Goal: Task Accomplishment & Management: Use online tool/utility

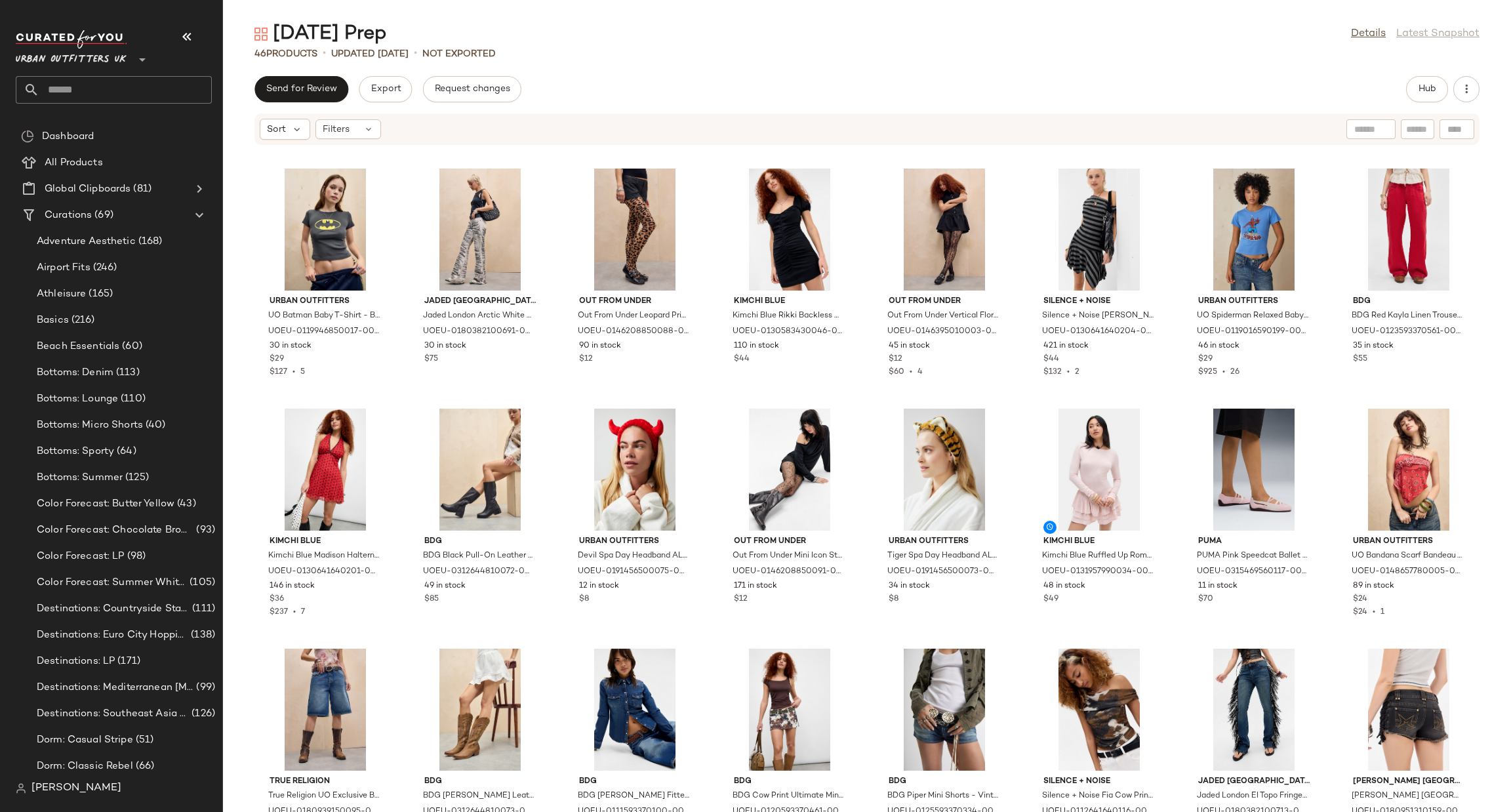
click at [128, 52] on div "Urban Outfitters UK **" at bounding box center [73, 52] width 116 height 33
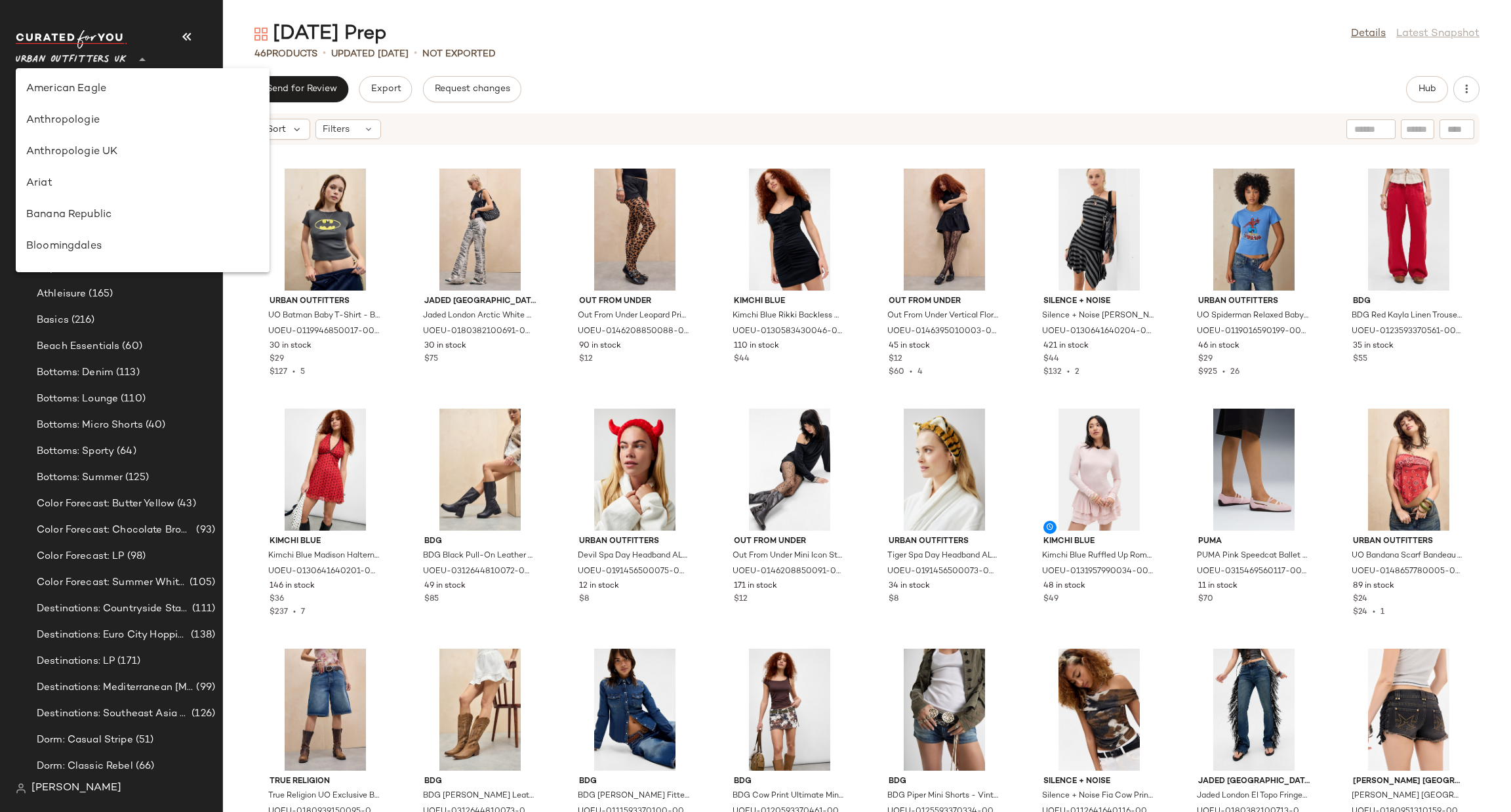
scroll to position [813, 0]
click at [110, 63] on span "Urban Outfitters UK" at bounding box center [71, 56] width 111 height 24
click at [139, 134] on div "Urban Outfitters" at bounding box center [142, 125] width 254 height 31
type input "**"
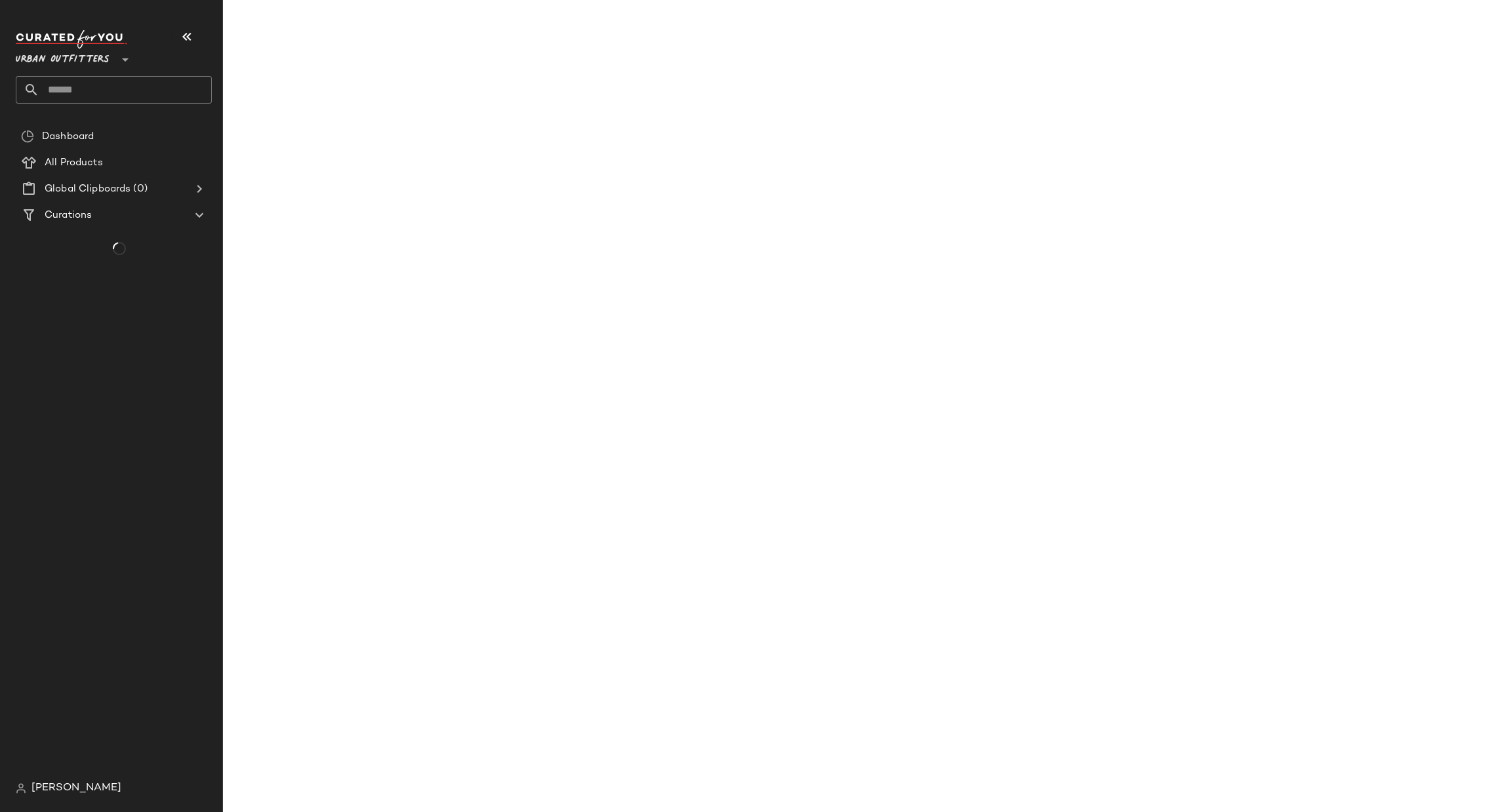
click at [166, 85] on input "text" at bounding box center [125, 90] width 173 height 28
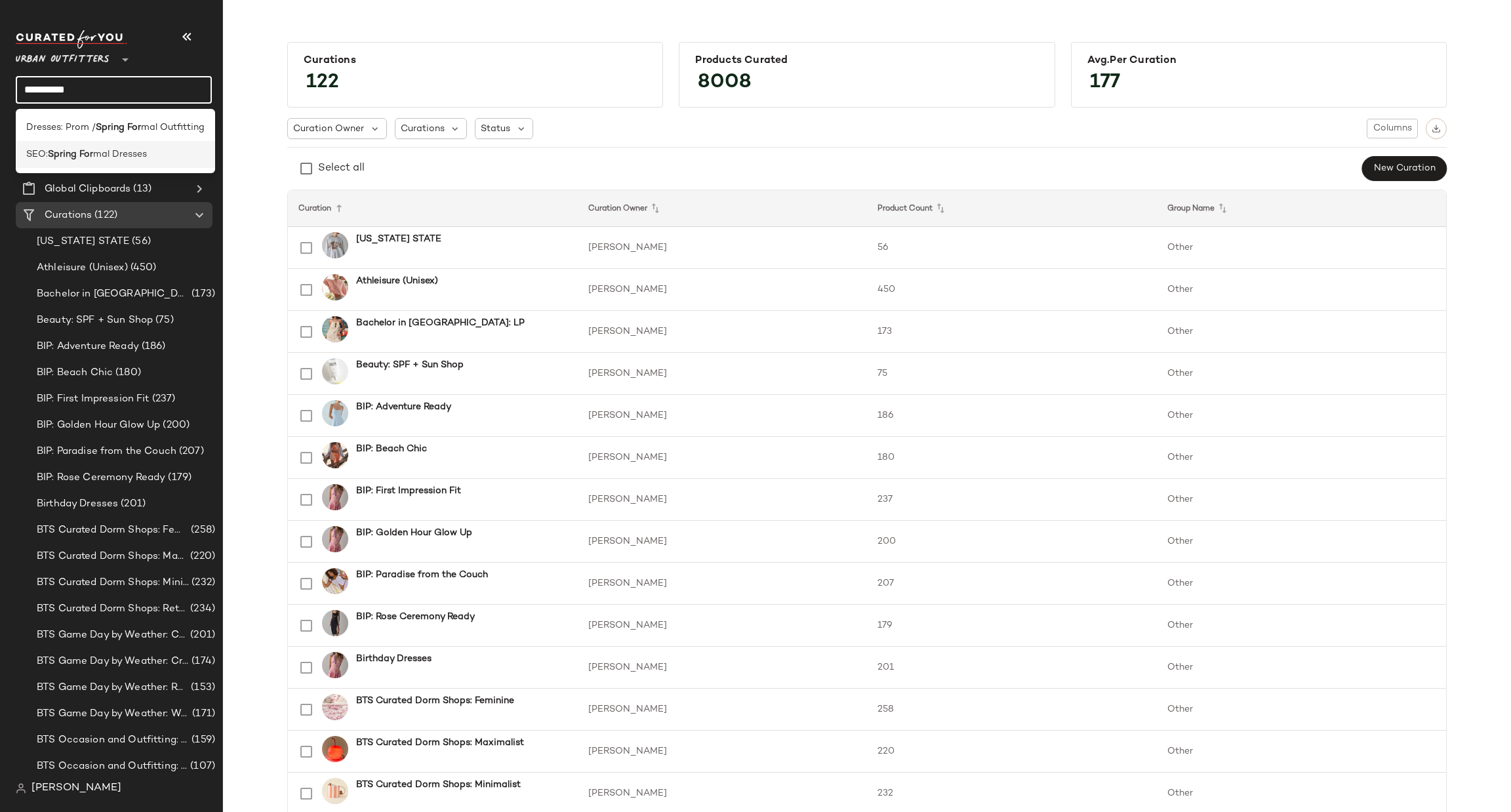
type input "**********"
click at [187, 154] on div "SEO: Spring For mal Dresses" at bounding box center [115, 154] width 179 height 14
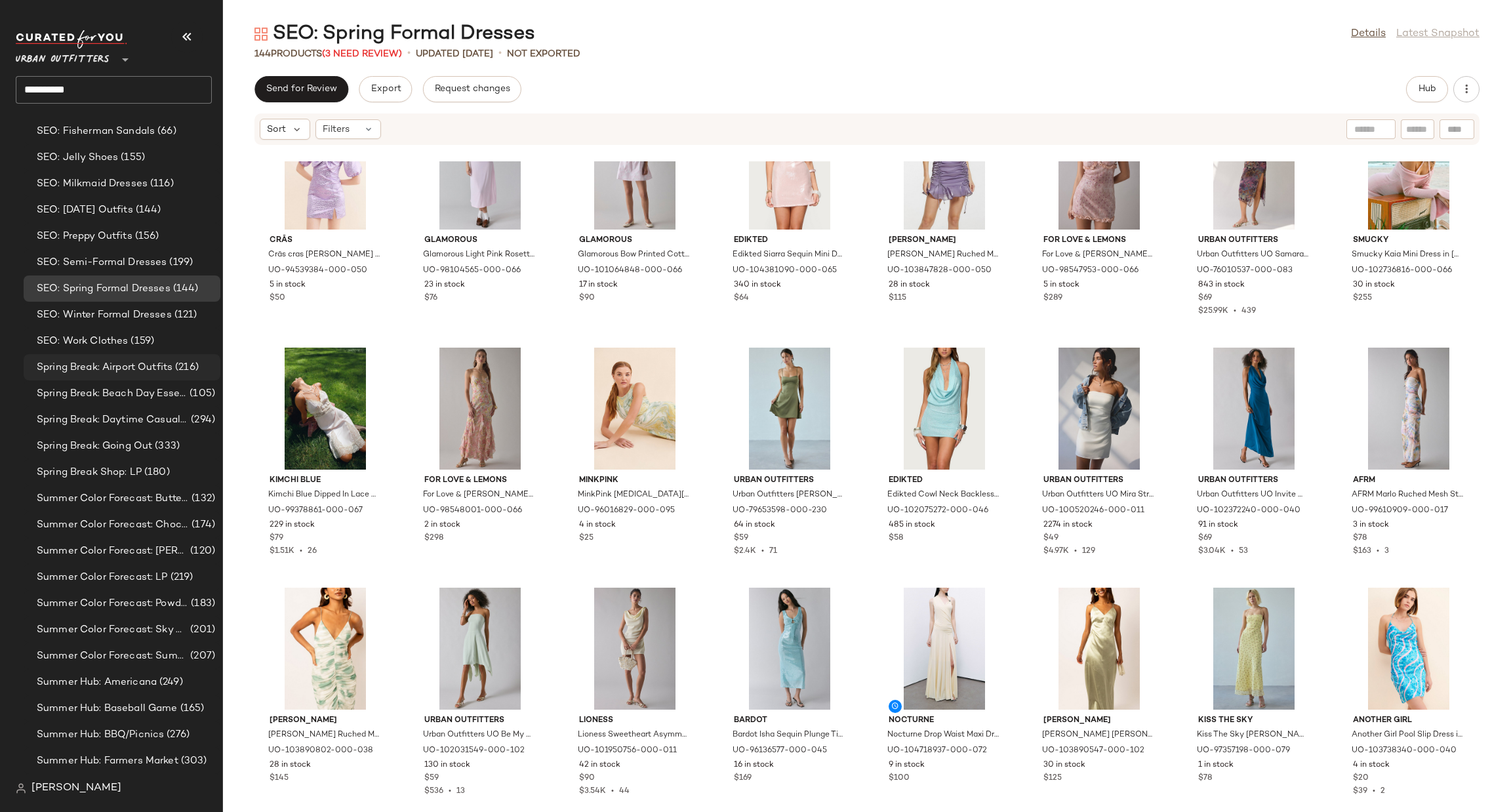
scroll to position [1907, 0]
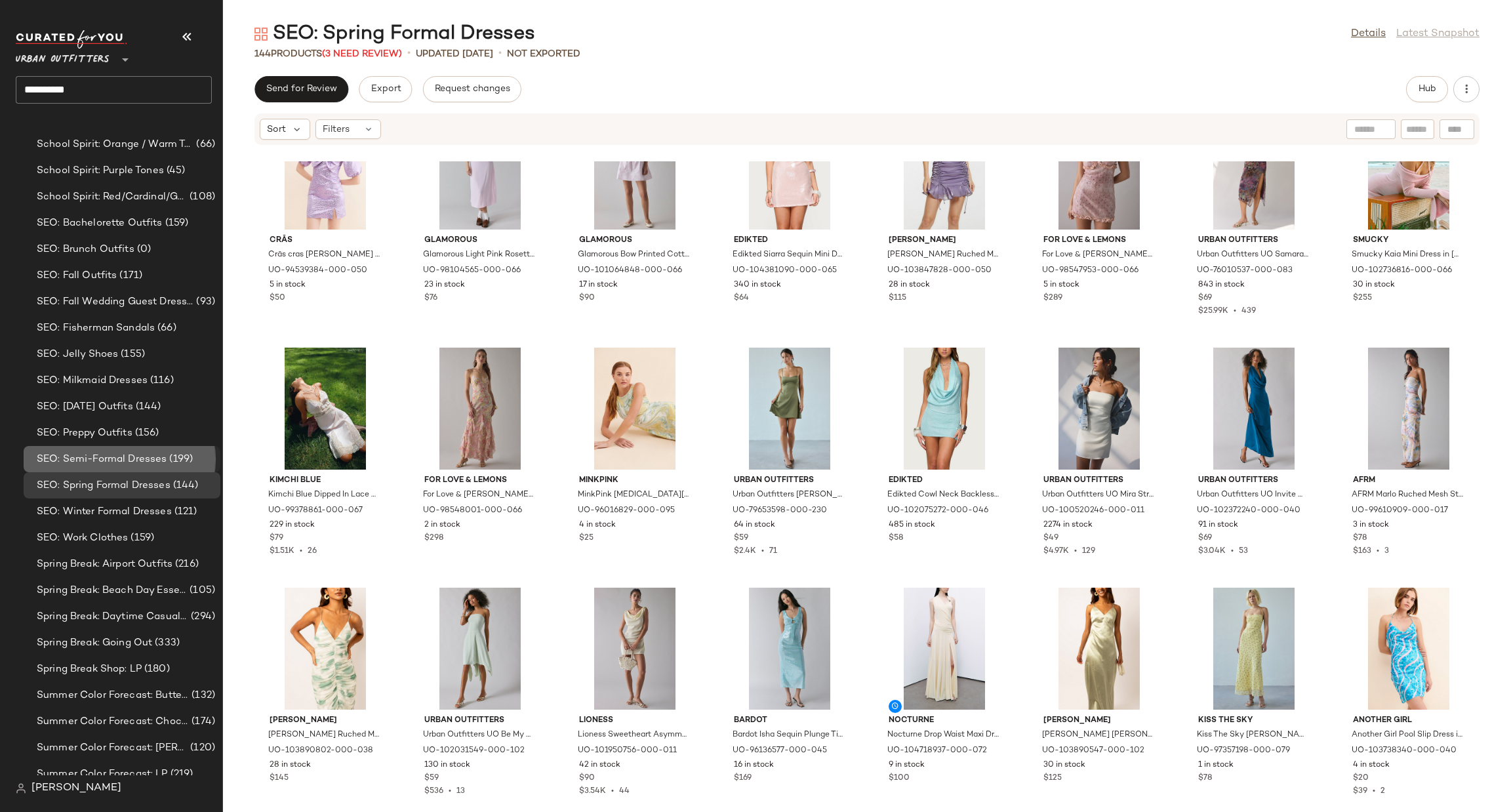
click at [184, 457] on span "(199)" at bounding box center [180, 459] width 26 height 15
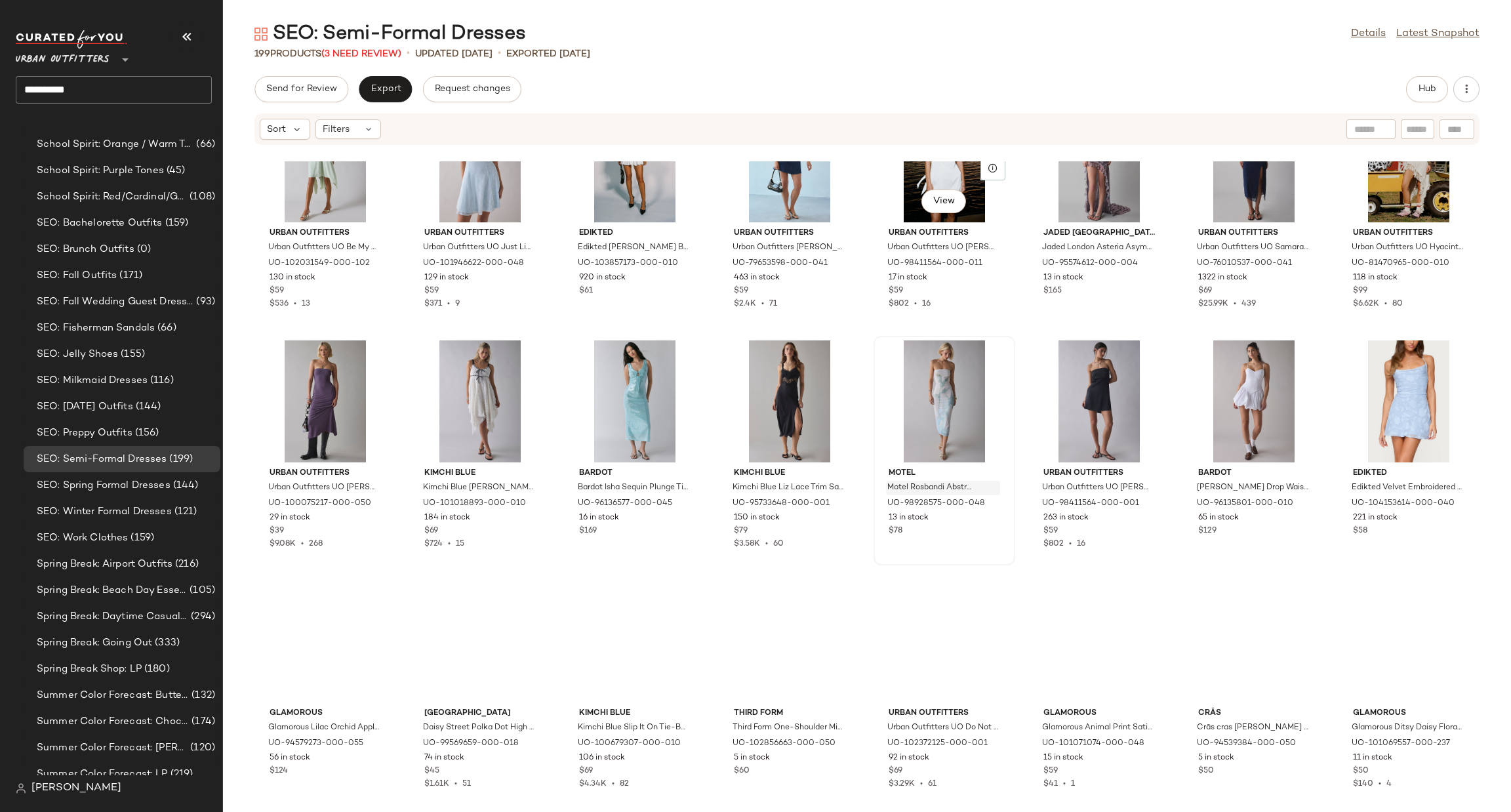
scroll to position [994, 0]
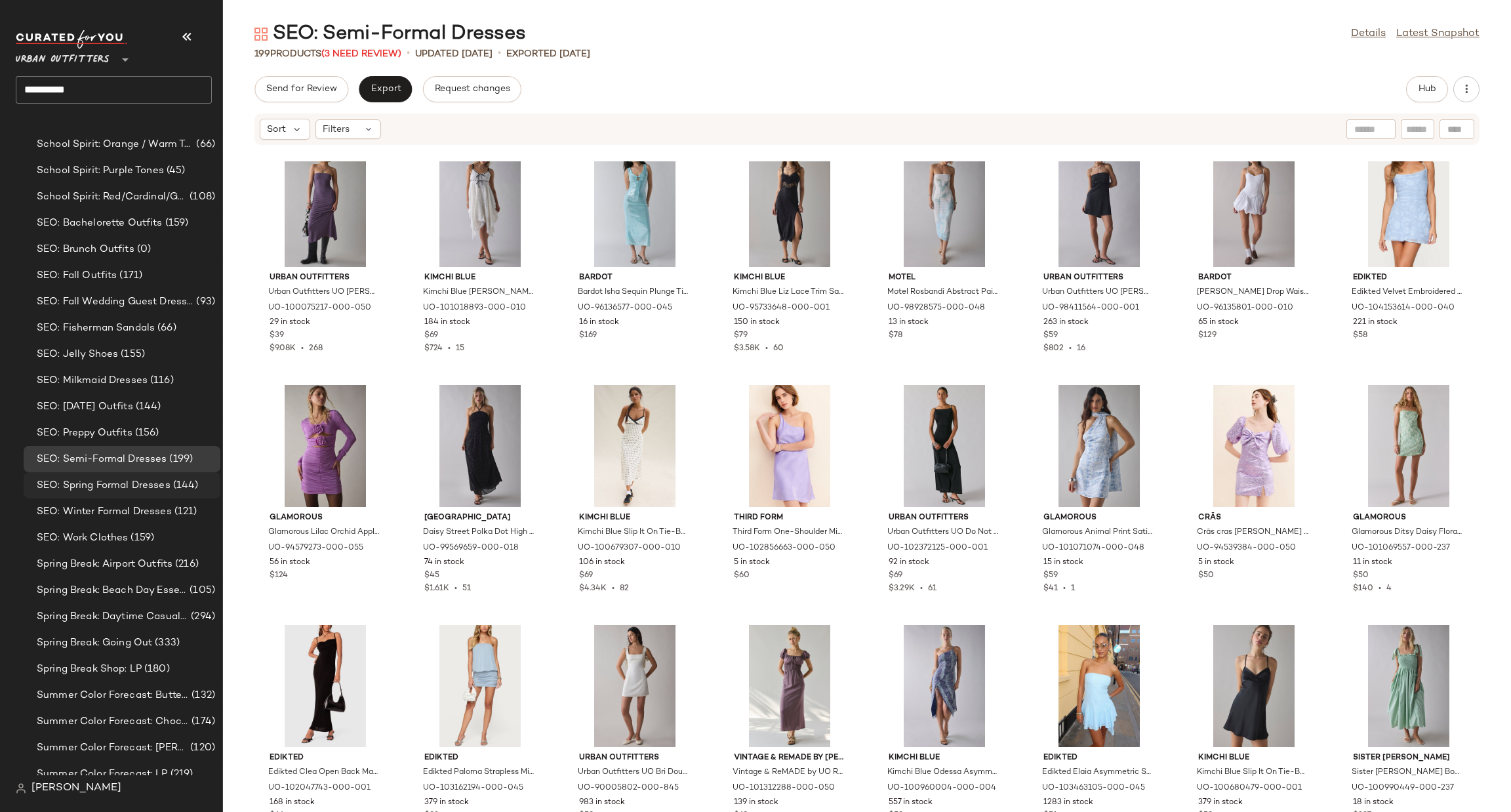
click at [133, 491] on span "SEO: Spring Formal Dresses" at bounding box center [104, 485] width 134 height 15
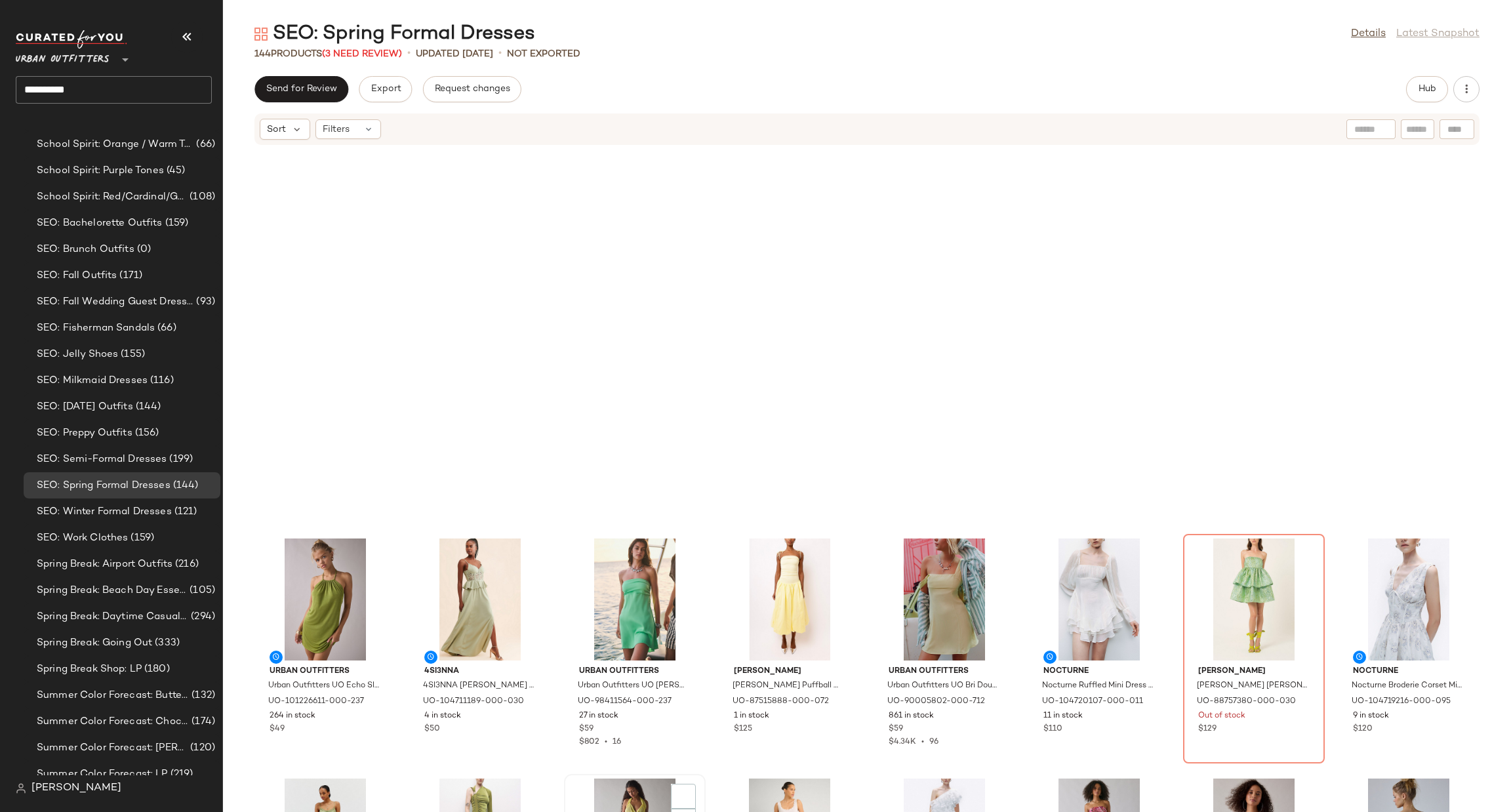
scroll to position [1191, 0]
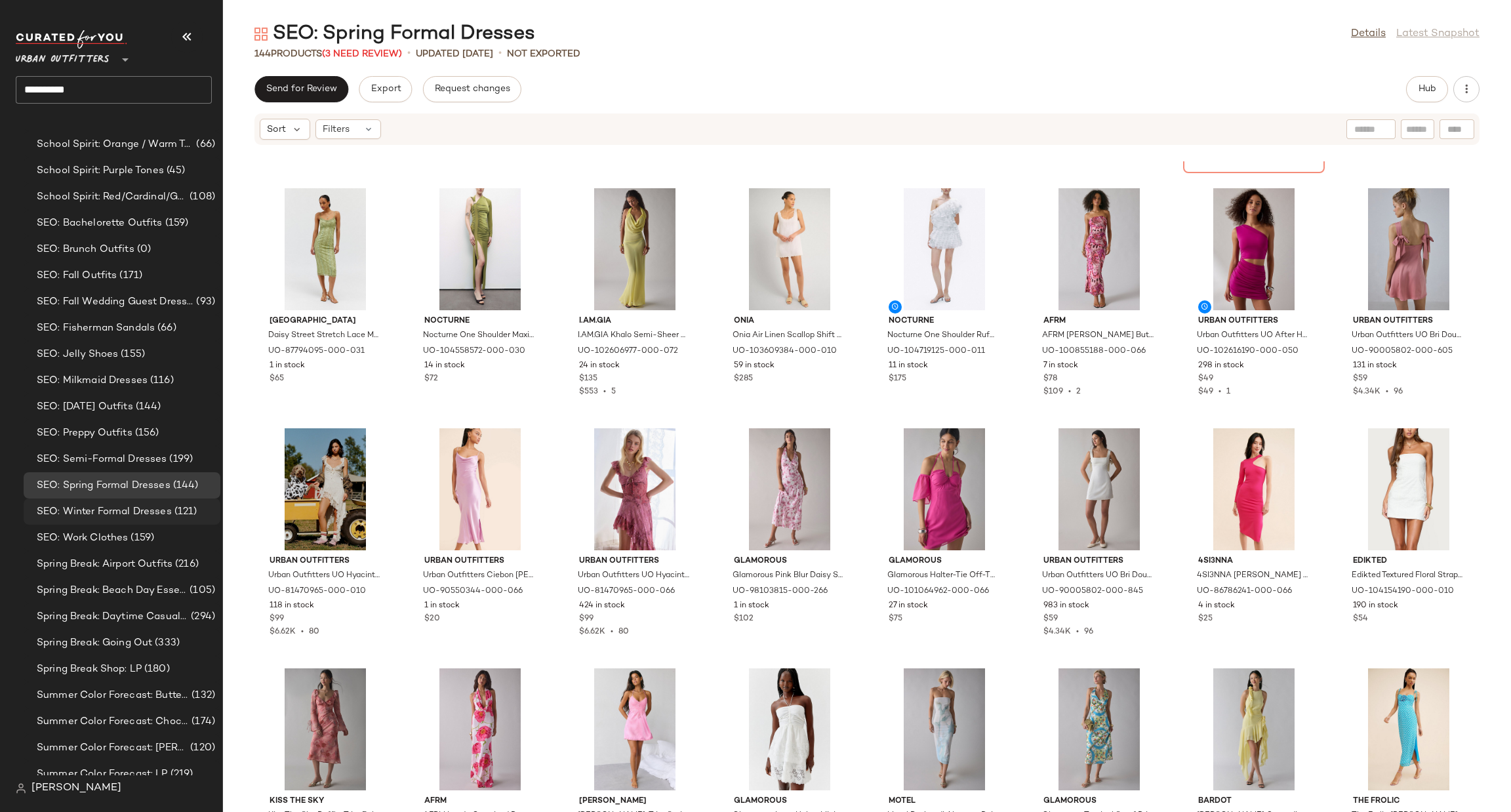
click at [163, 502] on div "SEO: Winter Formal Dresses (121)" at bounding box center [122, 511] width 197 height 26
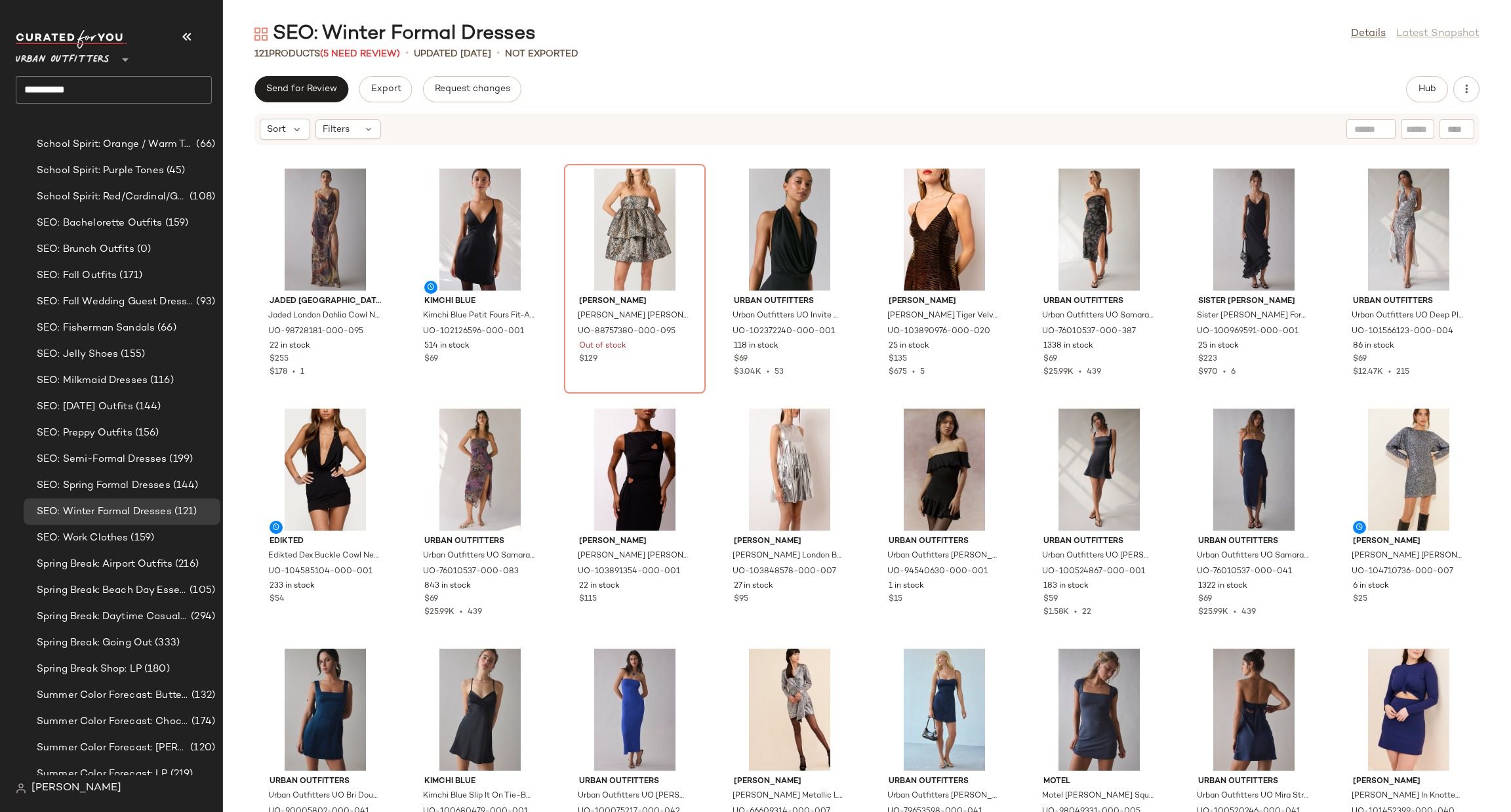
click at [73, 51] on span "Urban Outfitters" at bounding box center [63, 56] width 94 height 24
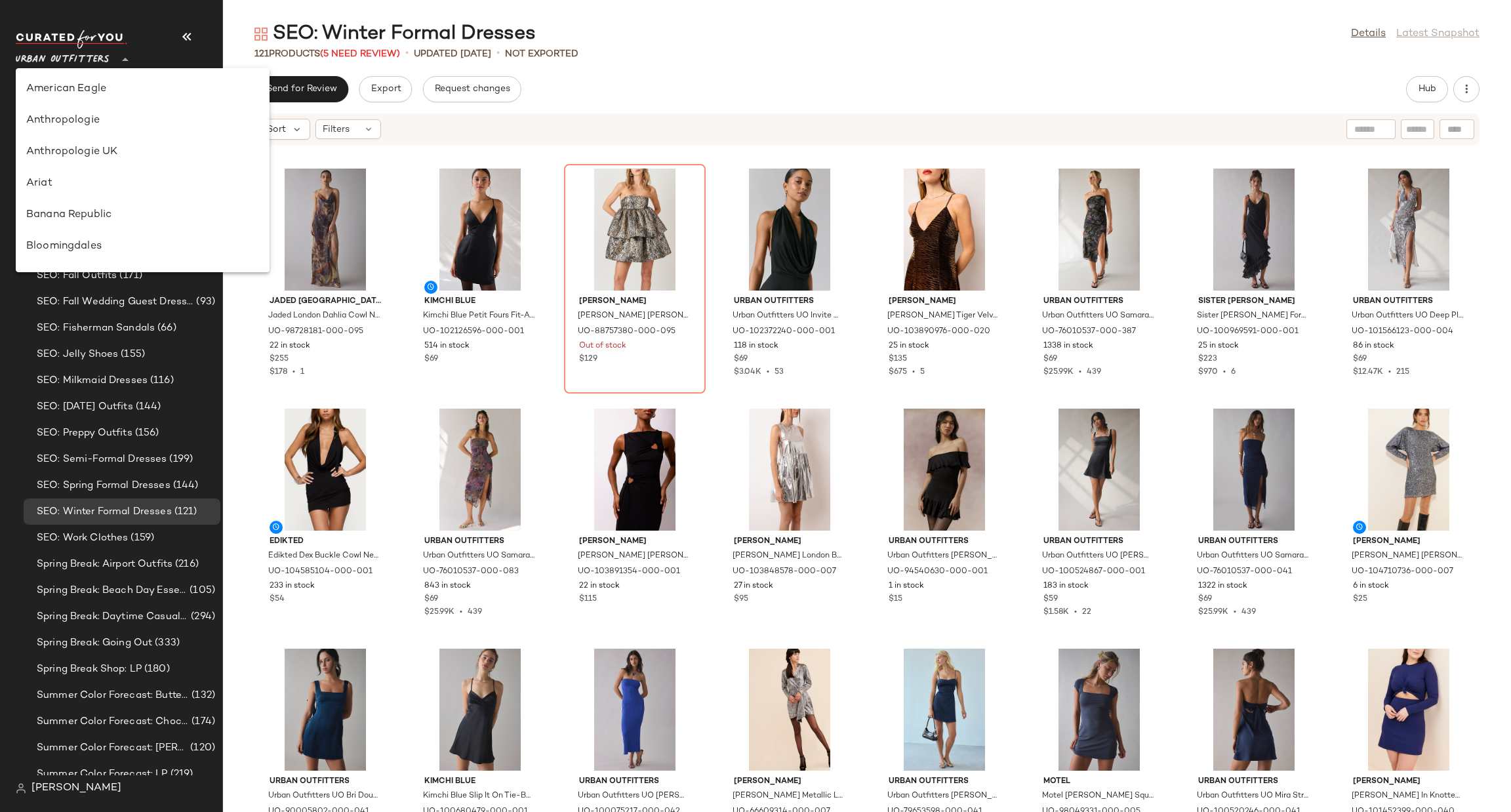
scroll to position [813, 0]
click at [88, 152] on div "Urban Outfitters UK" at bounding box center [142, 158] width 233 height 16
type input "**"
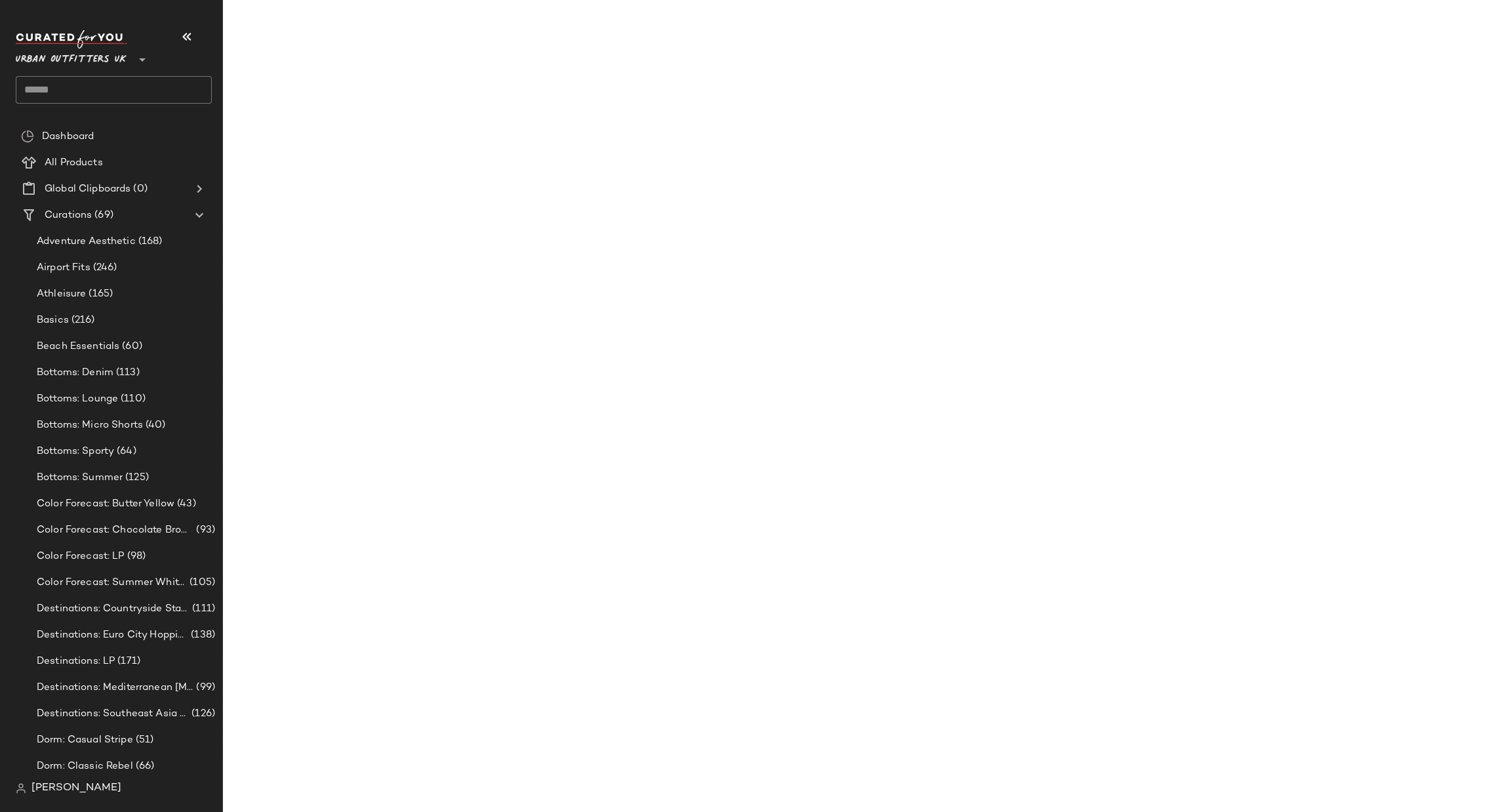
click at [117, 92] on input "text" at bounding box center [113, 90] width 196 height 28
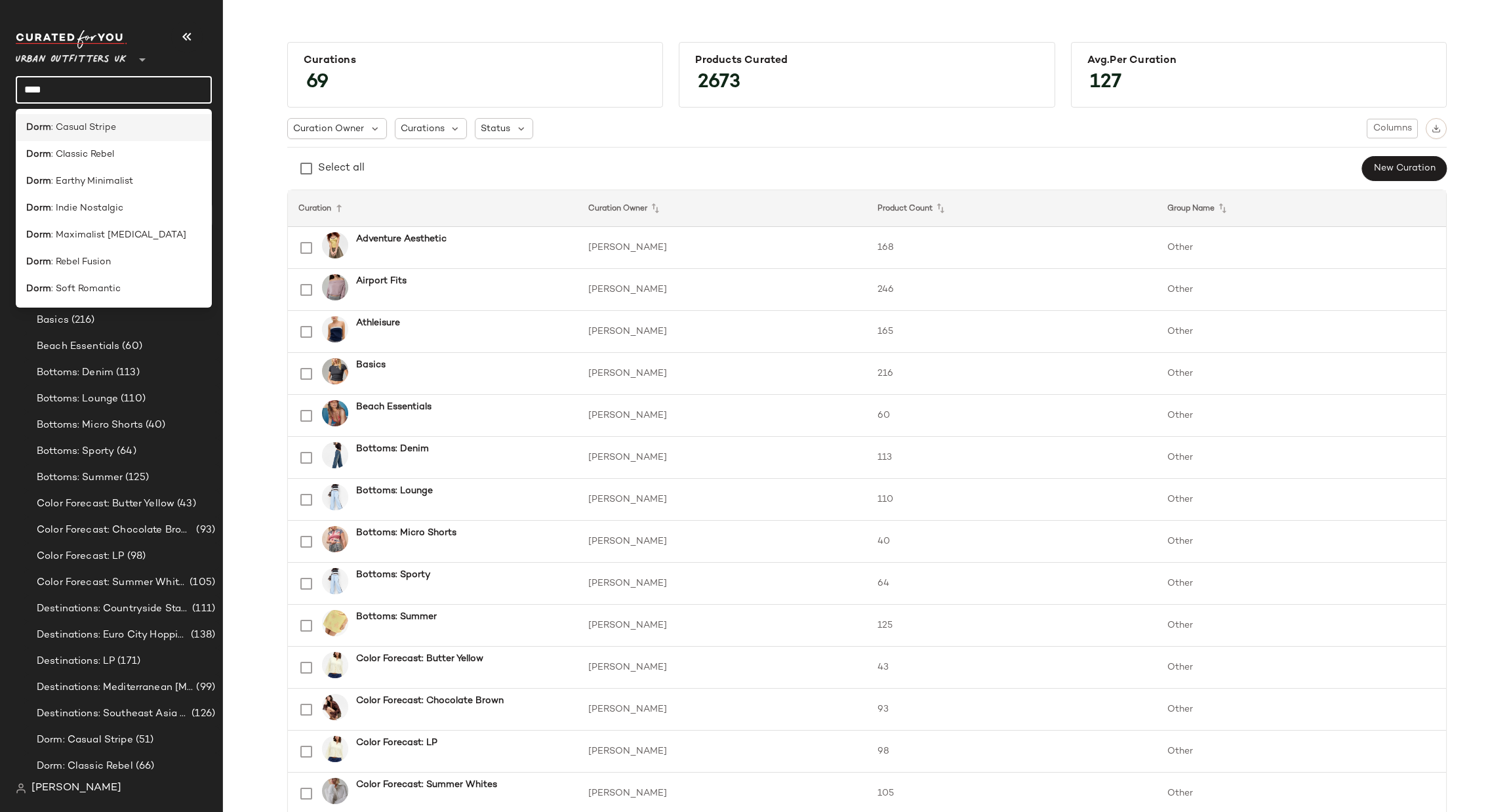
type input "****"
click at [152, 124] on div "Dorm : Casual Stripe" at bounding box center [113, 128] width 175 height 14
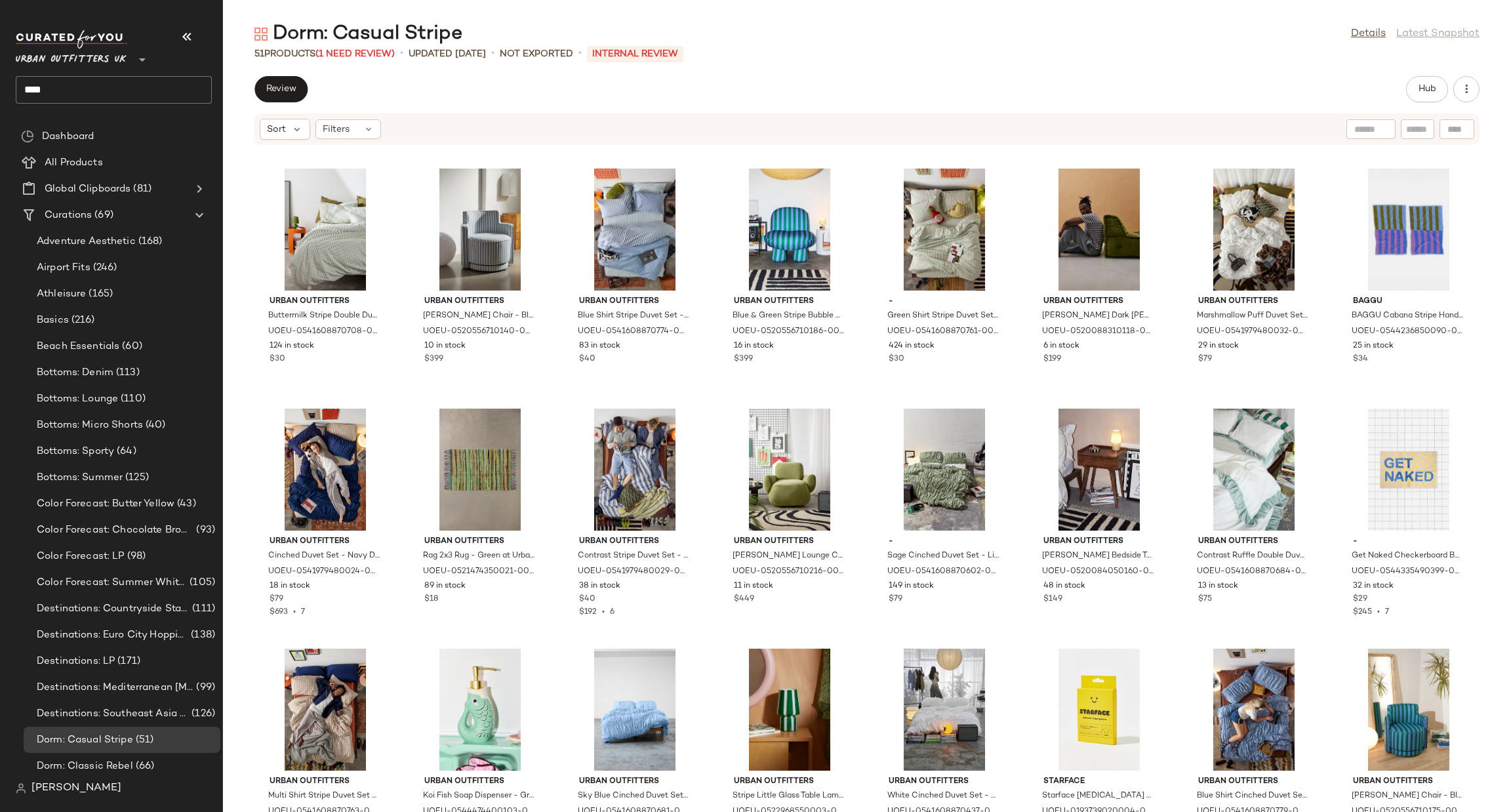
click at [112, 79] on input "****" at bounding box center [113, 90] width 196 height 28
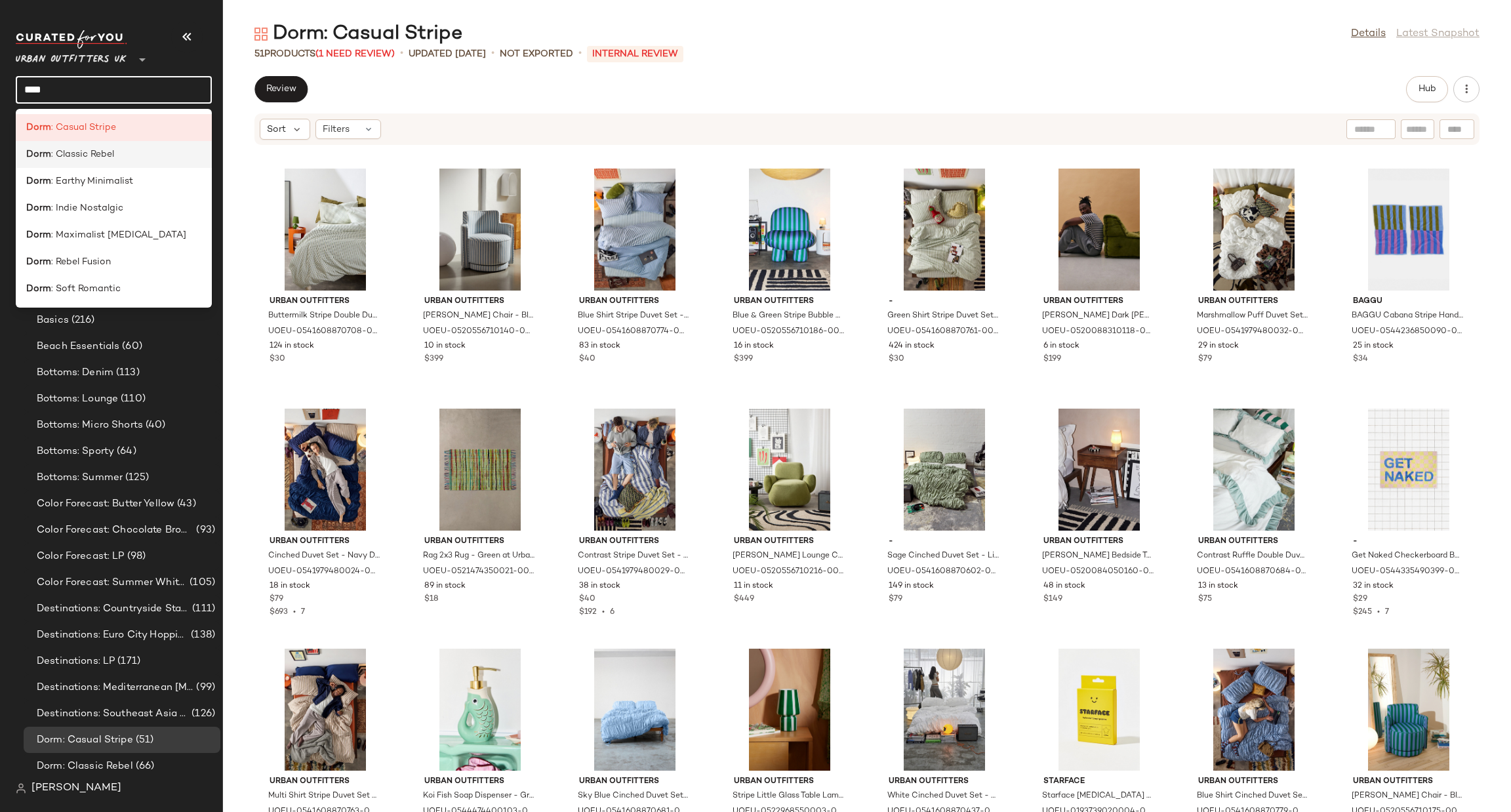
click at [112, 161] on div "Dorm : Classic Rebel" at bounding box center [113, 154] width 175 height 14
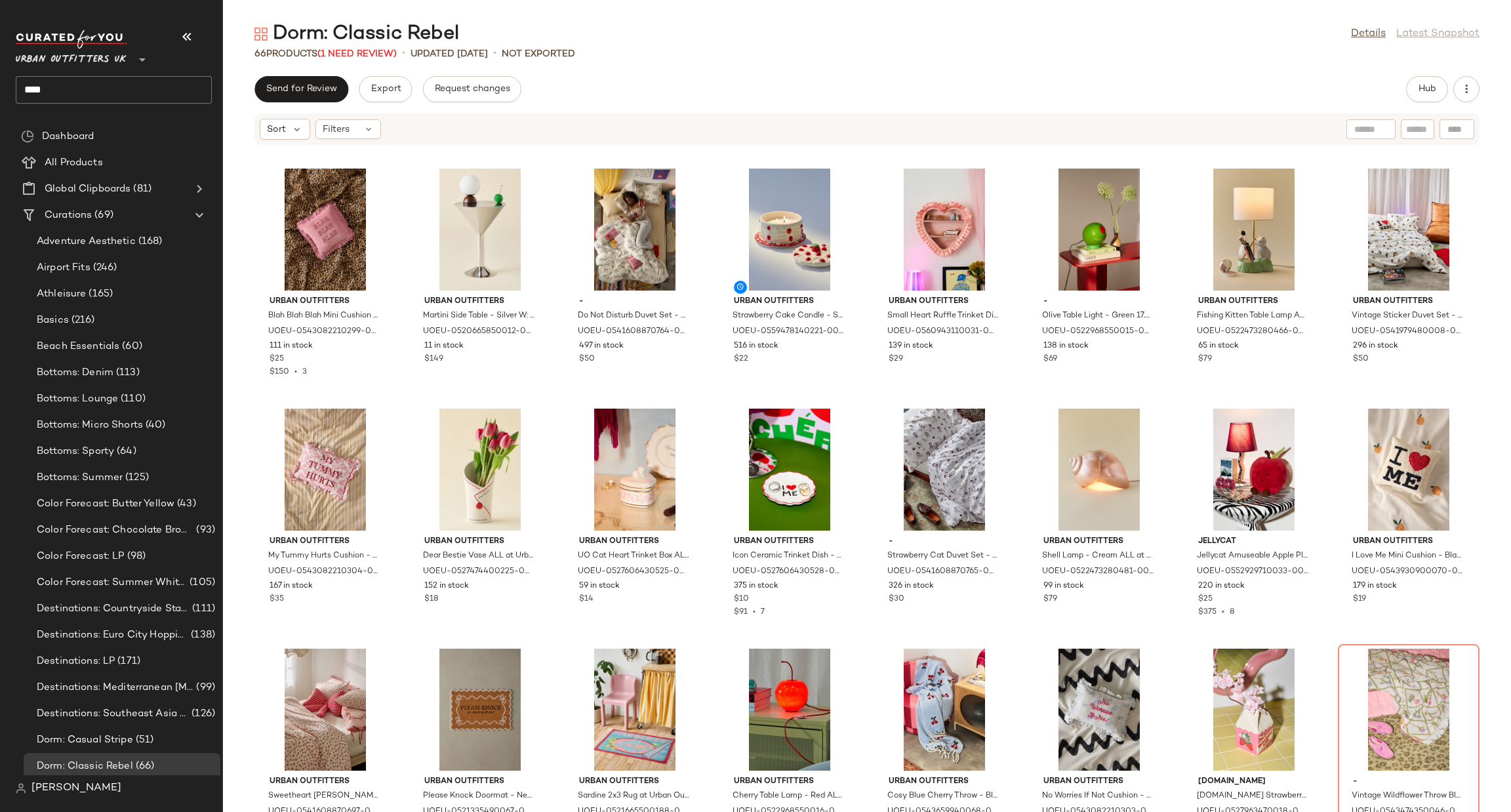
click at [87, 91] on input "****" at bounding box center [113, 90] width 196 height 28
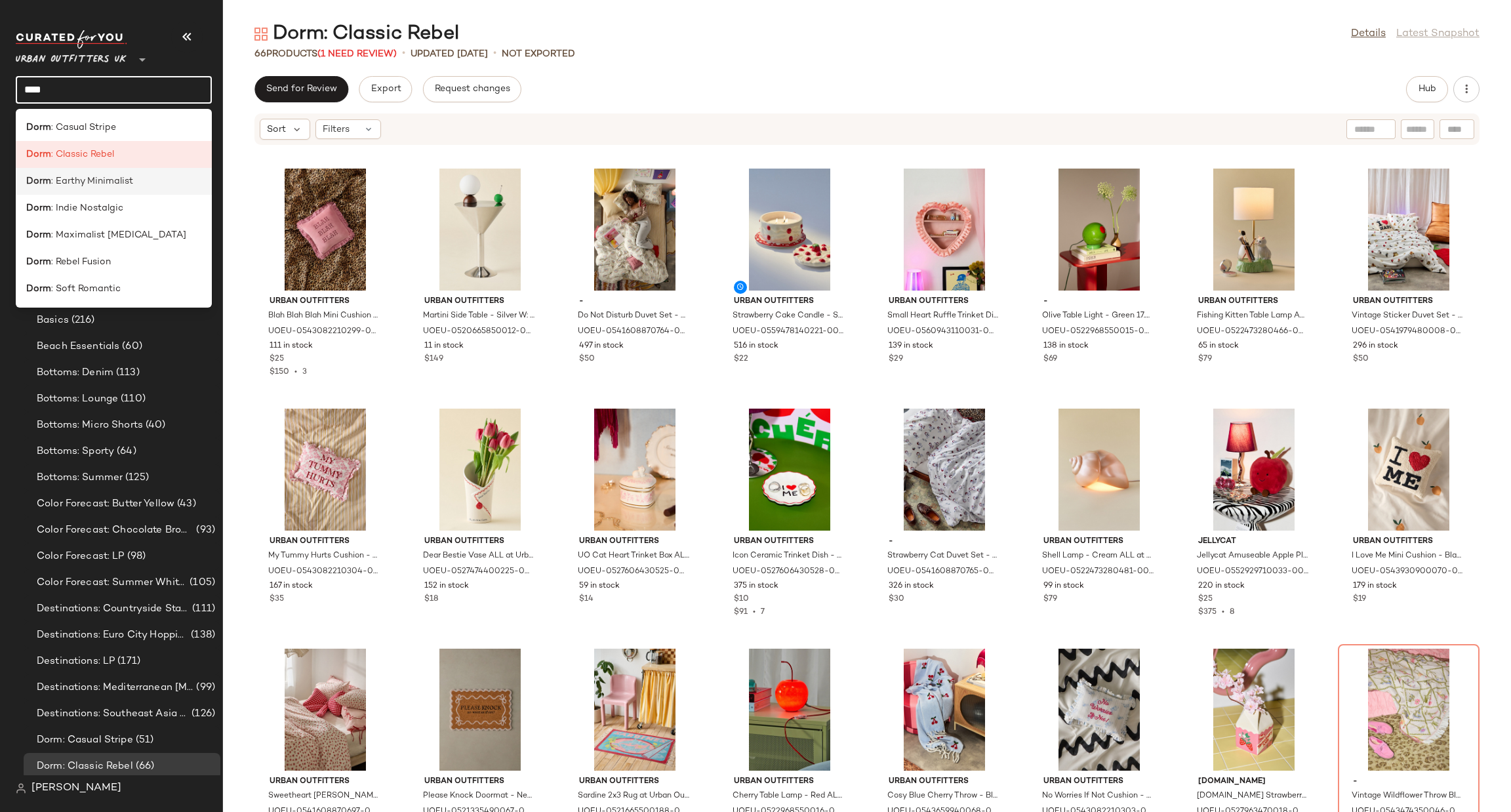
click at [94, 180] on span ": Earthy Minimalist" at bounding box center [92, 181] width 82 height 14
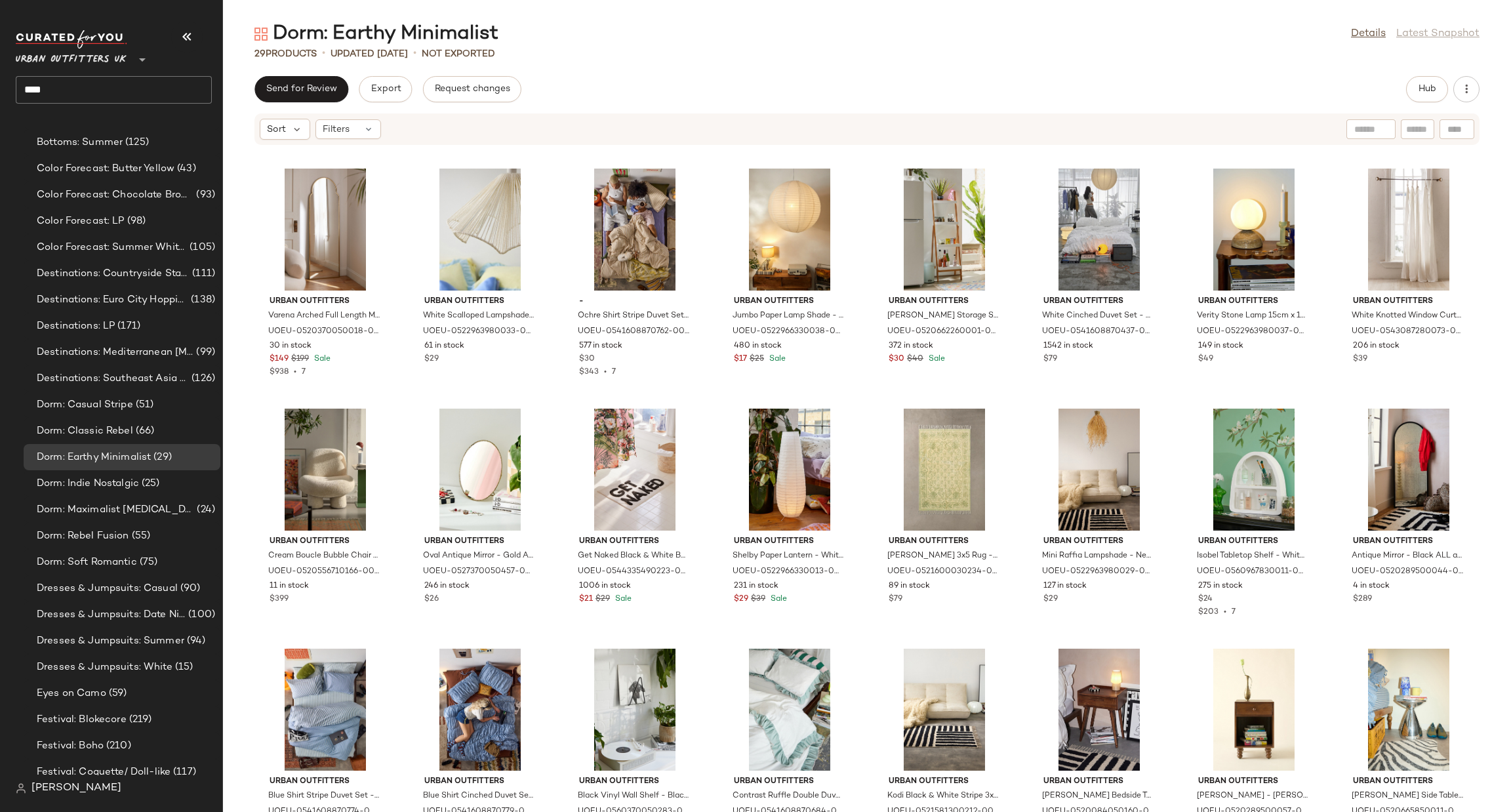
scroll to position [394, 0]
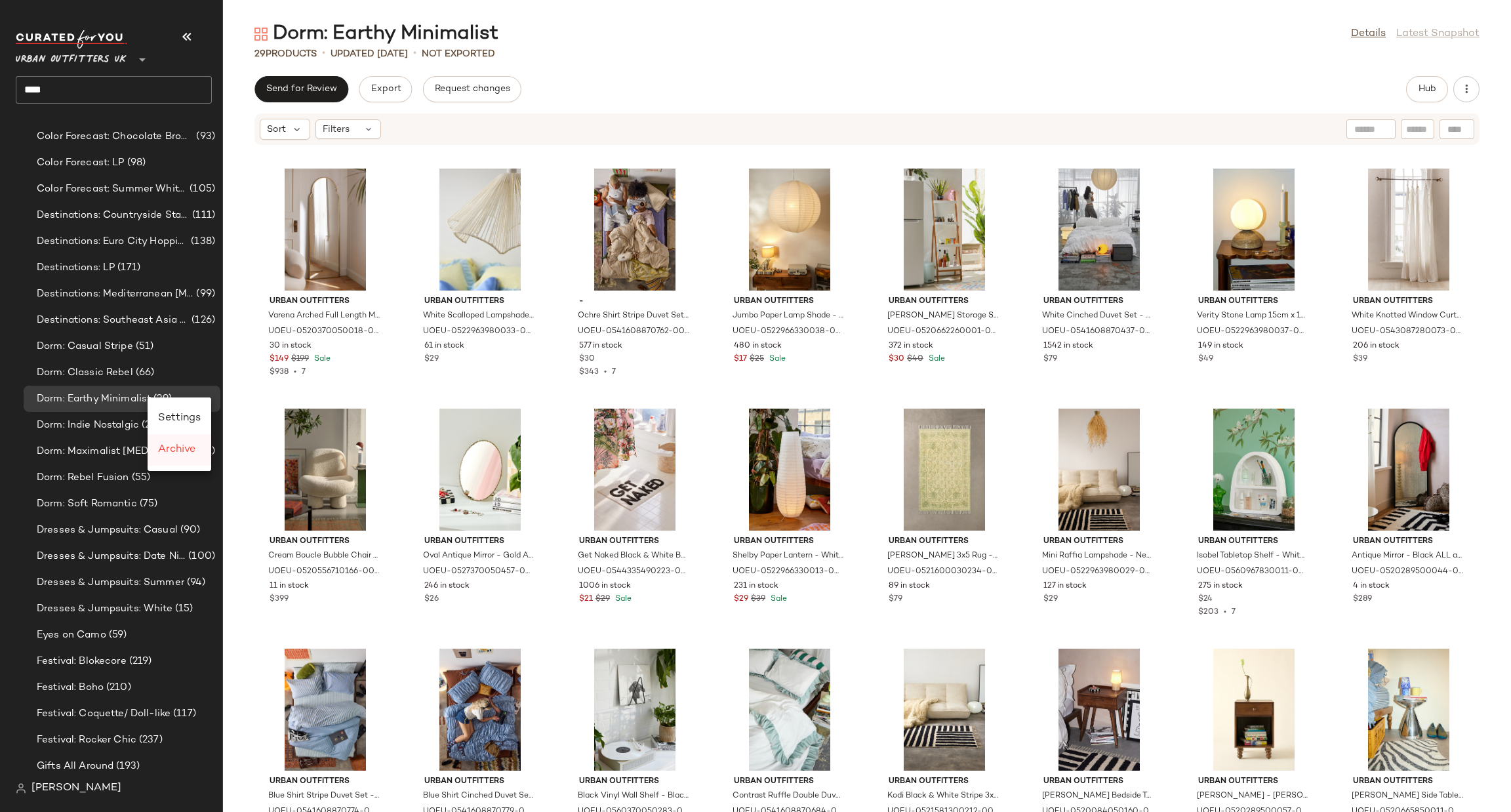
click at [186, 444] on span "Archive" at bounding box center [176, 450] width 37 height 11
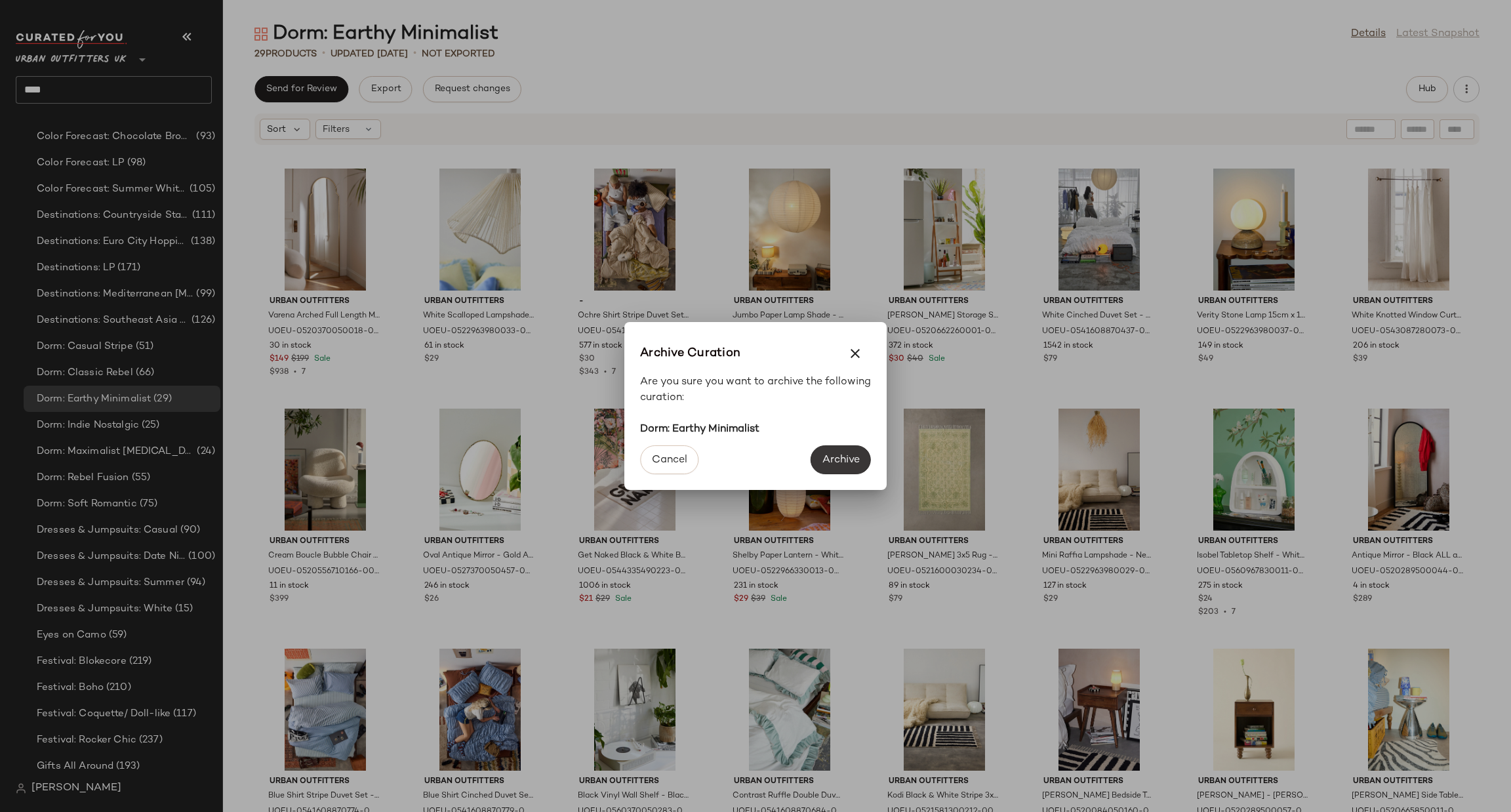
click at [833, 460] on span "Archive" at bounding box center [841, 460] width 38 height 12
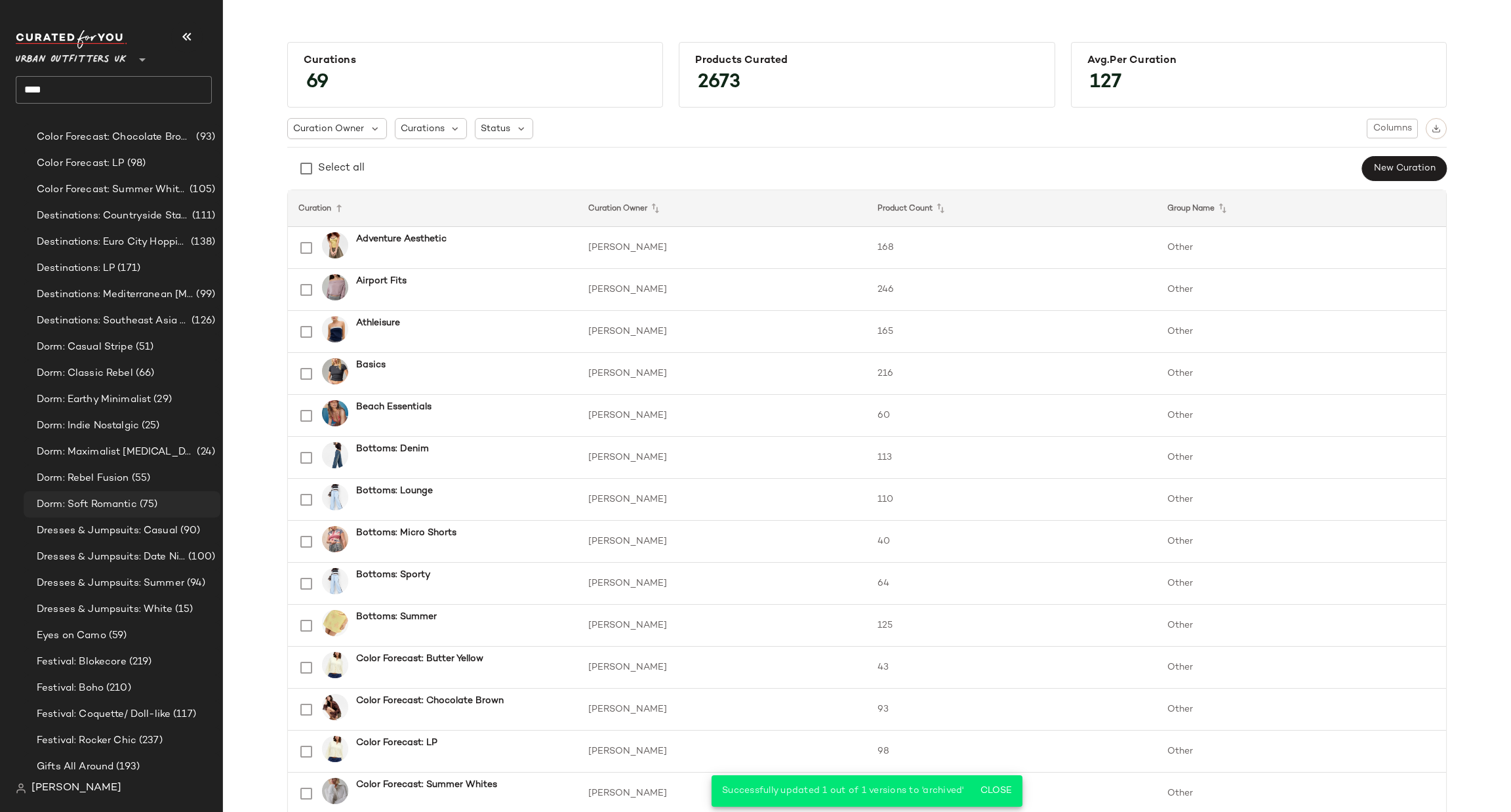
scroll to position [394, 0]
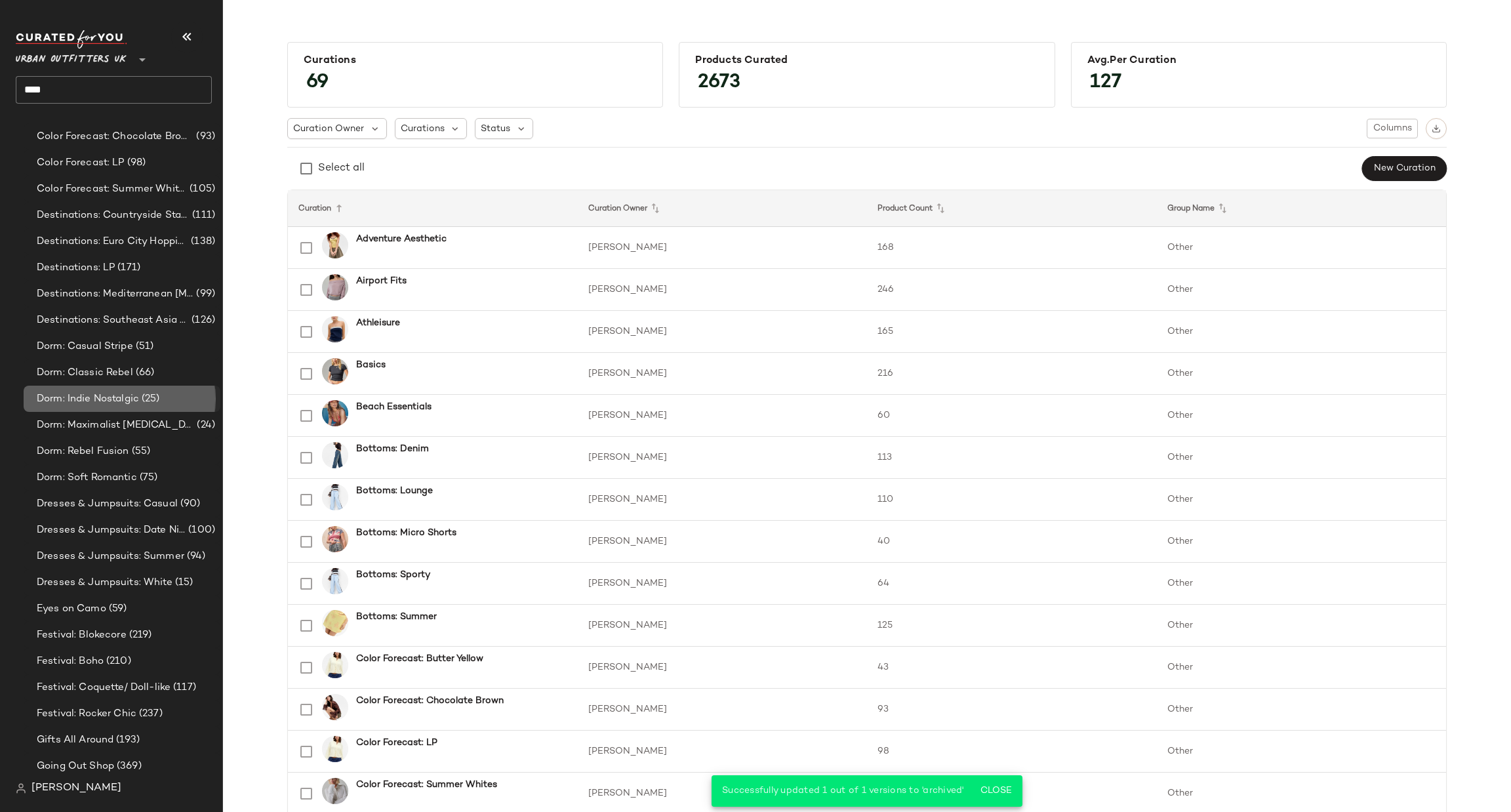
click at [168, 403] on div "Dorm: Indie Nostalgic (25)" at bounding box center [124, 398] width 182 height 15
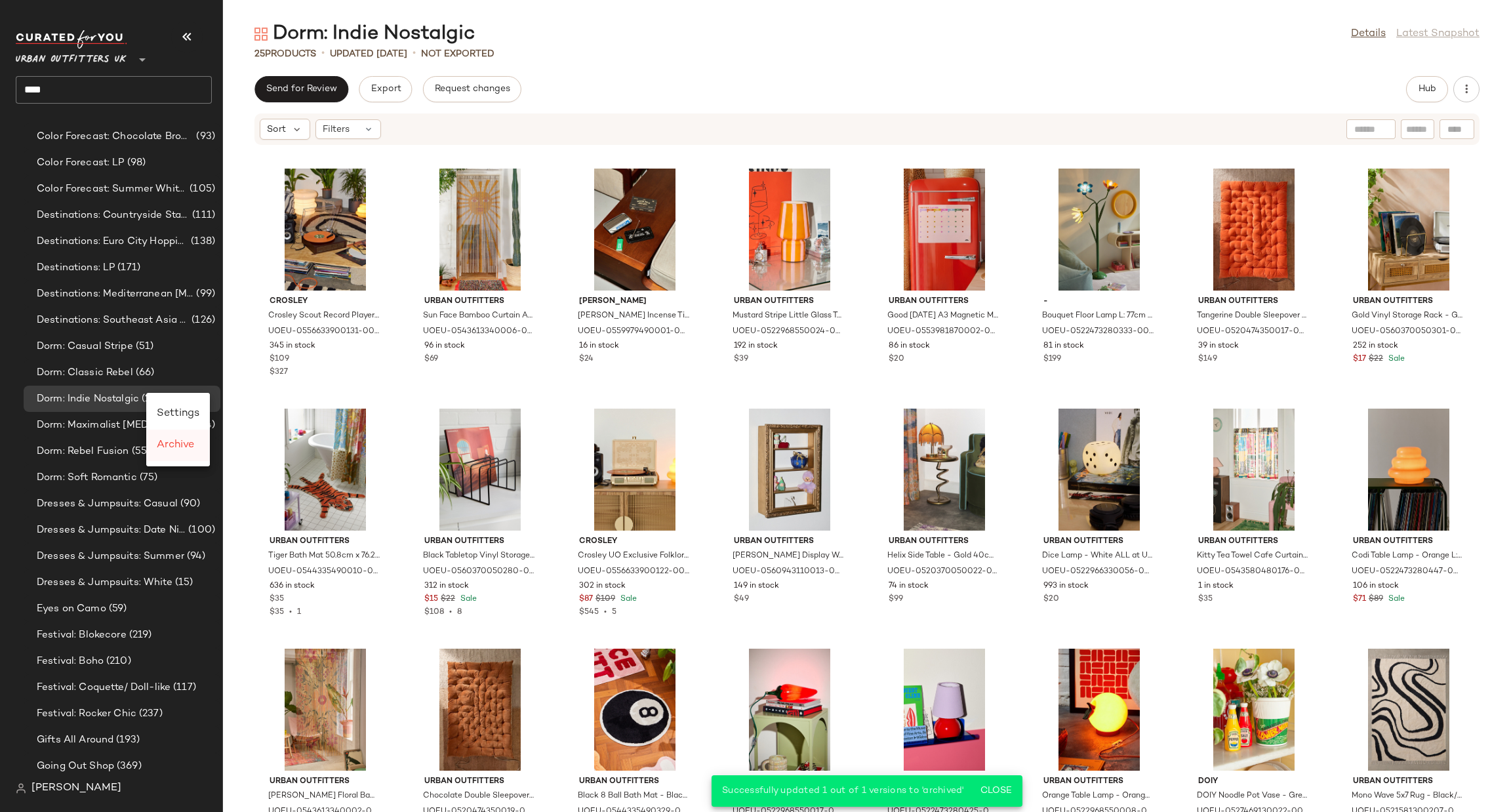
click at [174, 453] on div "Archive" at bounding box center [178, 445] width 64 height 31
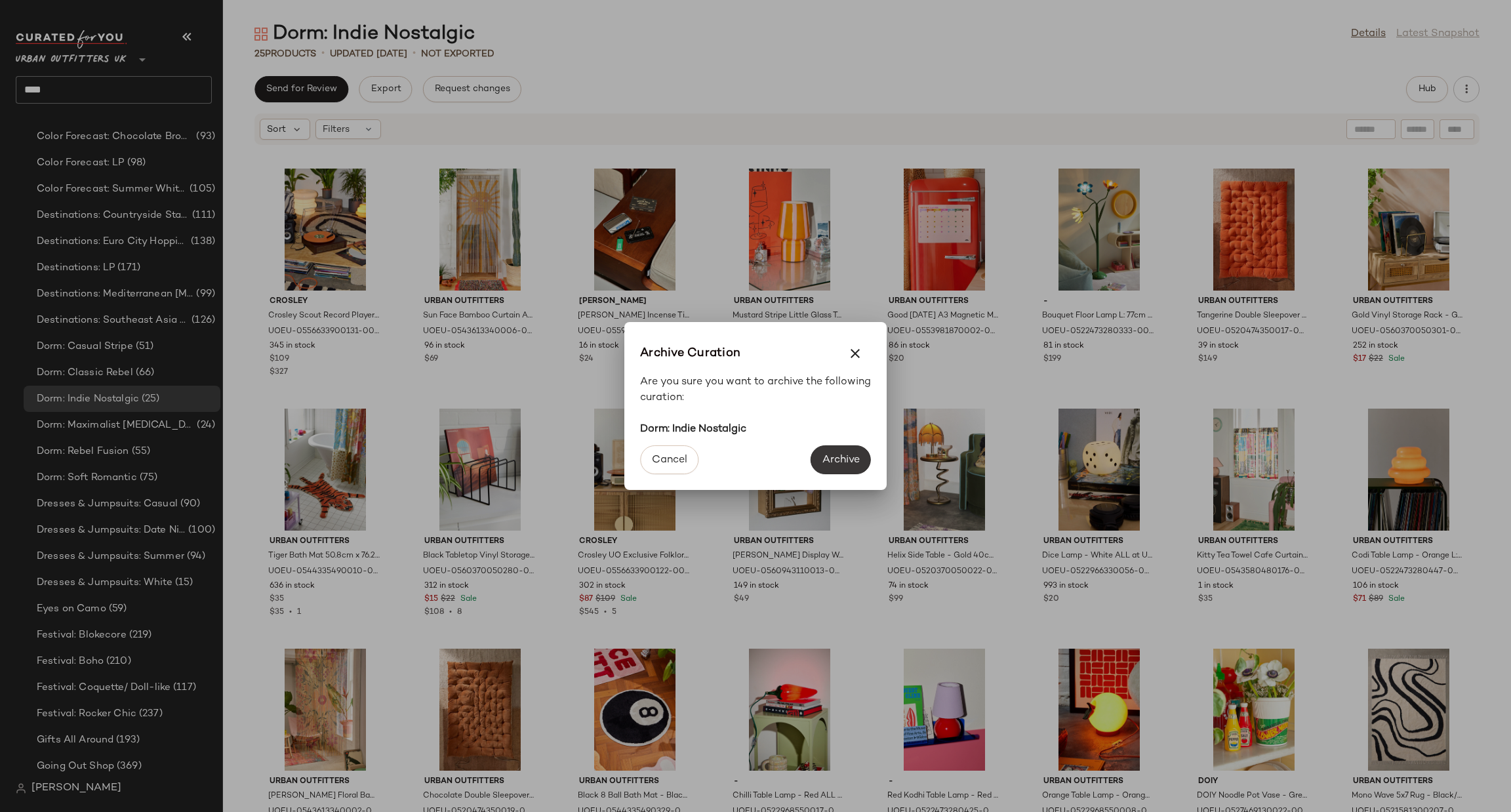
click at [822, 456] on span "Archive" at bounding box center [841, 460] width 38 height 12
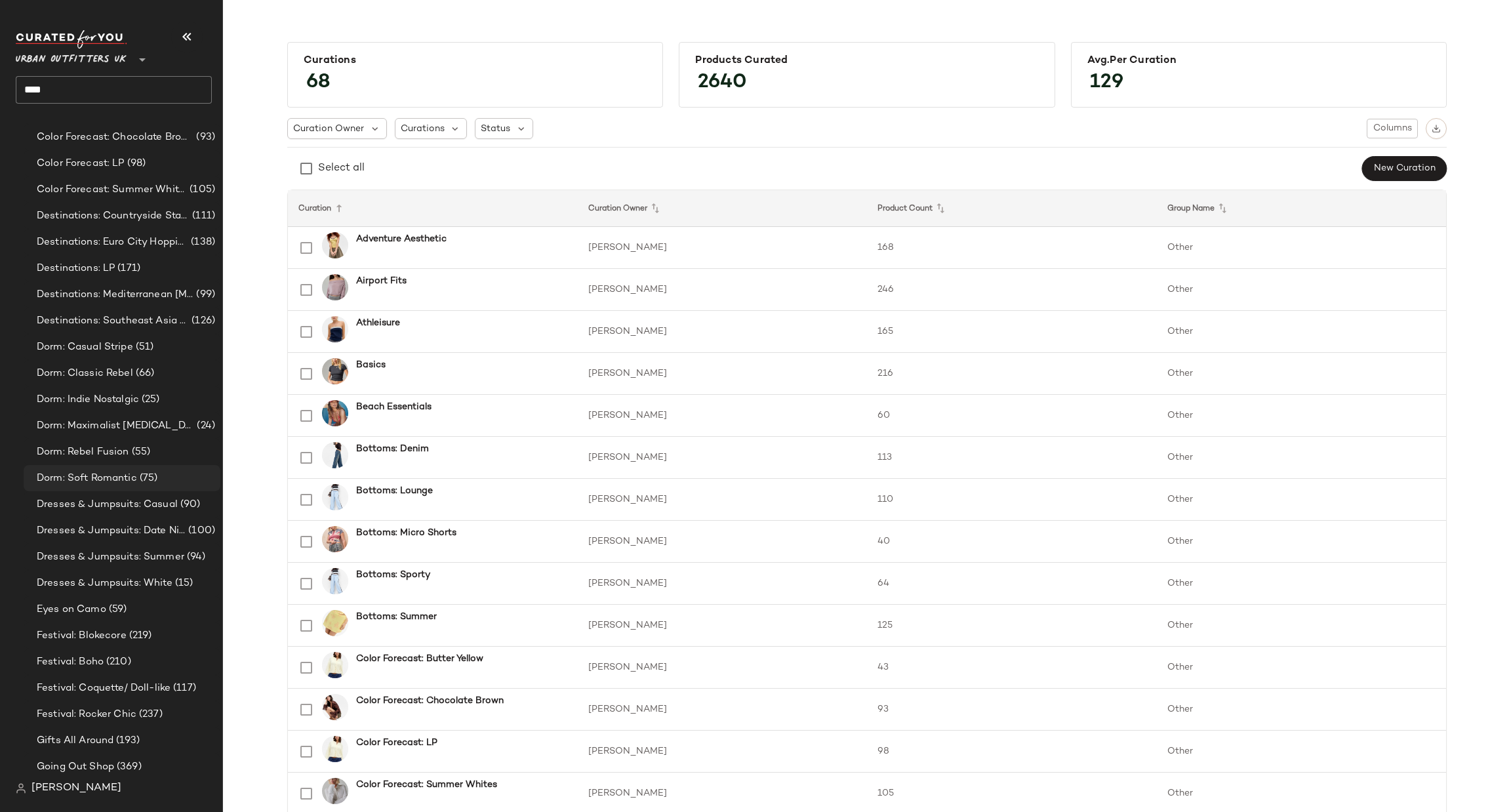
scroll to position [394, 0]
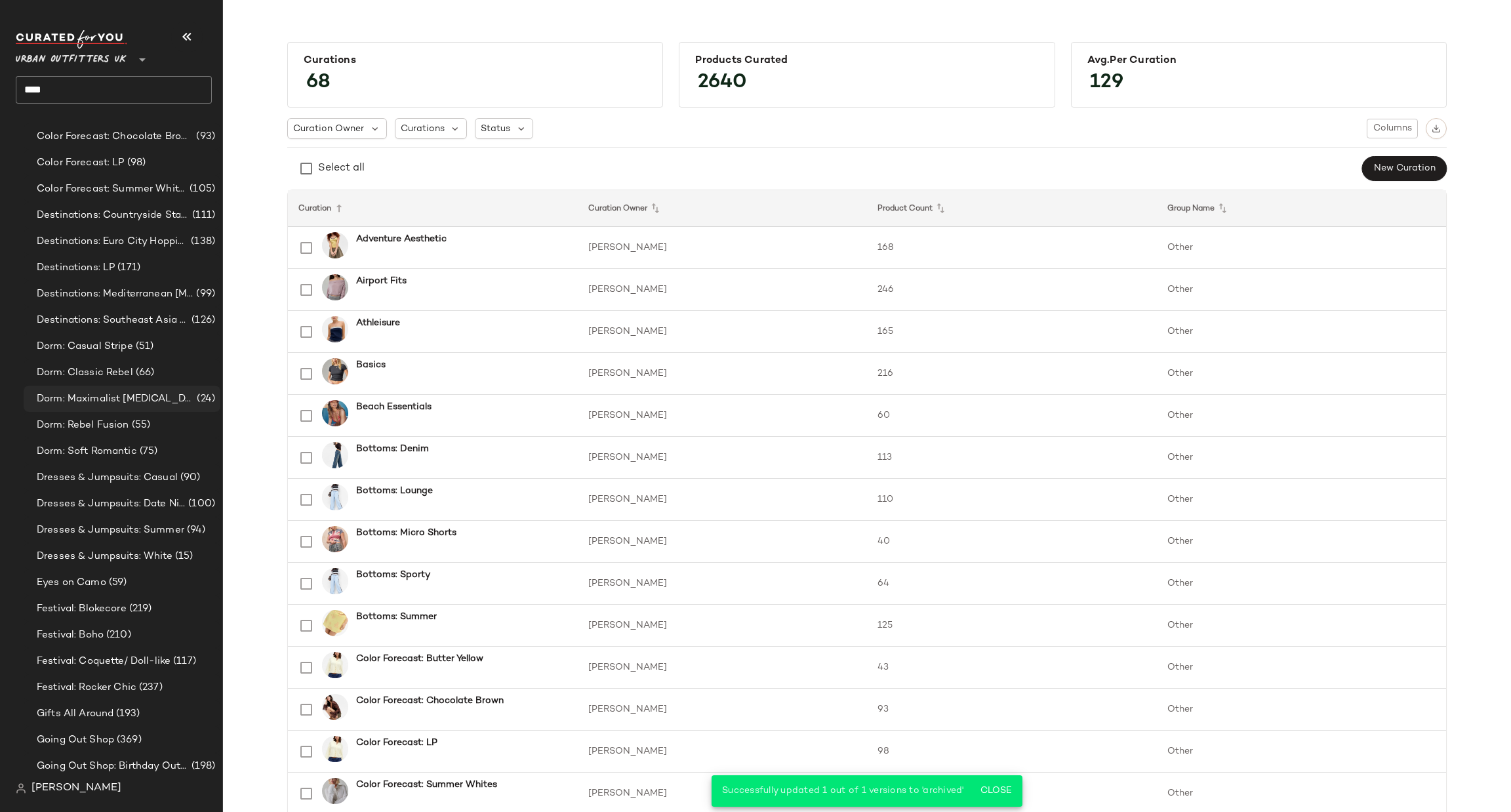
click at [144, 401] on span "Dorm: Maximalist [MEDICAL_DATA]" at bounding box center [115, 398] width 158 height 15
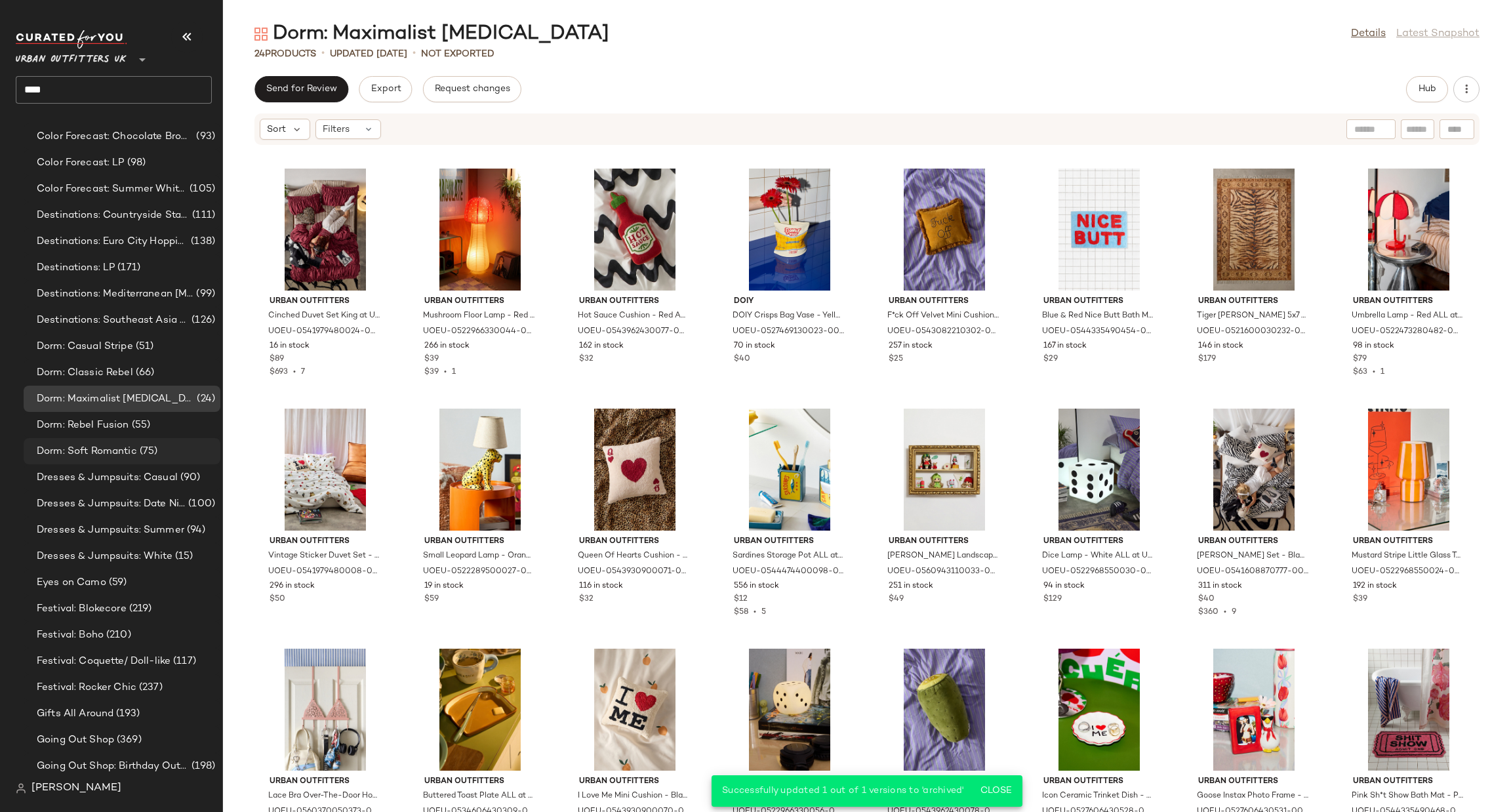
click at [182, 445] on div "Dorm: Soft Romantic (75)" at bounding box center [124, 451] width 182 height 15
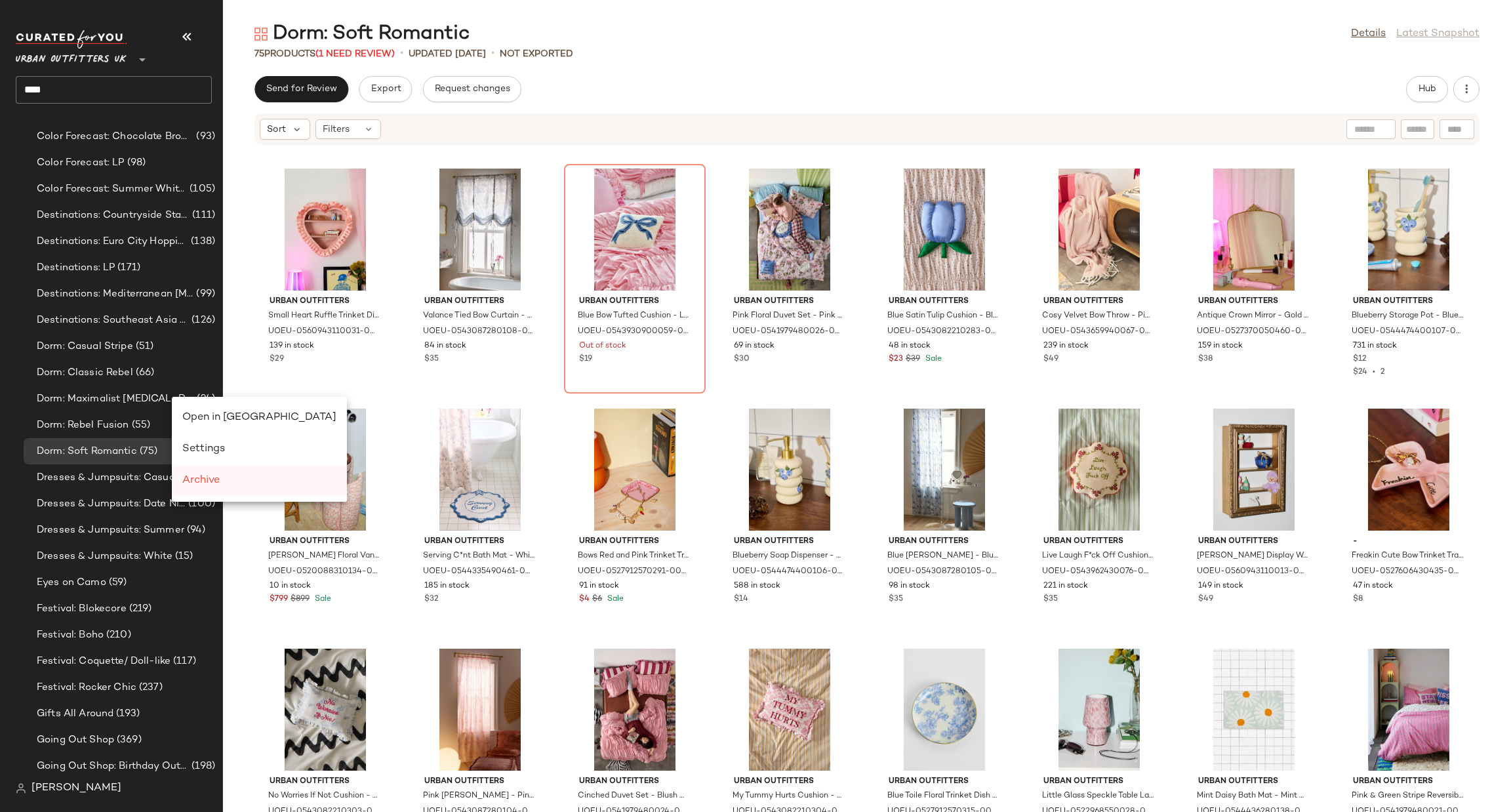
click at [212, 484] on span "Archive" at bounding box center [200, 480] width 37 height 11
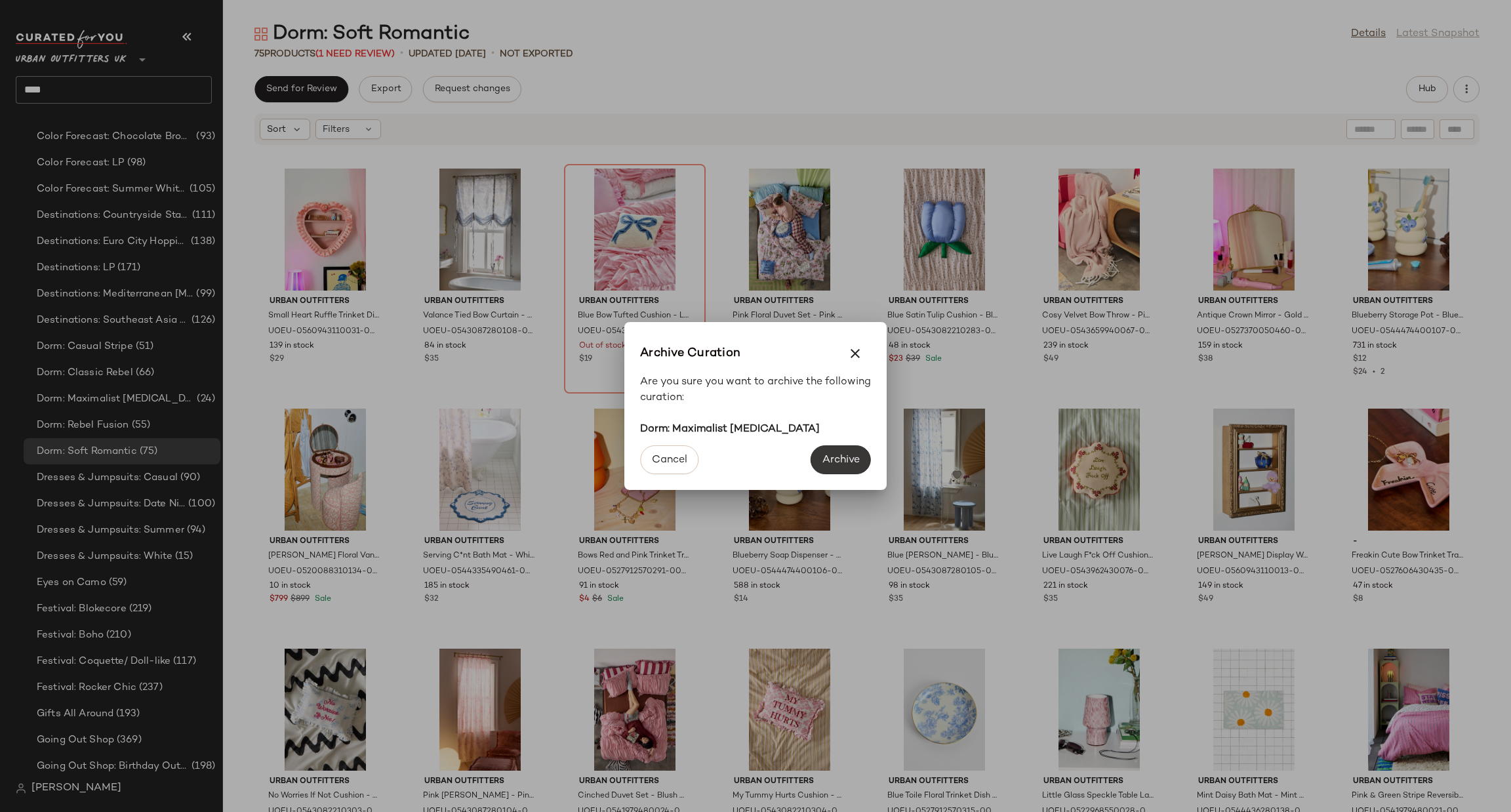
click at [844, 460] on span "Archive" at bounding box center [841, 460] width 38 height 12
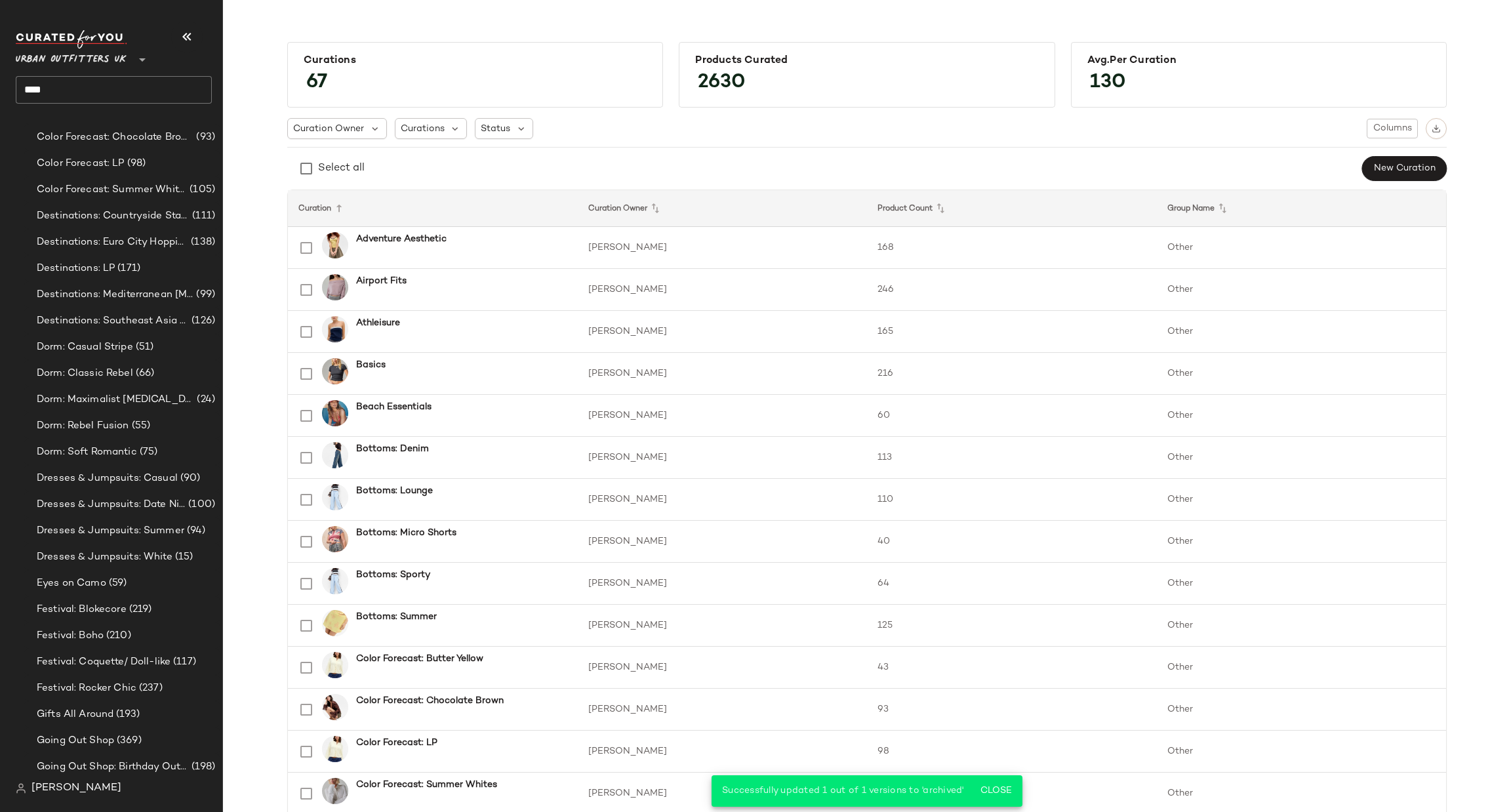
scroll to position [394, 0]
click at [132, 435] on div "Dorm: Soft Romantic (75)" at bounding box center [122, 425] width 197 height 26
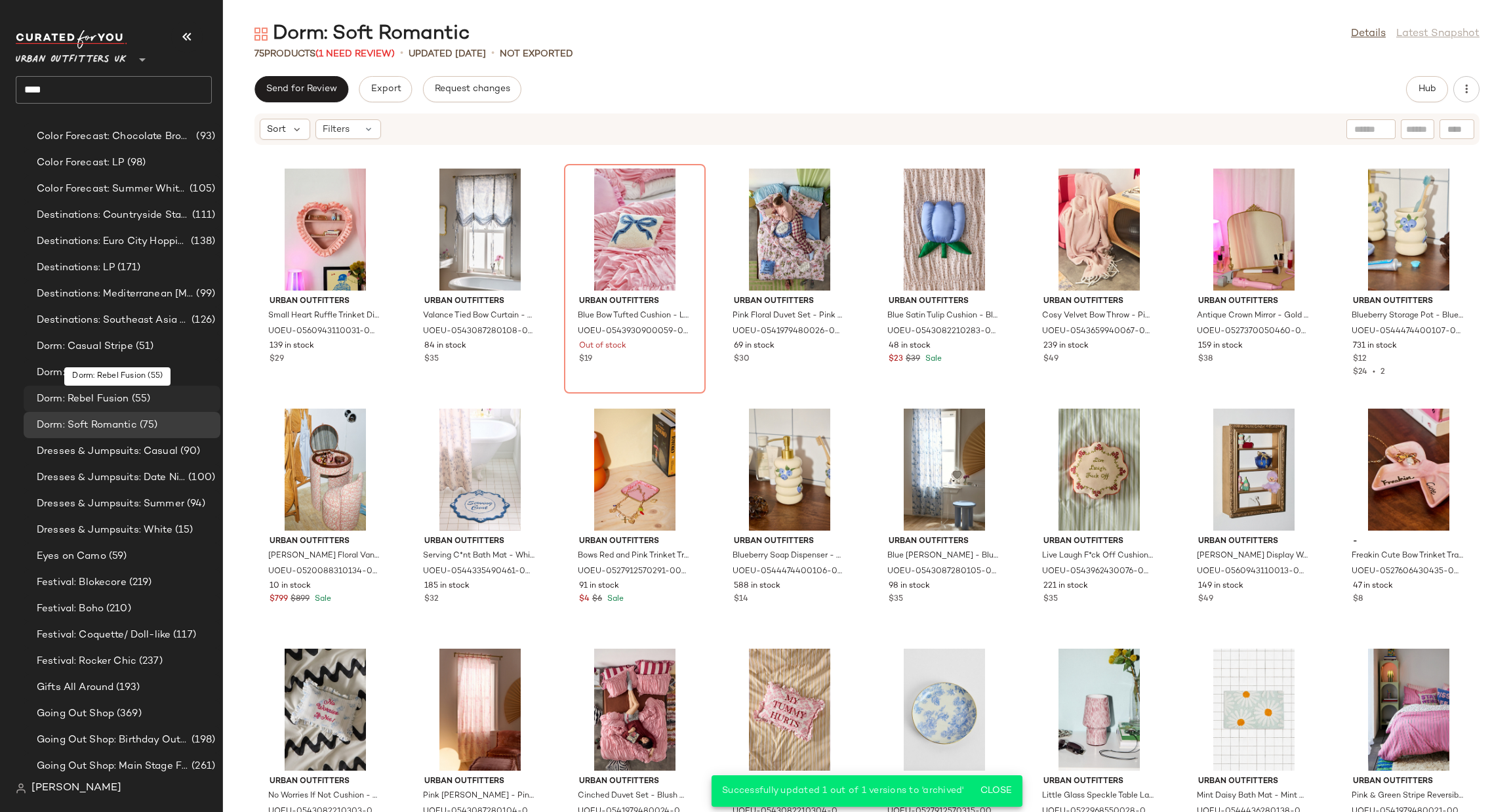
click at [171, 391] on div "Dorm: Rebel Fusion (55)" at bounding box center [124, 398] width 182 height 15
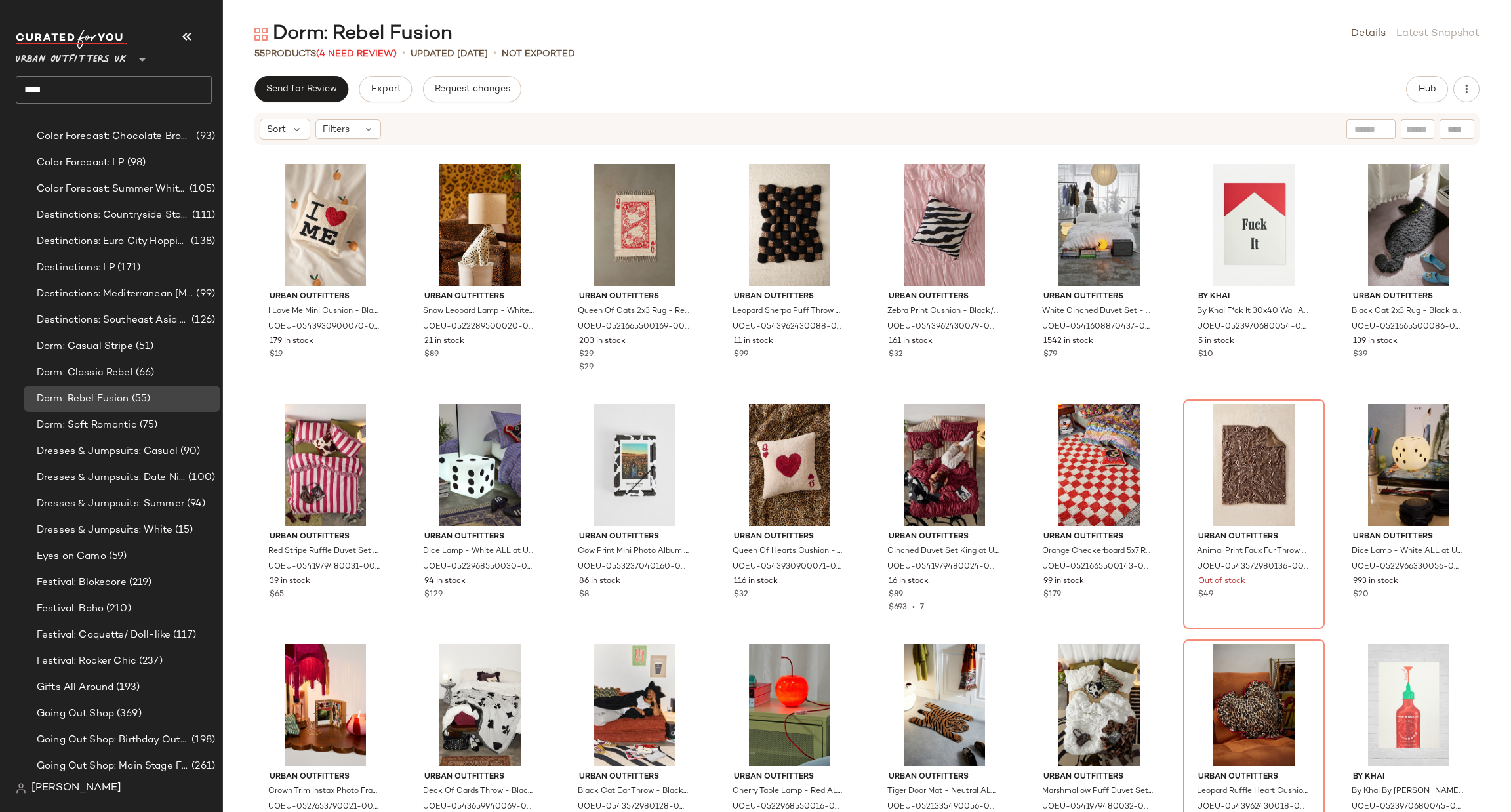
scroll to position [10, 0]
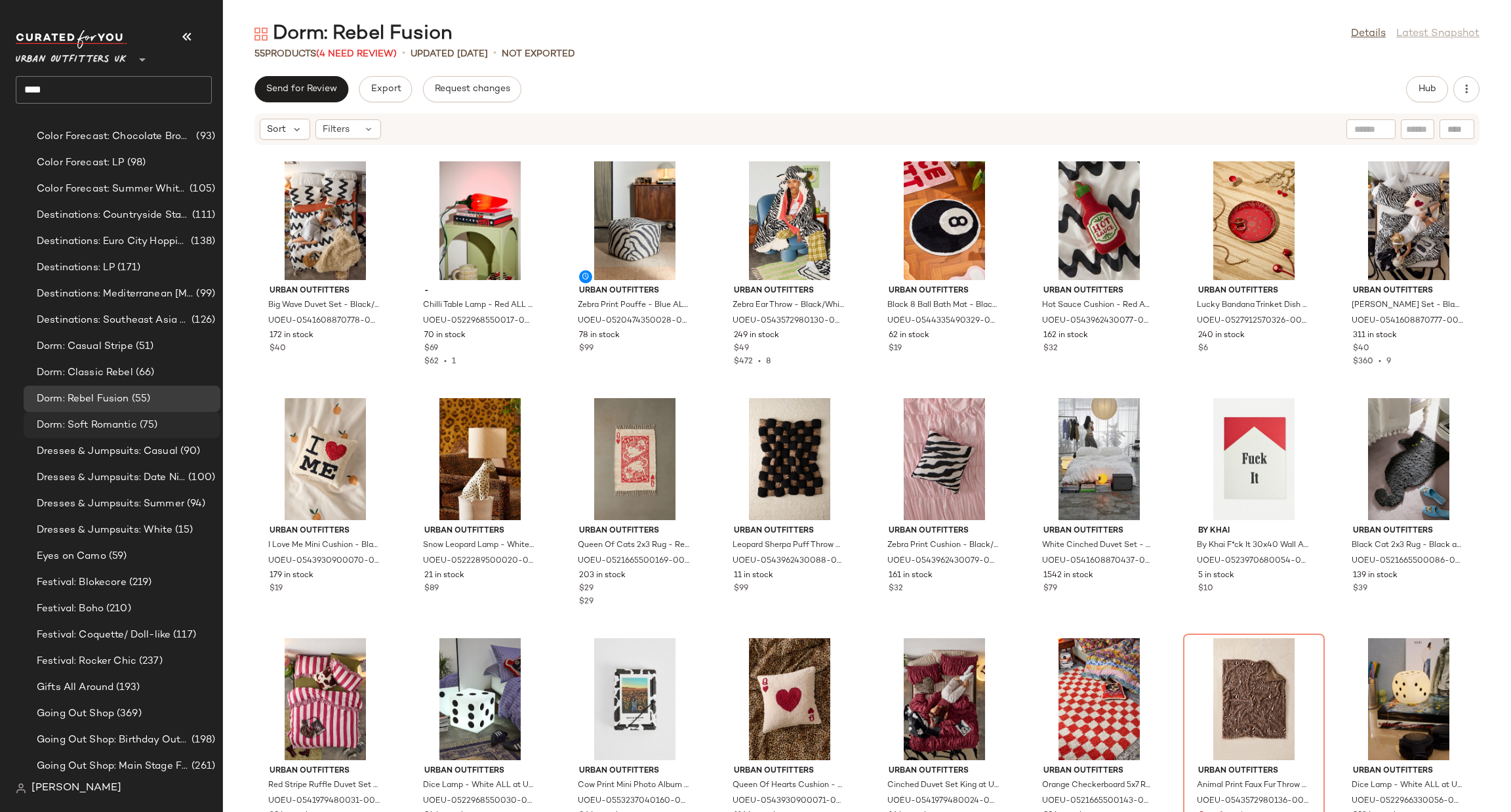
click at [148, 421] on span "(75)" at bounding box center [147, 425] width 21 height 15
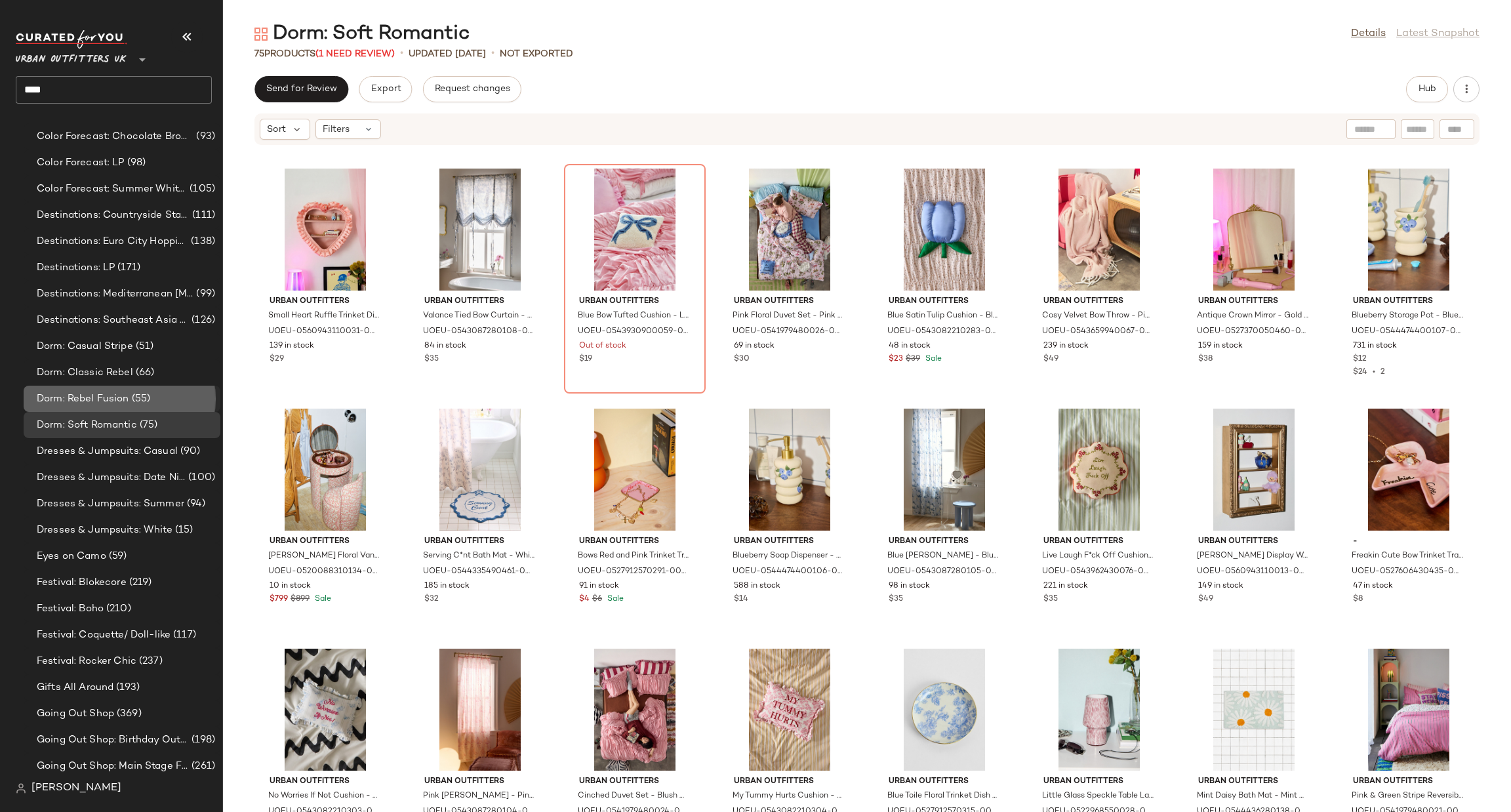
click at [177, 399] on div "Dorm: Rebel Fusion (55)" at bounding box center [124, 398] width 182 height 15
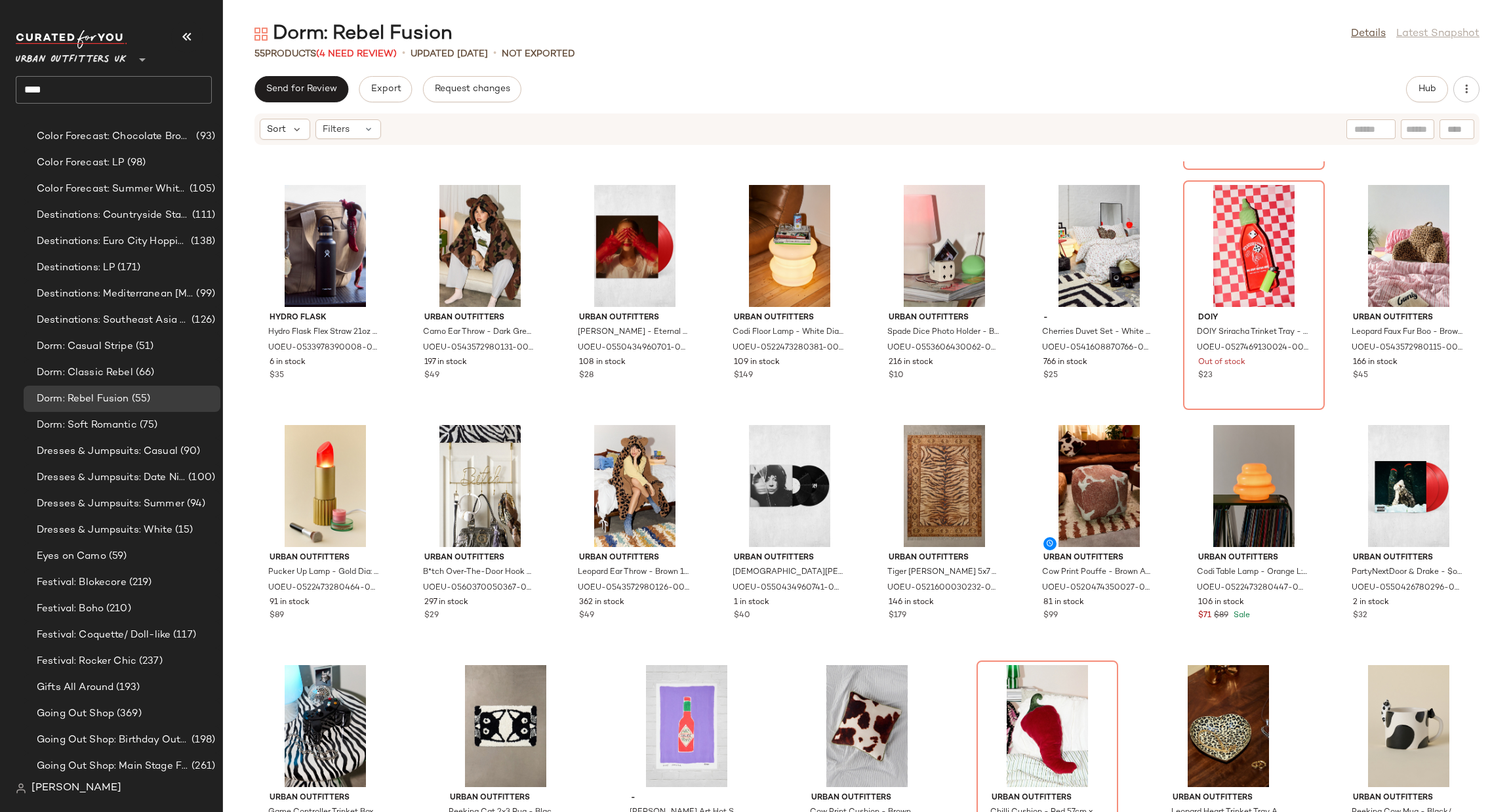
scroll to position [1032, 0]
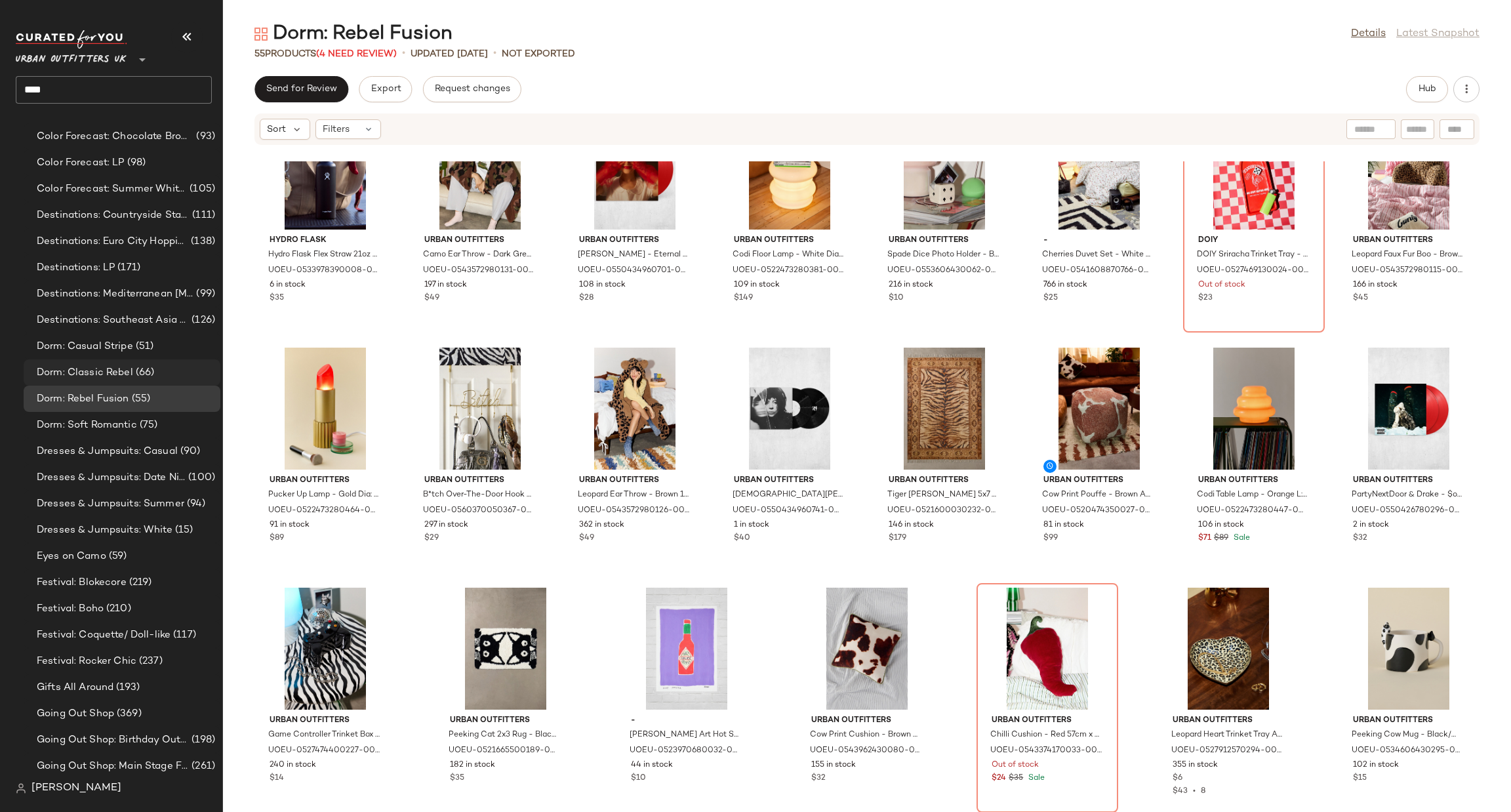
click at [151, 381] on div "Dorm: Classic Rebel (66)" at bounding box center [122, 373] width 197 height 26
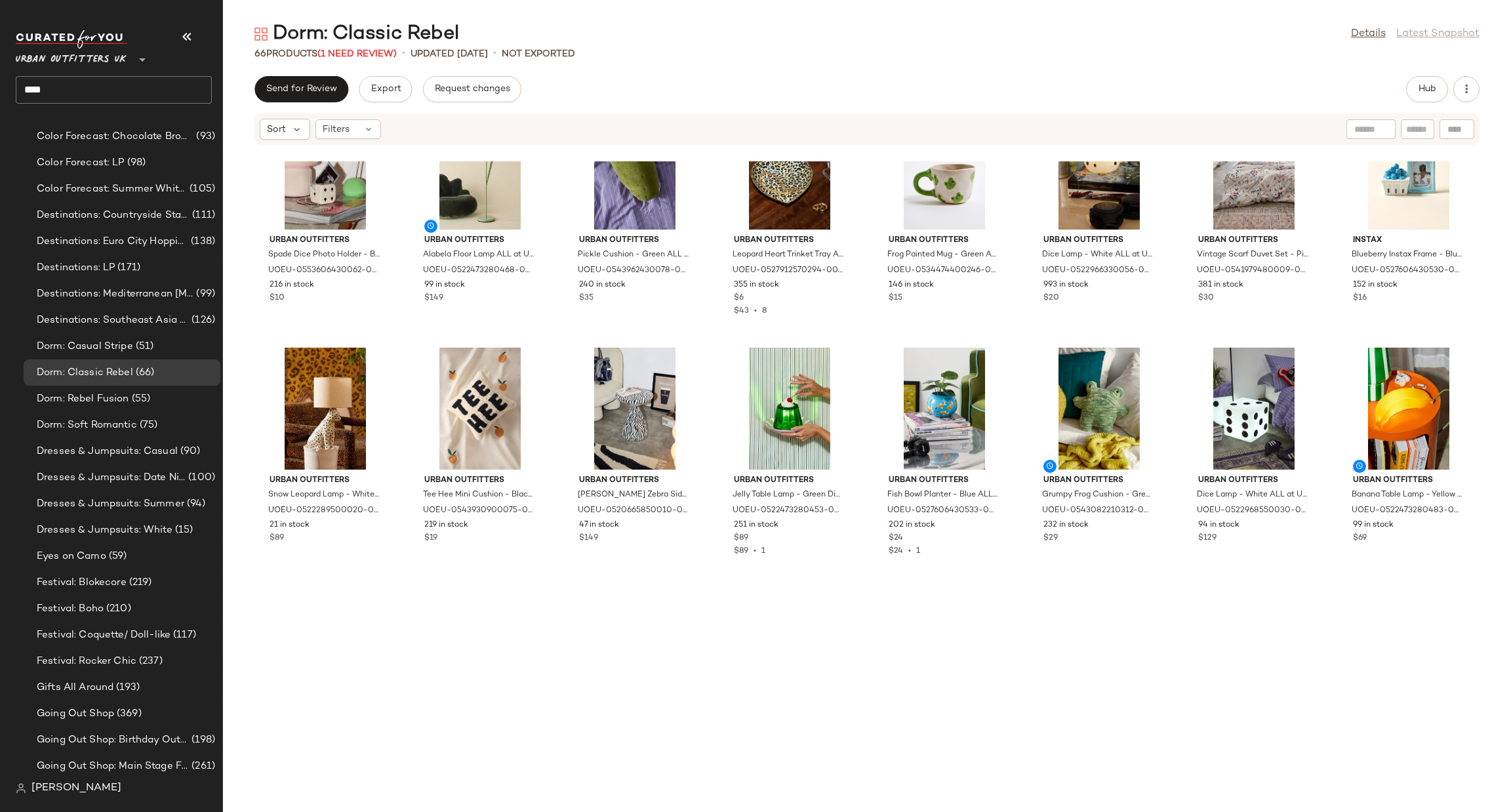
scroll to position [725, 0]
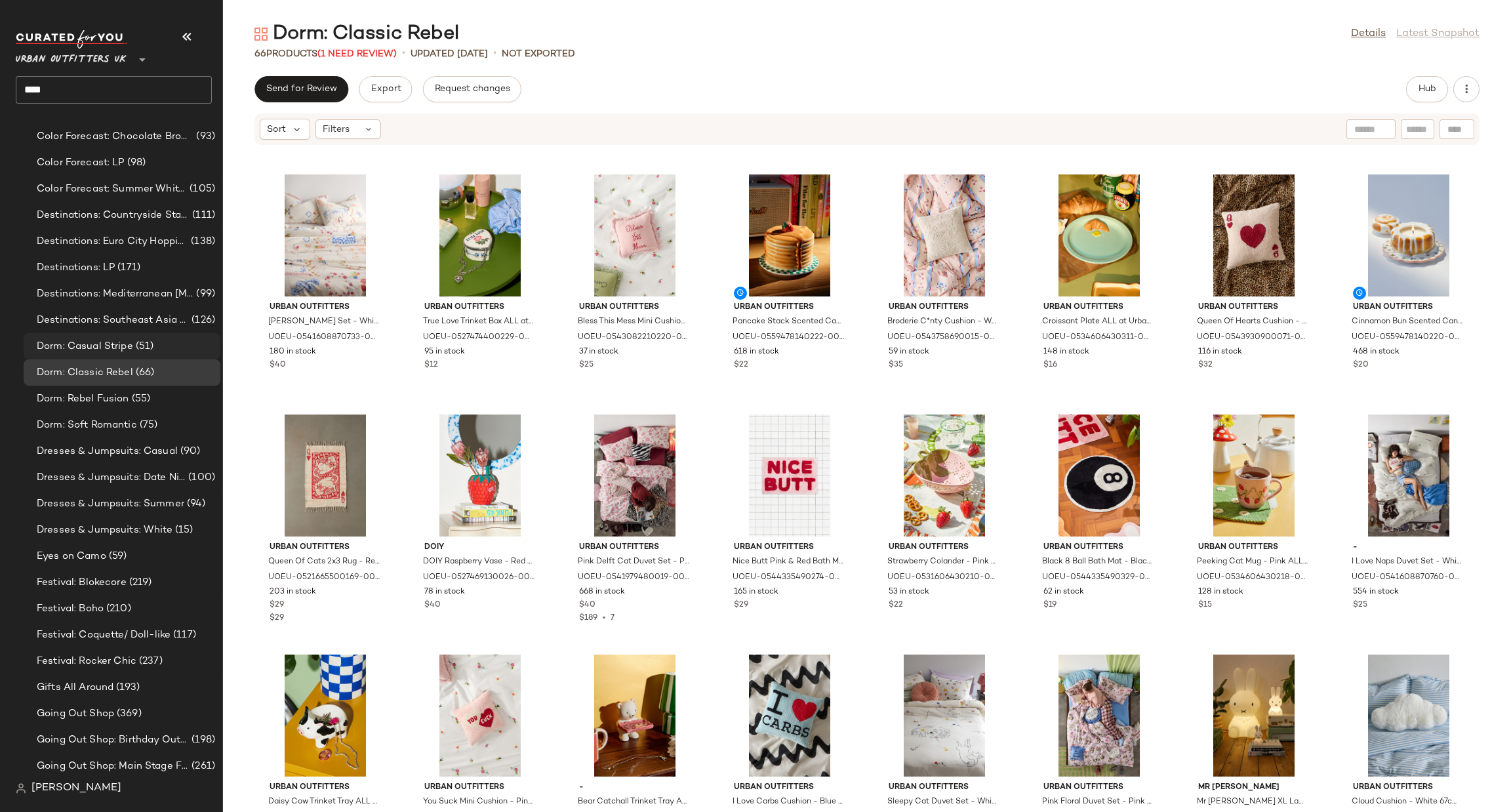
click at [160, 346] on div "Dorm: Casual Stripe (51)" at bounding box center [124, 346] width 182 height 15
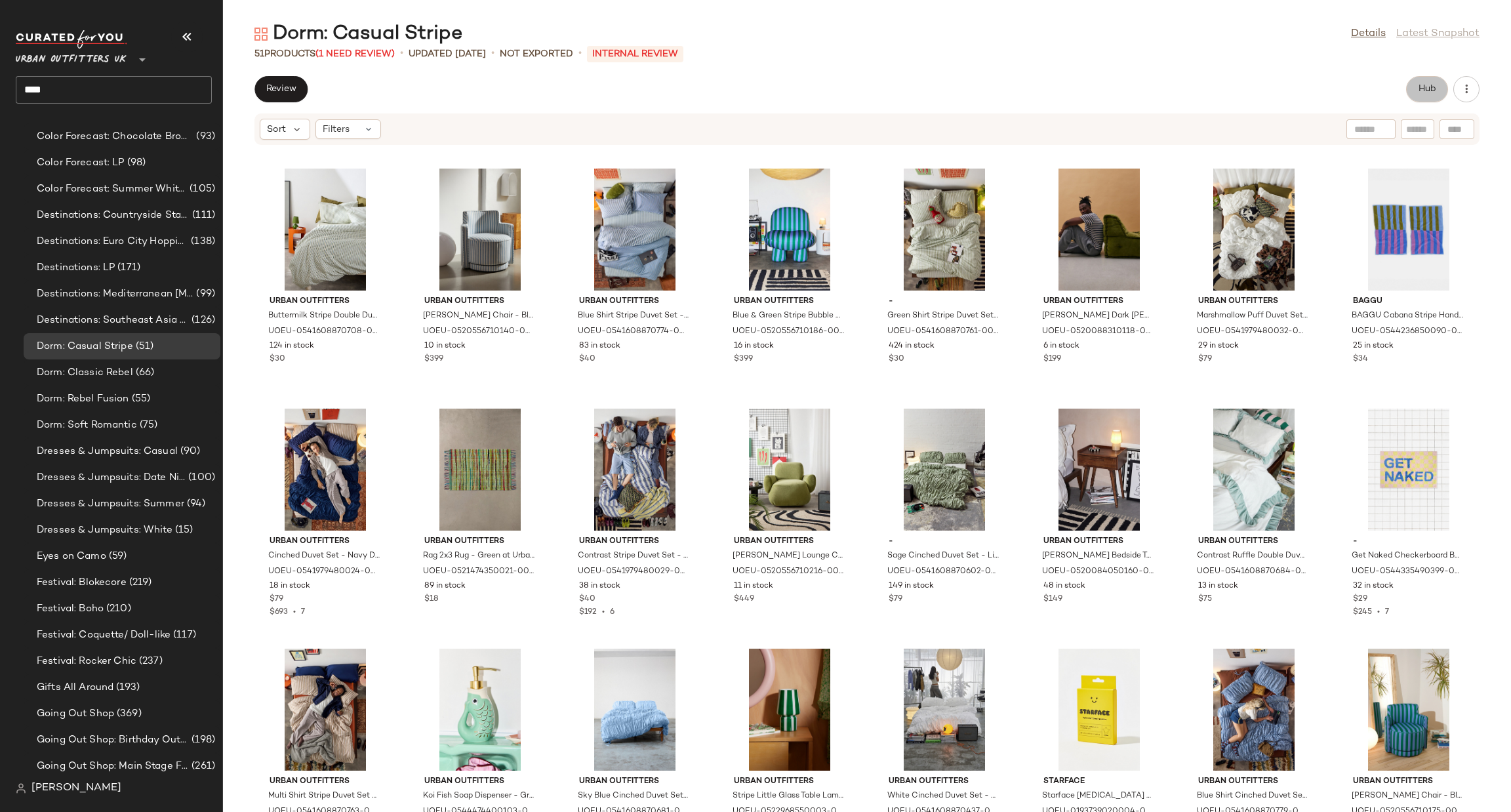
click at [1424, 94] on span "Hub" at bounding box center [1427, 89] width 18 height 10
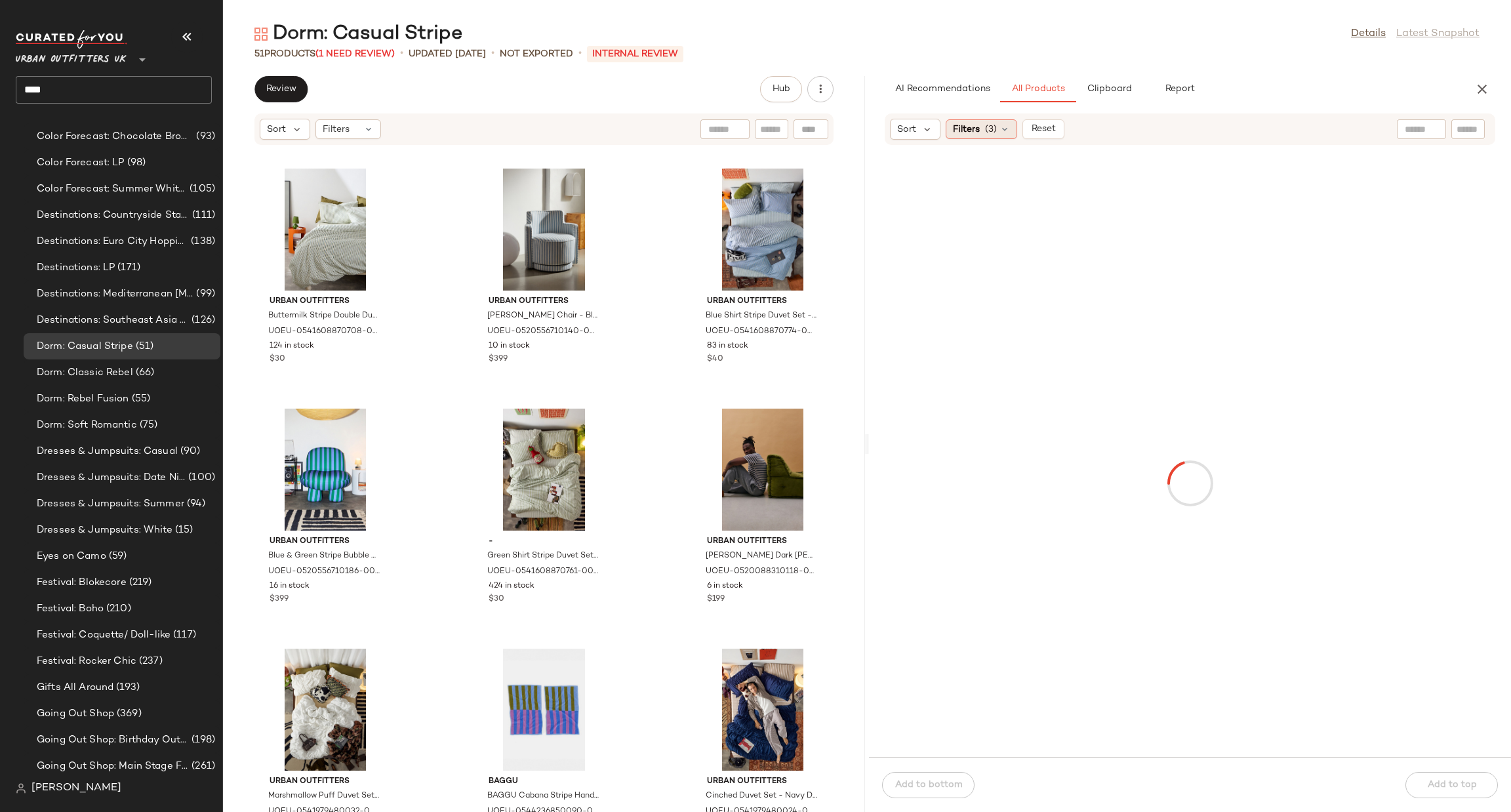
click at [999, 134] on icon at bounding box center [1005, 129] width 10 height 10
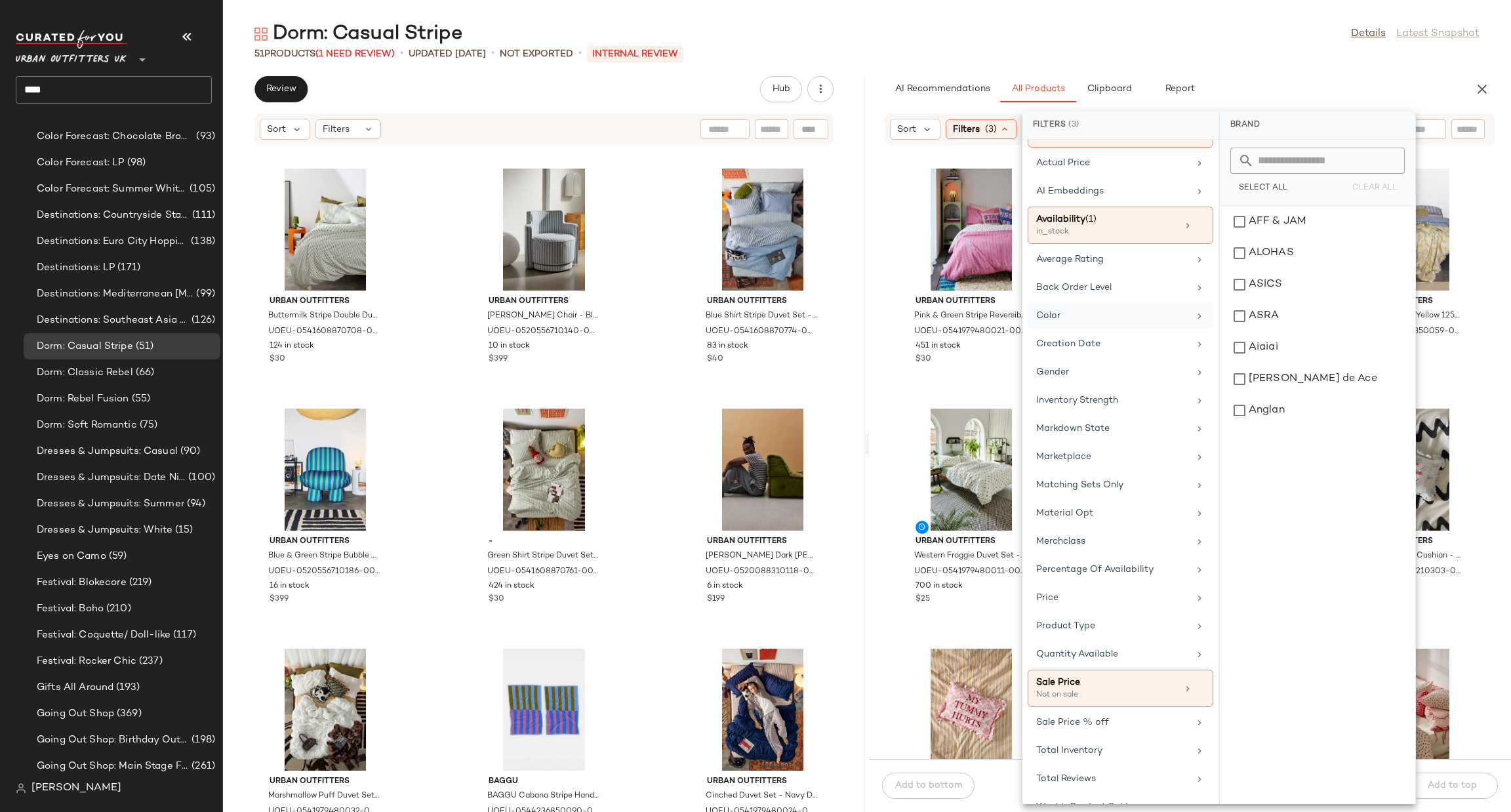
scroll to position [149, 0]
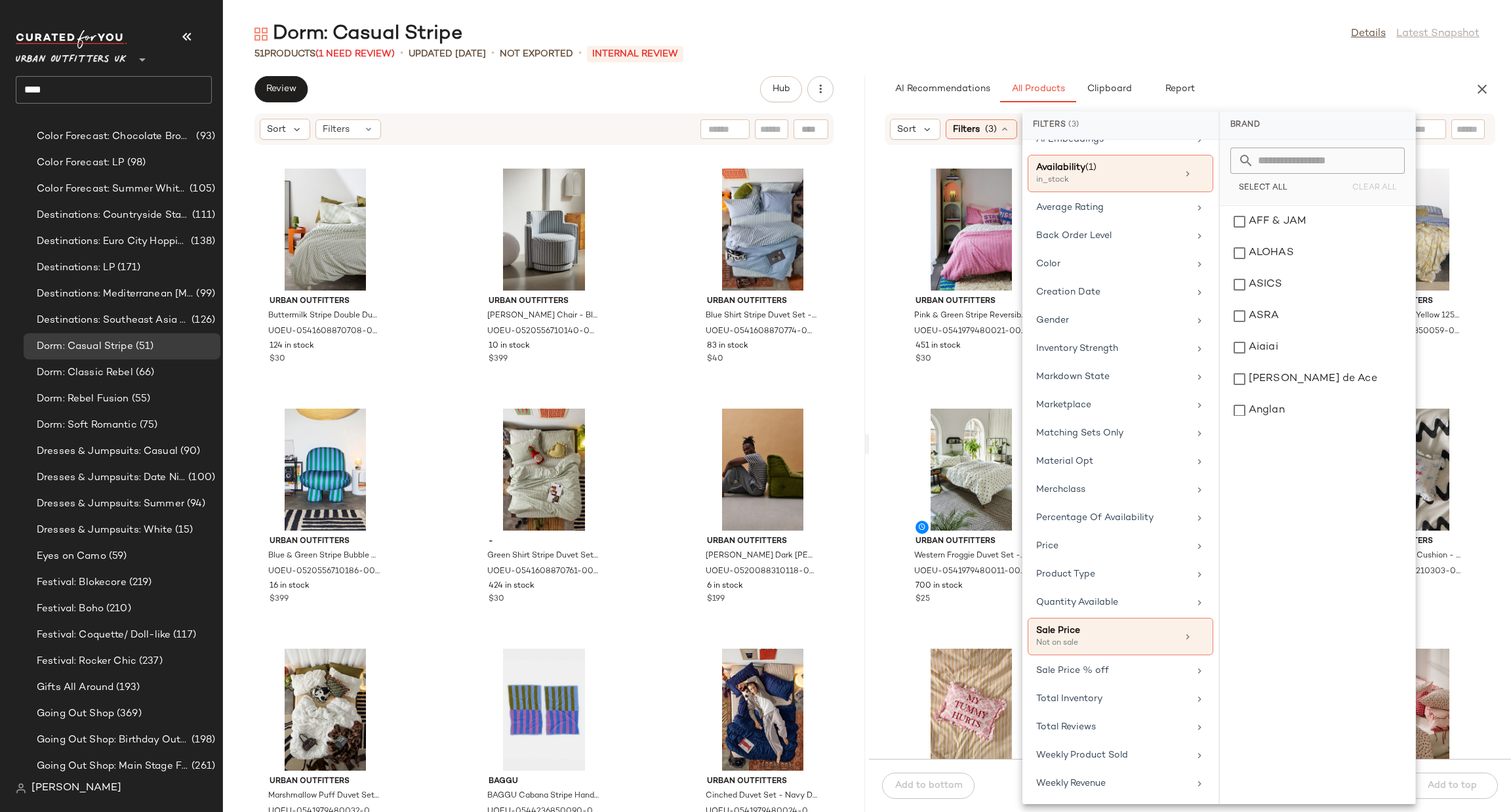
click at [891, 491] on div "Urban Outfitters Pink & Green Stripe Reversible Duvet Set Single at Urban Outfi…" at bounding box center [1189, 460] width 642 height 598
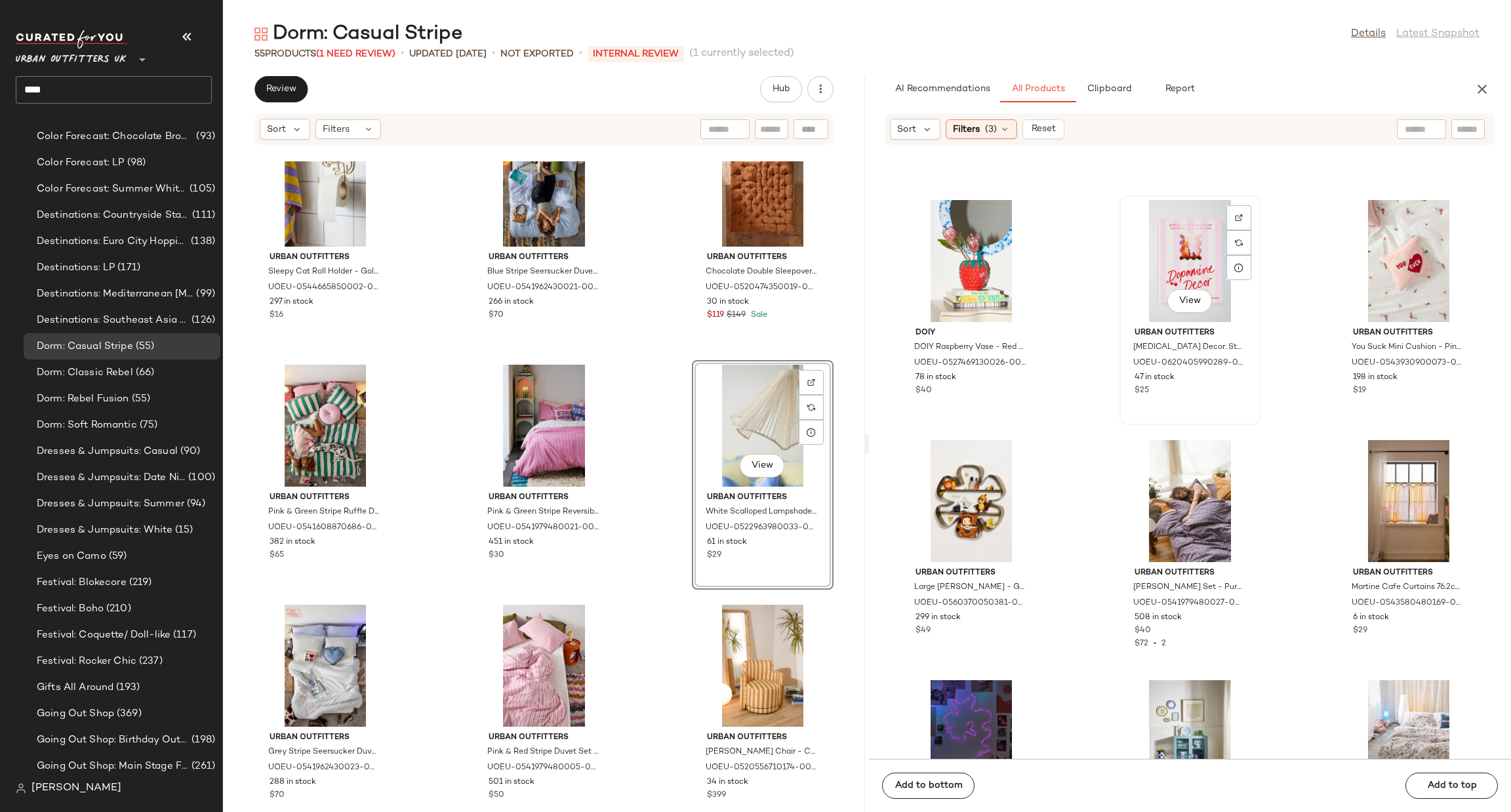
scroll to position [6897, 0]
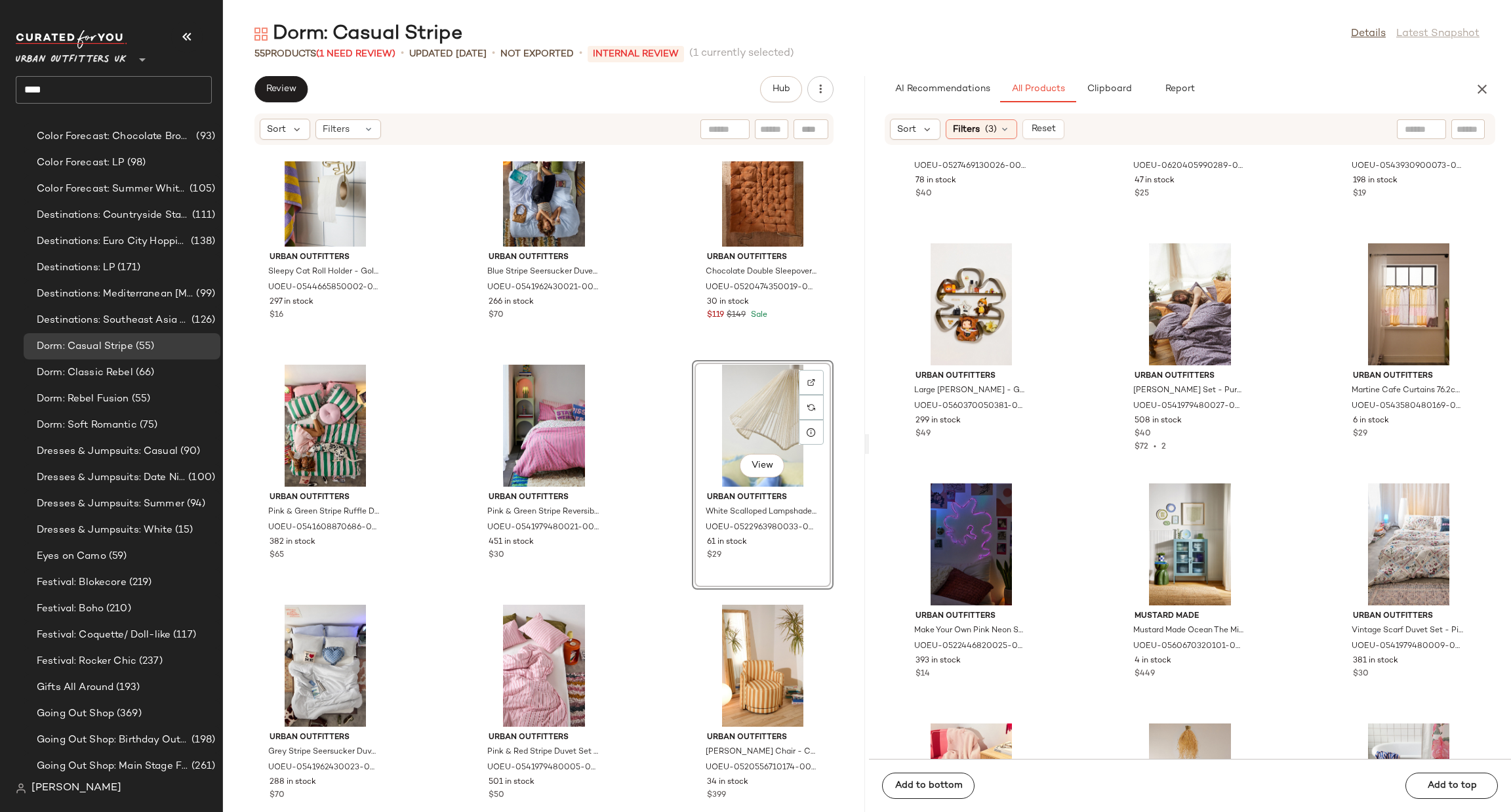
drag, startPoint x: 1462, startPoint y: 131, endPoint x: 1480, endPoint y: 126, distance: 18.7
click at [1464, 130] on input "text" at bounding box center [1468, 130] width 23 height 14
type input "******"
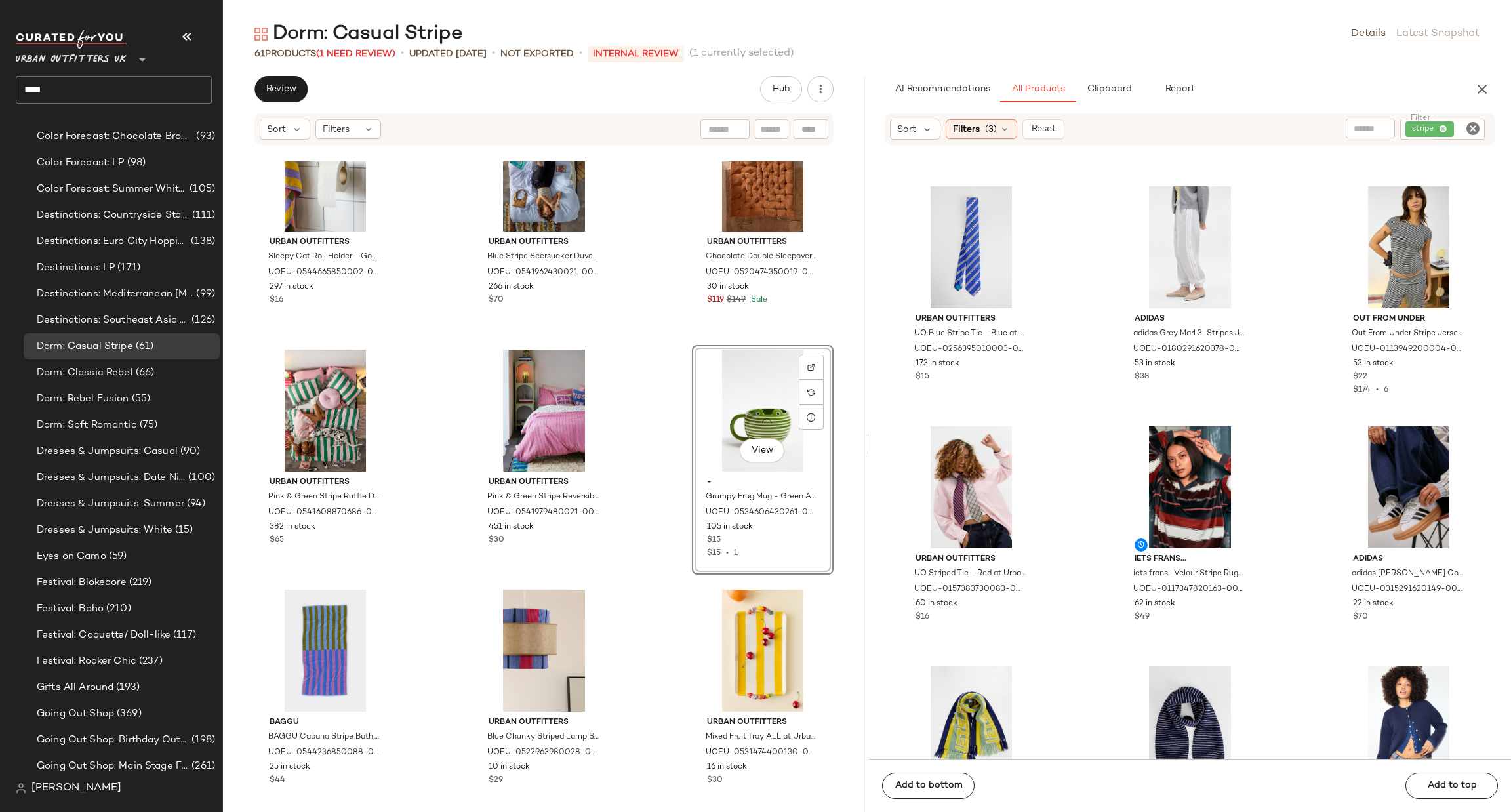
scroll to position [4142, 0]
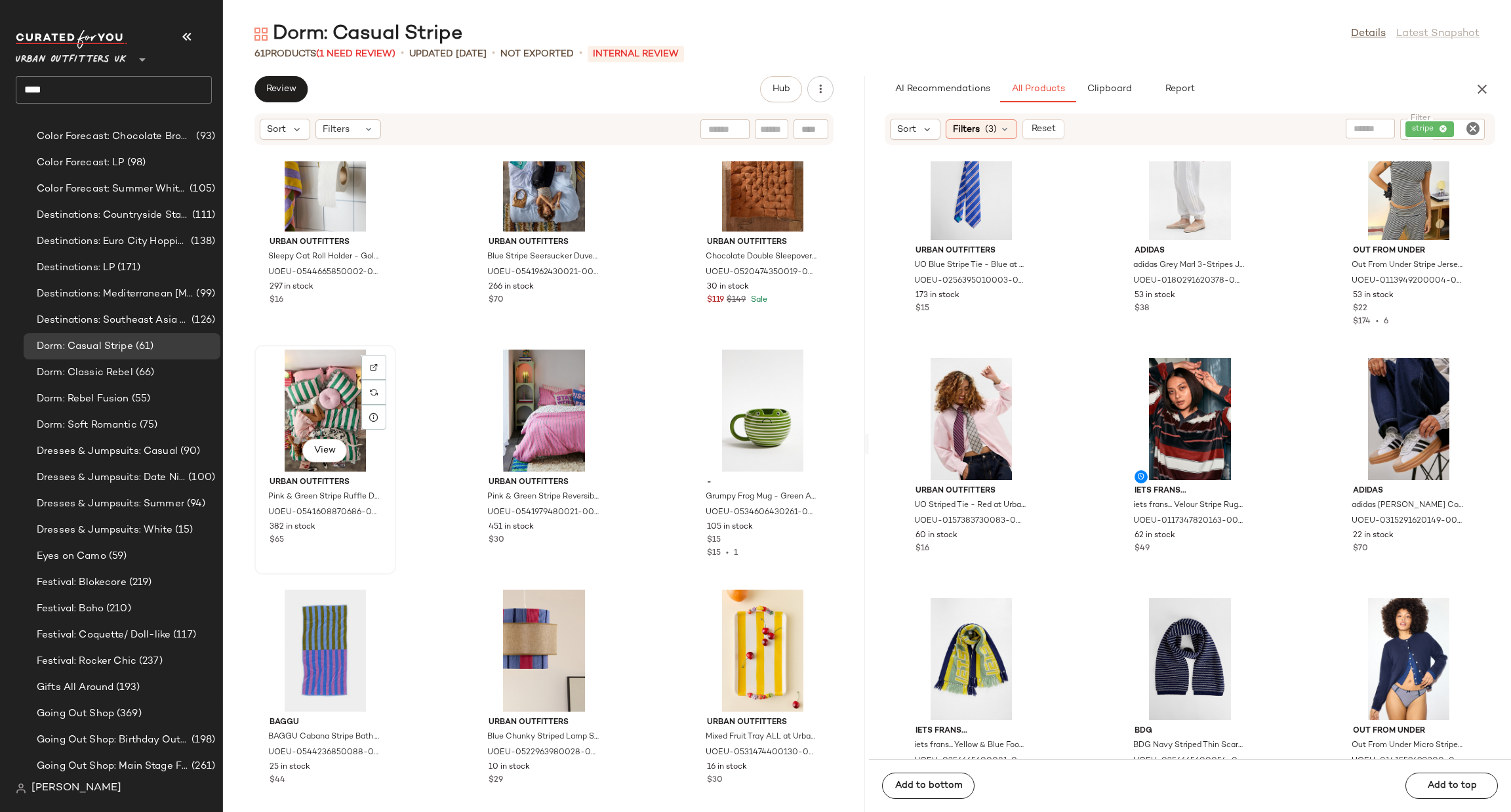
click at [336, 431] on div "View" at bounding box center [325, 410] width 132 height 122
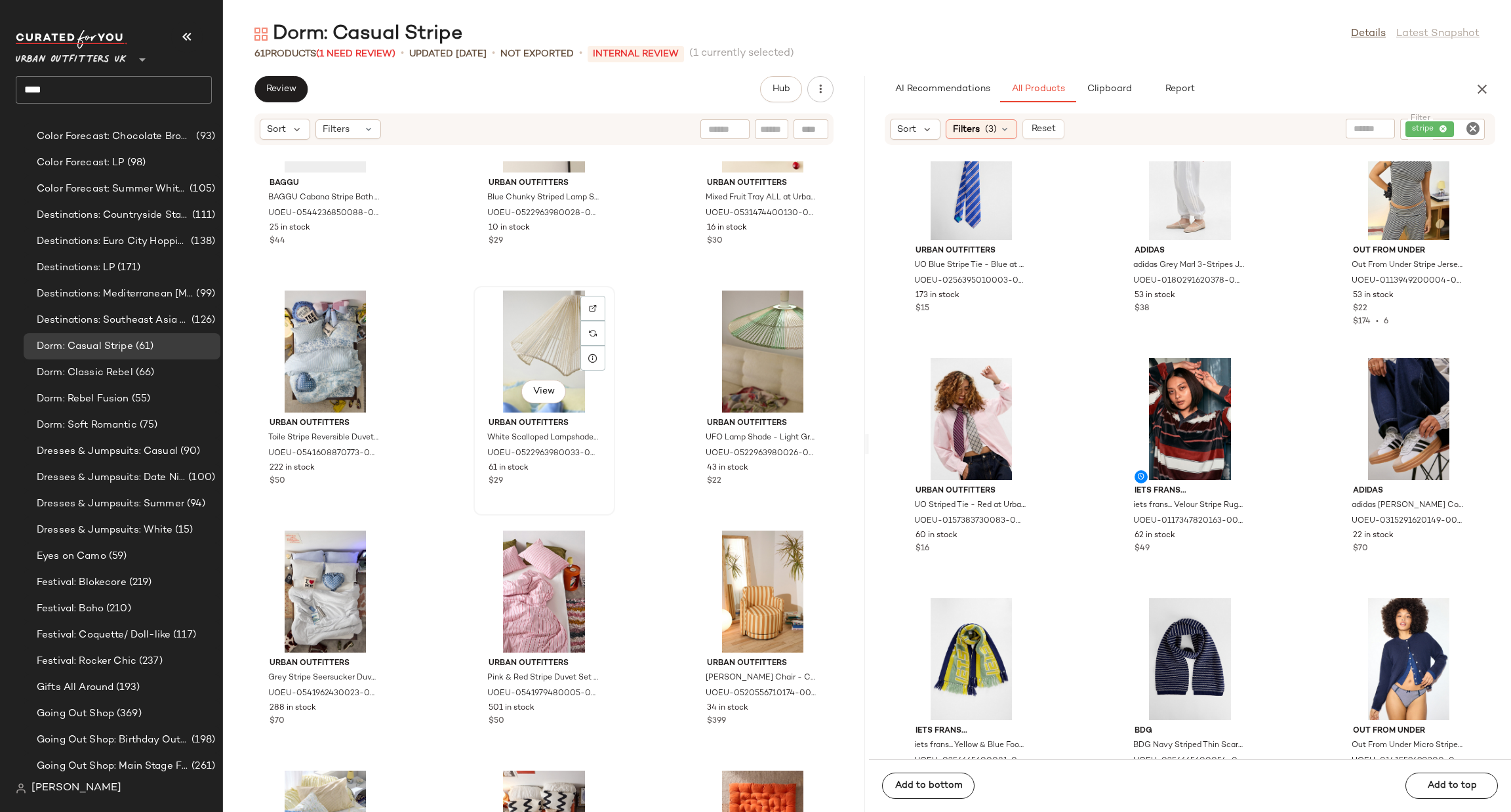
scroll to position [2820, 0]
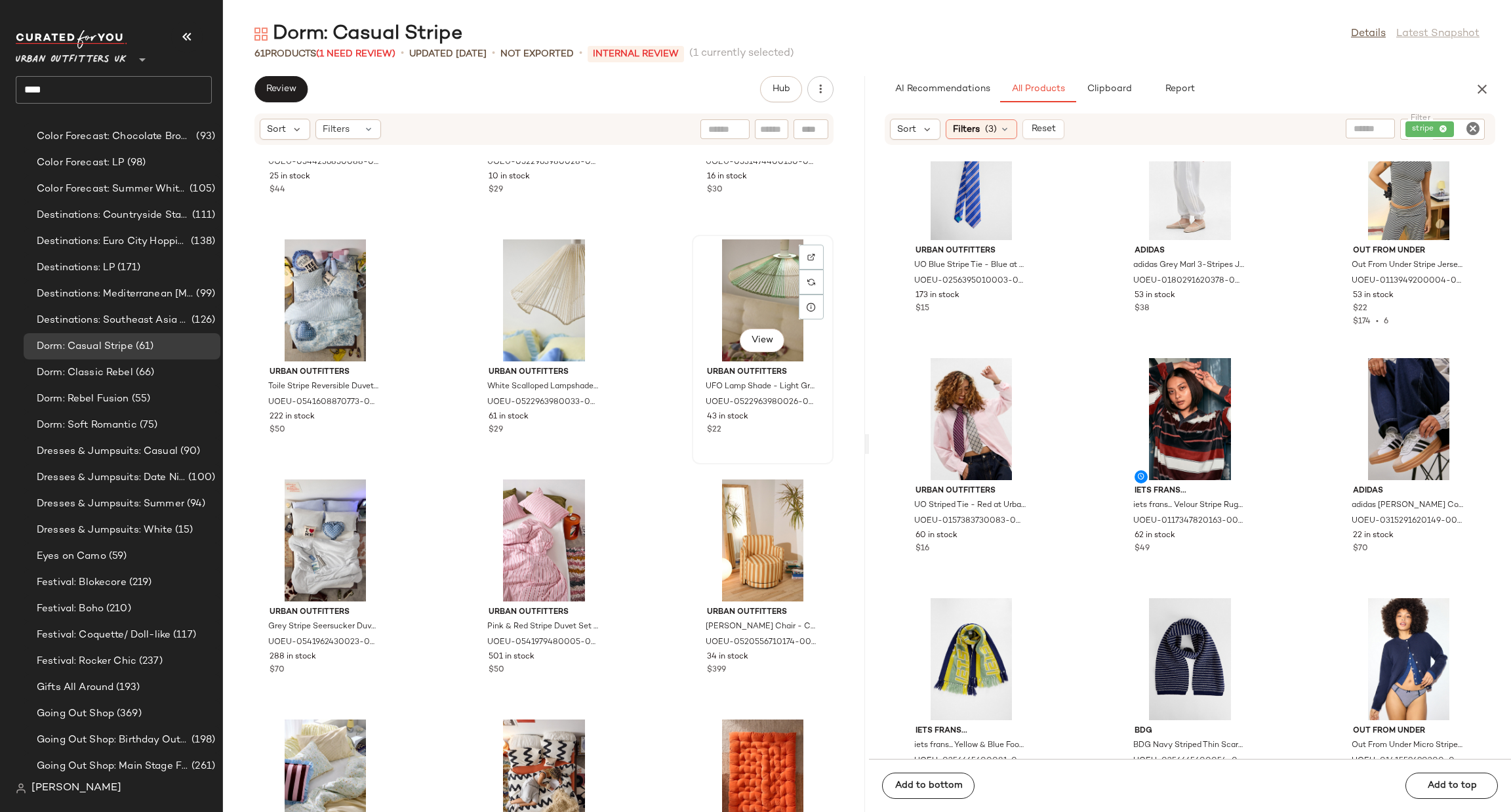
click at [726, 287] on div "View" at bounding box center [762, 301] width 132 height 122
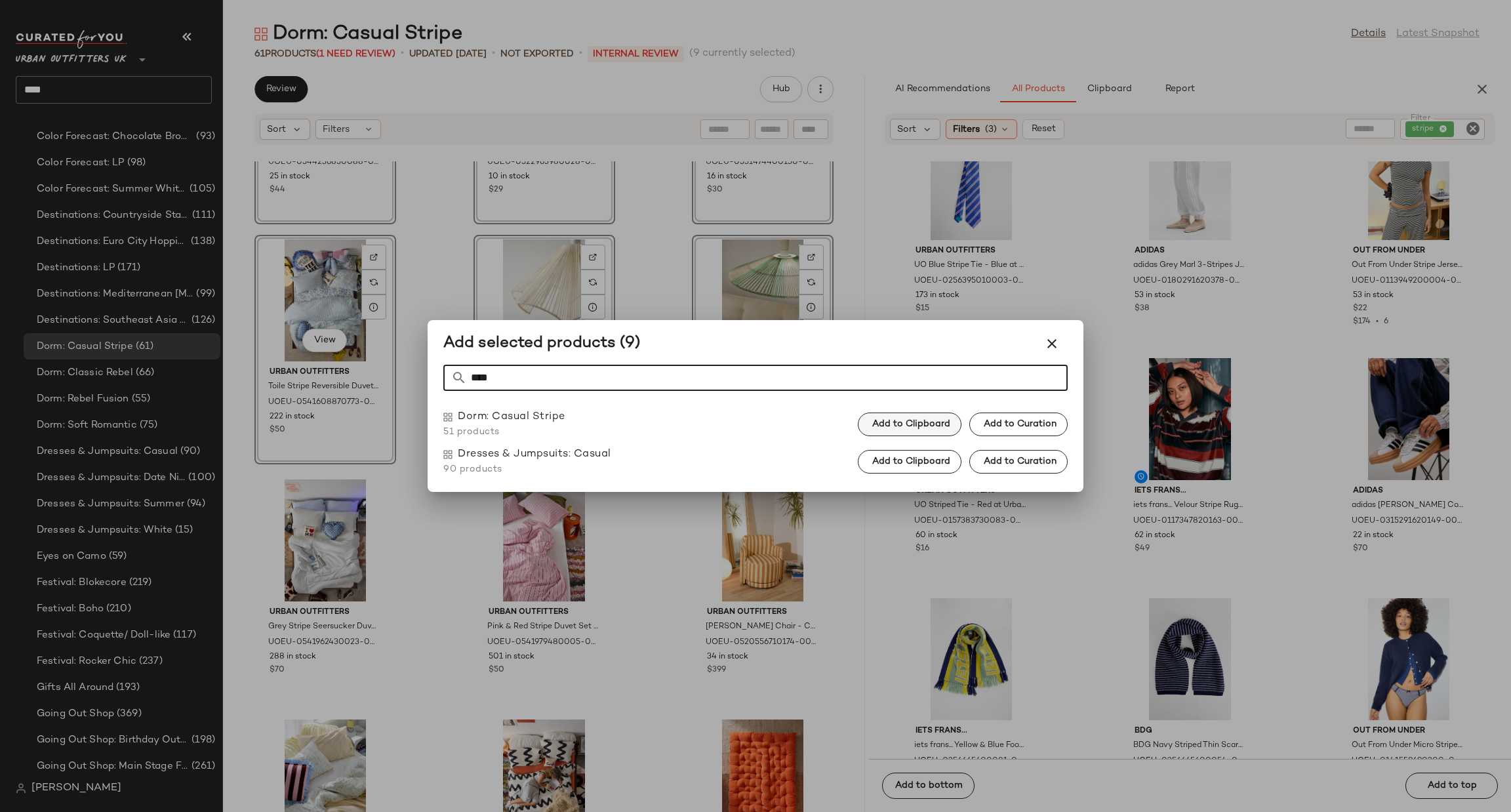
type input "****"
click at [932, 431] on button "Add to Clipboard" at bounding box center [910, 424] width 104 height 24
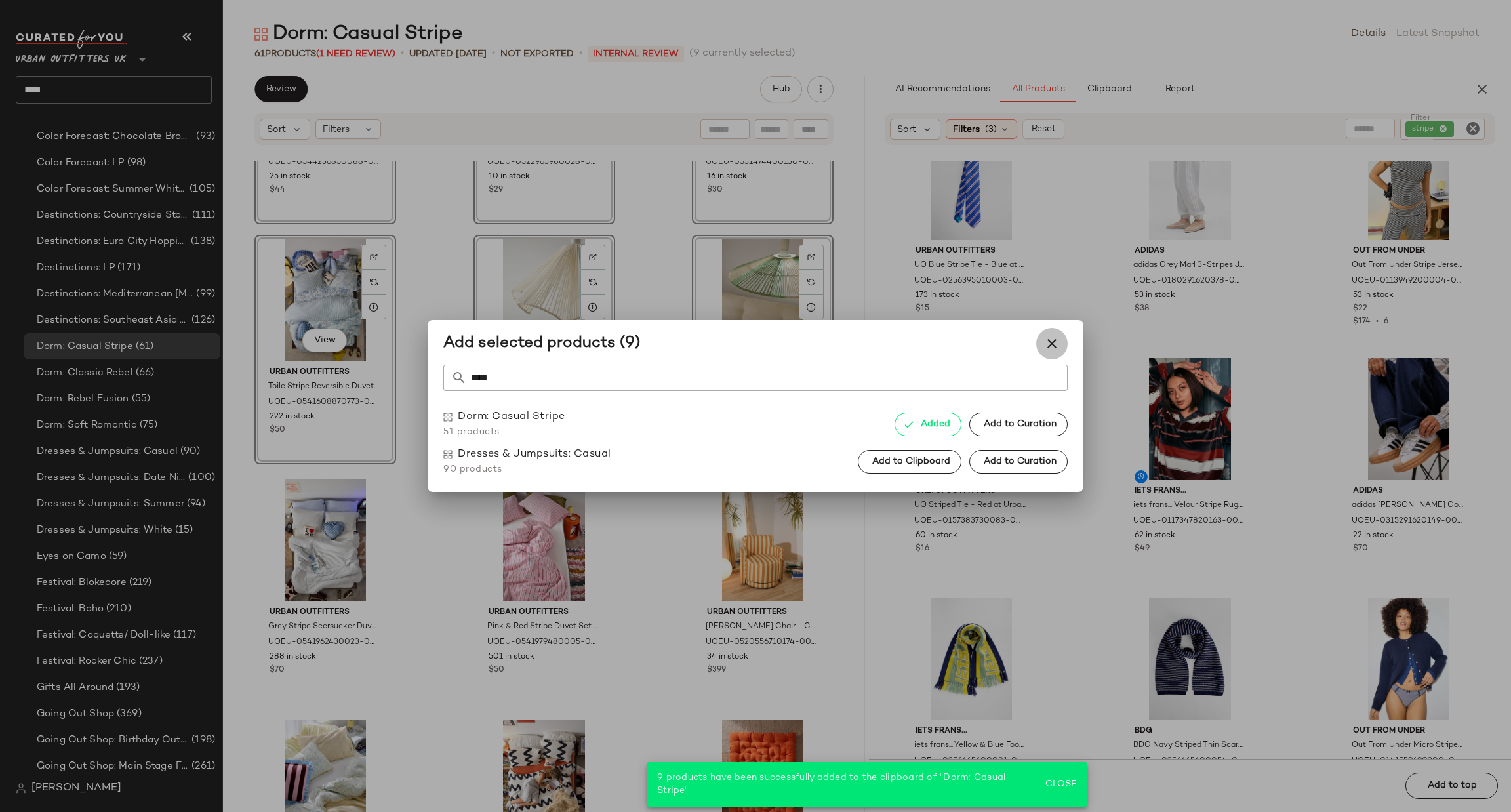
click at [1045, 346] on icon "button" at bounding box center [1052, 343] width 16 height 16
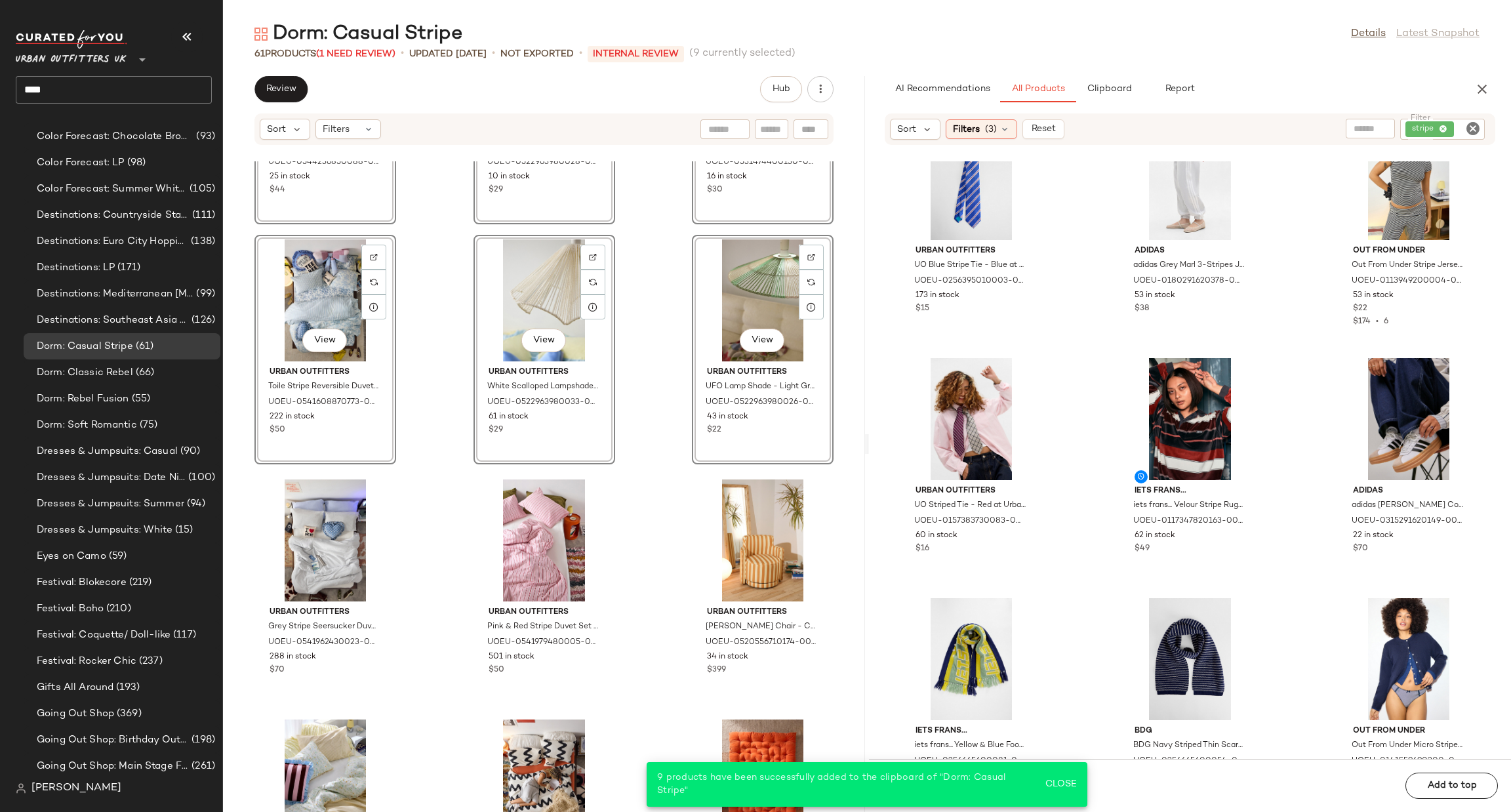
click at [777, 308] on div "View" at bounding box center [762, 301] width 132 height 122
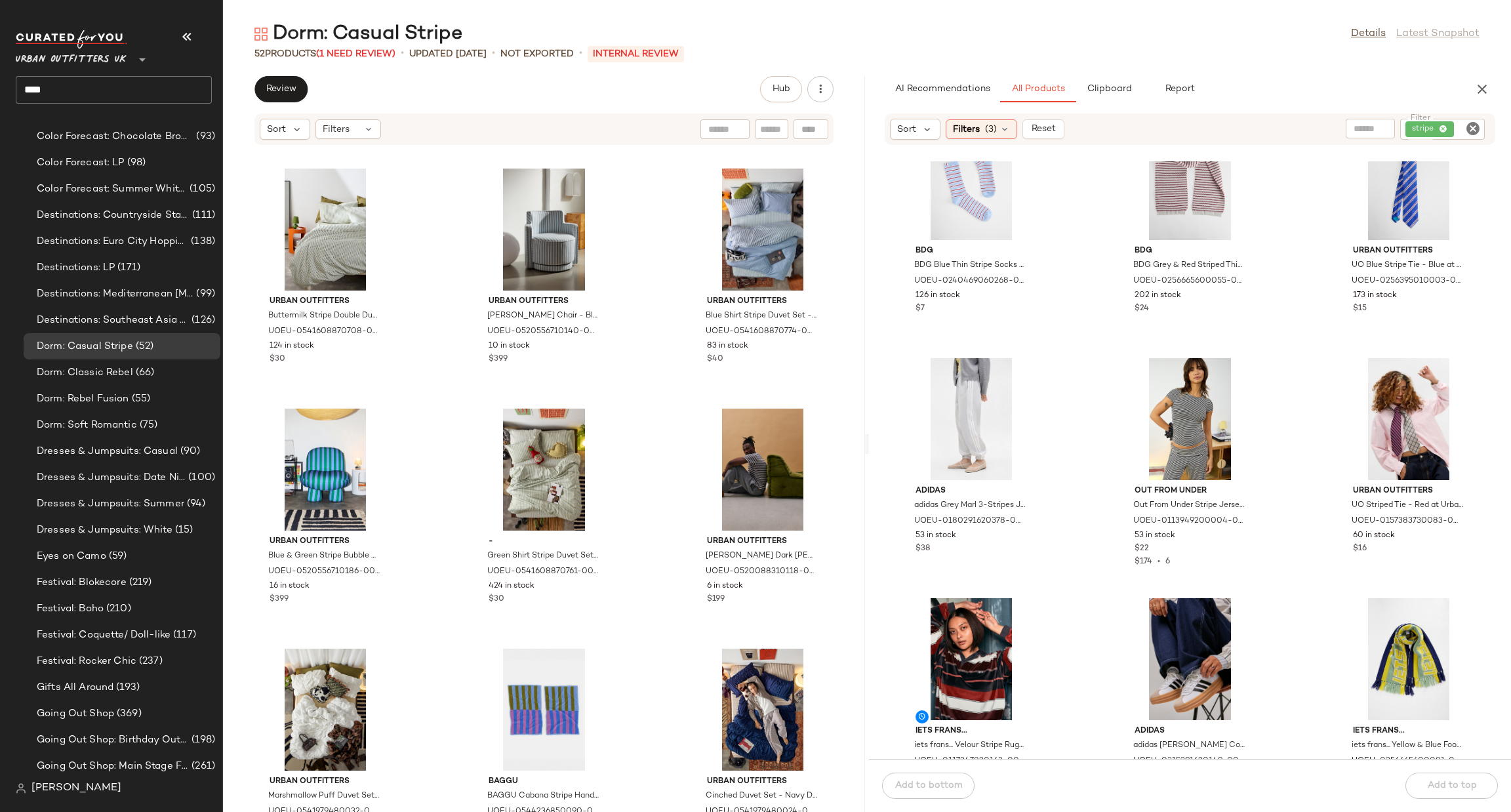
click at [43, 66] on span "Urban Outfitters UK" at bounding box center [71, 56] width 111 height 24
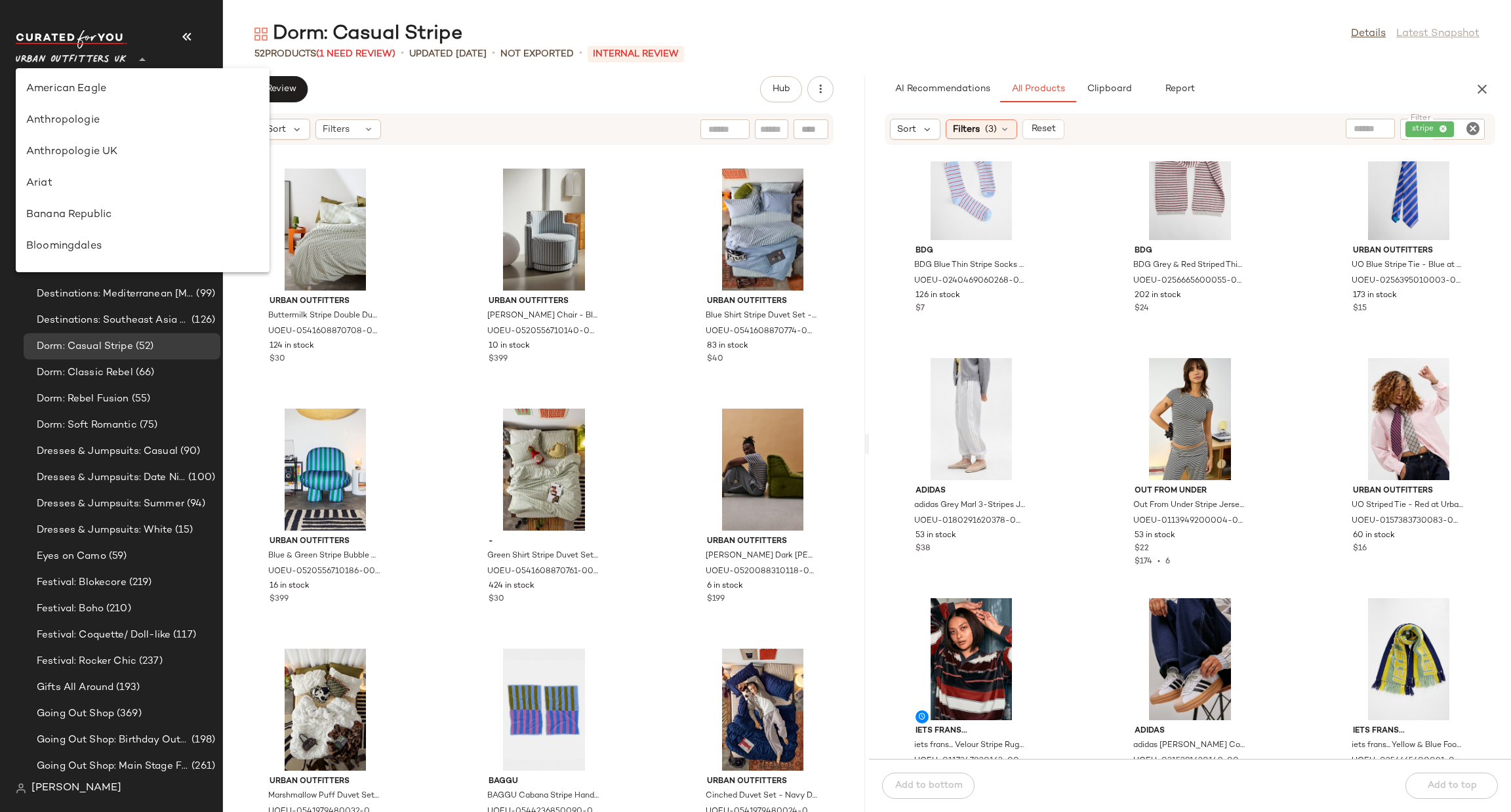
scroll to position [813, 0]
click at [58, 137] on div "Urban Outfitters" at bounding box center [142, 125] width 254 height 31
type input "**"
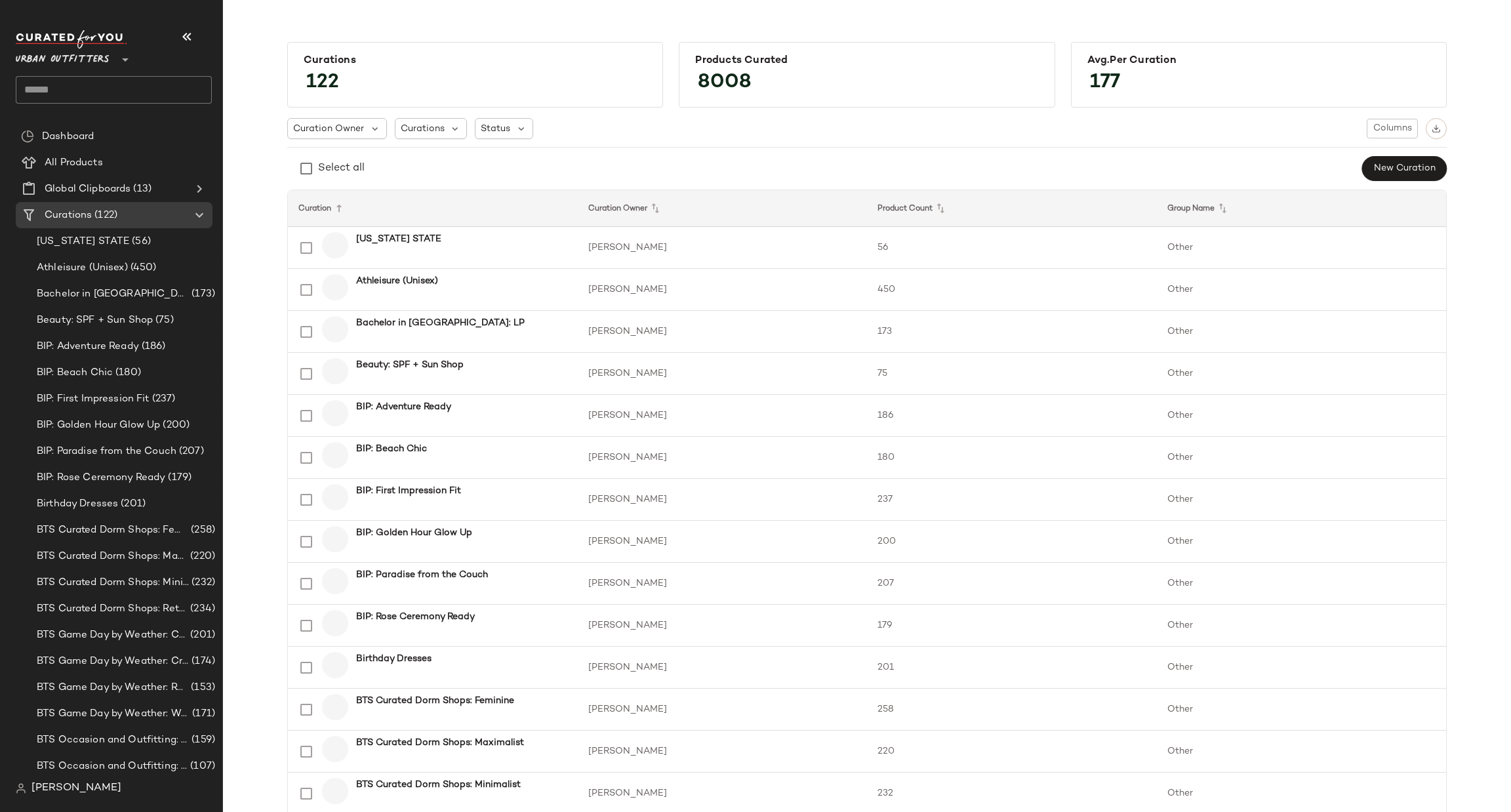
click at [175, 86] on input "text" at bounding box center [113, 90] width 196 height 28
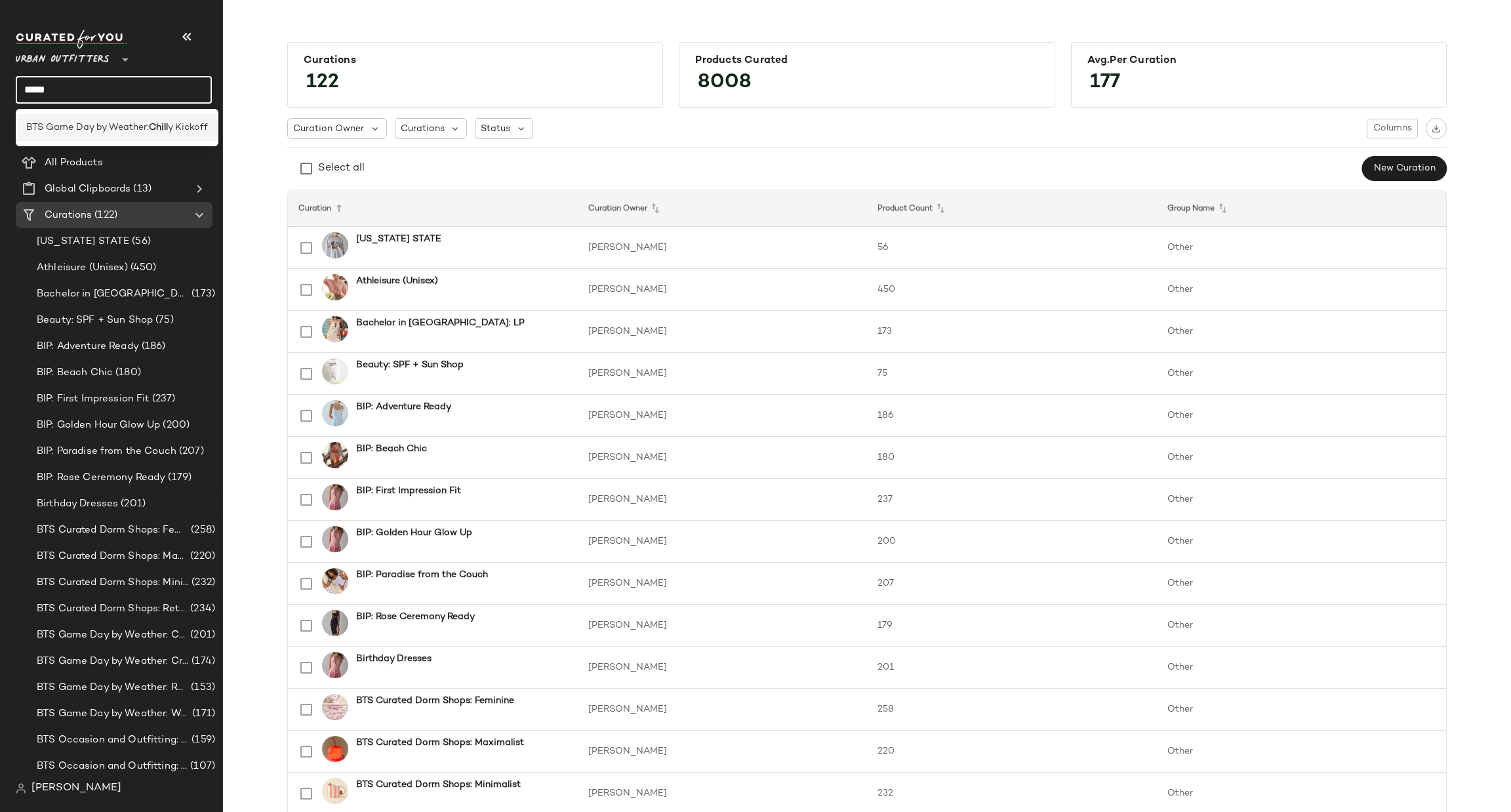
type input "*****"
click at [173, 122] on span "y Kickoff" at bounding box center [188, 128] width 40 height 14
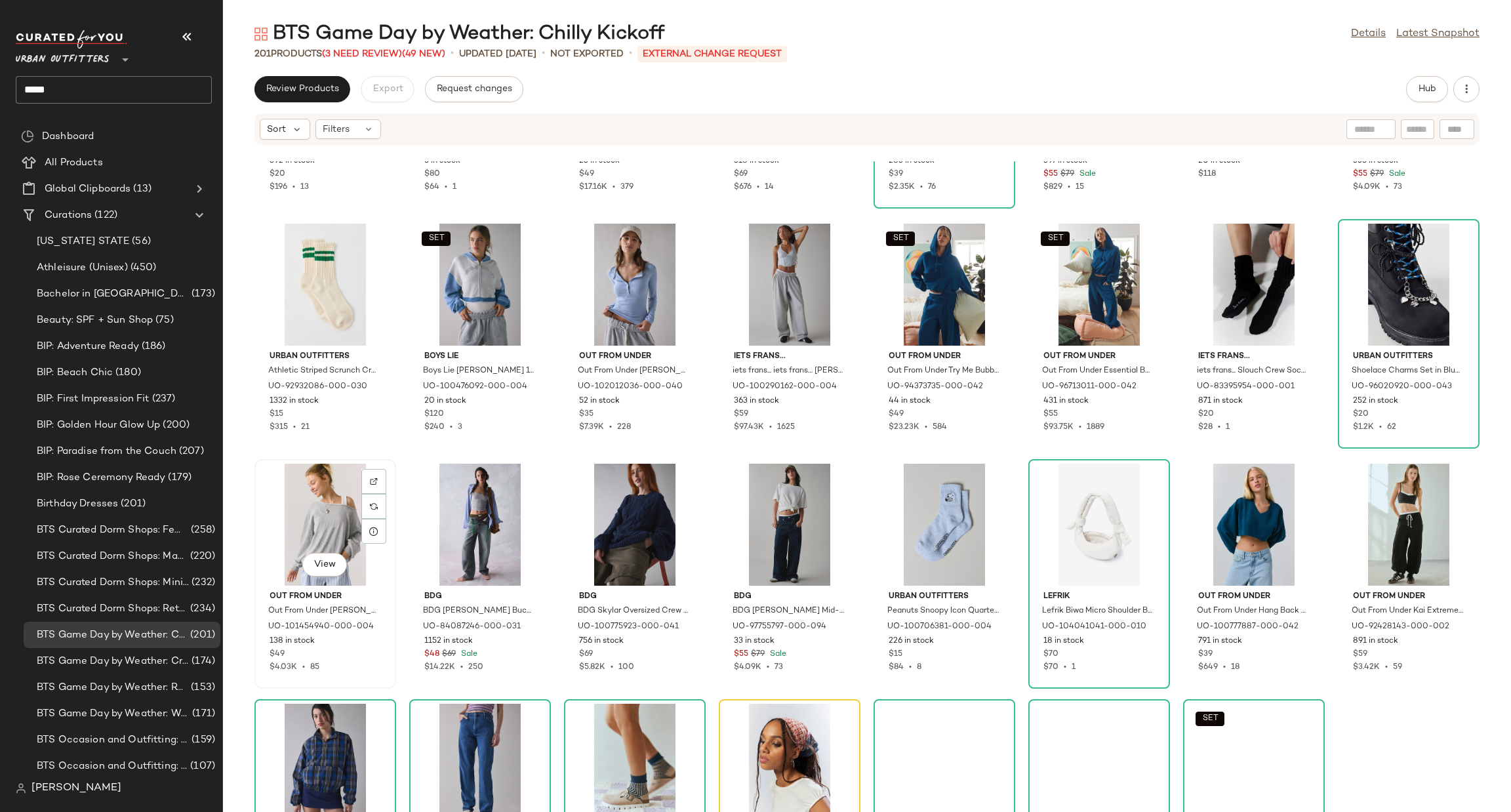
scroll to position [2372, 0]
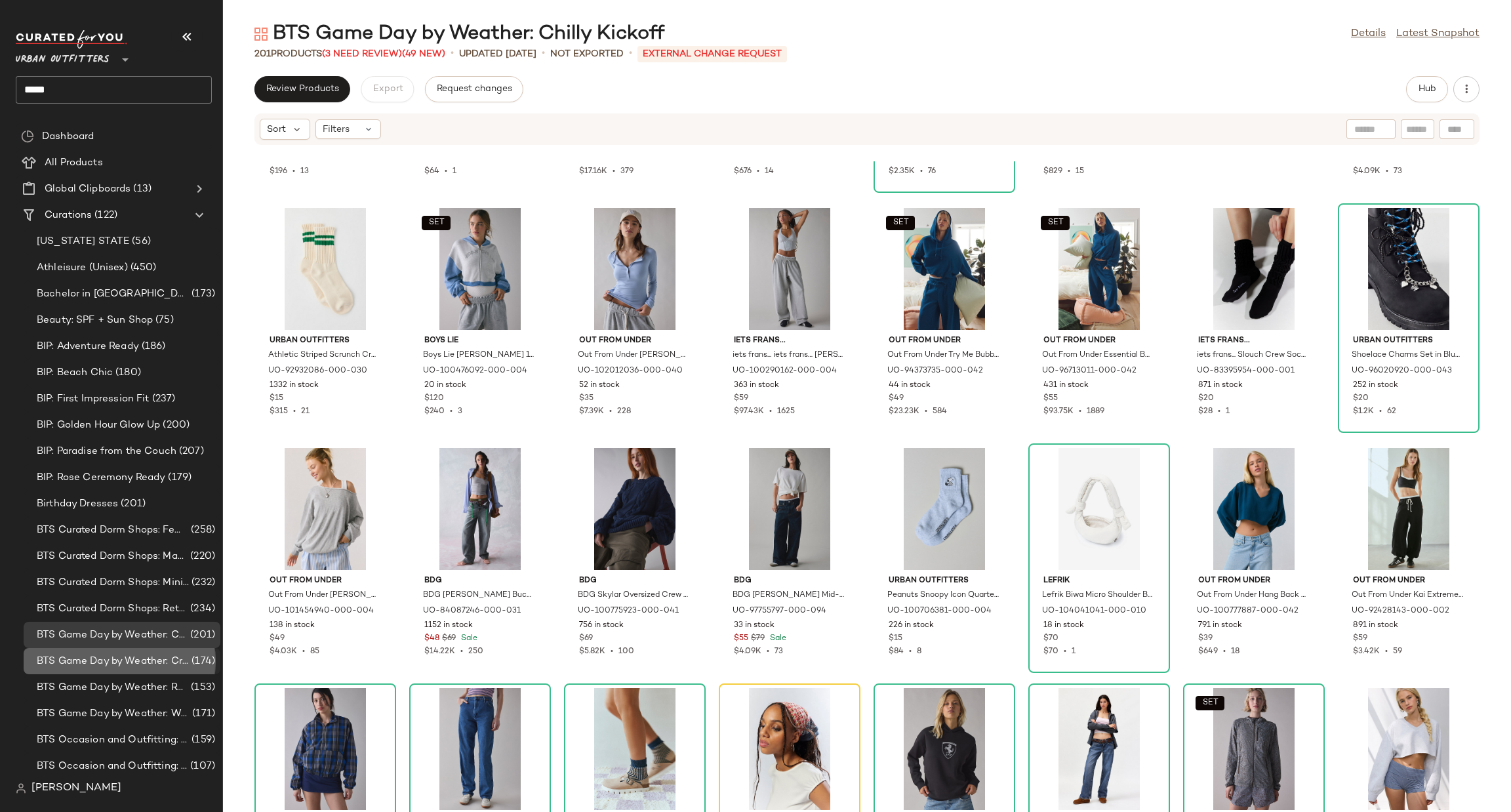
click at [170, 658] on span "BTS Game Day by Weather: Crisp & Cozy" at bounding box center [112, 661] width 152 height 15
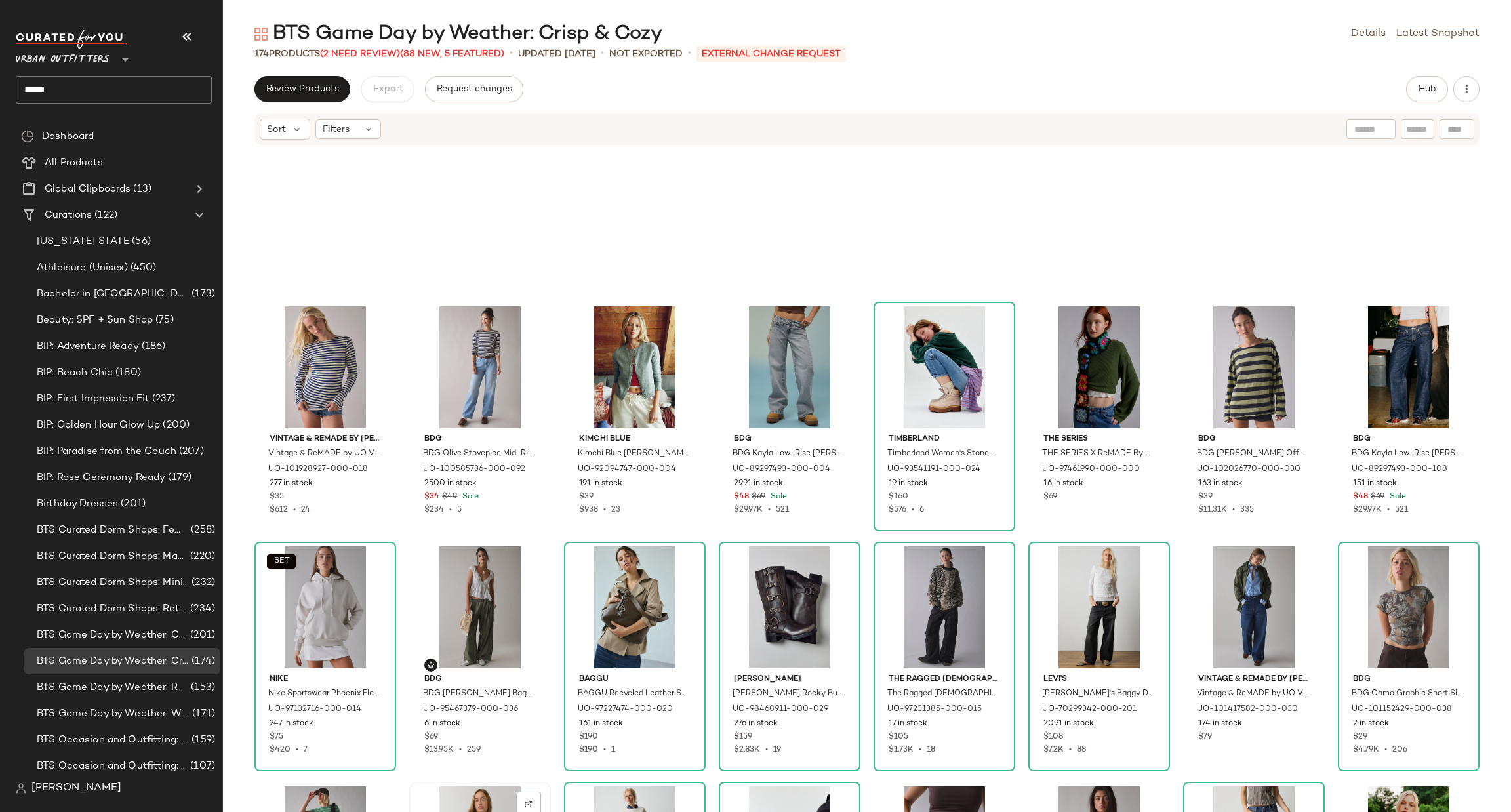
scroll to position [2765, 0]
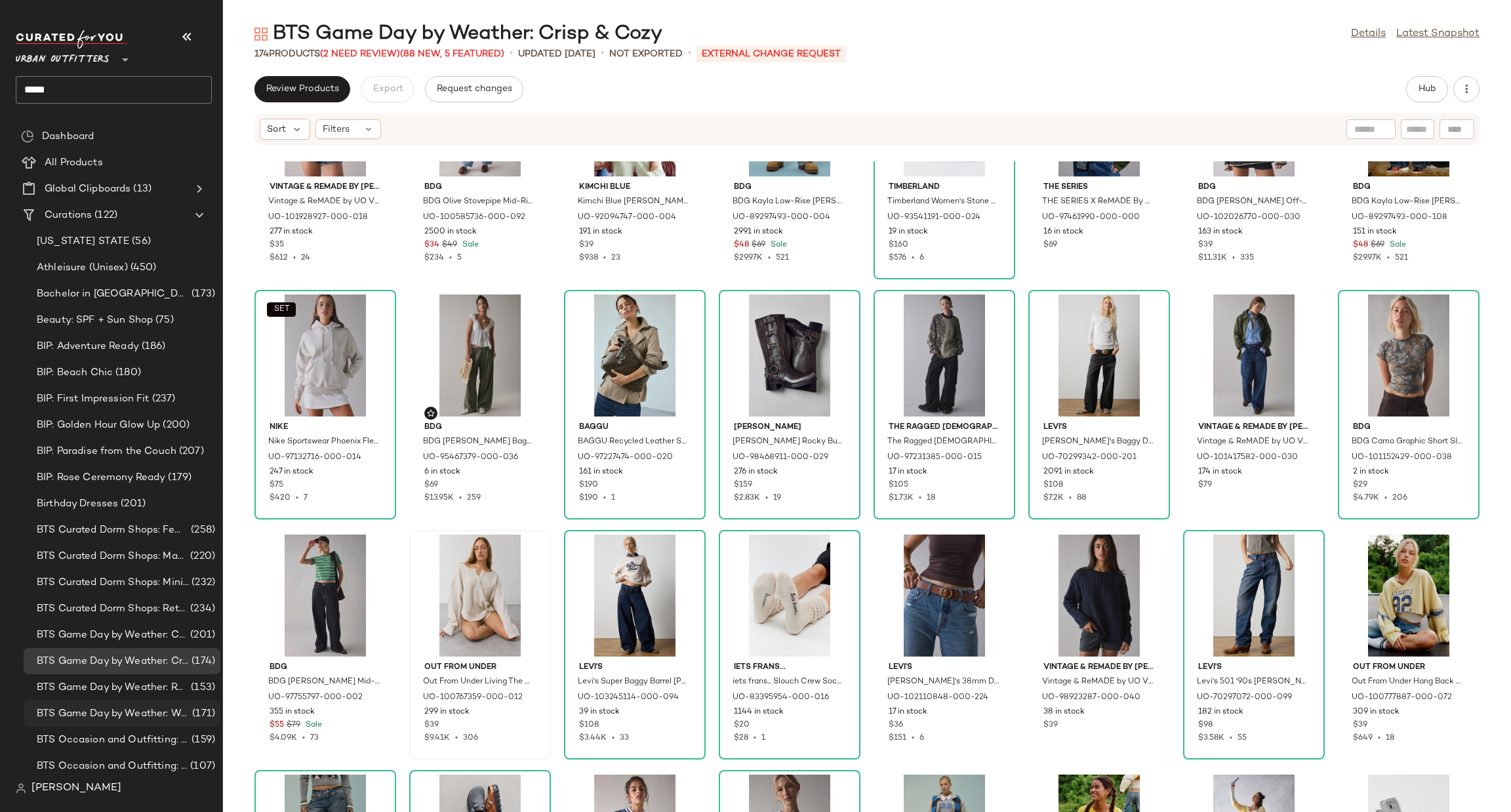
click at [124, 701] on div "BTS Game Day by Weather: Warm & Sunny (171)" at bounding box center [122, 714] width 197 height 26
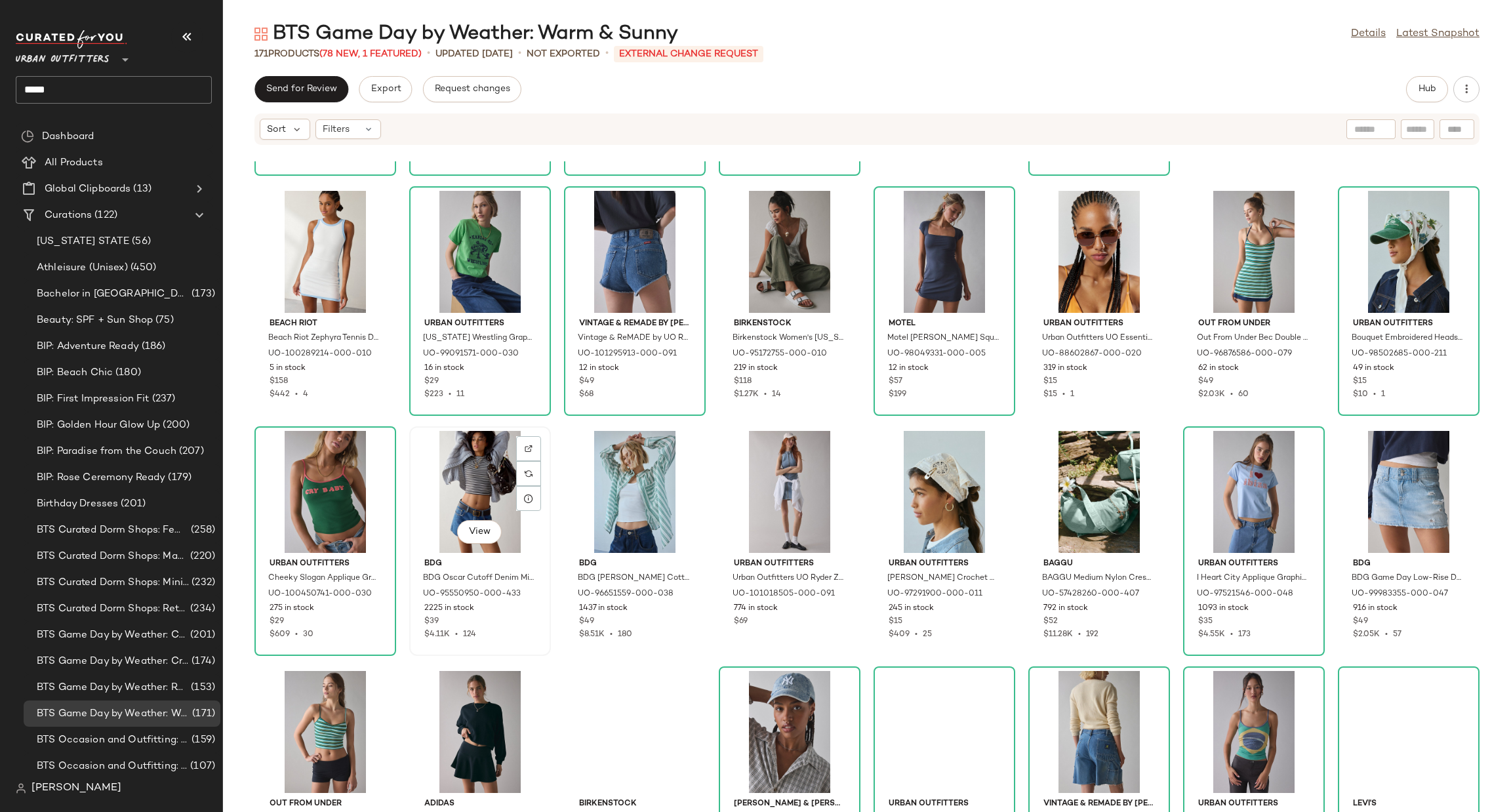
scroll to position [3158, 0]
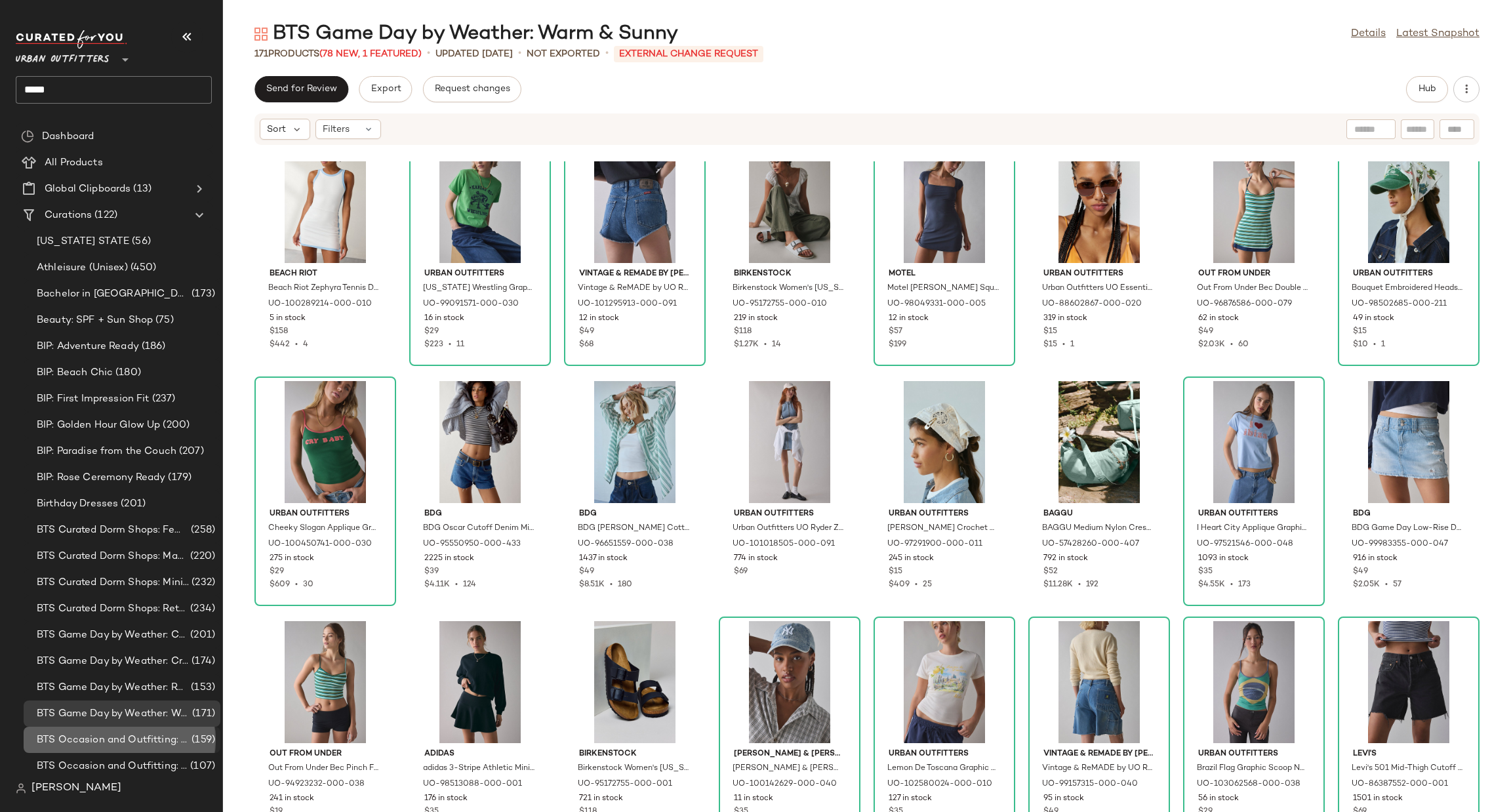
click at [139, 749] on div "BTS Occasion and Outfitting: [PERSON_NAME] to Party (159)" at bounding box center [122, 740] width 197 height 26
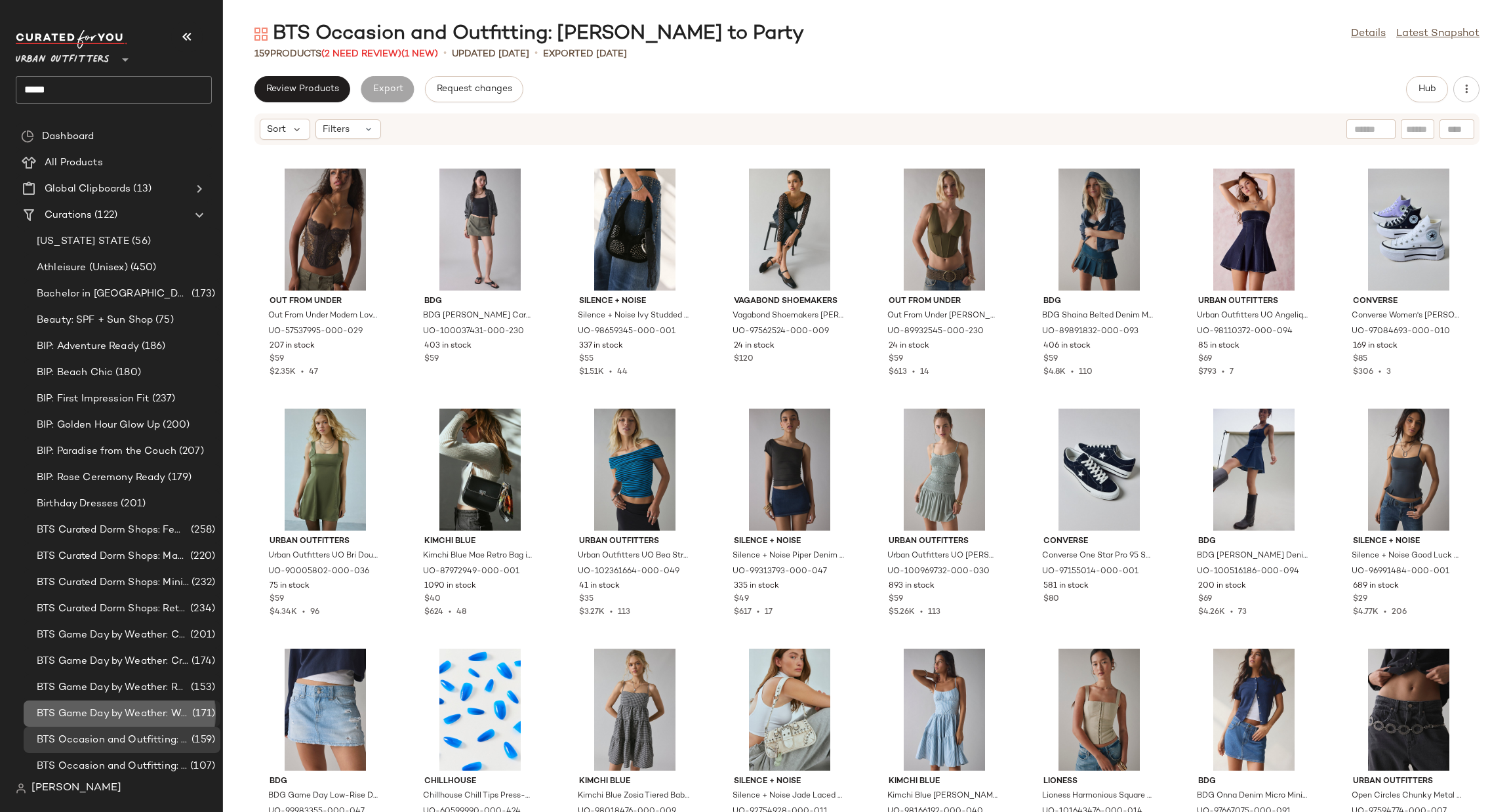
click at [145, 714] on span "BTS Game Day by Weather: Warm & Sunny" at bounding box center [112, 714] width 152 height 15
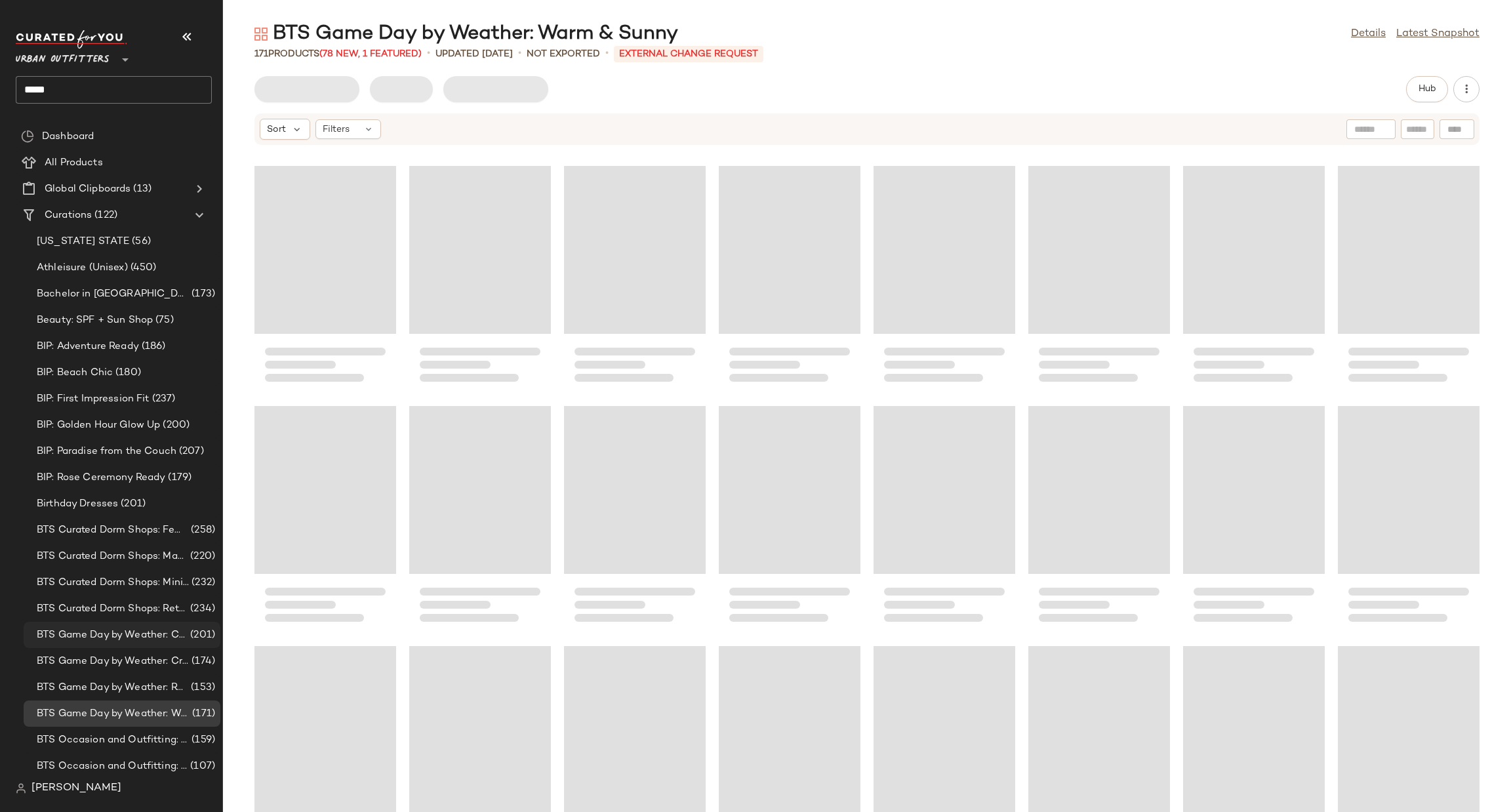
click at [202, 627] on span "(201)" at bounding box center [201, 634] width 28 height 15
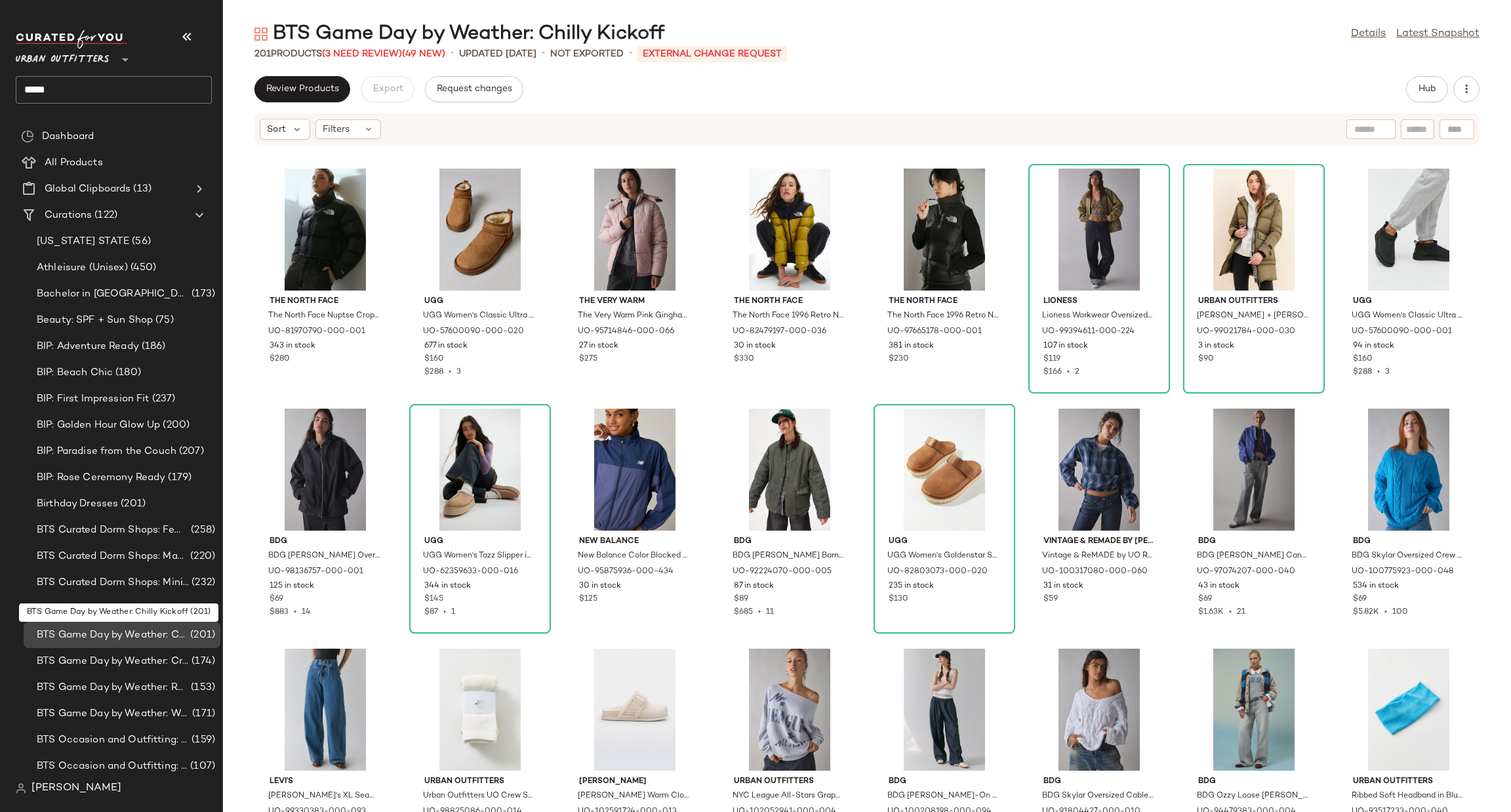
click at [198, 643] on div "BTS Game Day by Weather: Chilly Kickoff (201)" at bounding box center [122, 635] width 197 height 26
click at [195, 654] on span "(174)" at bounding box center [202, 661] width 26 height 15
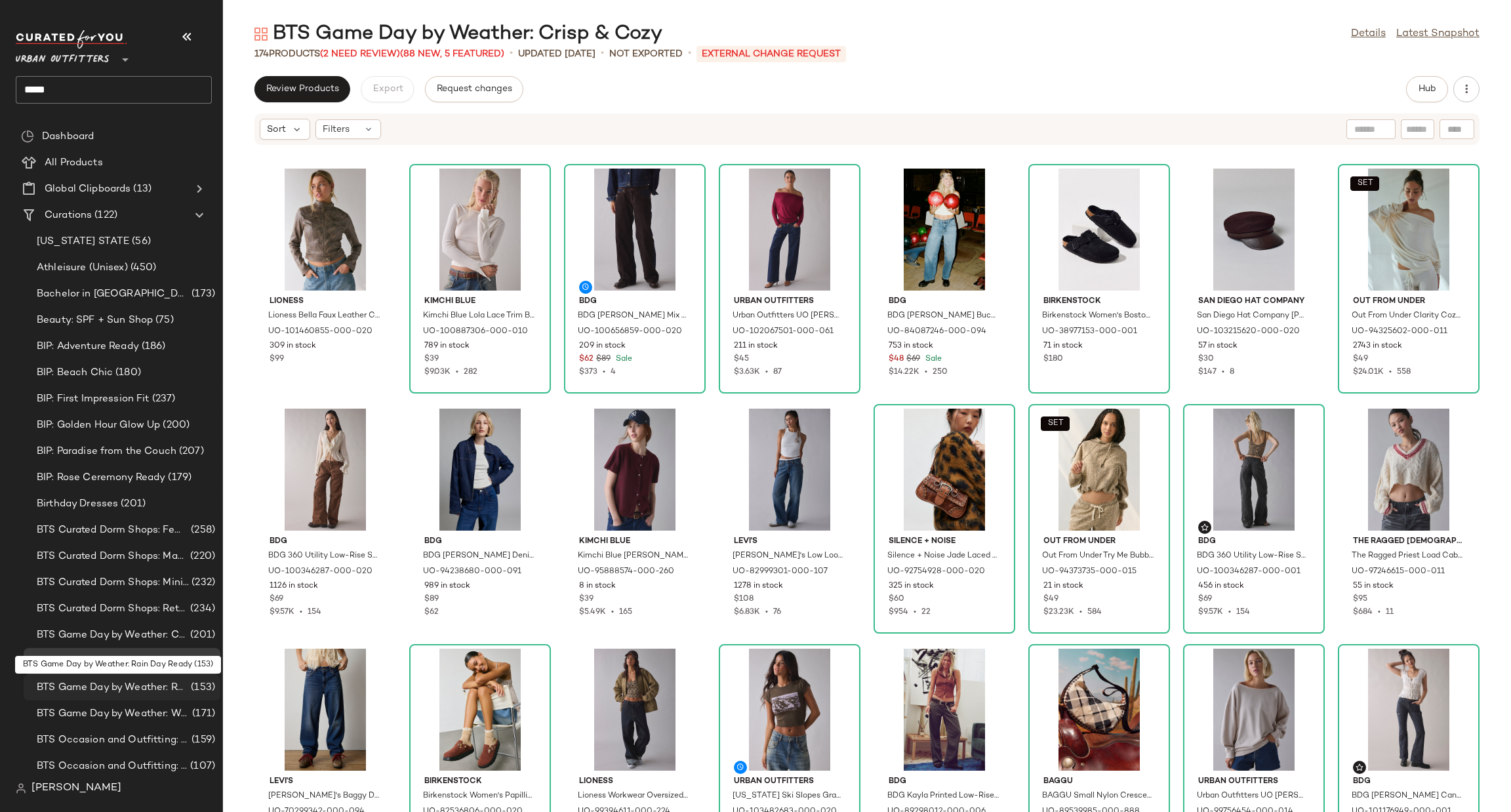
click at [192, 688] on span "(153)" at bounding box center [201, 687] width 27 height 15
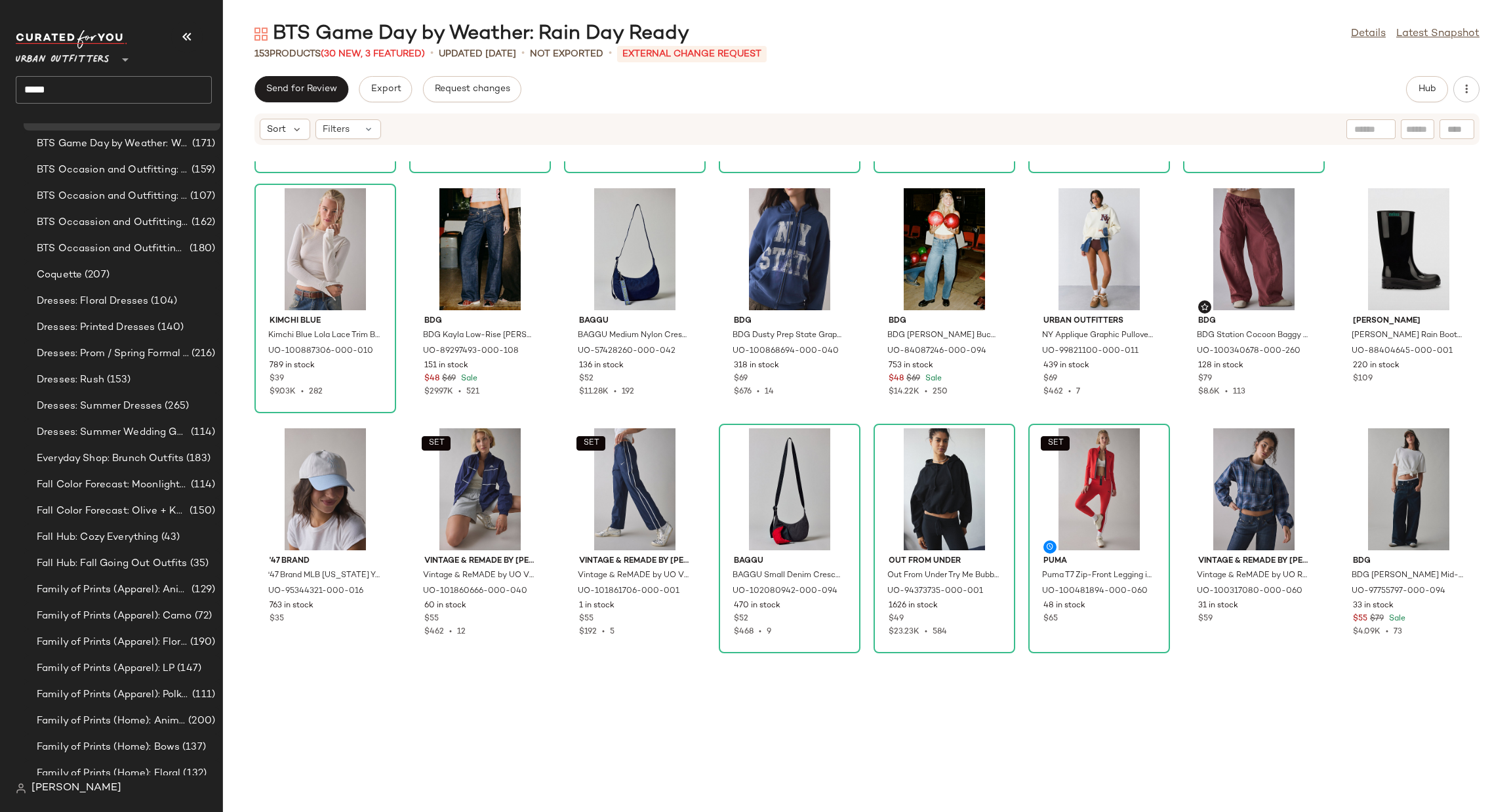
scroll to position [601, 0]
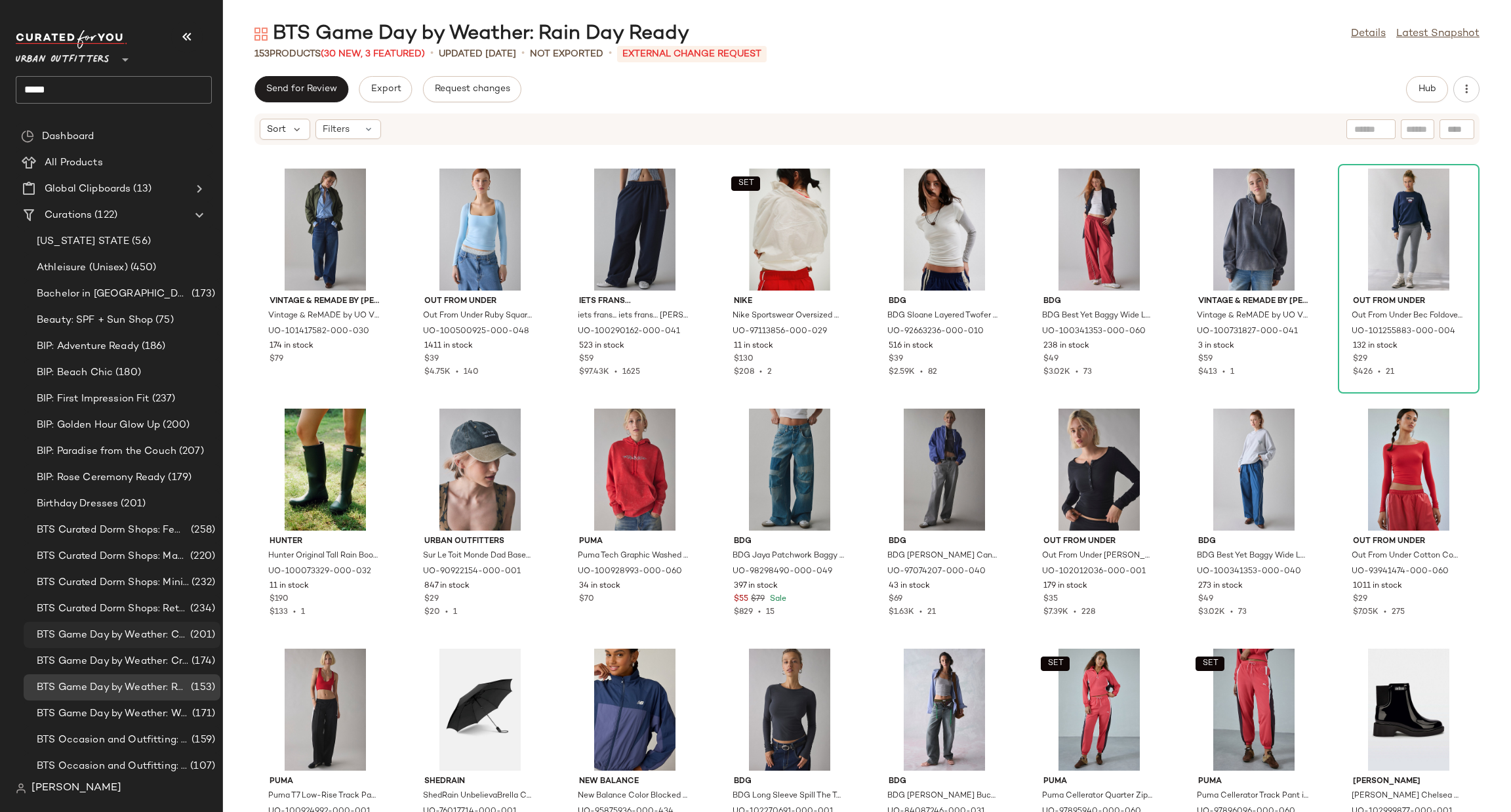
click at [172, 633] on span "BTS Game Day by Weather: Chilly Kickoff" at bounding box center [112, 634] width 151 height 15
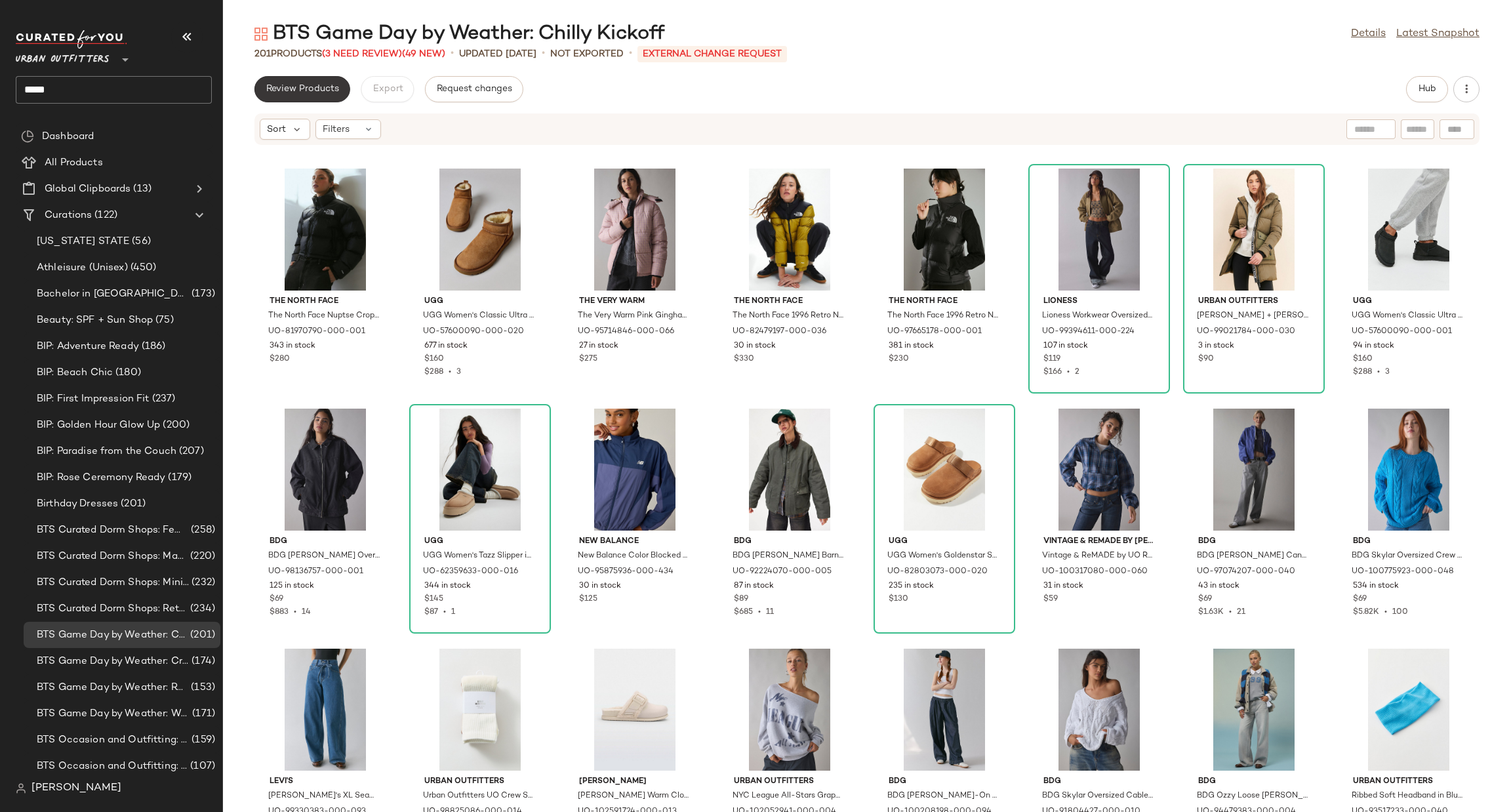
click at [333, 94] on span "Review Products" at bounding box center [302, 89] width 73 height 10
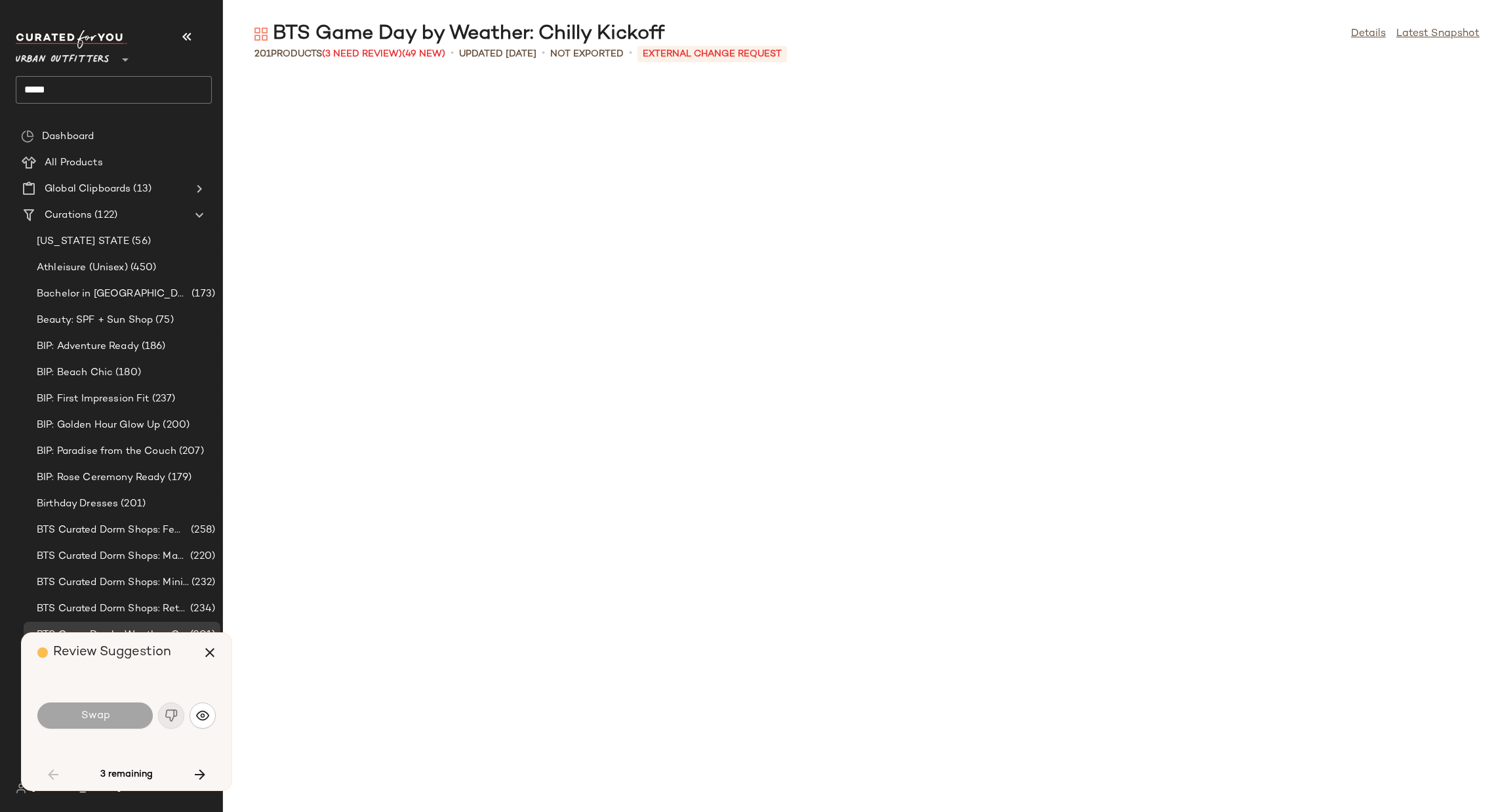
scroll to position [1440, 0]
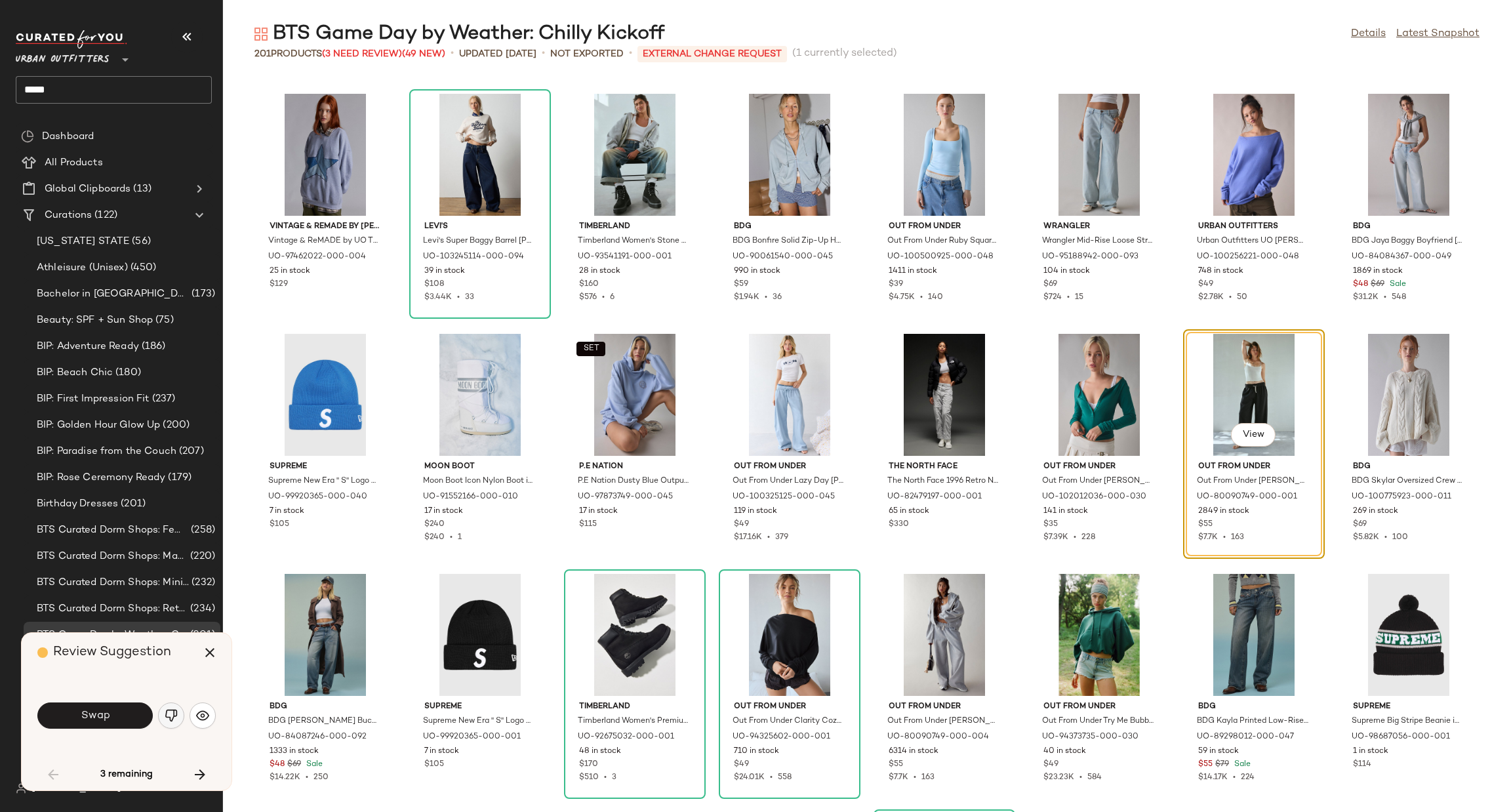
click at [166, 720] on img "button" at bounding box center [171, 715] width 13 height 13
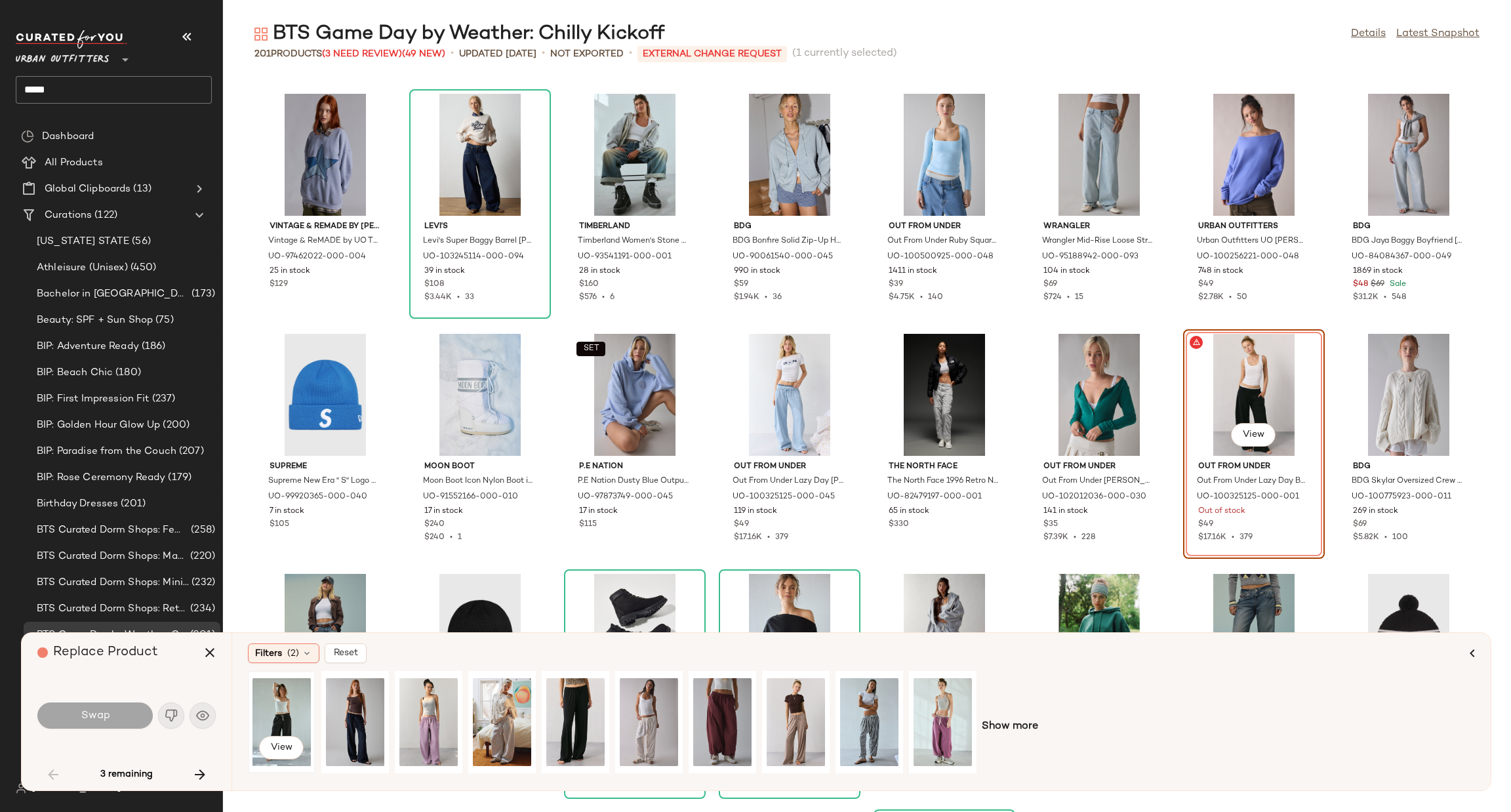
click at [277, 710] on div "View" at bounding box center [281, 721] width 58 height 93
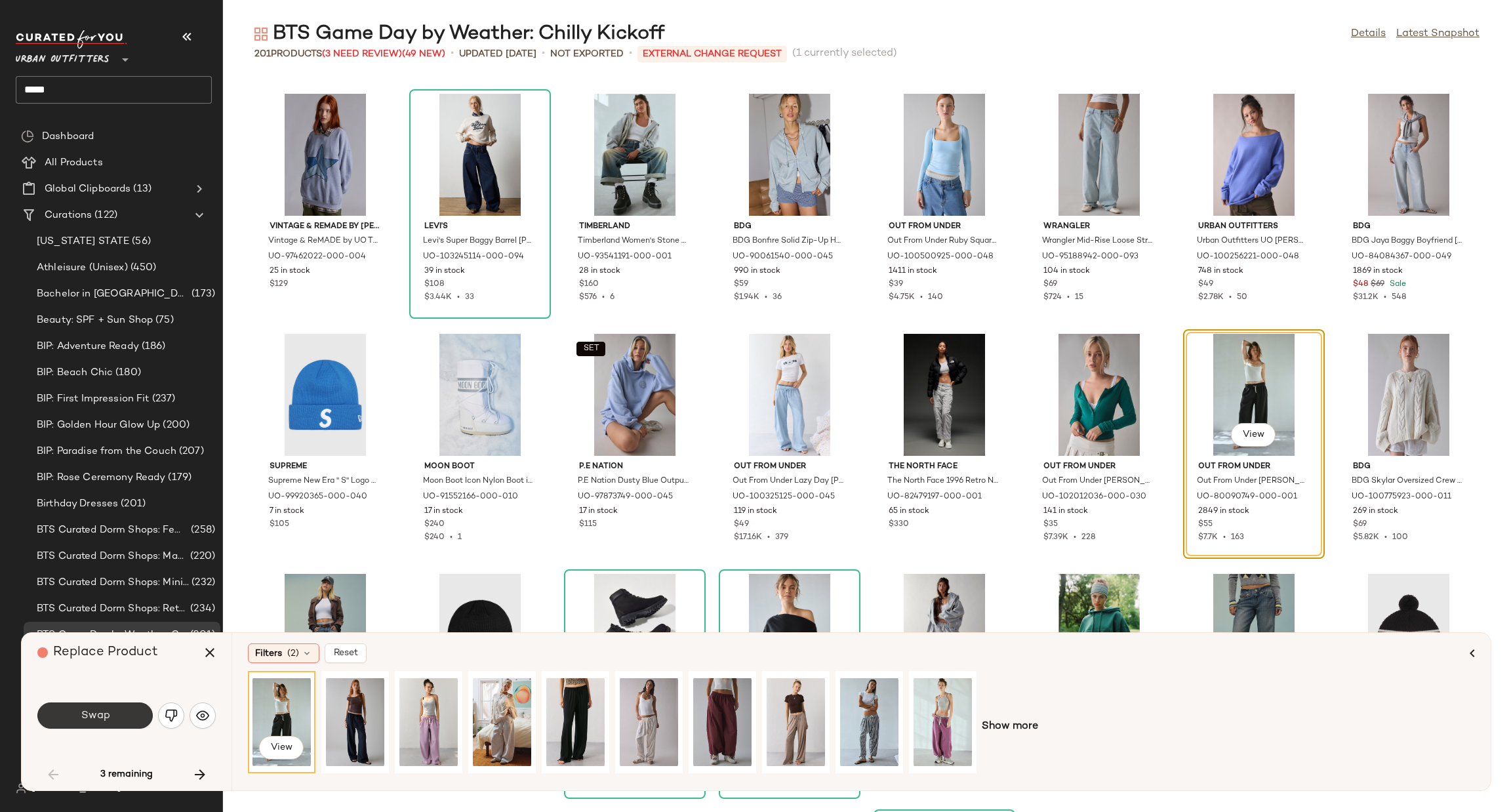
click at [100, 714] on span "Swap" at bounding box center [95, 716] width 30 height 12
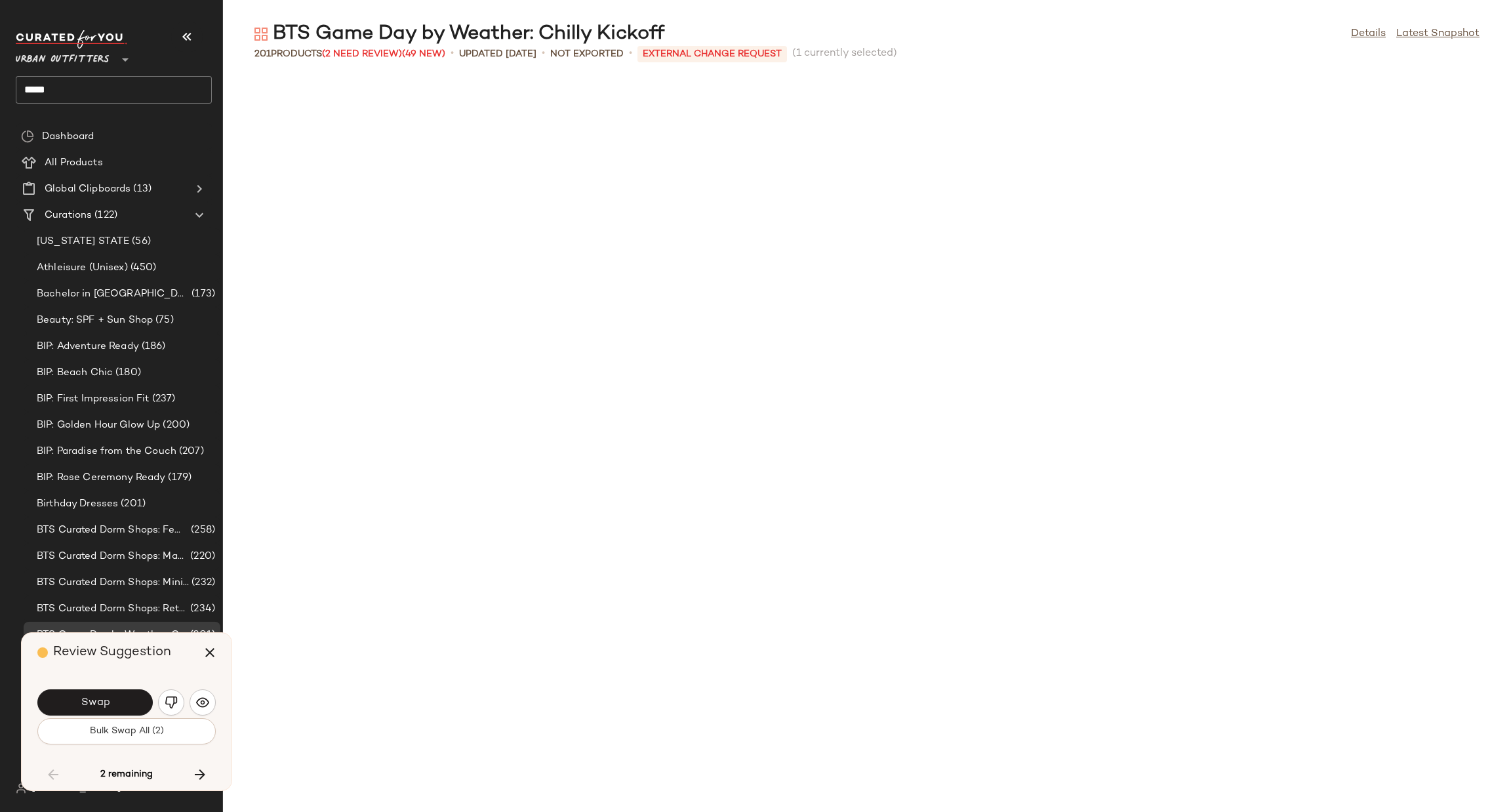
scroll to position [2640, 0]
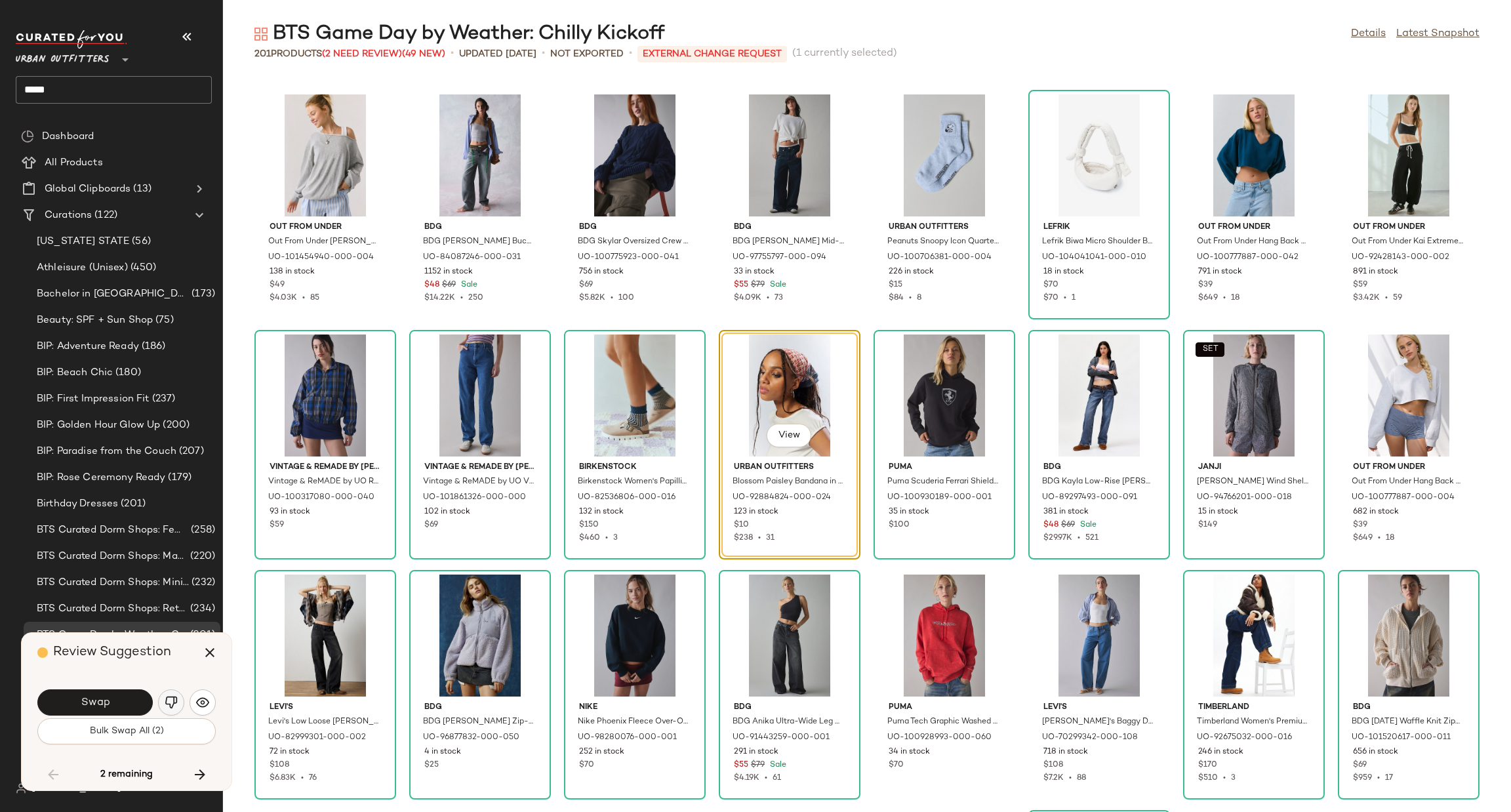
click at [173, 694] on button "button" at bounding box center [171, 702] width 26 height 26
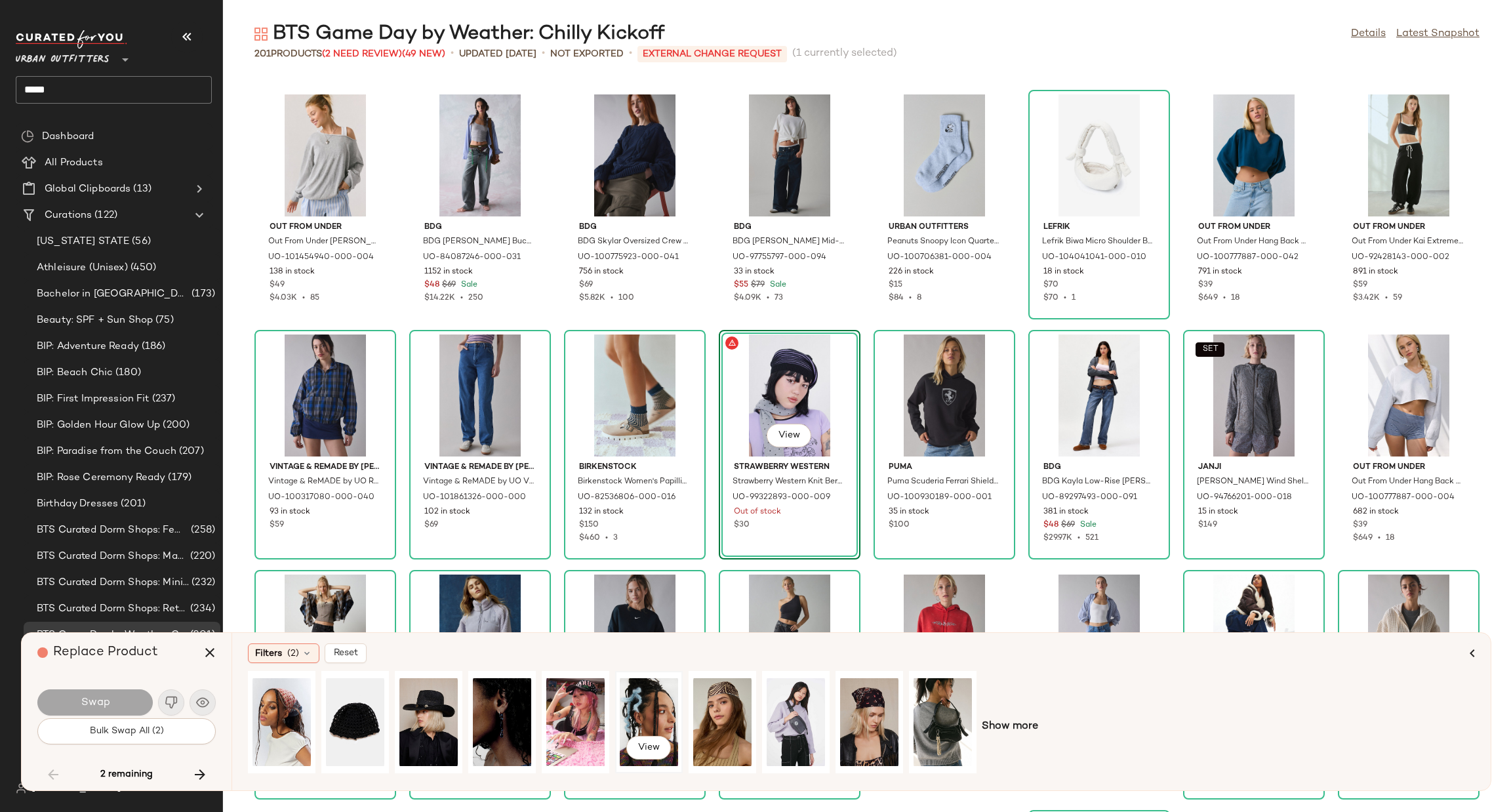
click at [650, 685] on div "View" at bounding box center [648, 721] width 58 height 93
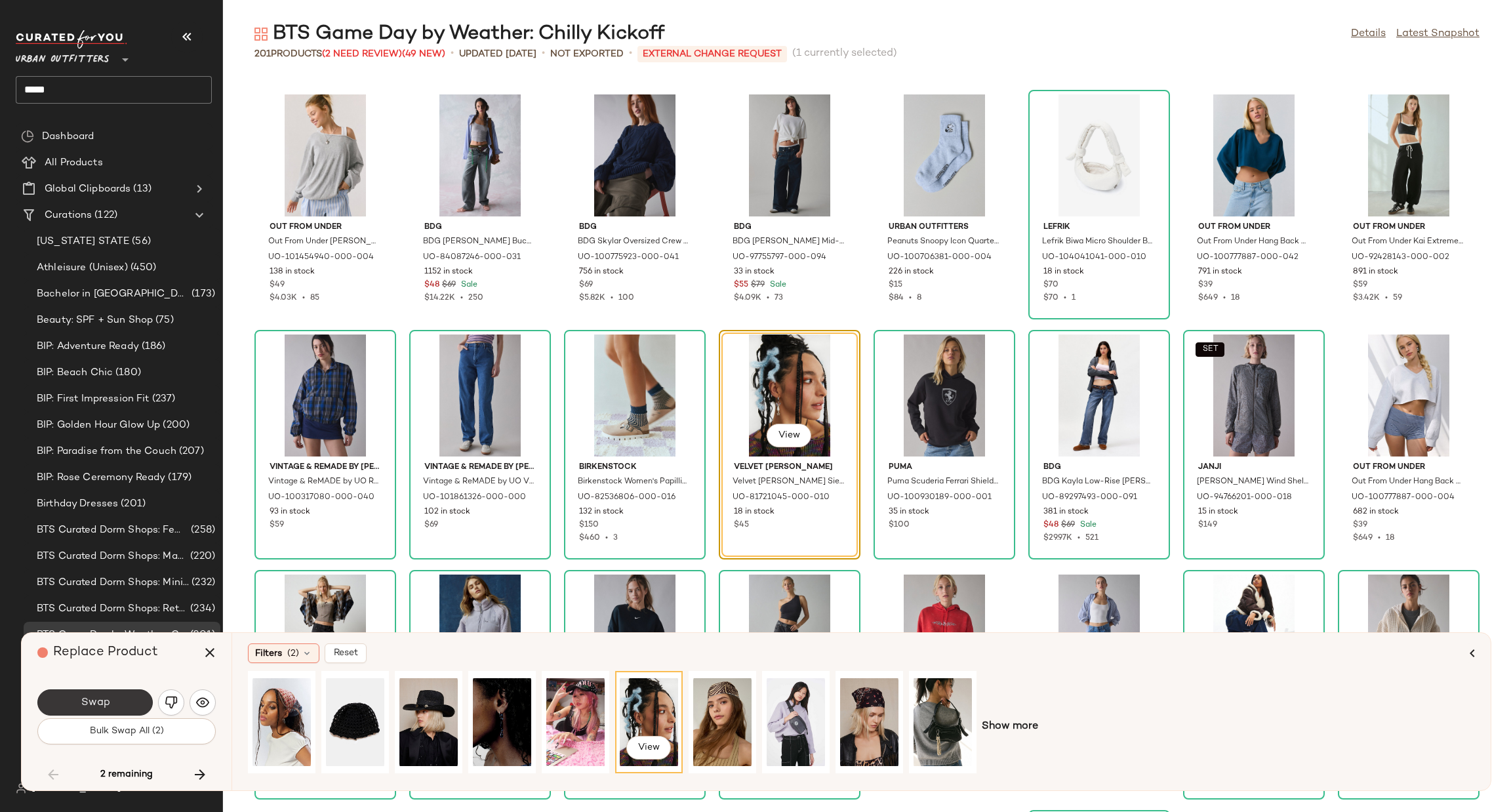
click at [105, 707] on span "Swap" at bounding box center [95, 702] width 30 height 12
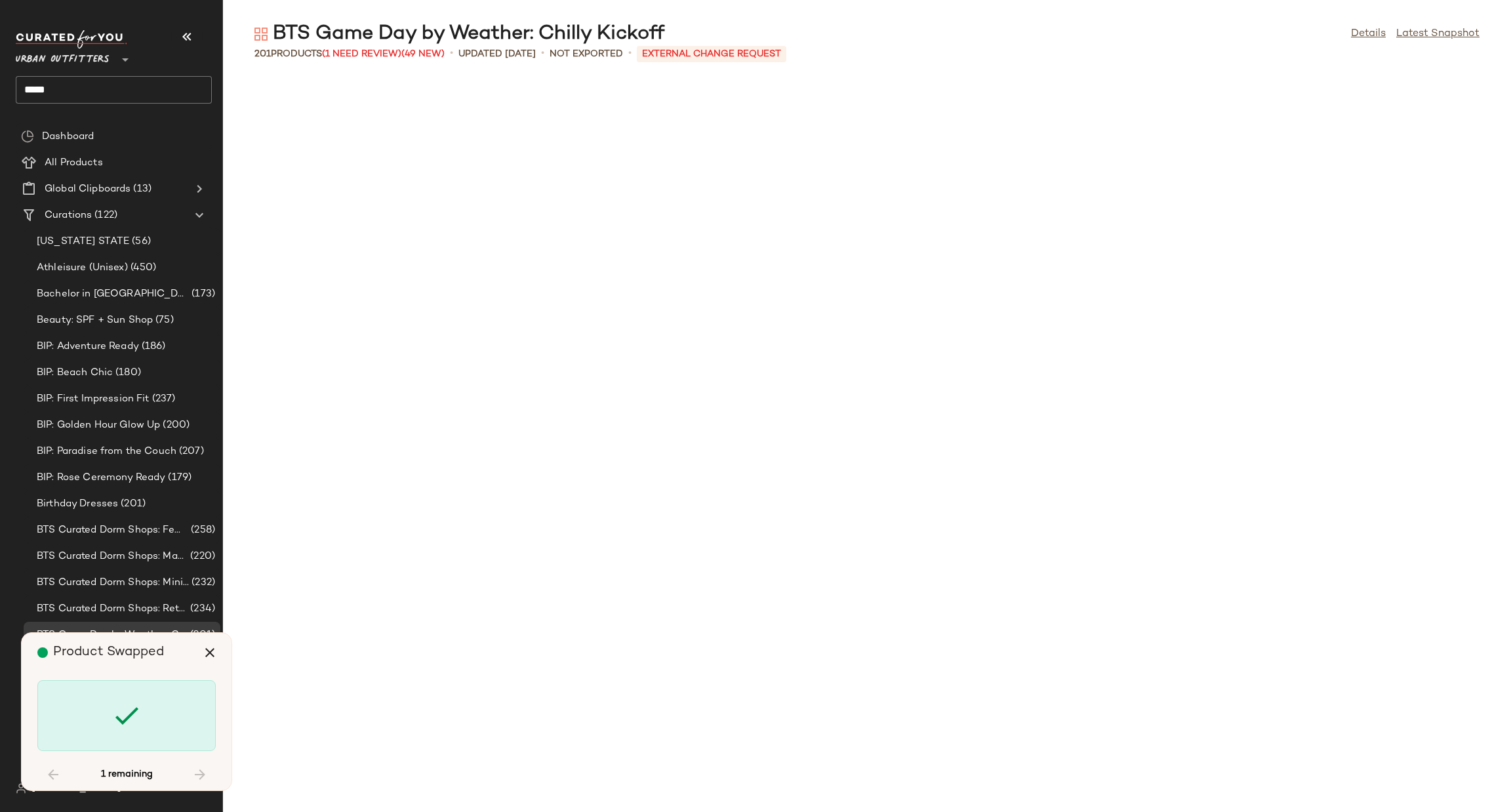
scroll to position [4801, 0]
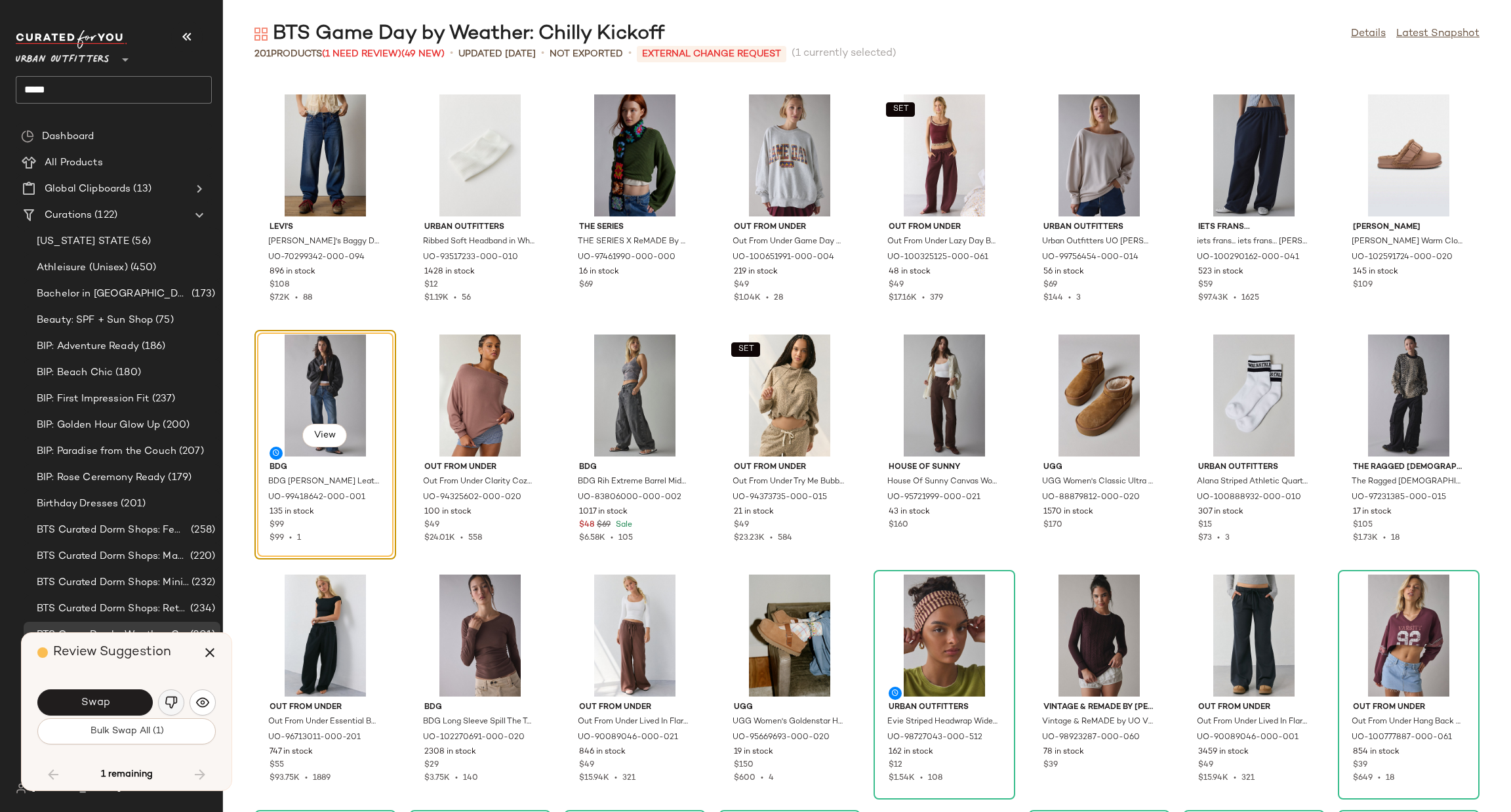
click at [170, 701] on img "button" at bounding box center [171, 702] width 13 height 13
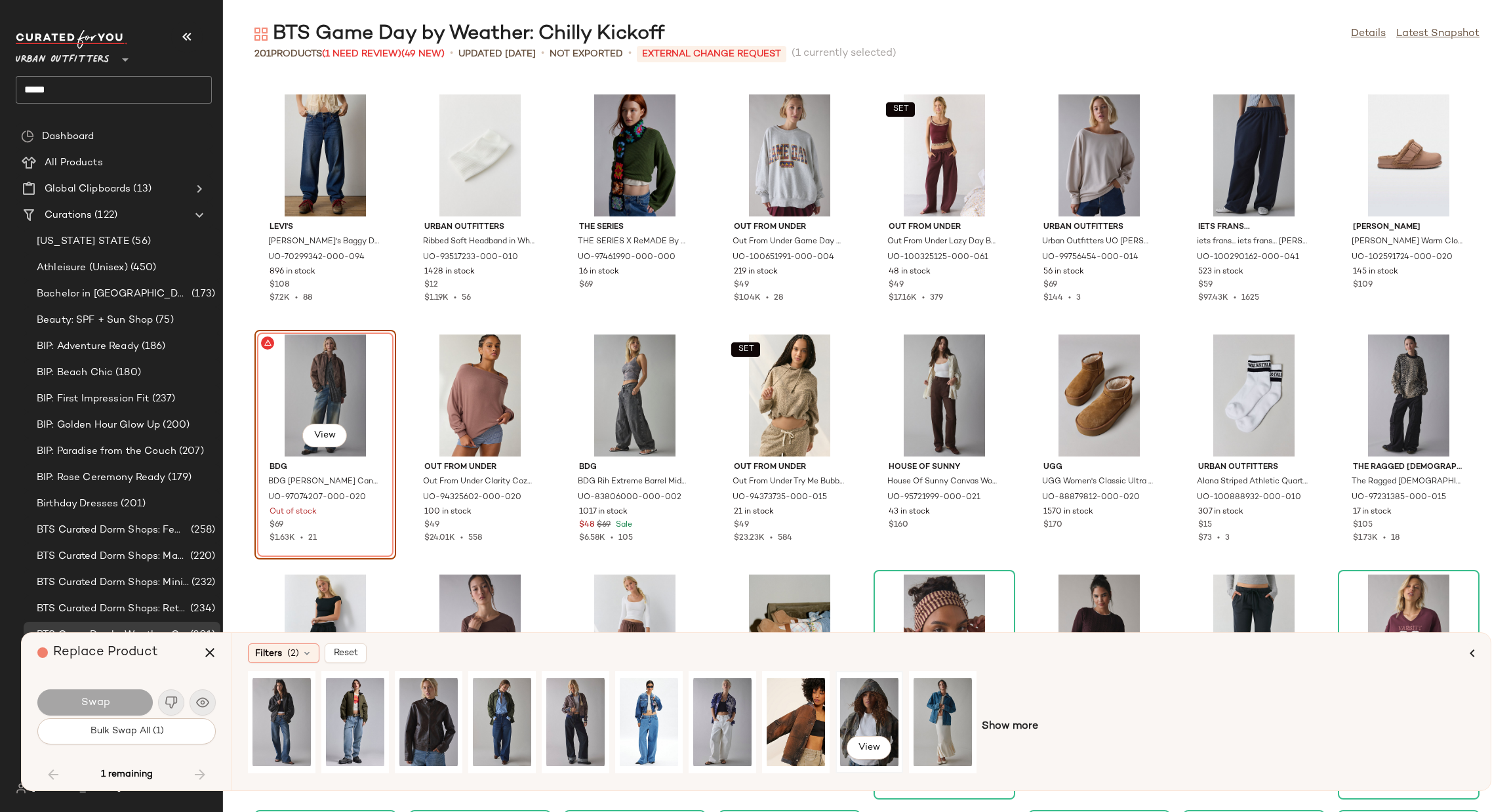
click at [861, 690] on div "View" at bounding box center [869, 721] width 58 height 93
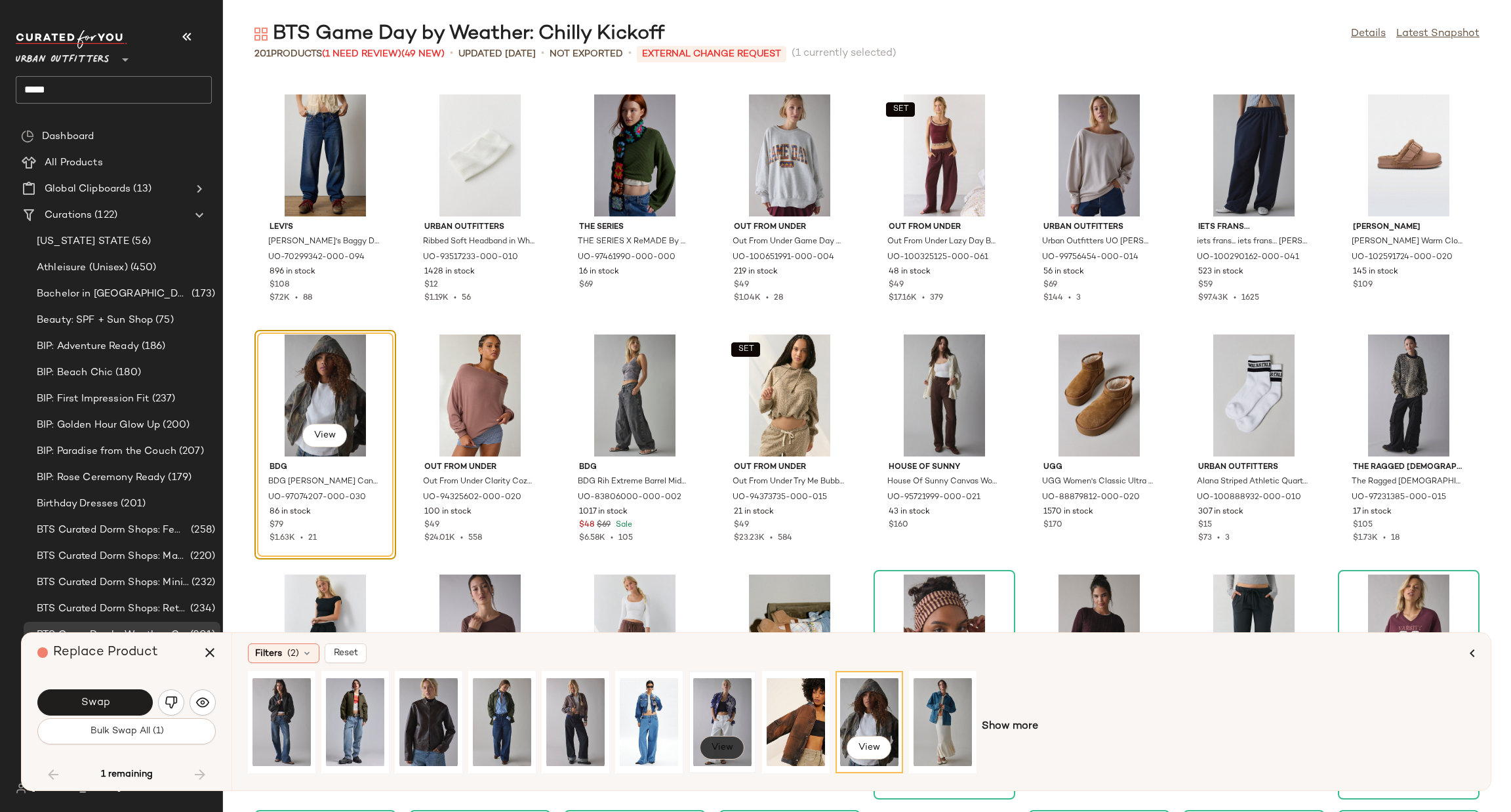
click at [714, 752] on span "View" at bounding box center [722, 748] width 23 height 10
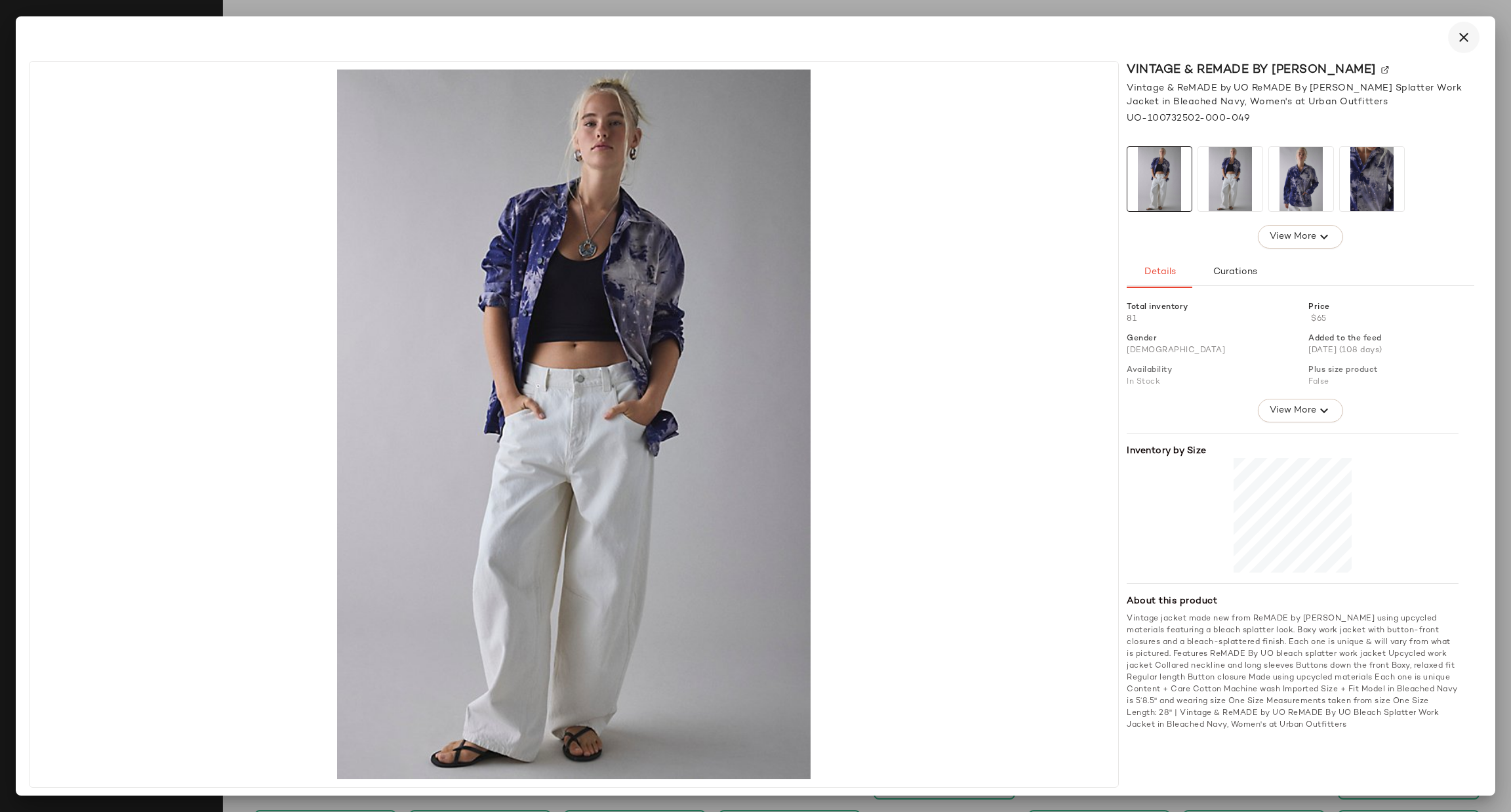
click at [1460, 44] on icon "button" at bounding box center [1464, 37] width 16 height 16
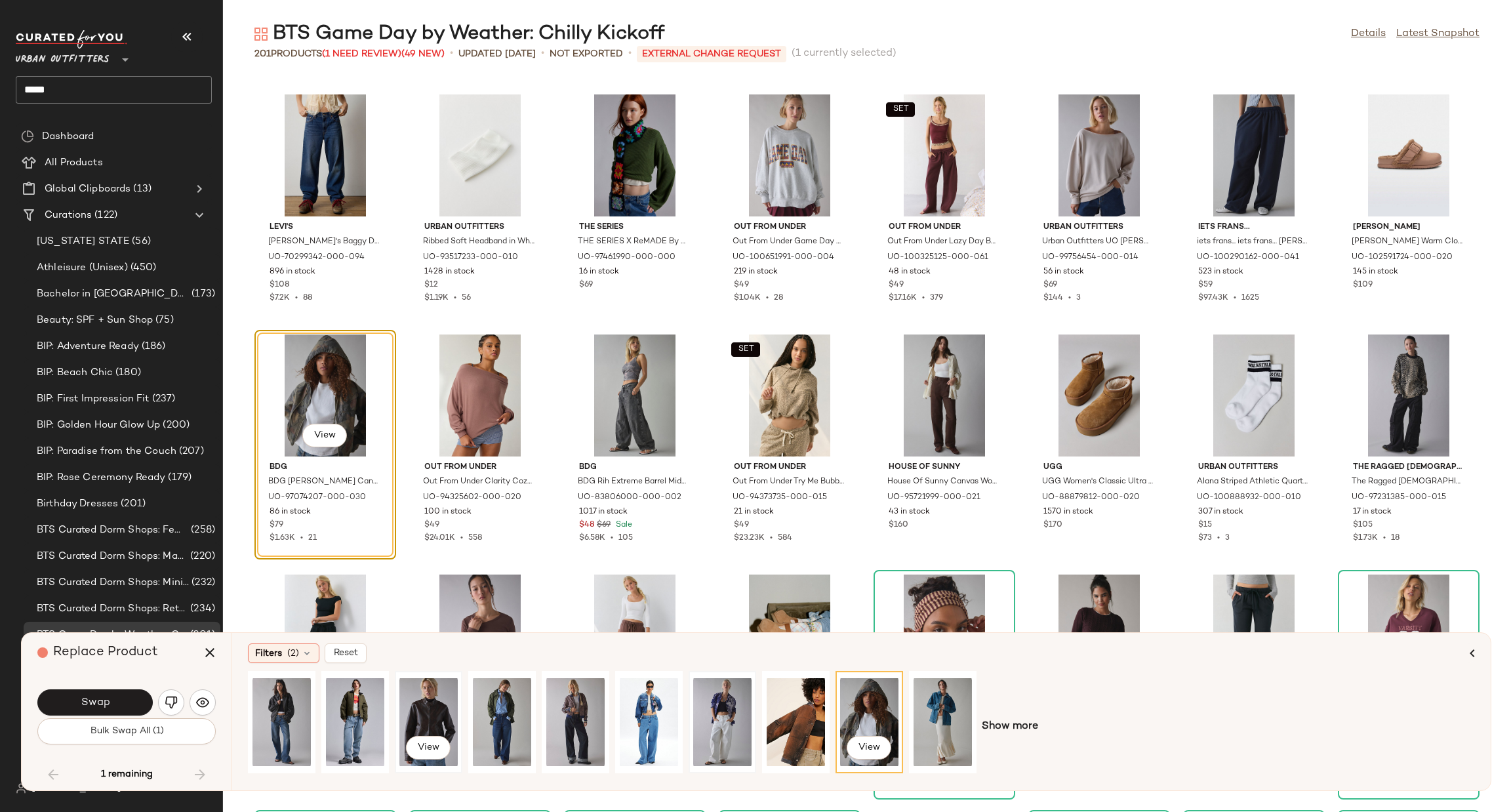
click at [448, 712] on div "View" at bounding box center [428, 721] width 58 height 93
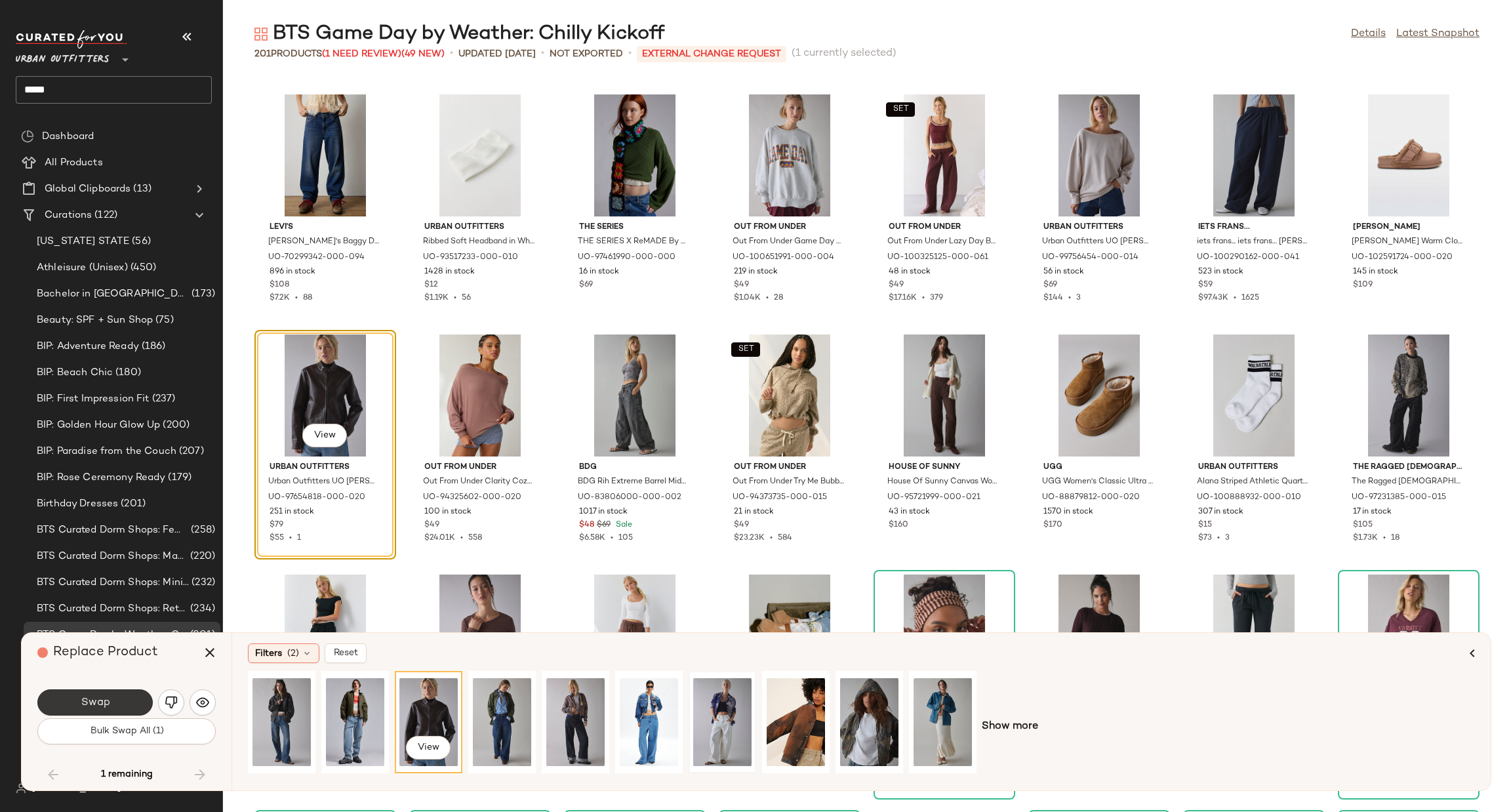
click at [90, 694] on button "Swap" at bounding box center [95, 702] width 115 height 26
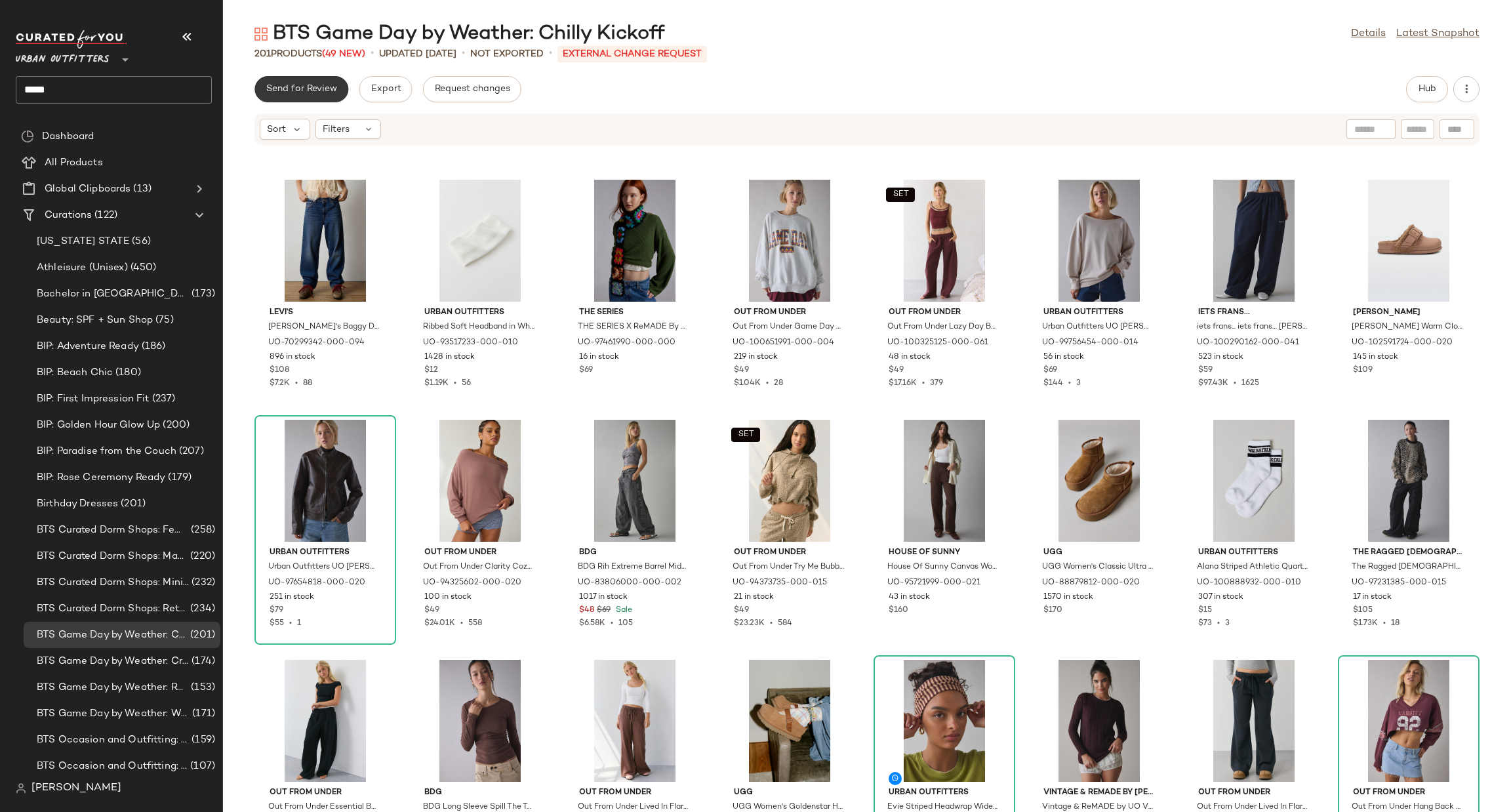
click at [304, 77] on button "Send for Review" at bounding box center [302, 89] width 94 height 26
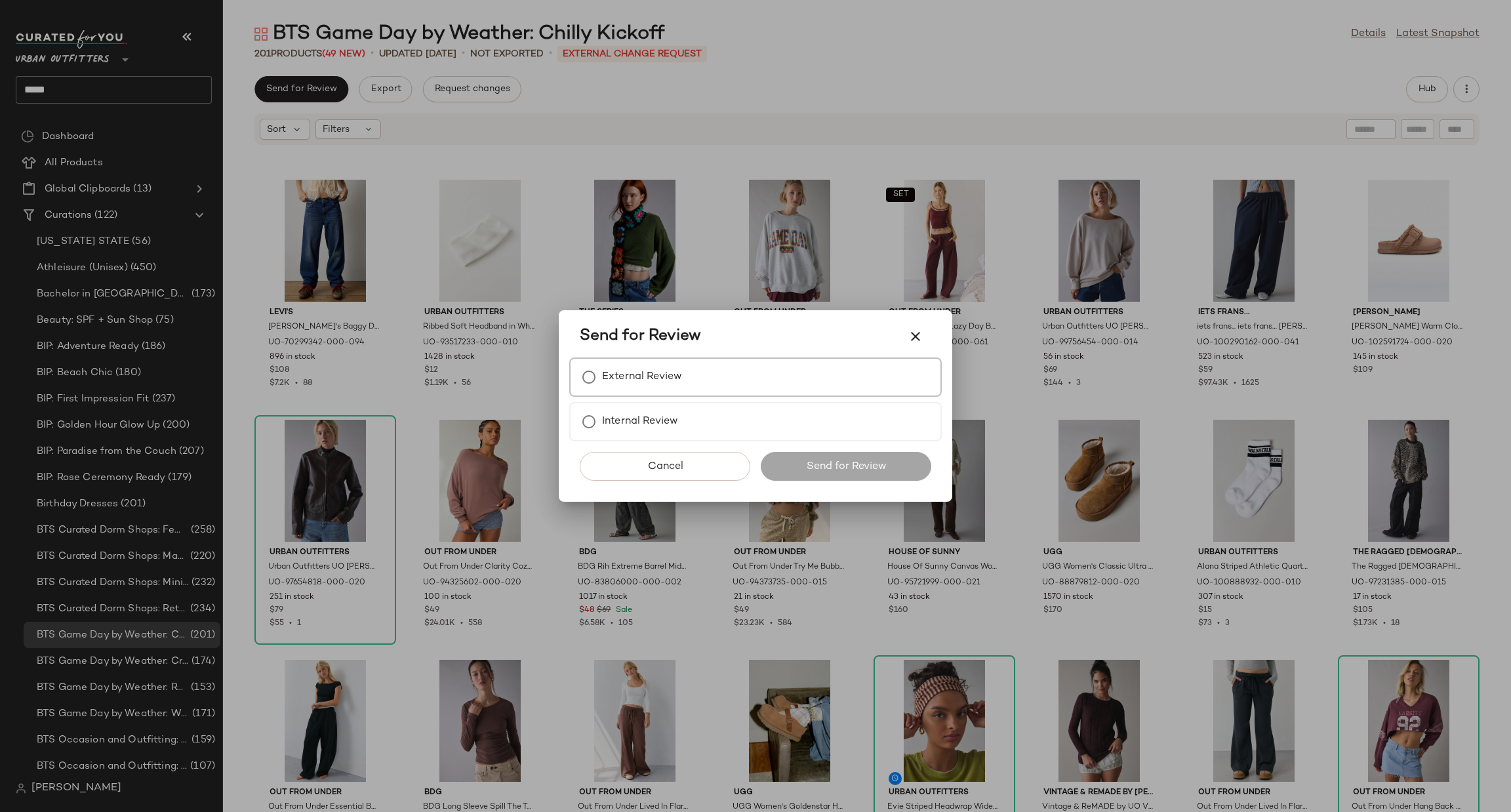
click at [622, 378] on label "External Review" at bounding box center [642, 377] width 80 height 26
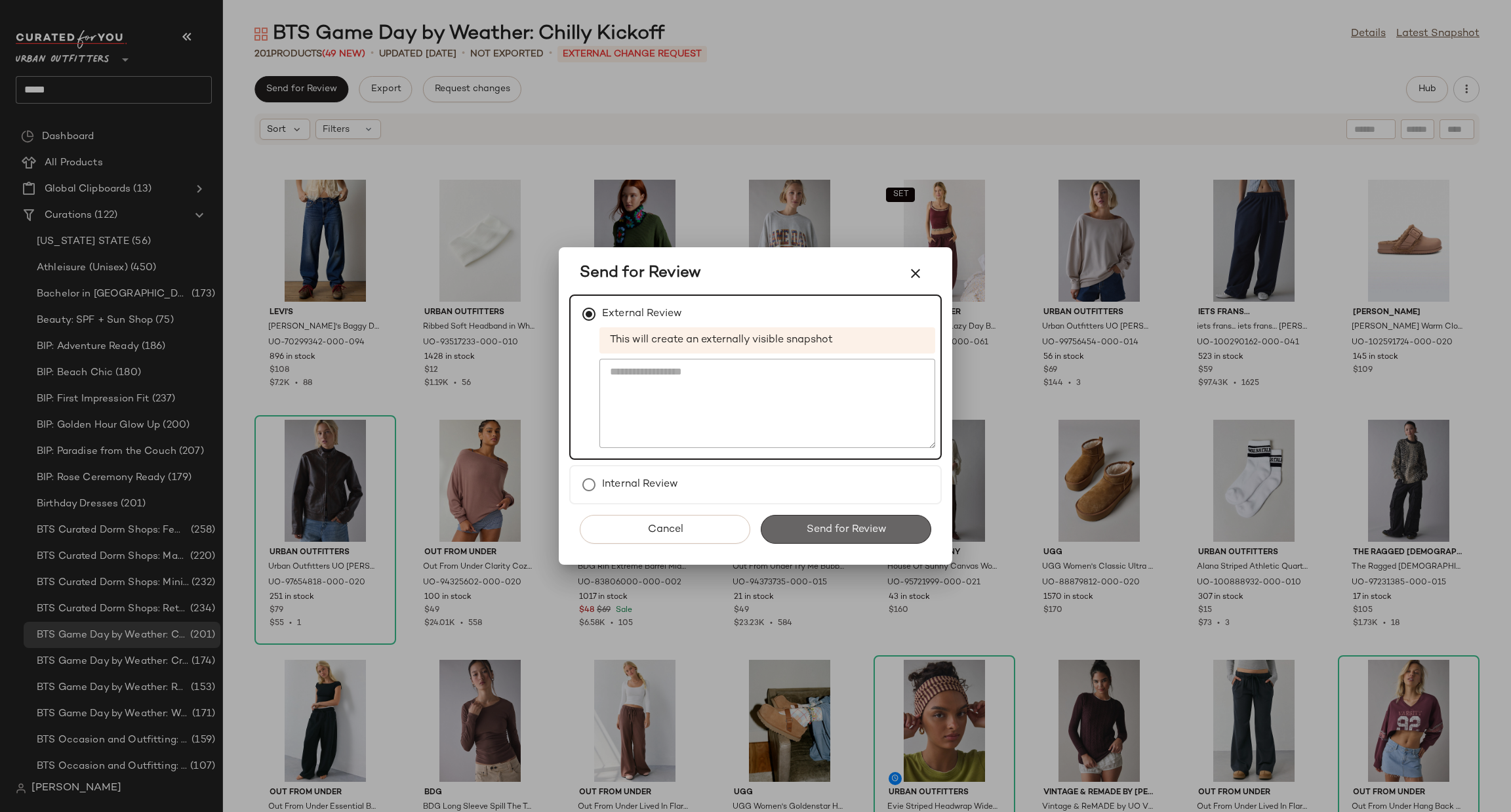
click at [805, 517] on button "Send for Review" at bounding box center [846, 529] width 171 height 29
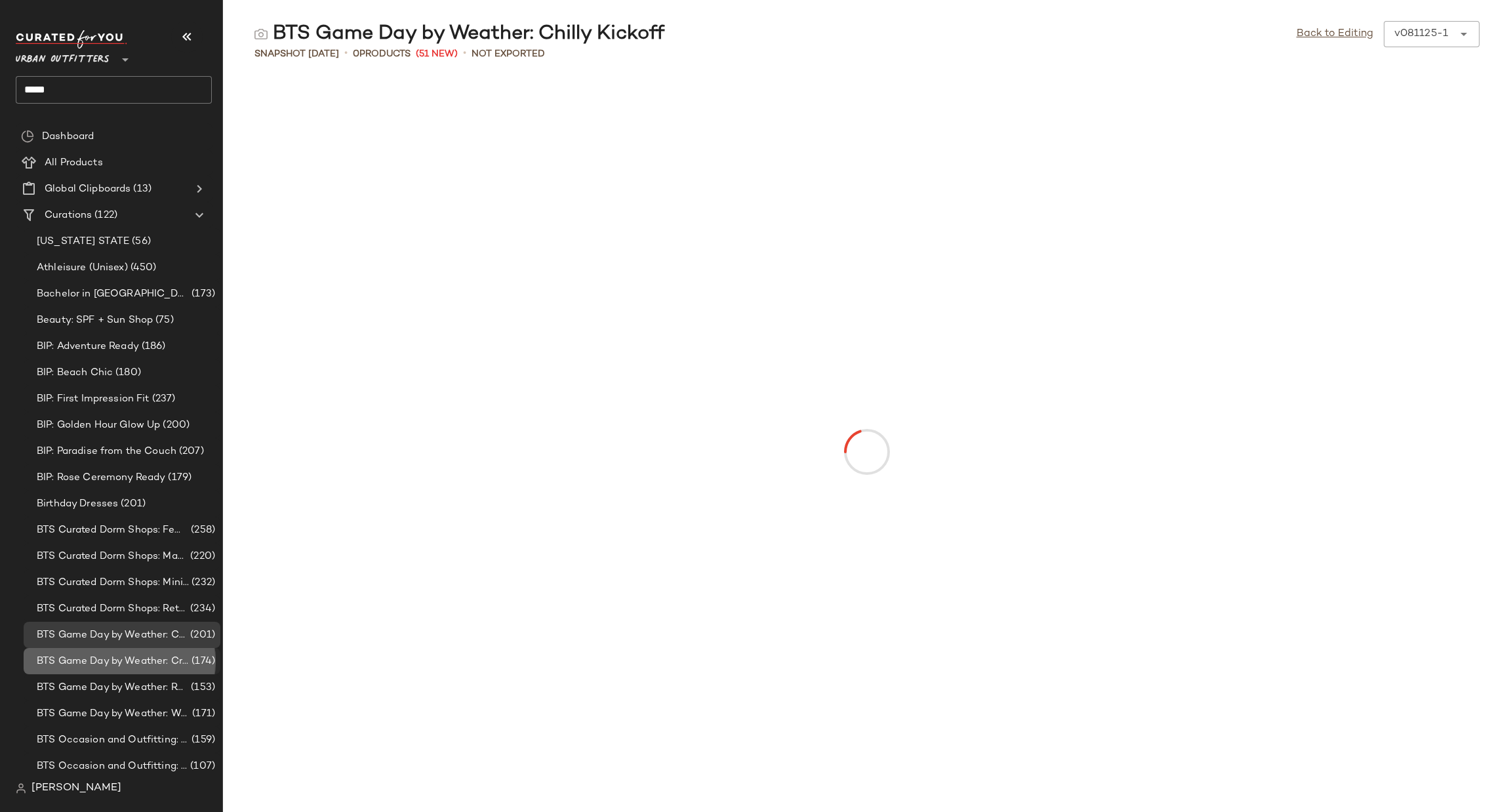
click at [90, 662] on span "BTS Game Day by Weather: Crisp & Cozy" at bounding box center [112, 661] width 152 height 15
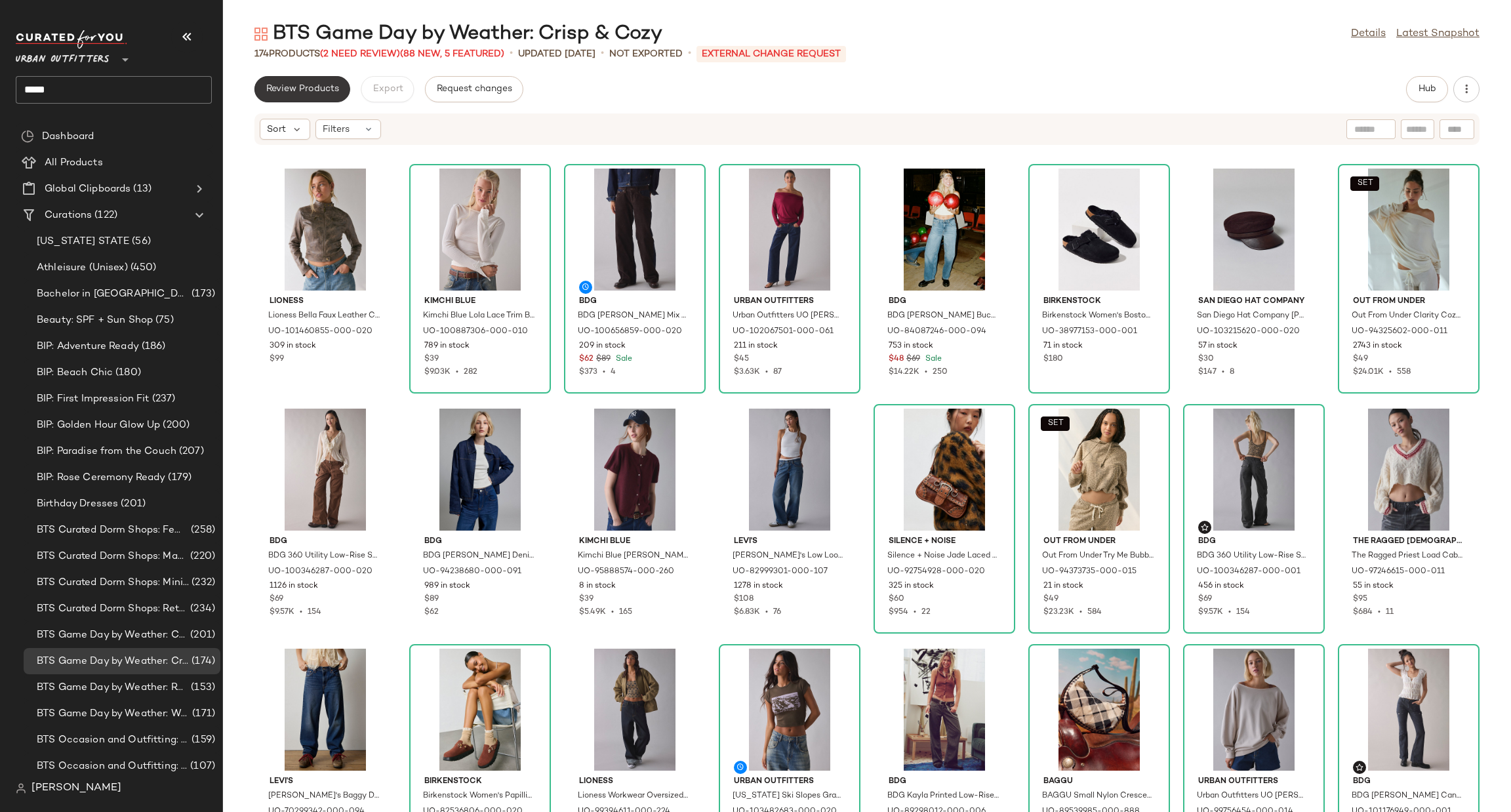
click at [306, 87] on span "Review Products" at bounding box center [302, 89] width 73 height 10
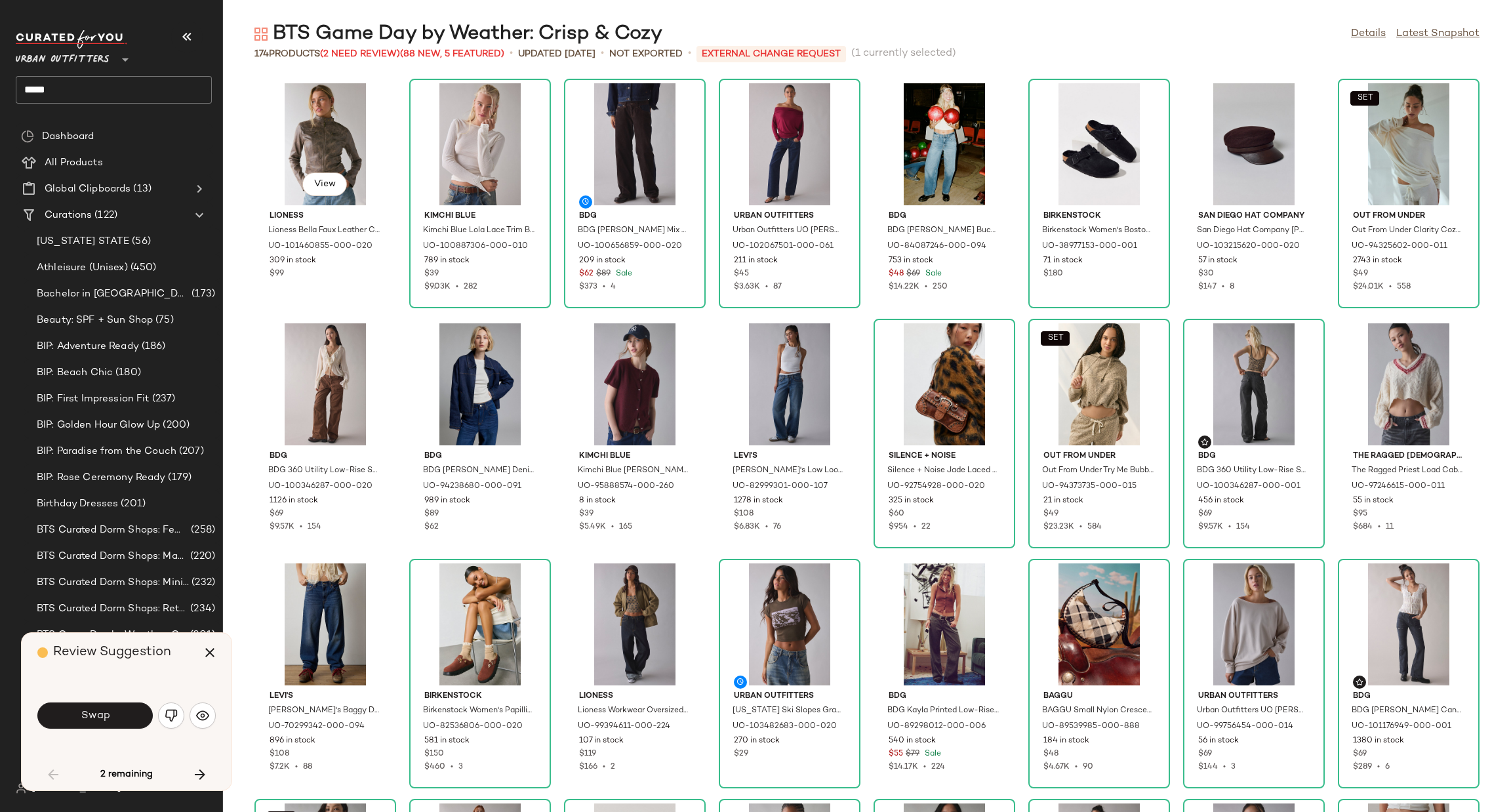
scroll to position [971, 0]
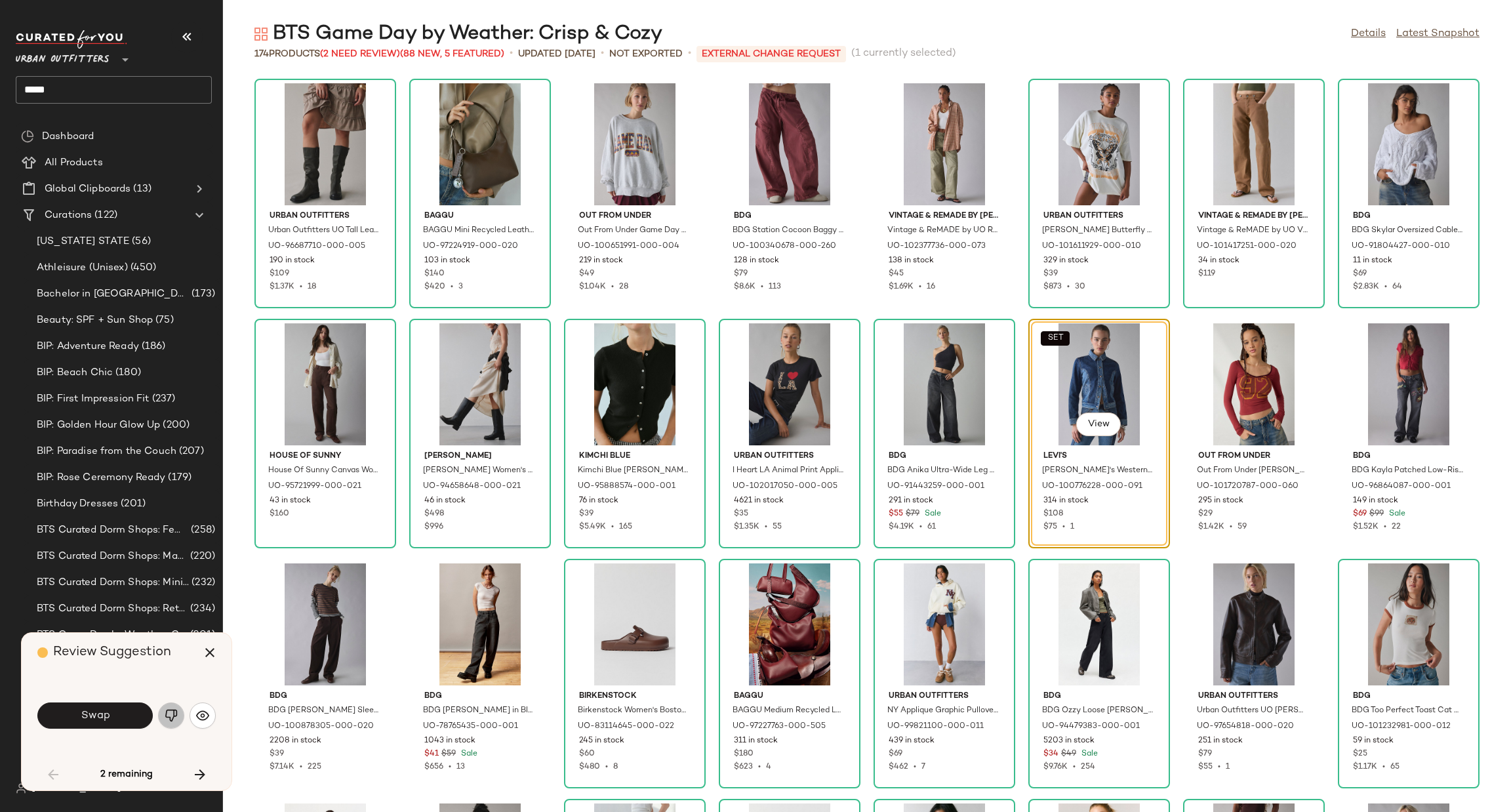
click at [171, 710] on img "button" at bounding box center [171, 715] width 13 height 13
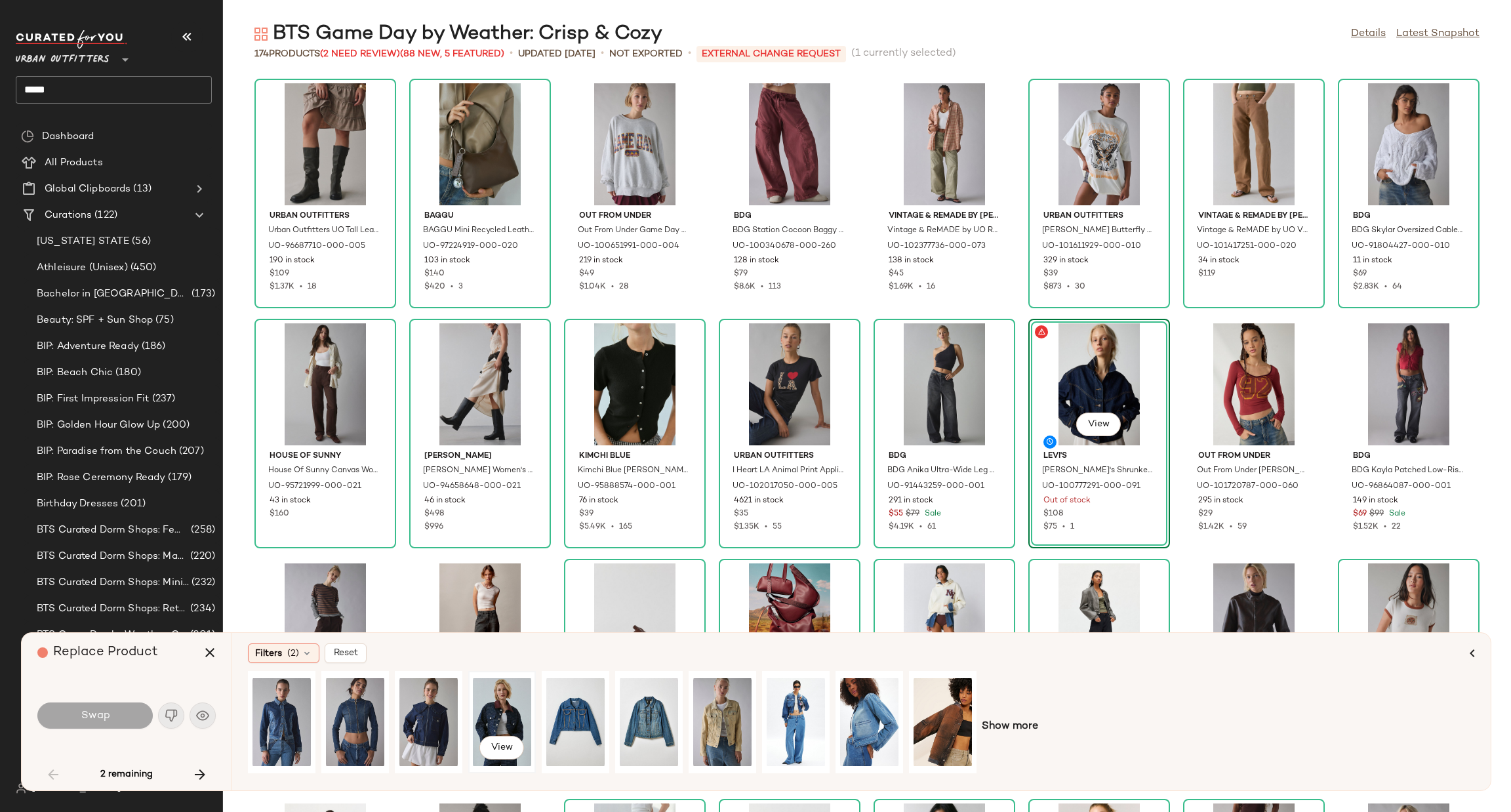
click at [482, 693] on div "View" at bounding box center [502, 721] width 58 height 93
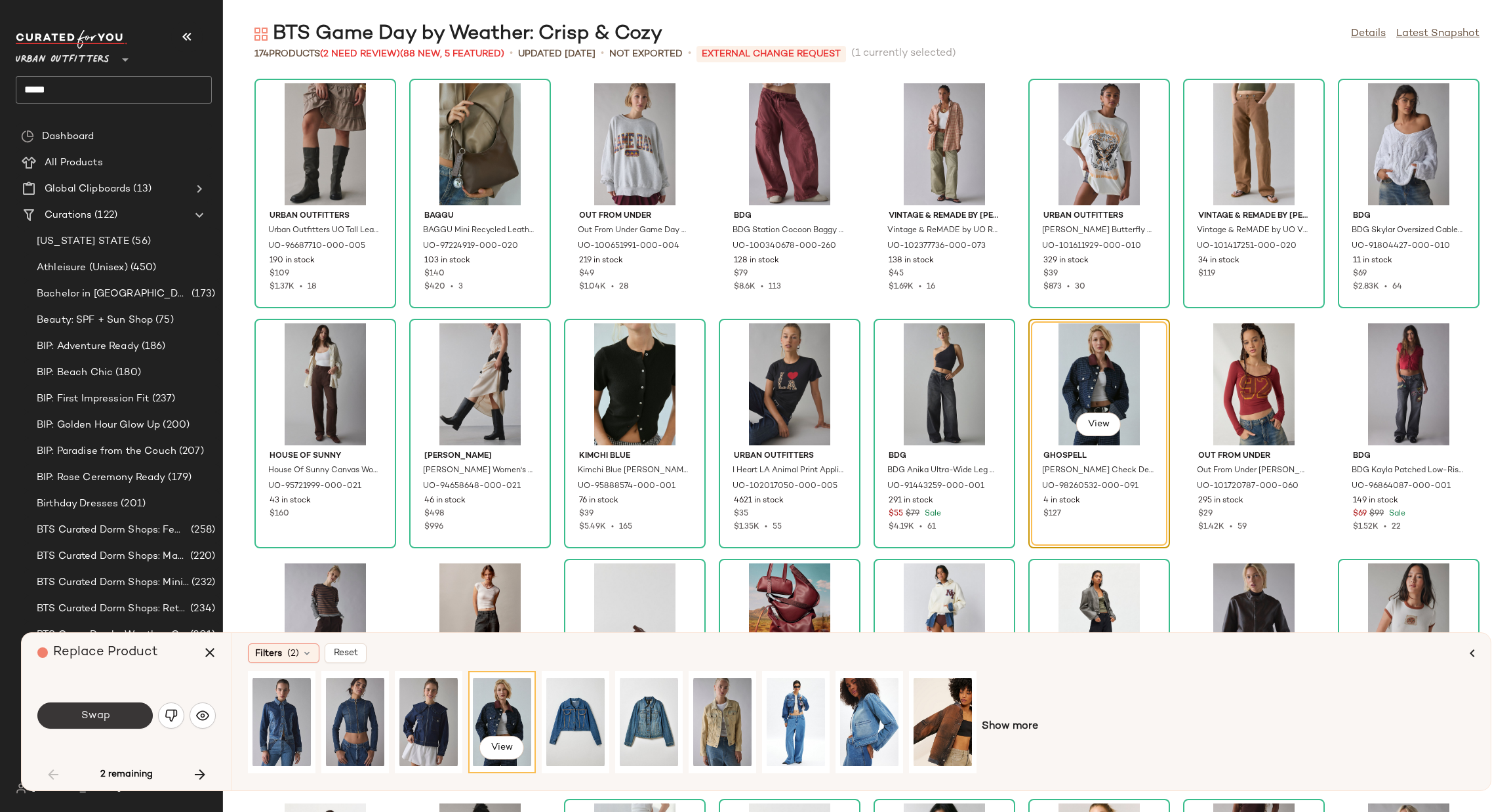
click at [119, 714] on button "Swap" at bounding box center [95, 715] width 115 height 26
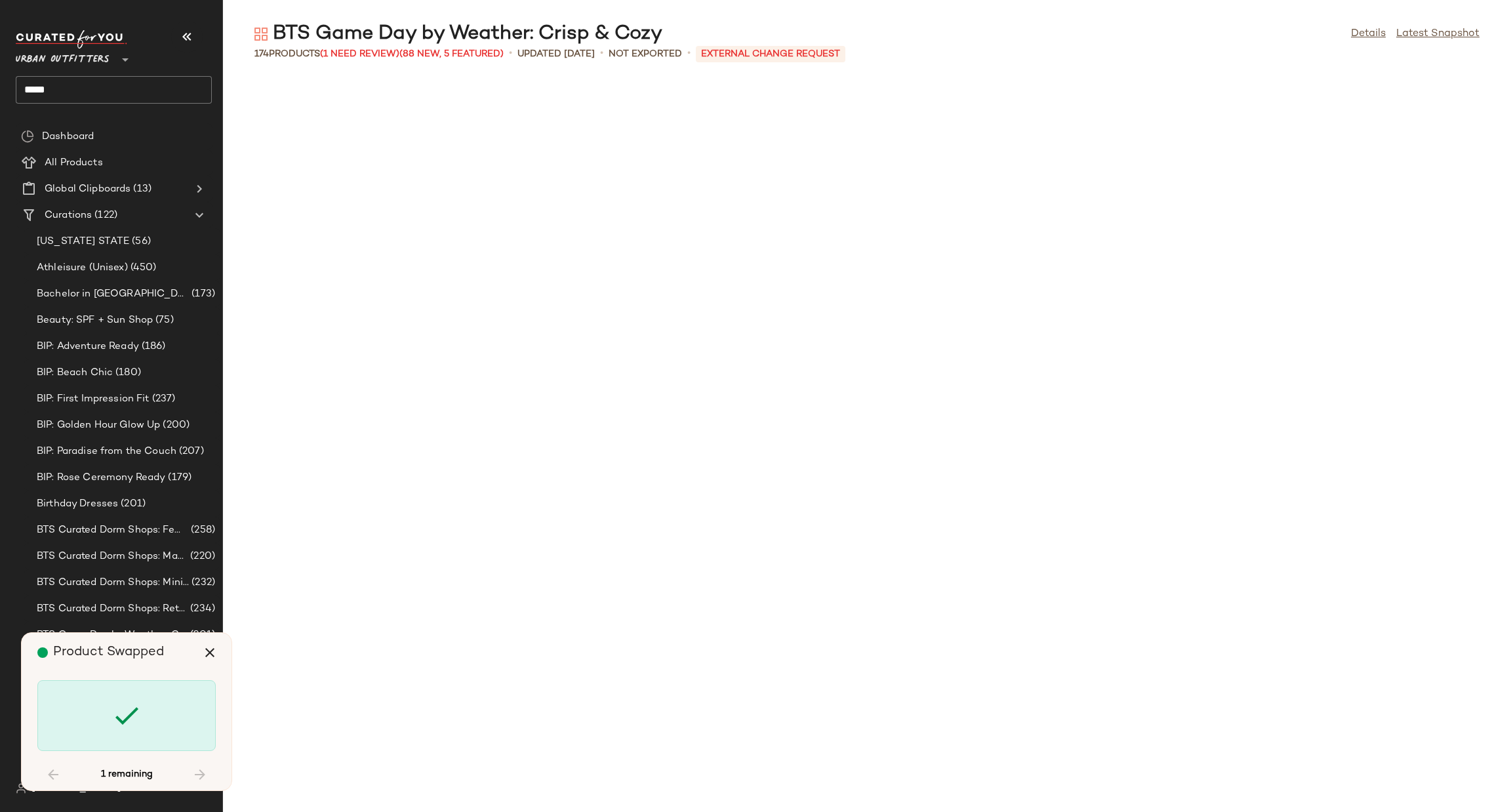
scroll to position [3600, 0]
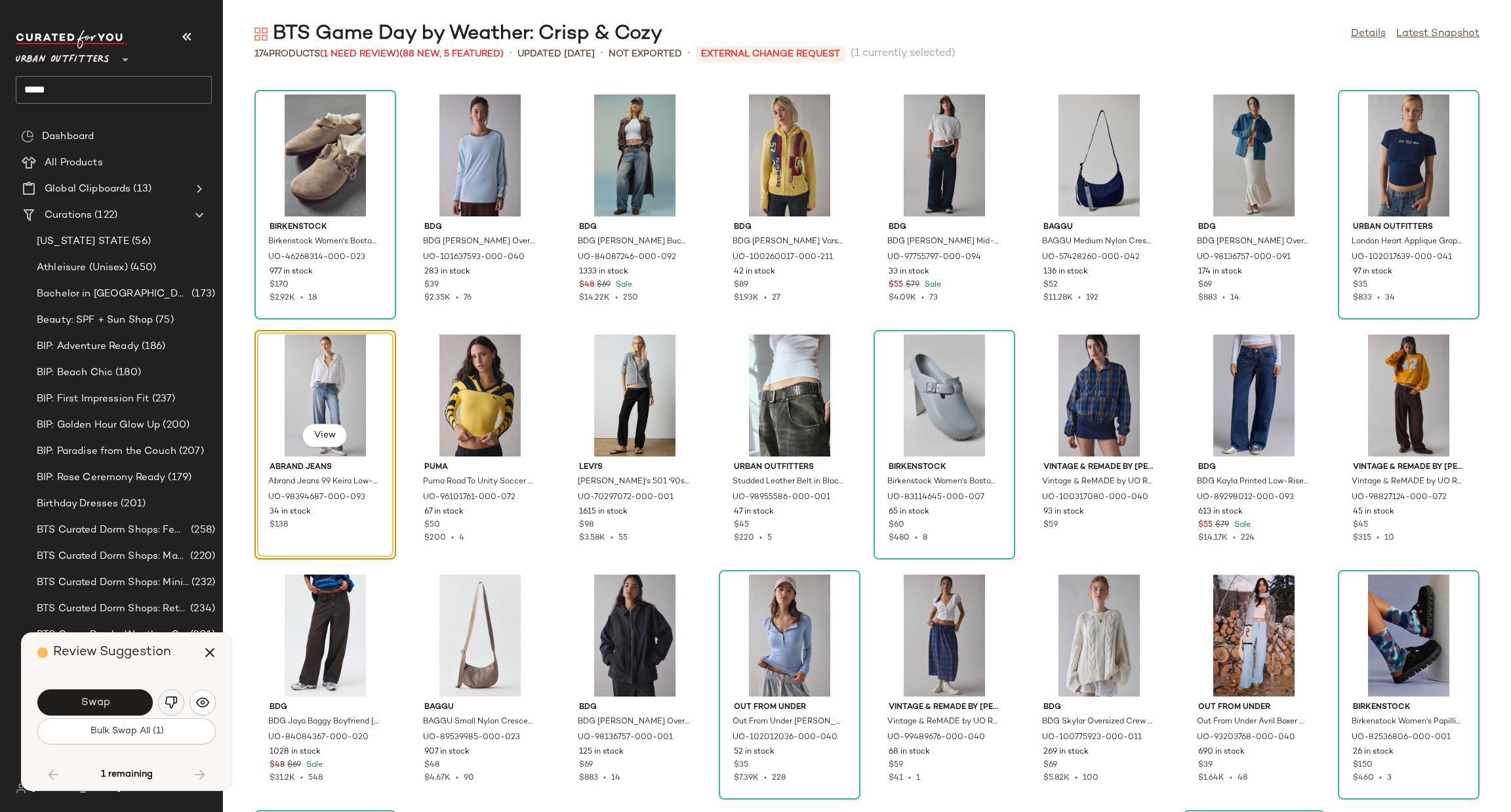
click at [175, 699] on img "button" at bounding box center [171, 702] width 13 height 13
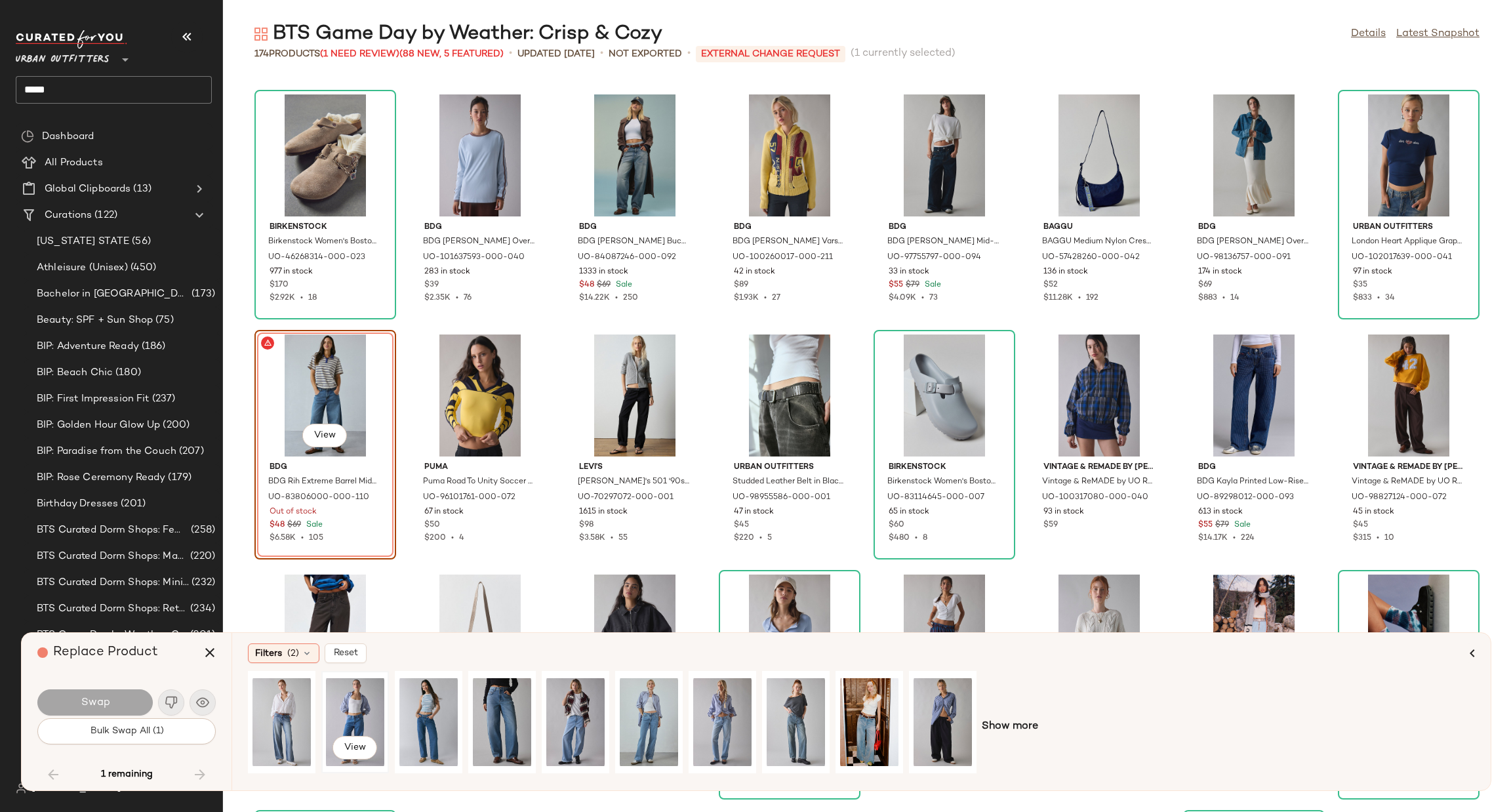
click at [348, 710] on div "View" at bounding box center [355, 721] width 58 height 93
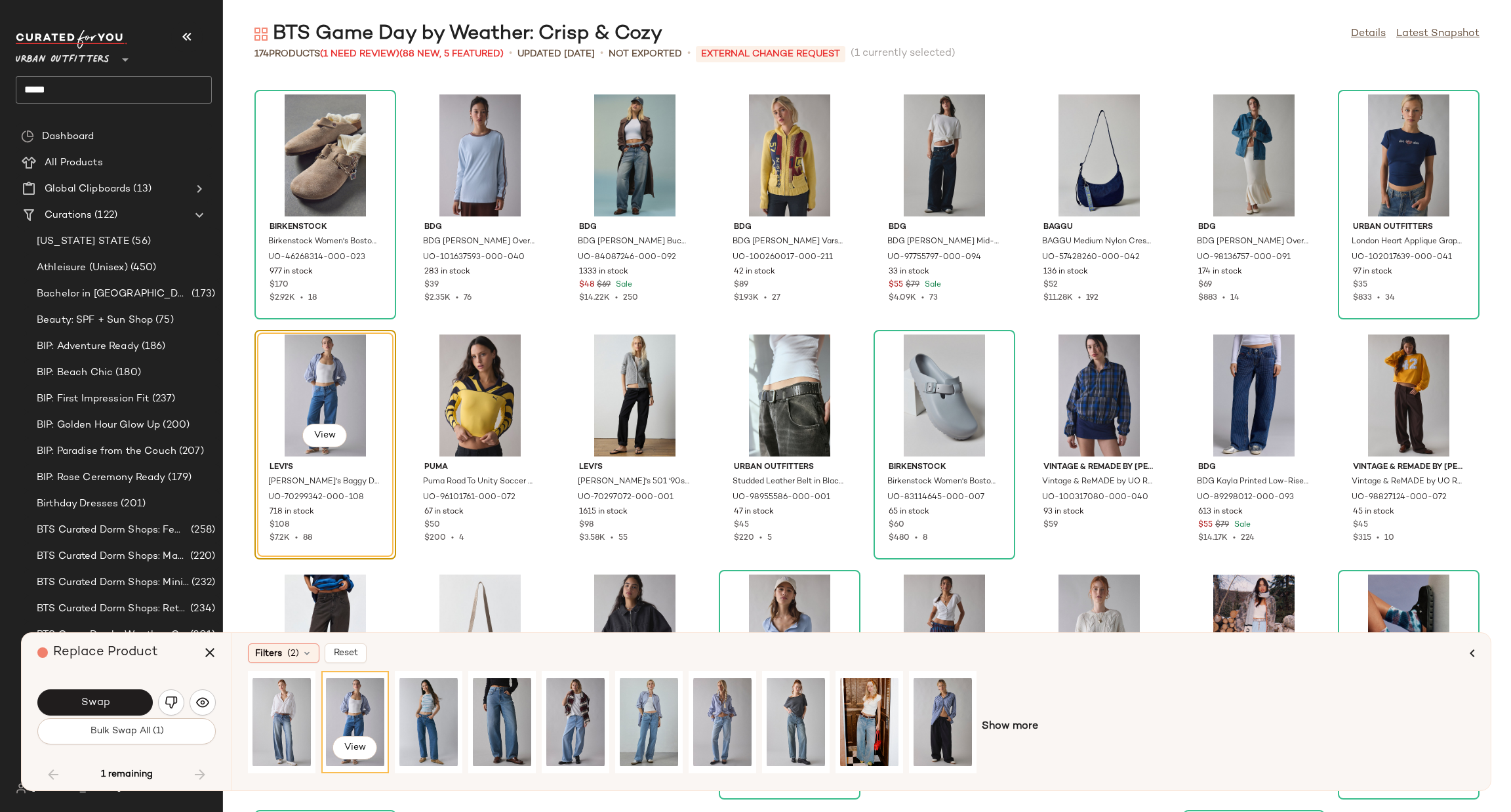
click at [121, 699] on button "Swap" at bounding box center [95, 702] width 115 height 26
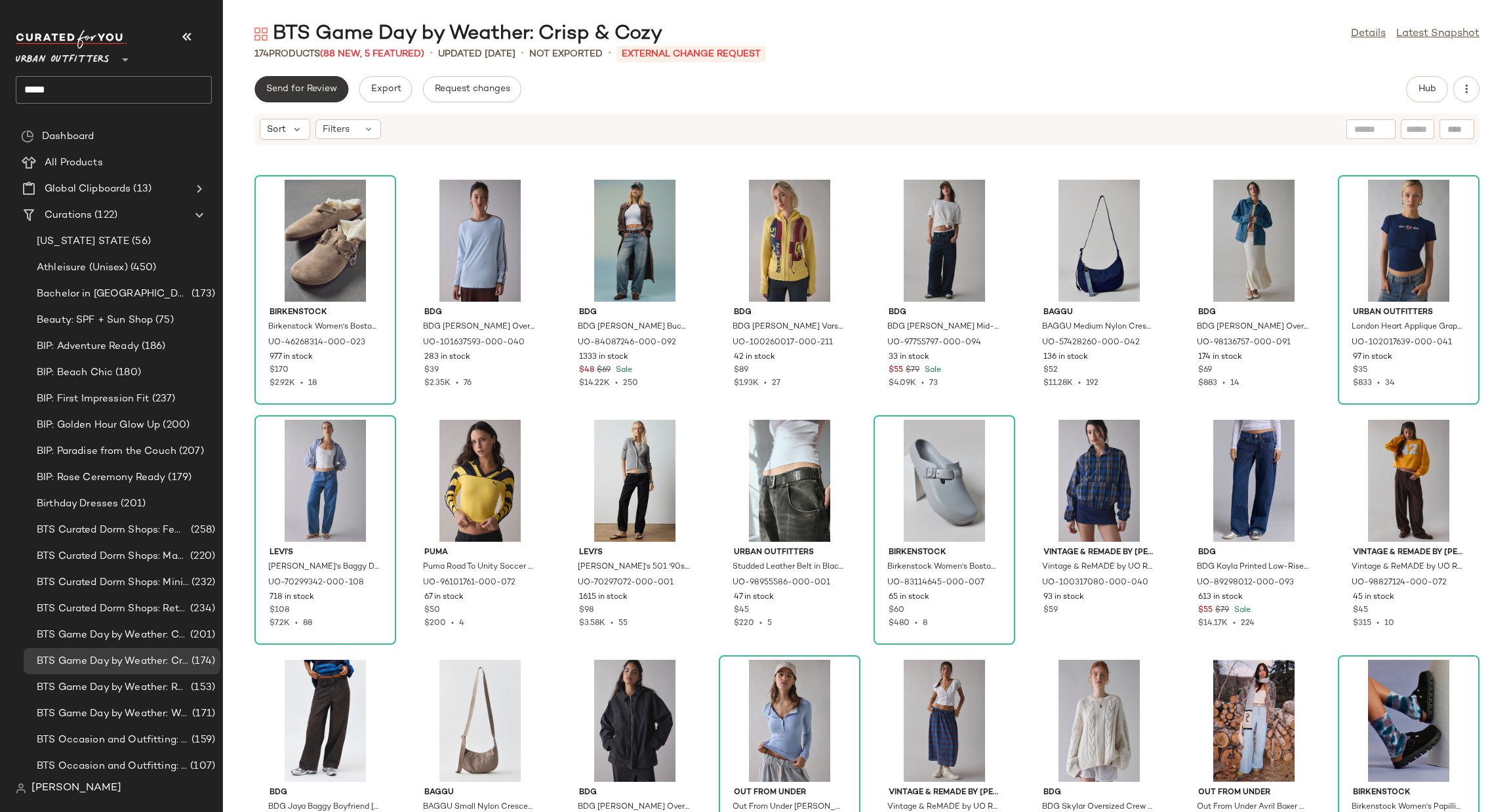
click at [316, 84] on span "Send for Review" at bounding box center [302, 89] width 71 height 10
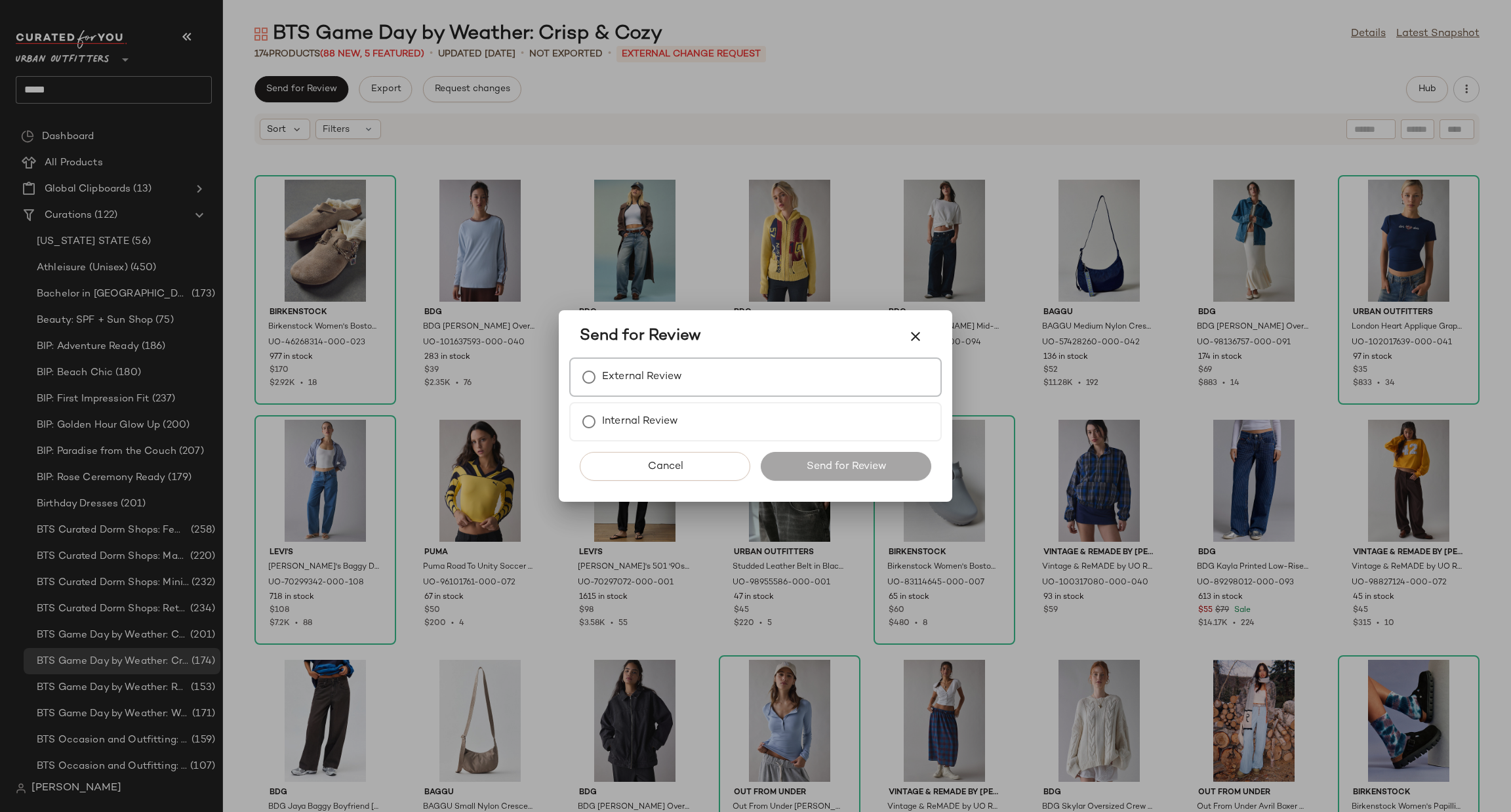
click at [649, 373] on label "External Review" at bounding box center [642, 377] width 80 height 26
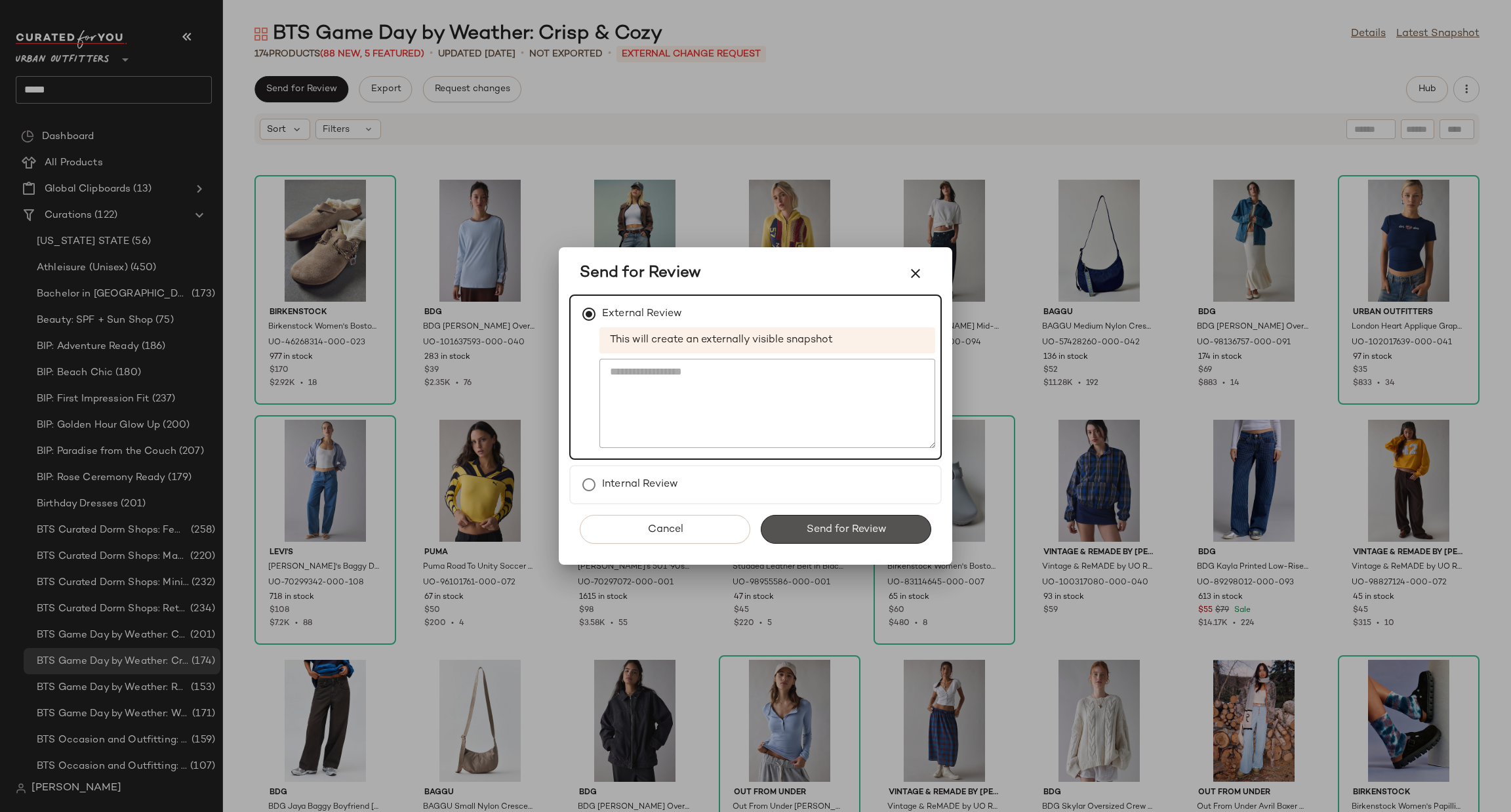
drag, startPoint x: 822, startPoint y: 533, endPoint x: 809, endPoint y: 537, distance: 13.6
click at [825, 532] on span "Send for Review" at bounding box center [845, 530] width 81 height 12
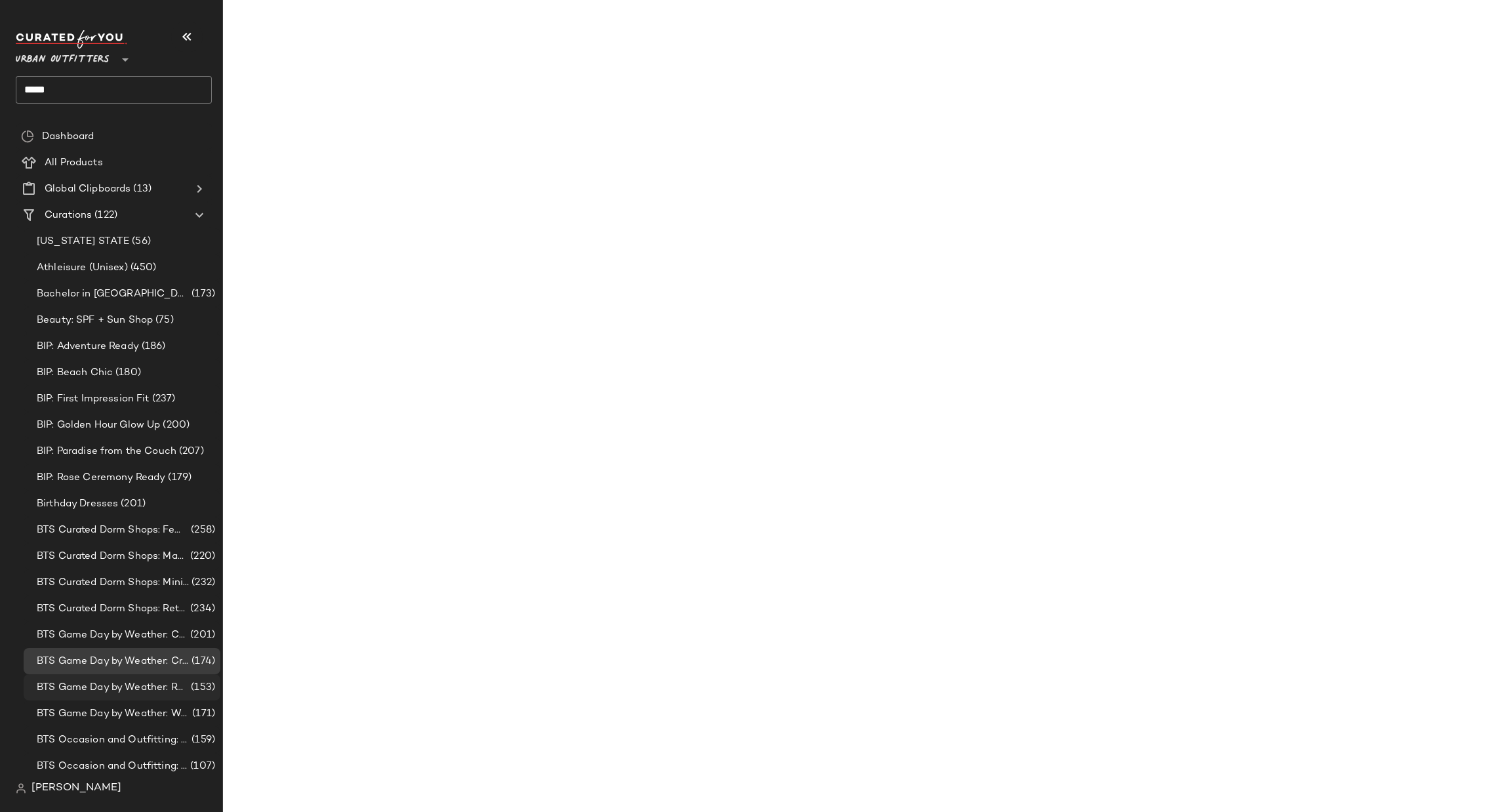
click at [201, 680] on span "(153)" at bounding box center [201, 687] width 27 height 15
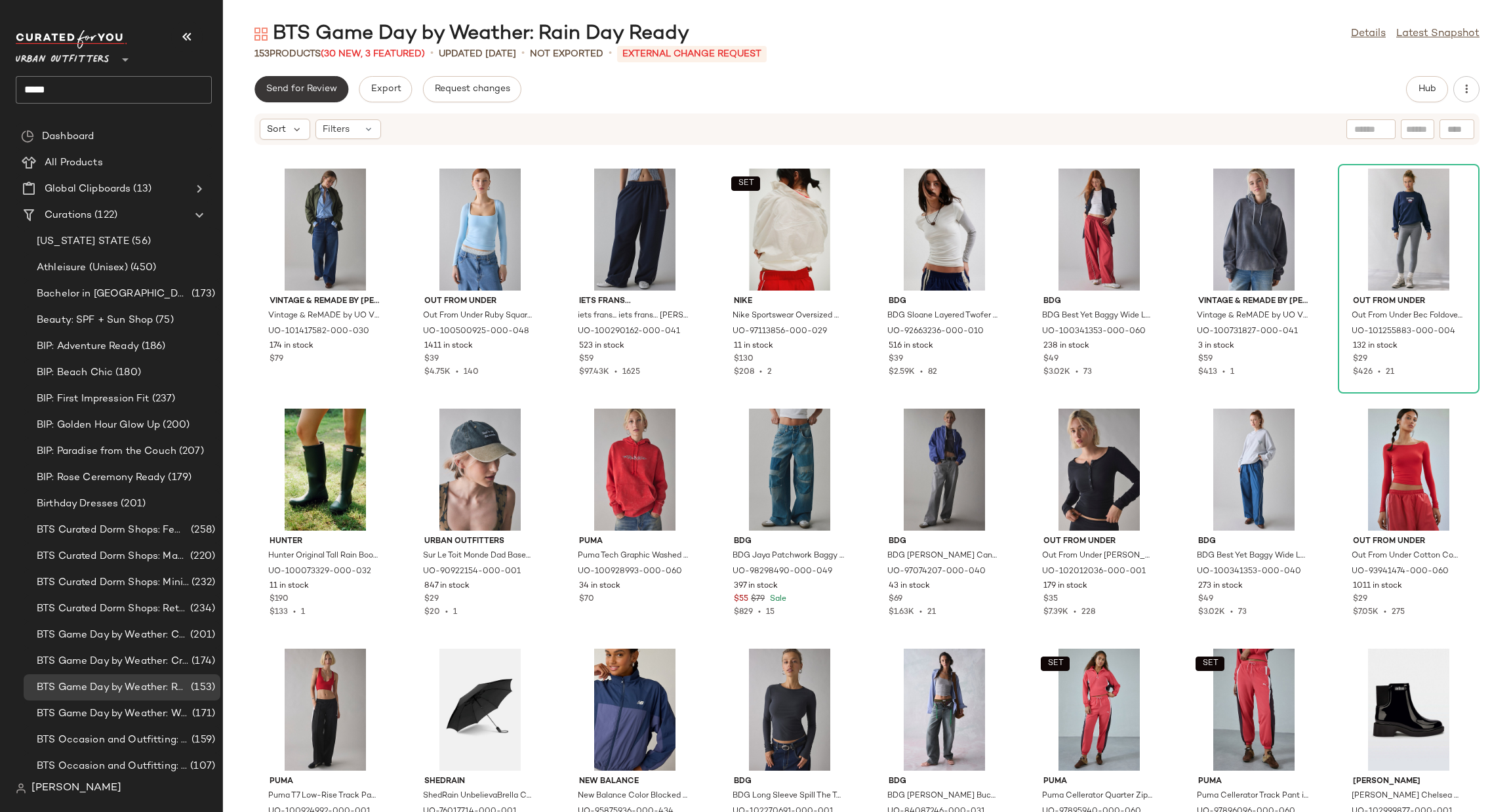
click at [324, 88] on span "Send for Review" at bounding box center [302, 89] width 71 height 10
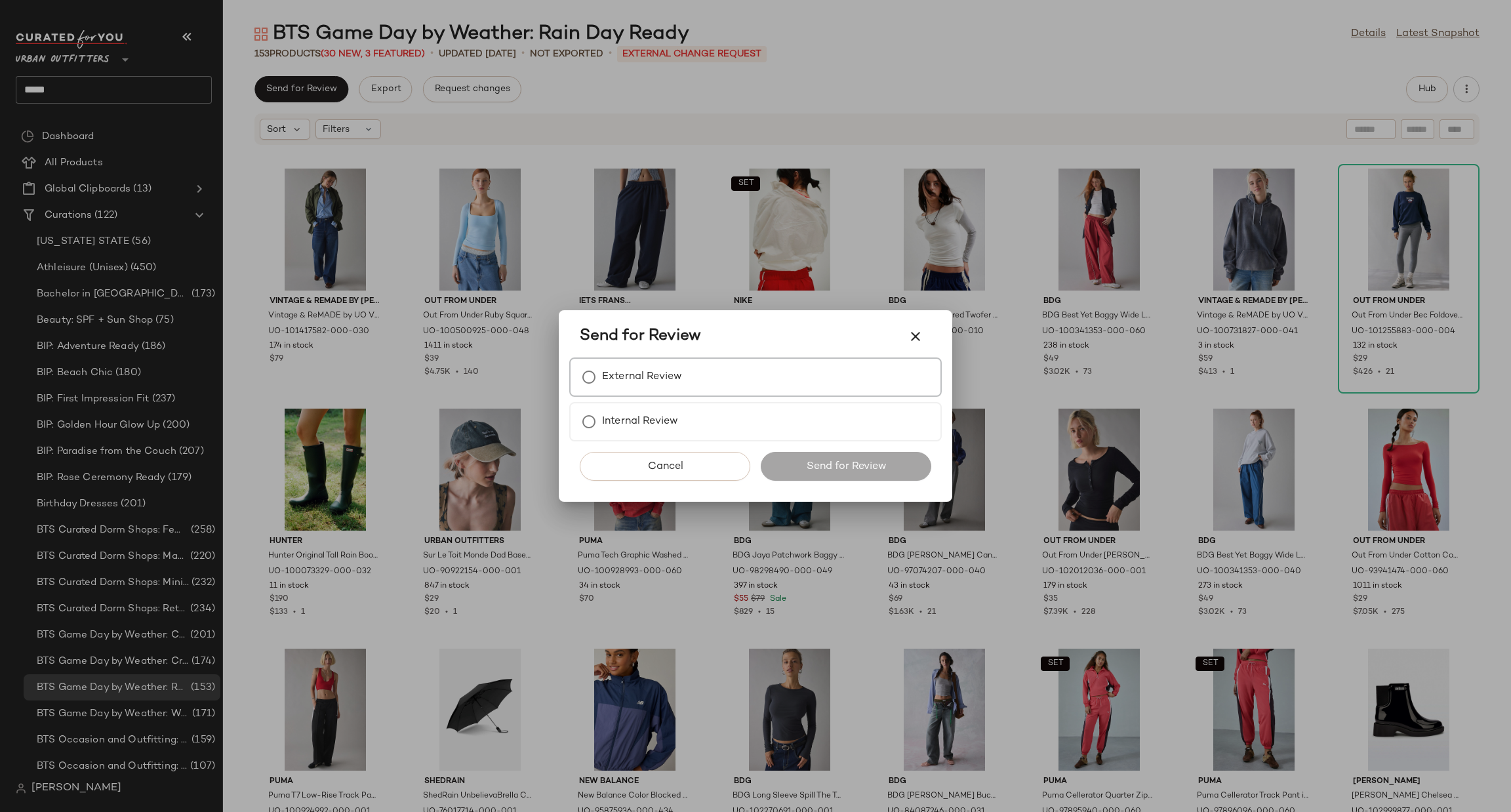
click at [616, 360] on div "External Review" at bounding box center [756, 376] width 373 height 39
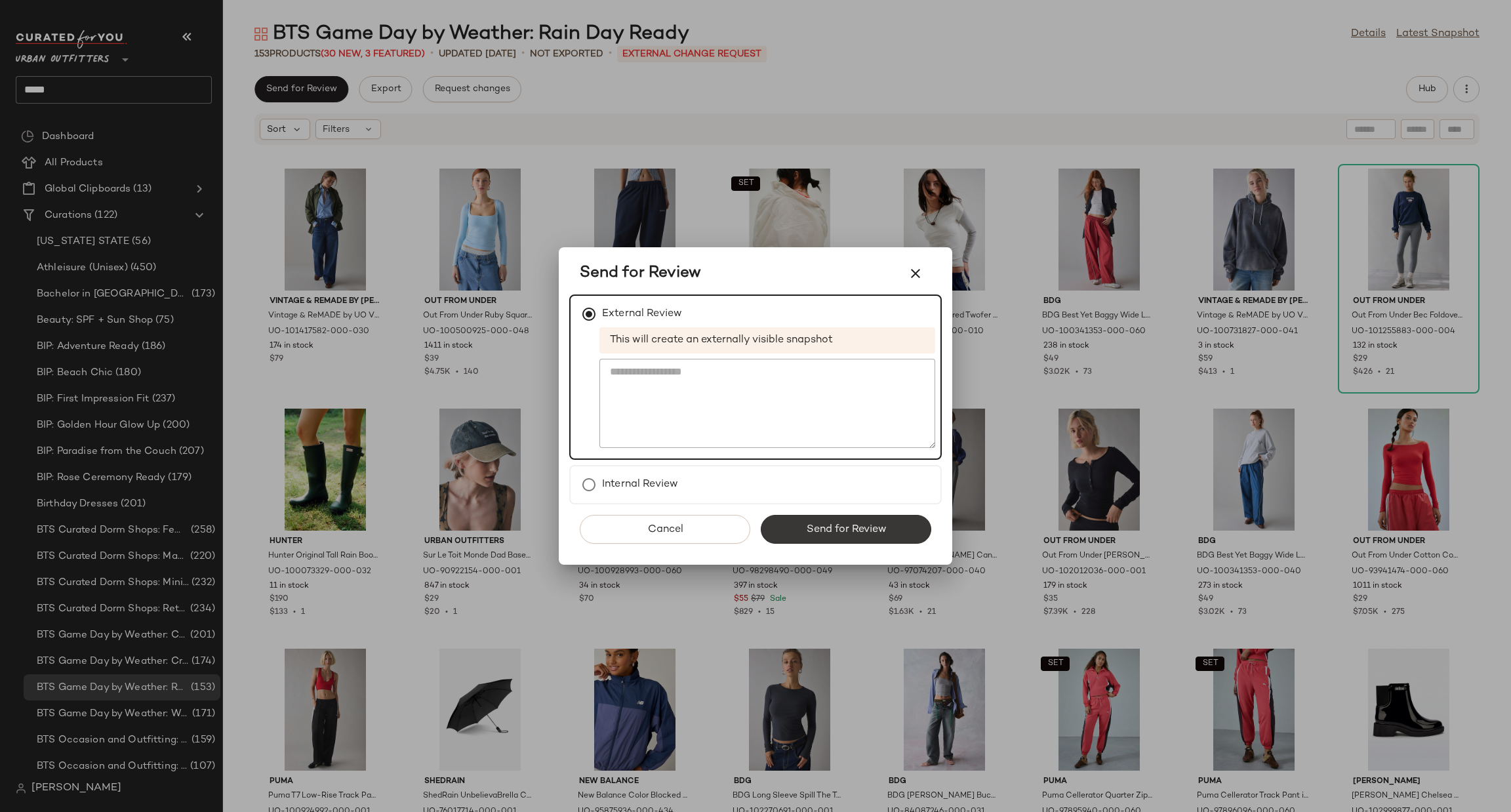
click at [842, 530] on span "Send for Review" at bounding box center [845, 530] width 81 height 12
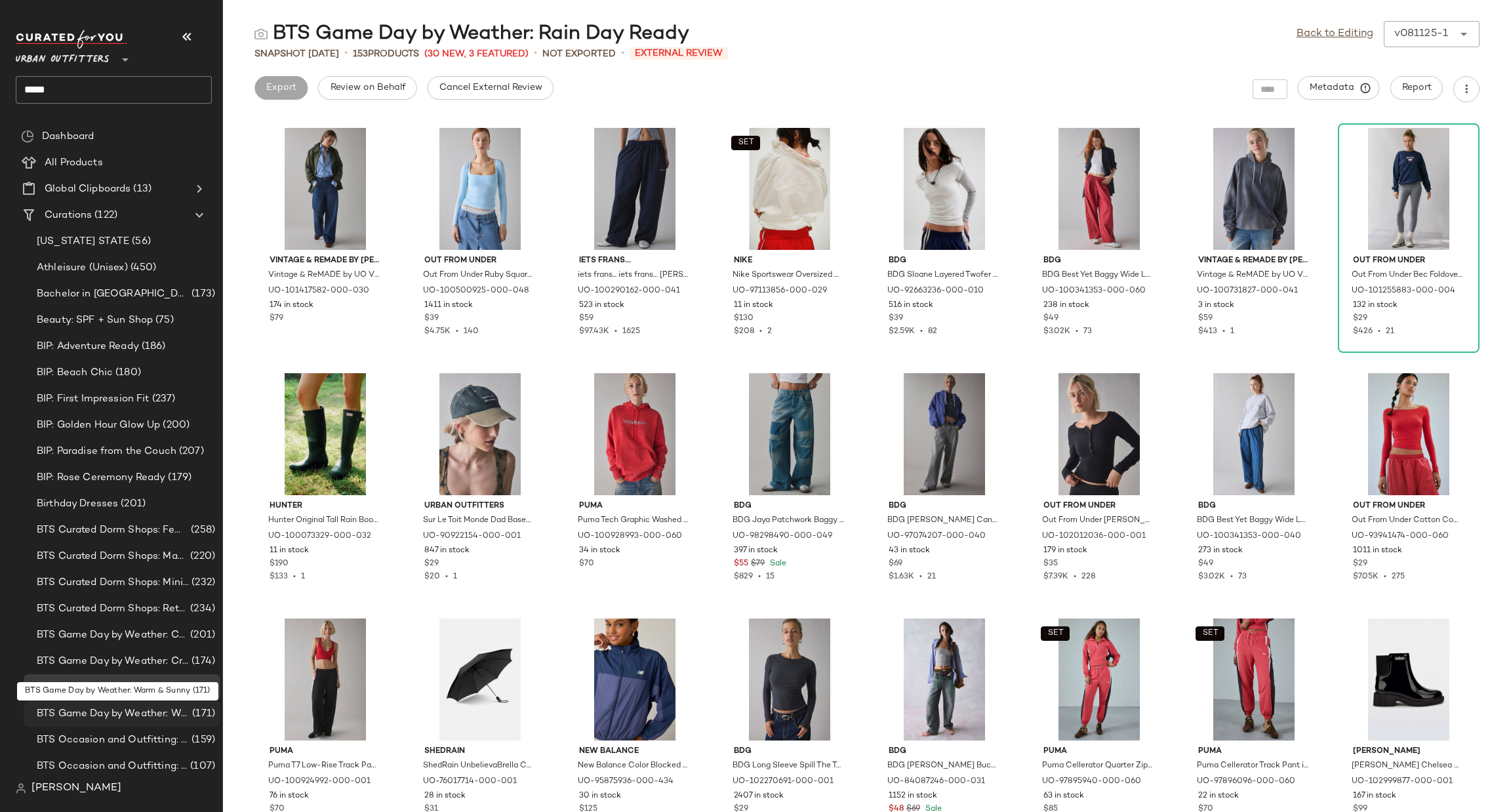
click at [155, 714] on span "BTS Game Day by Weather: Warm & Sunny" at bounding box center [112, 714] width 152 height 15
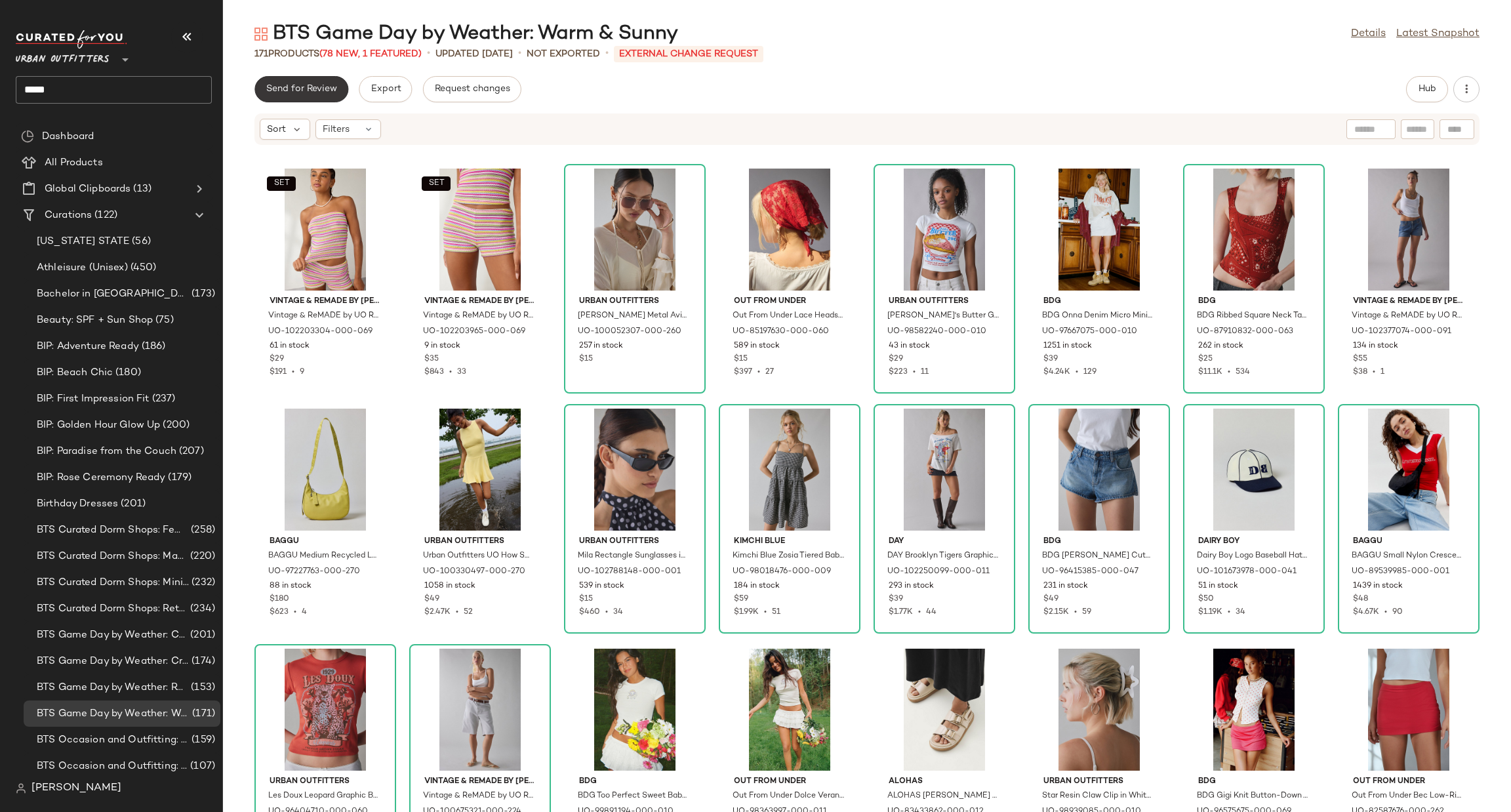
click at [310, 82] on button "Send for Review" at bounding box center [302, 89] width 94 height 26
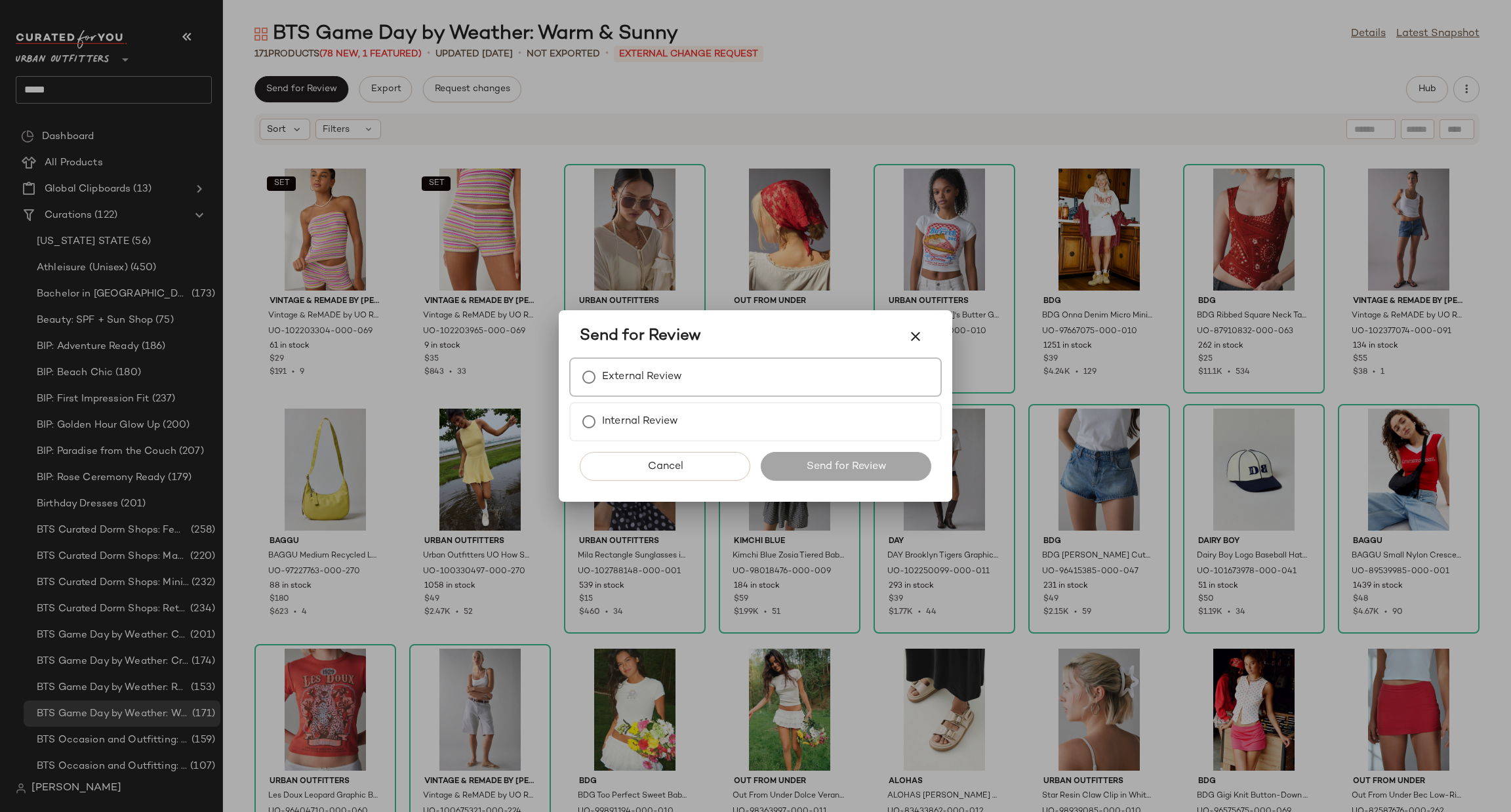
click at [614, 381] on label "External Review" at bounding box center [642, 377] width 80 height 26
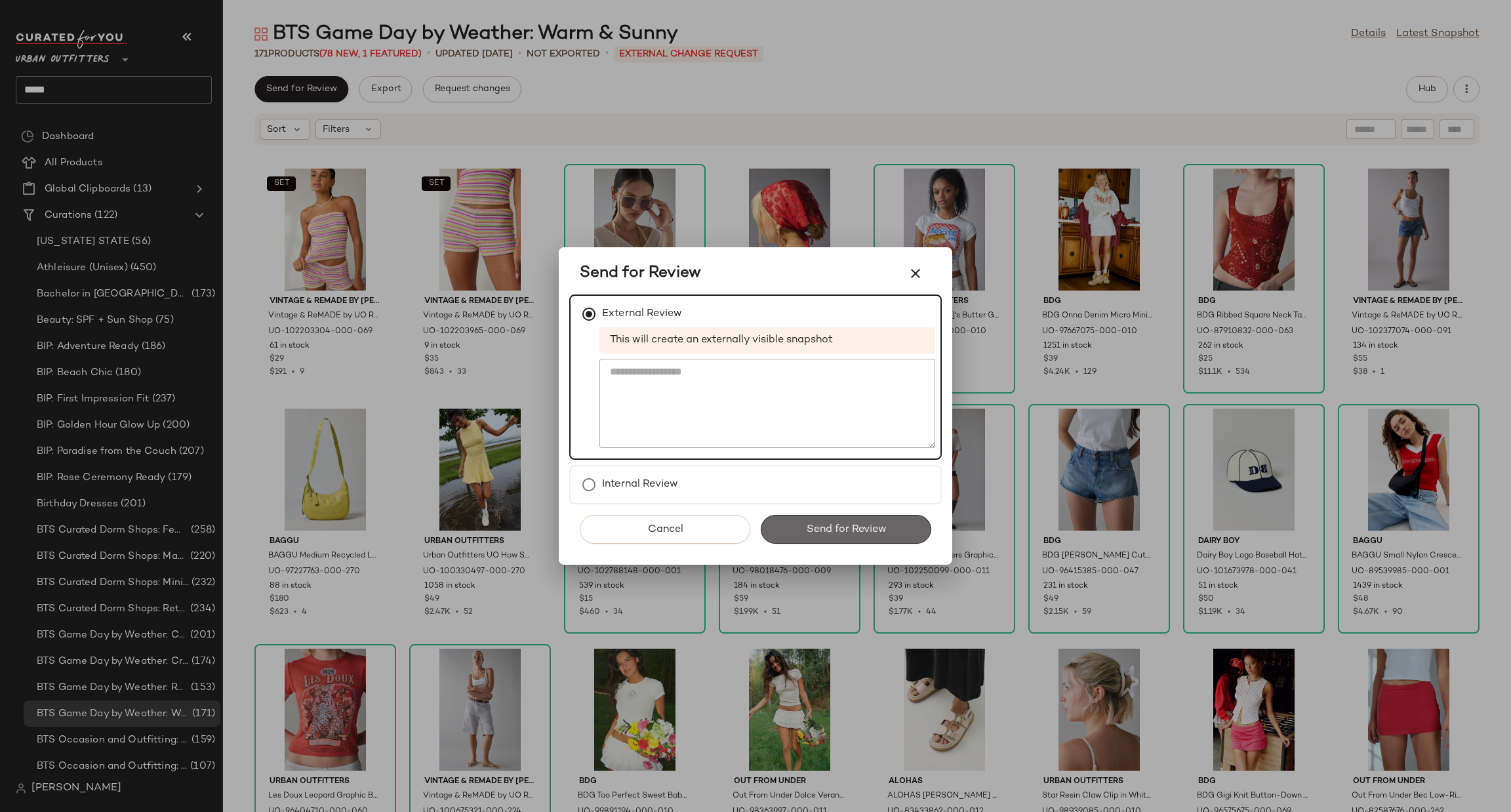
click at [796, 537] on button "Send for Review" at bounding box center [846, 529] width 171 height 29
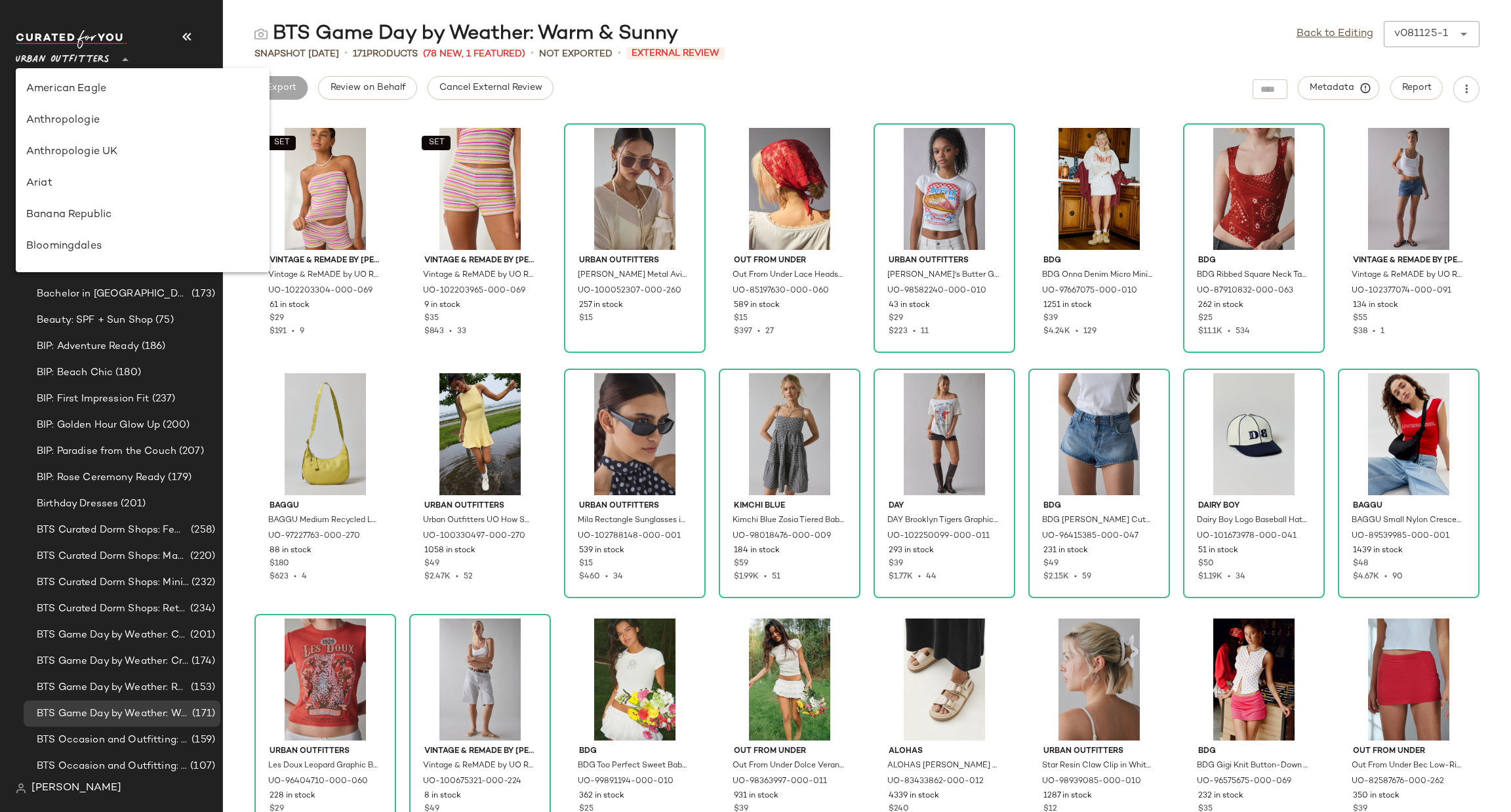
click at [105, 59] on span "Urban Outfitters" at bounding box center [63, 56] width 94 height 24
click at [84, 159] on div "Urban Outfitters UK" at bounding box center [142, 158] width 233 height 16
type input "**"
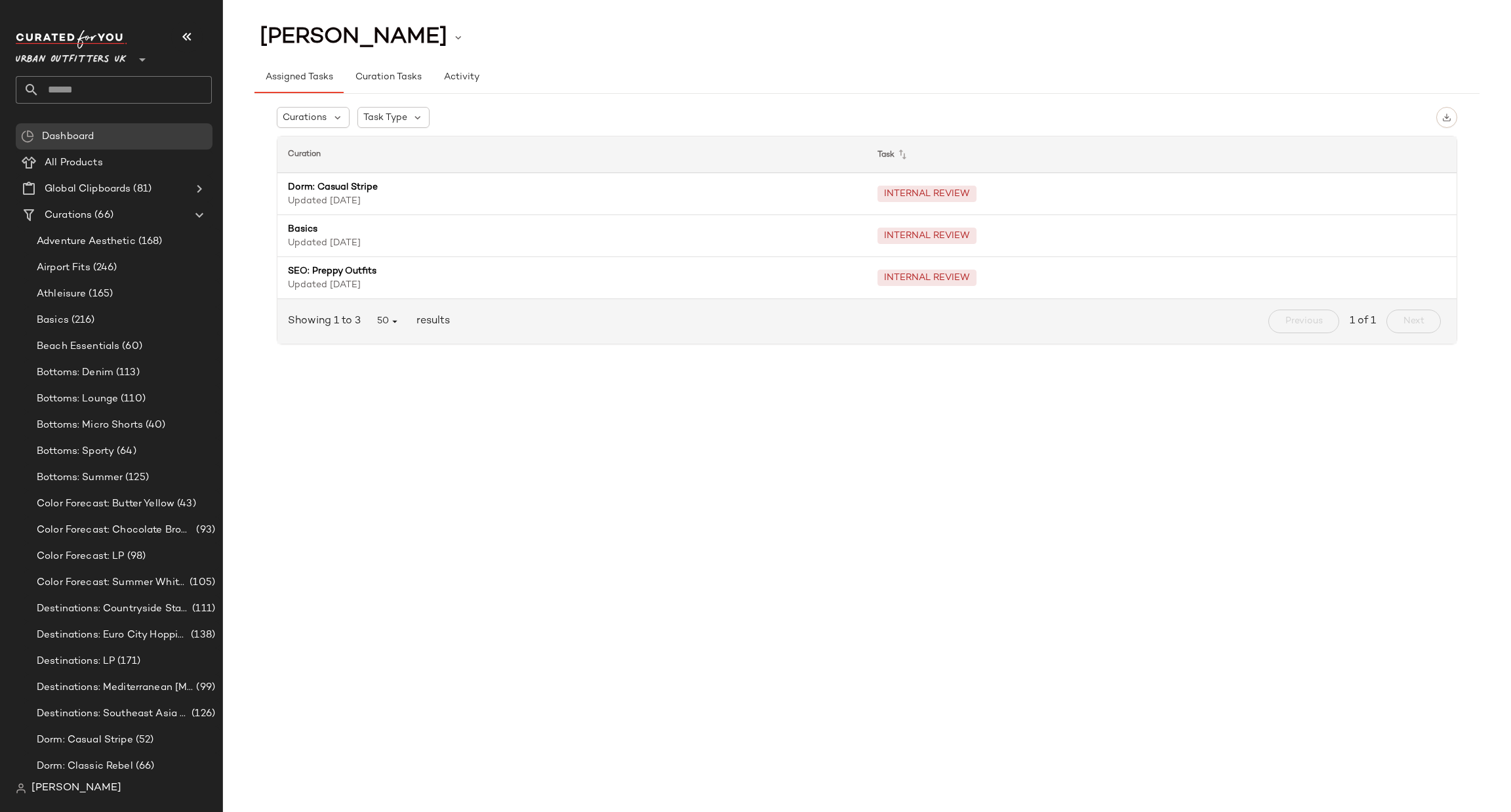
click at [119, 90] on input "text" at bounding box center [125, 90] width 173 height 28
type input "*"
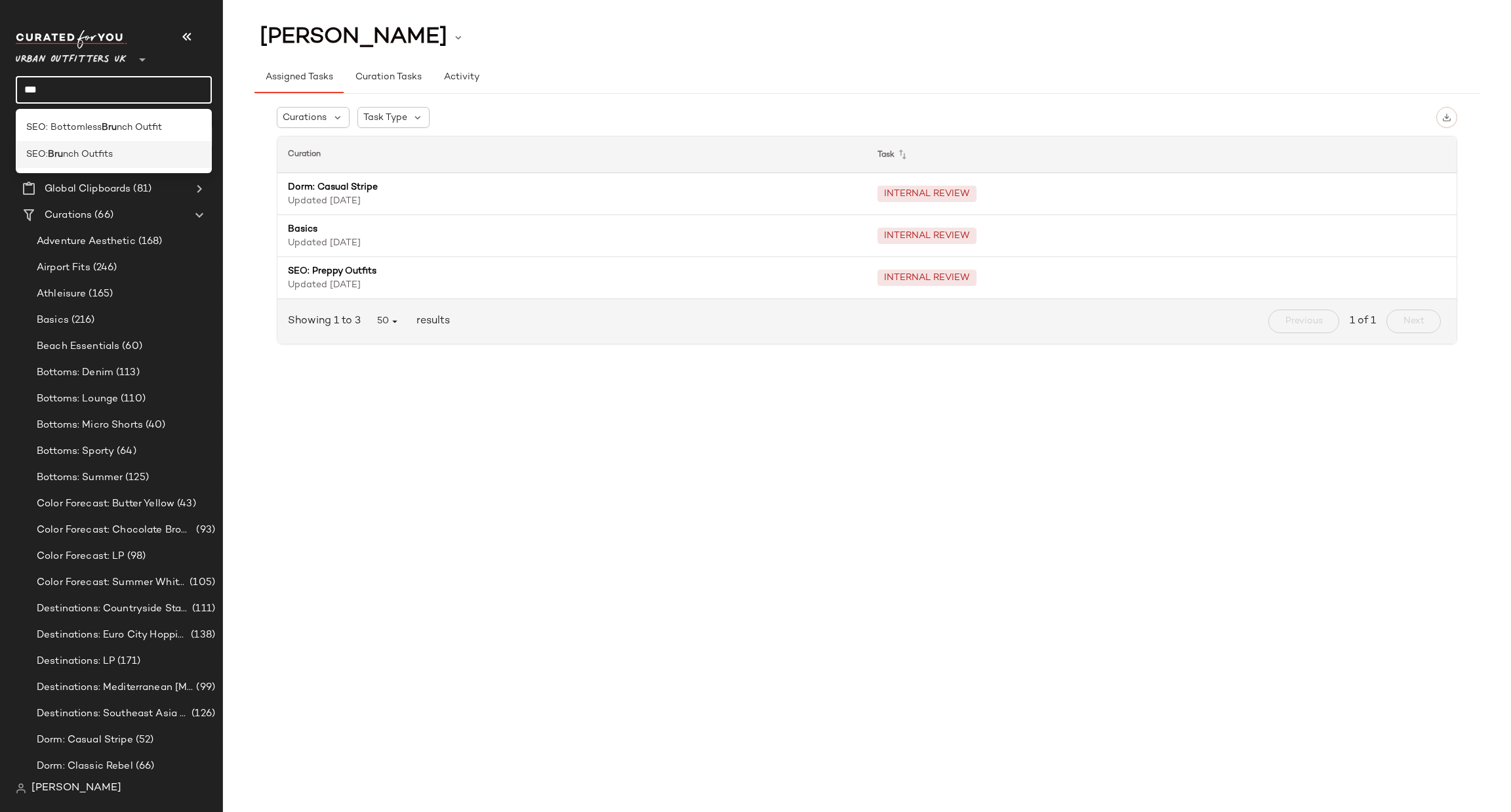
click at [97, 153] on span "nch Outfits" at bounding box center [87, 154] width 50 height 14
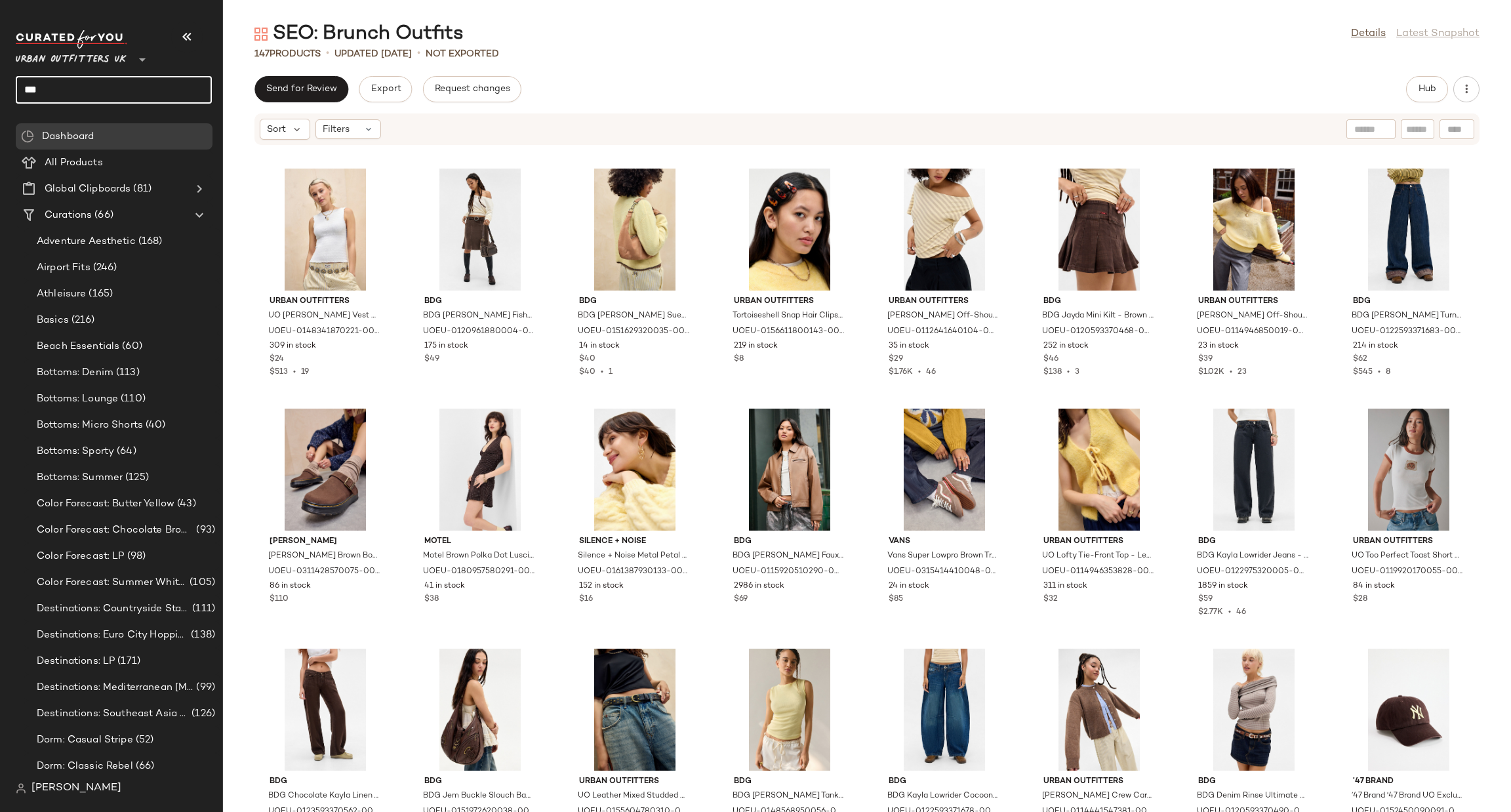
click at [87, 91] on input "***" at bounding box center [113, 90] width 196 height 28
click at [102, 121] on div "Eyes on Camo" at bounding box center [113, 128] width 175 height 14
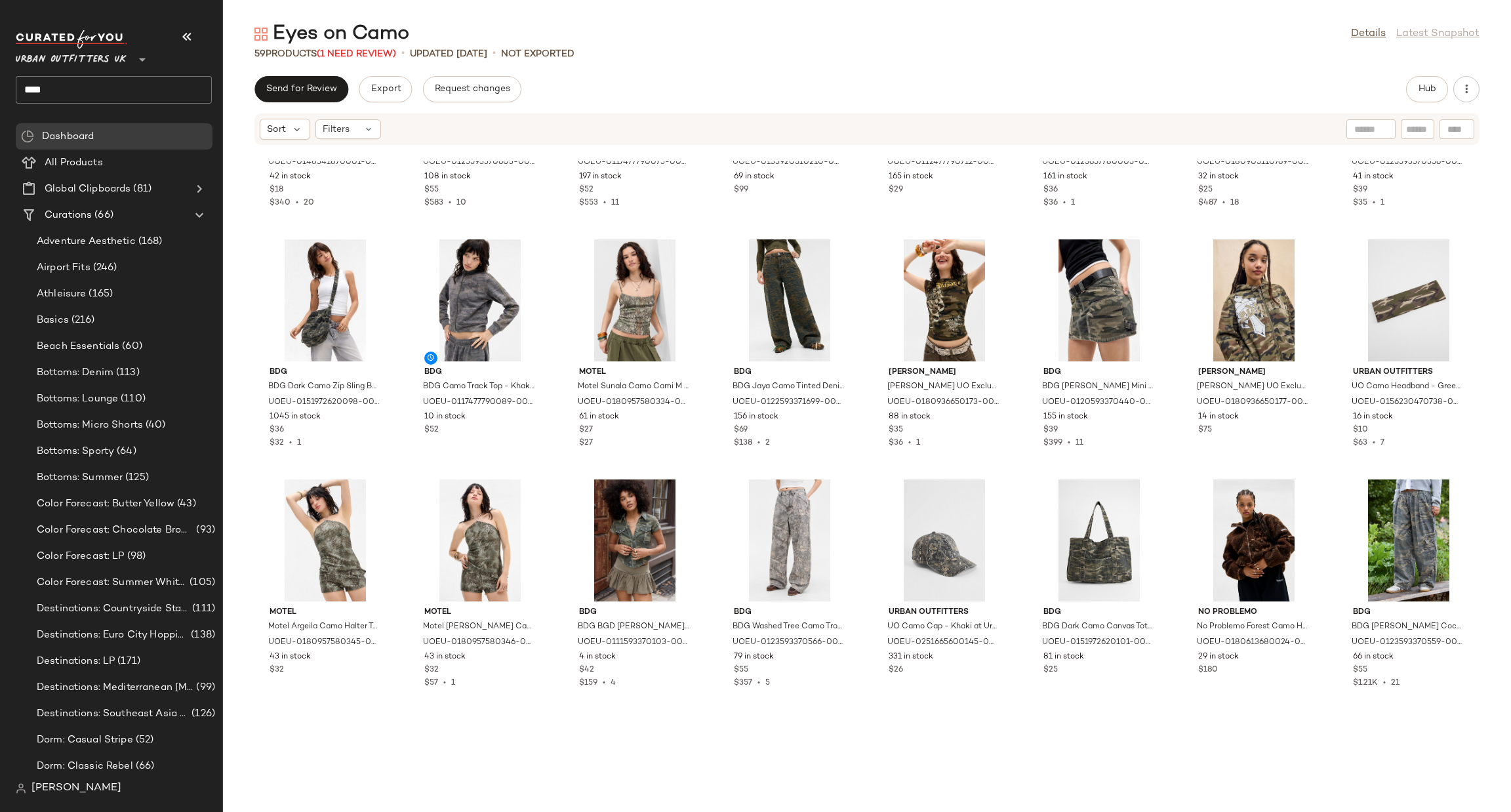
scroll to position [197, 0]
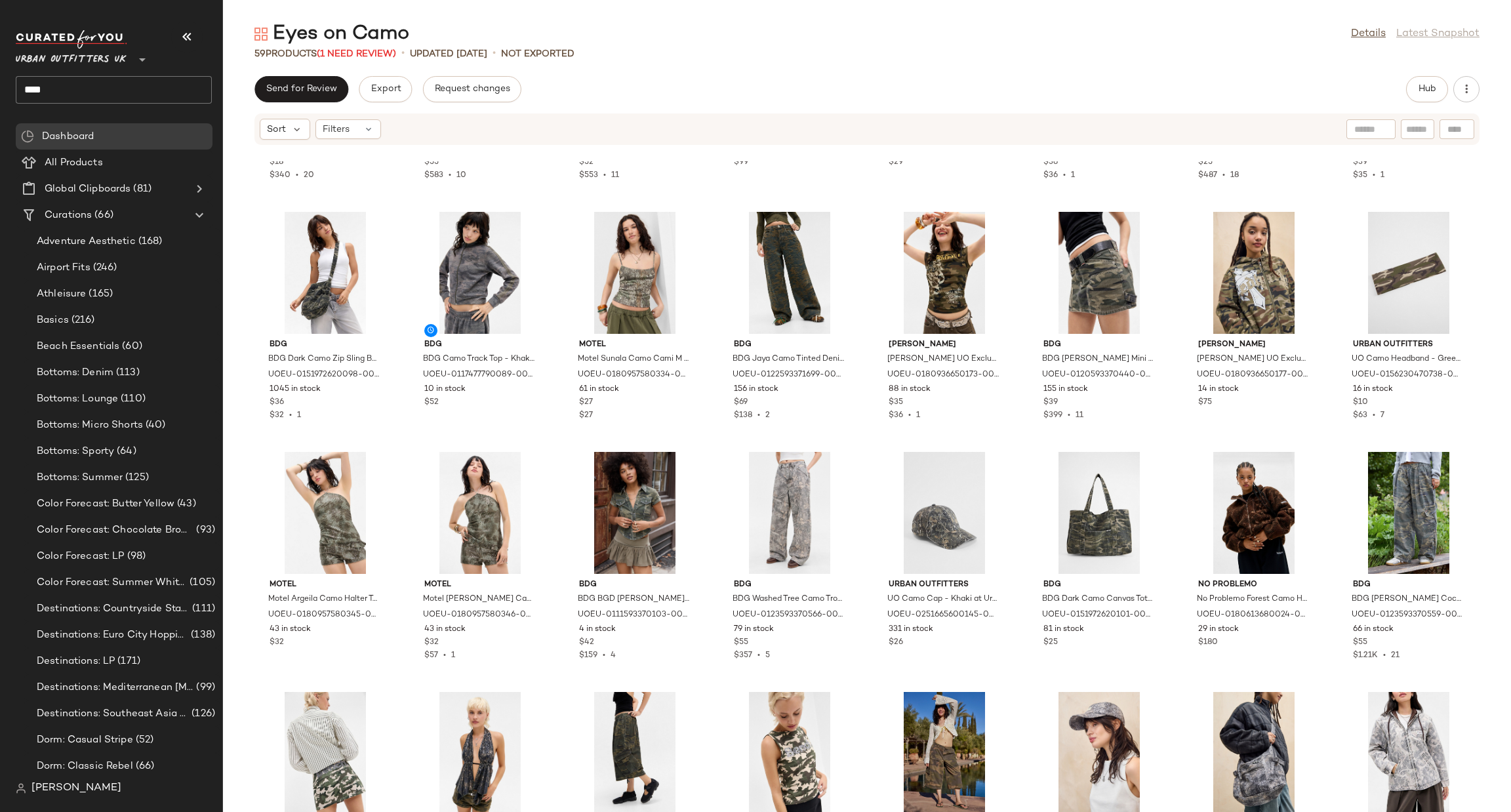
click at [107, 78] on input "****" at bounding box center [113, 90] width 196 height 28
click at [129, 126] on div "Basi cs" at bounding box center [113, 128] width 175 height 14
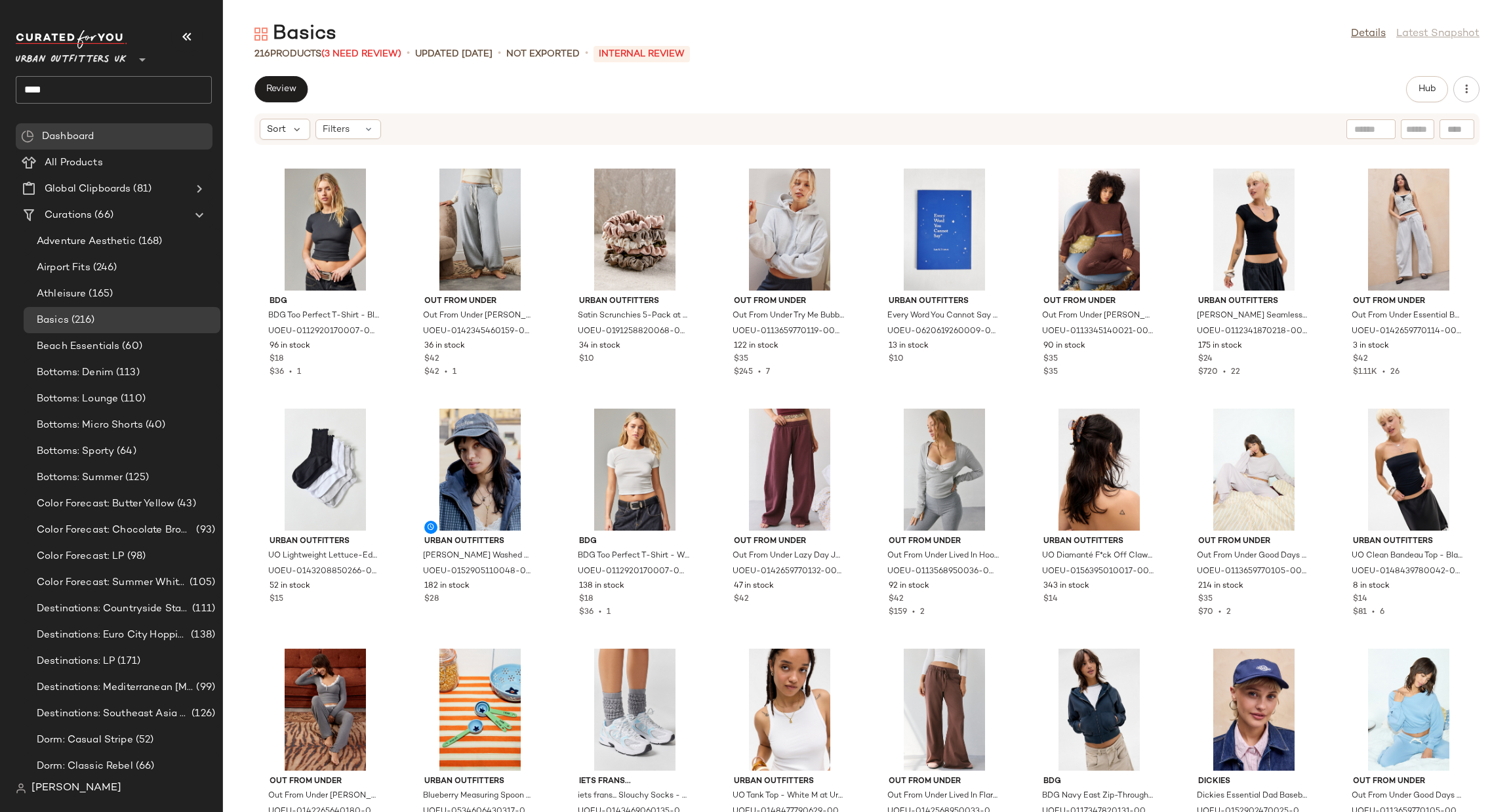
click at [125, 91] on input "****" at bounding box center [113, 90] width 196 height 28
click at [73, 122] on b "Cam" at bounding box center [71, 128] width 22 height 14
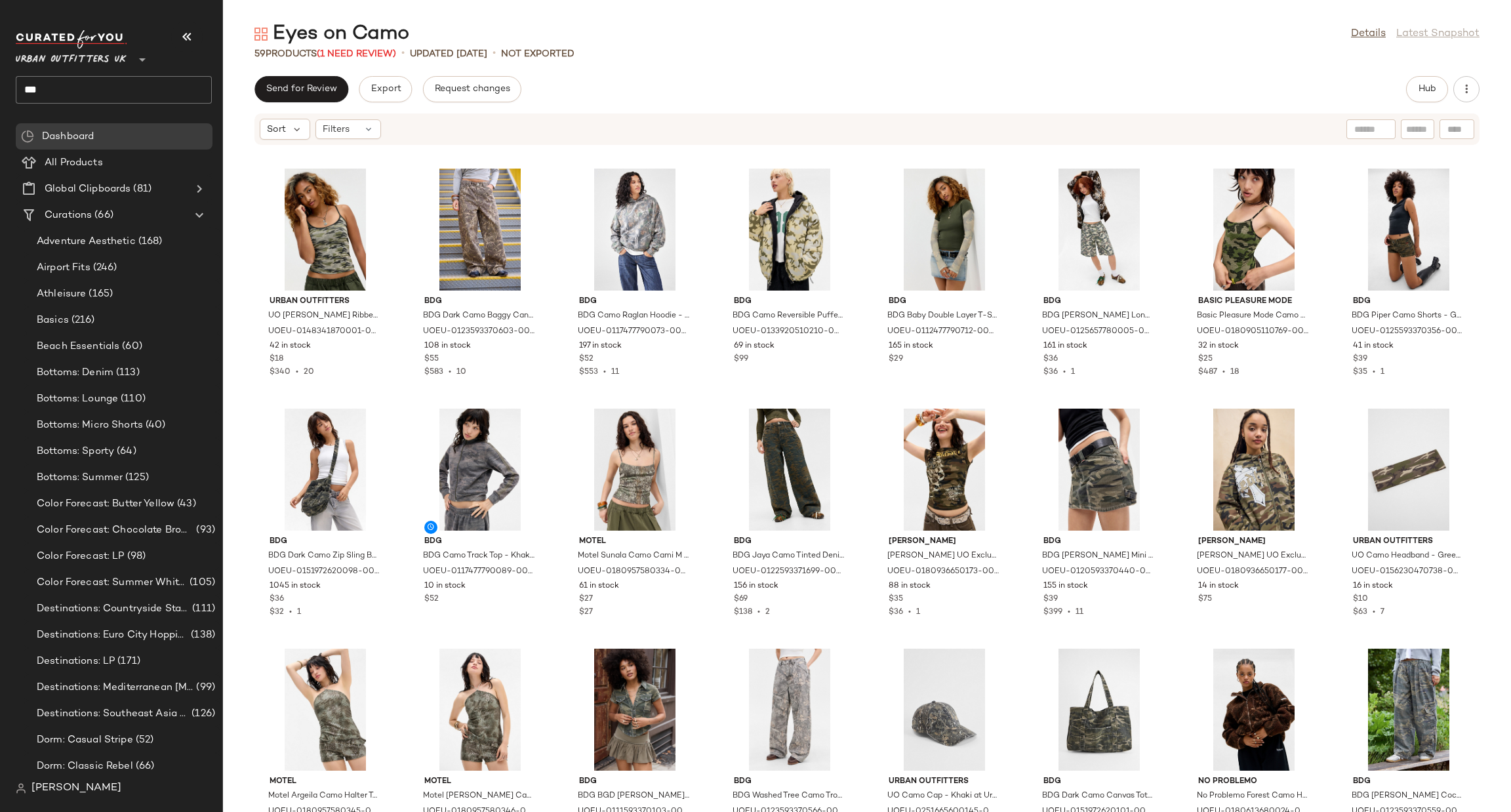
click at [105, 96] on input "***" at bounding box center [113, 90] width 196 height 28
drag, startPoint x: 107, startPoint y: 96, endPoint x: 111, endPoint y: 102, distance: 7.2
click at [107, 98] on input "***" at bounding box center [113, 90] width 196 height 28
click at [144, 121] on div "Dorm: Classi c Rebel" at bounding box center [113, 128] width 175 height 14
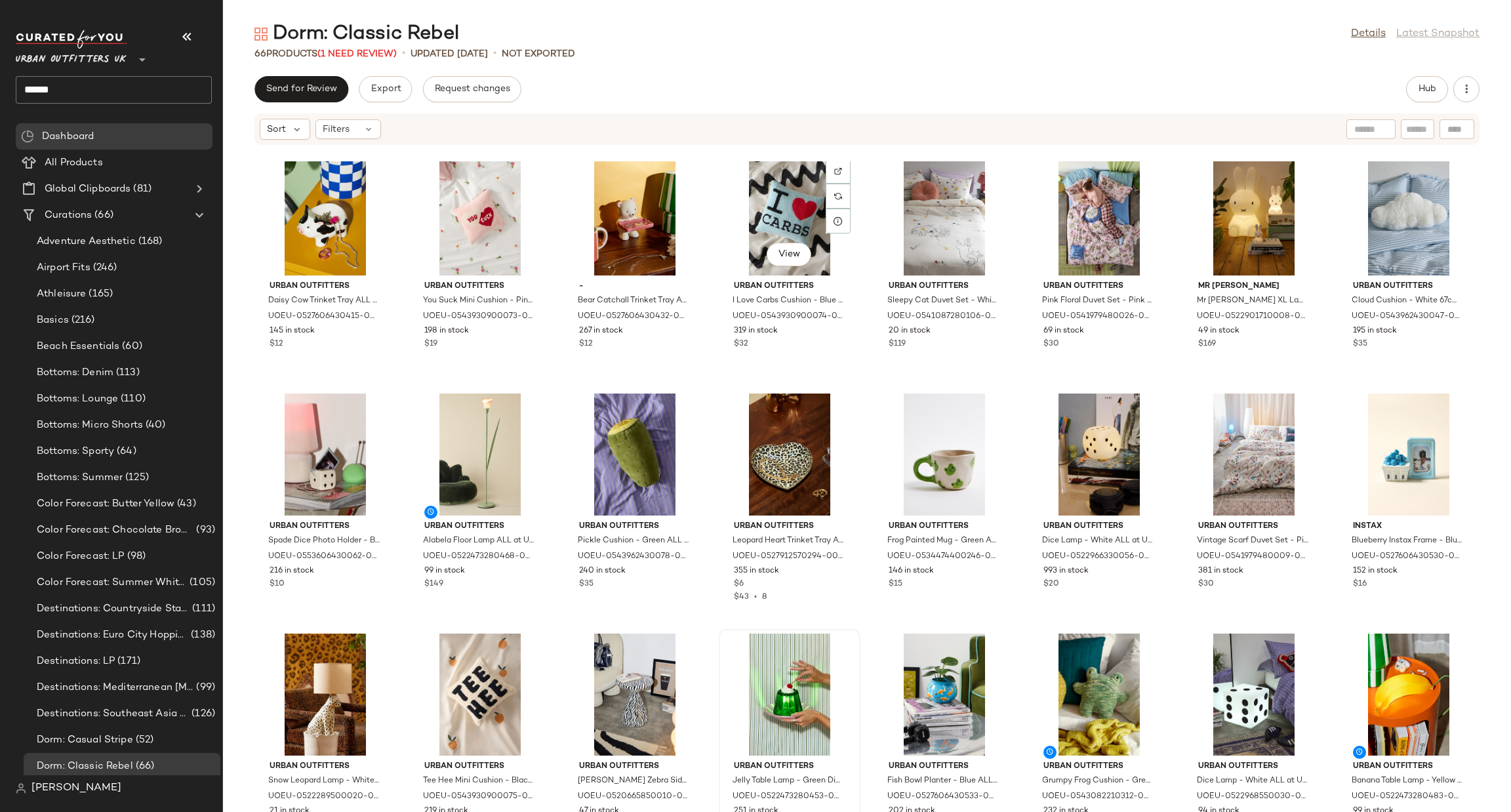
scroll to position [1512, 0]
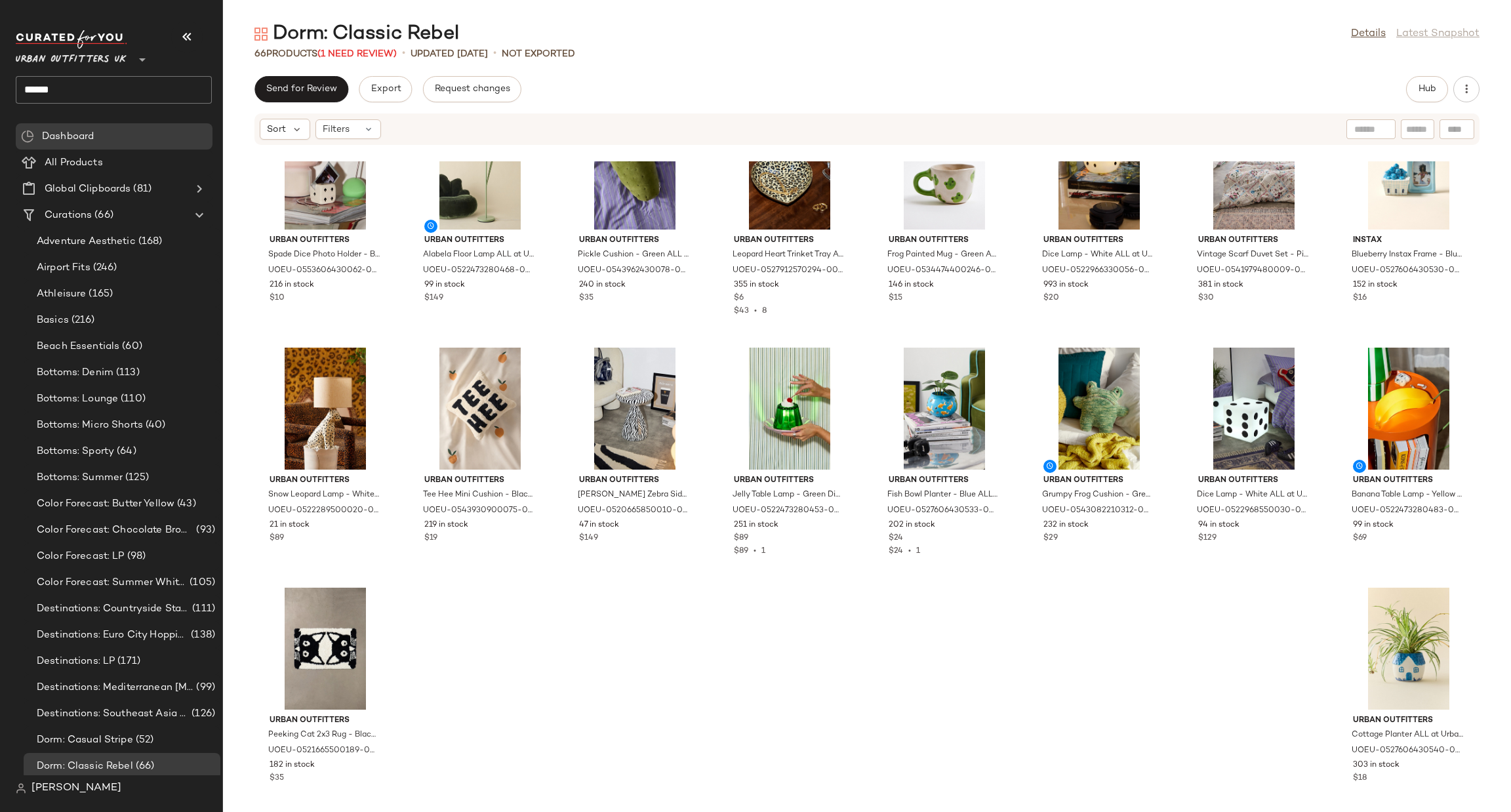
click at [87, 86] on input "******" at bounding box center [113, 90] width 196 height 28
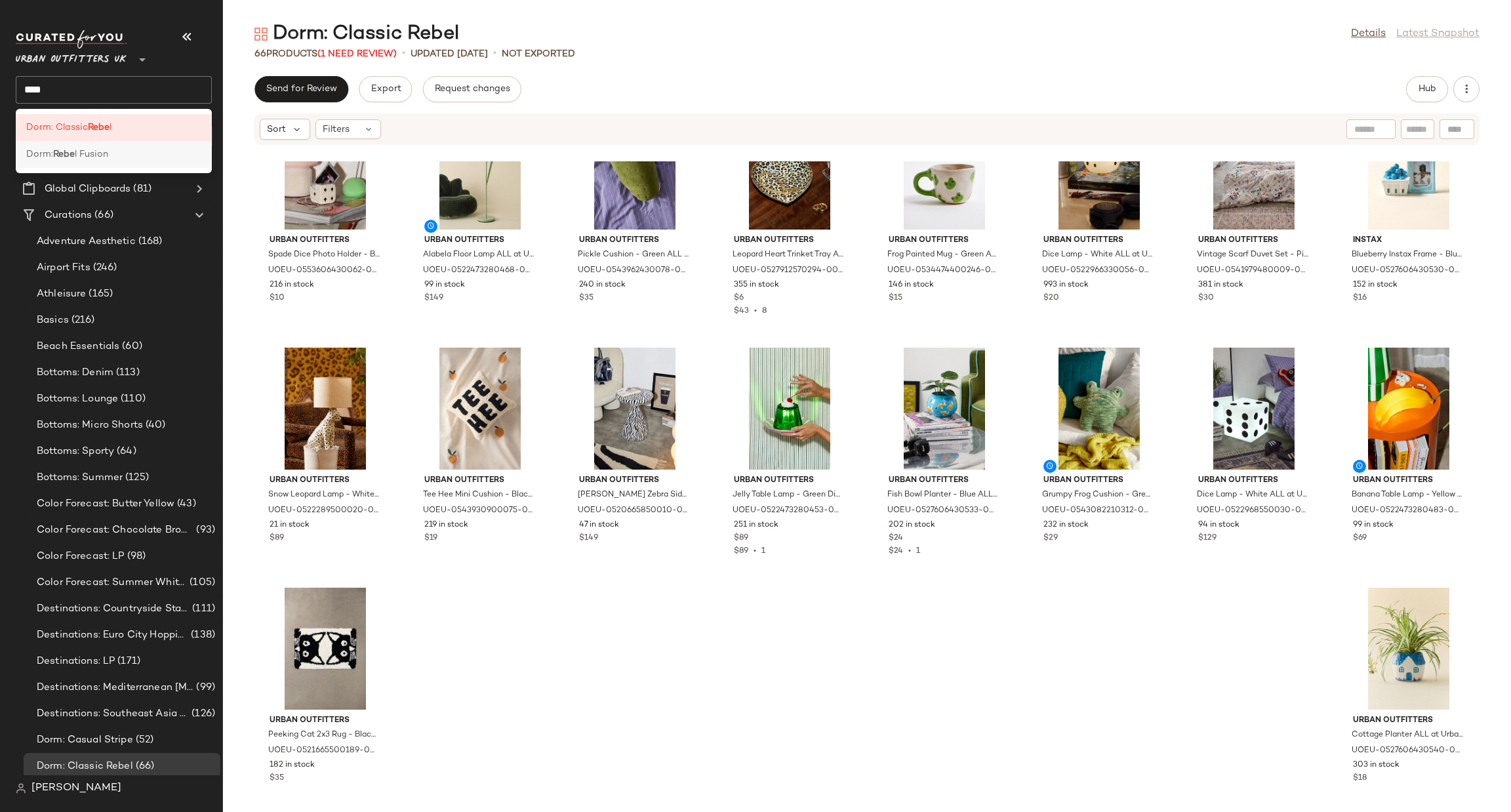
click at [171, 157] on div "Dorm: Rebe l Fusion" at bounding box center [113, 154] width 175 height 14
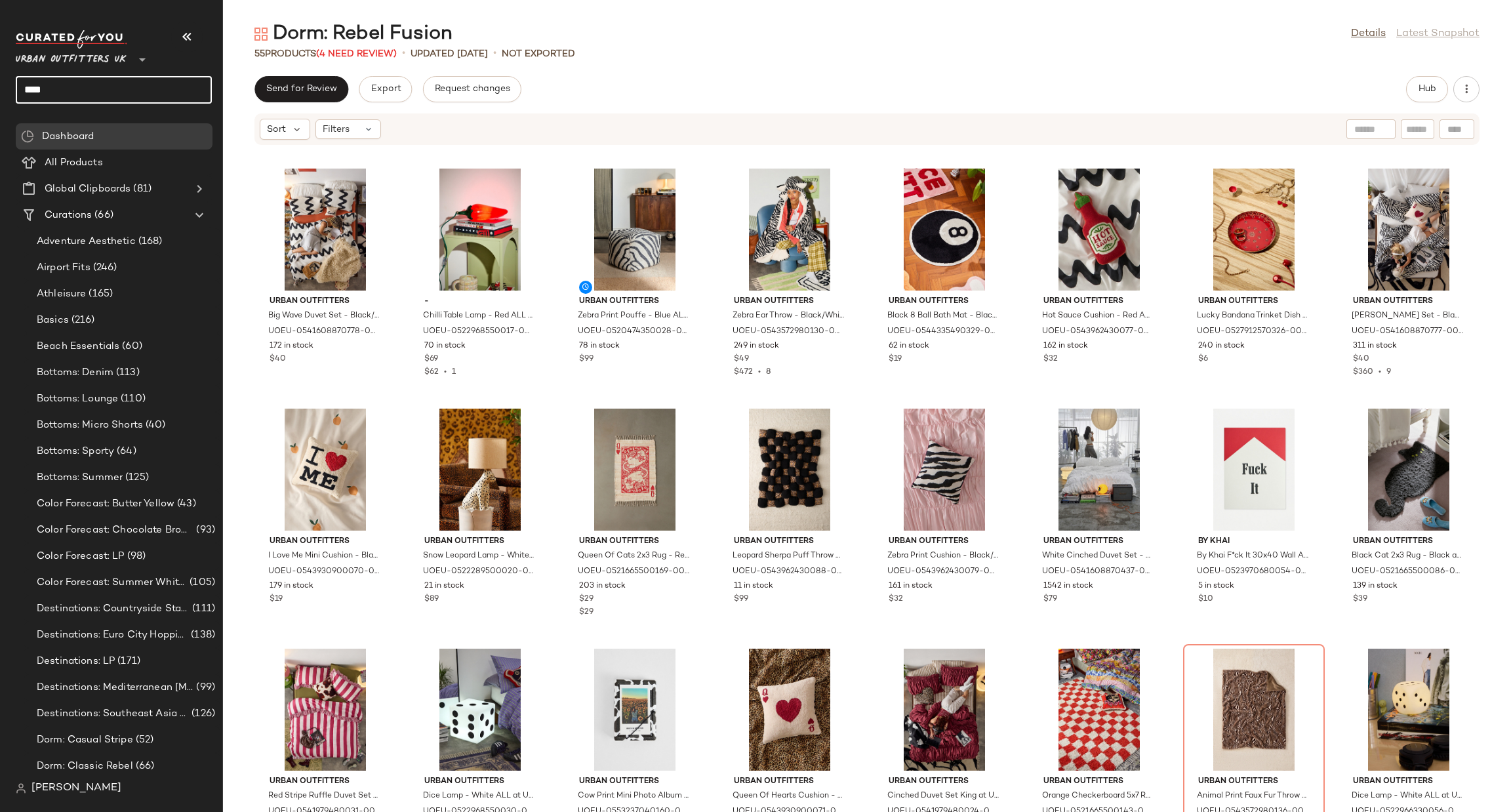
click at [86, 94] on input "****" at bounding box center [113, 90] width 196 height 28
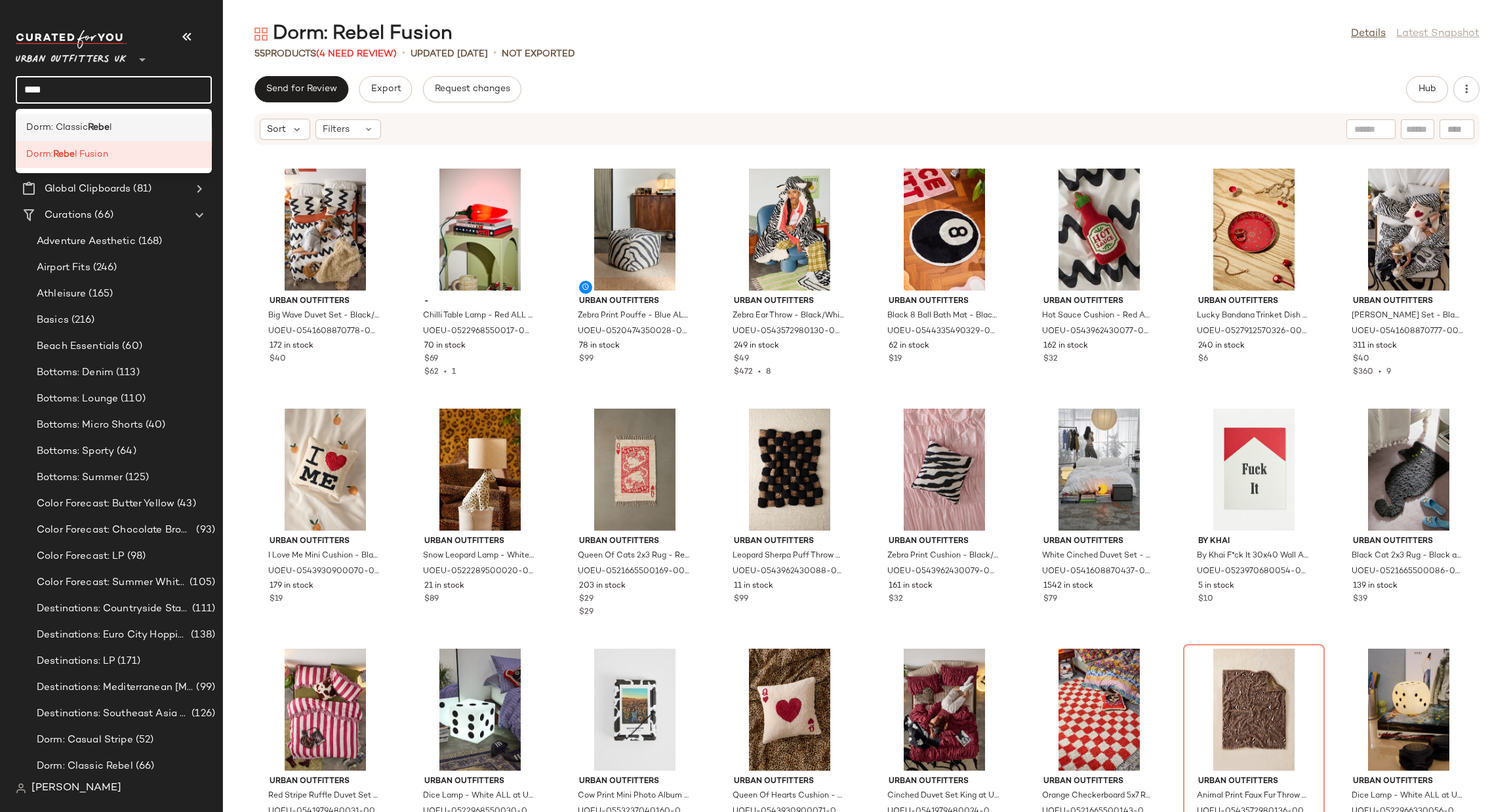
click at [108, 134] on b "Rebe" at bounding box center [98, 128] width 22 height 14
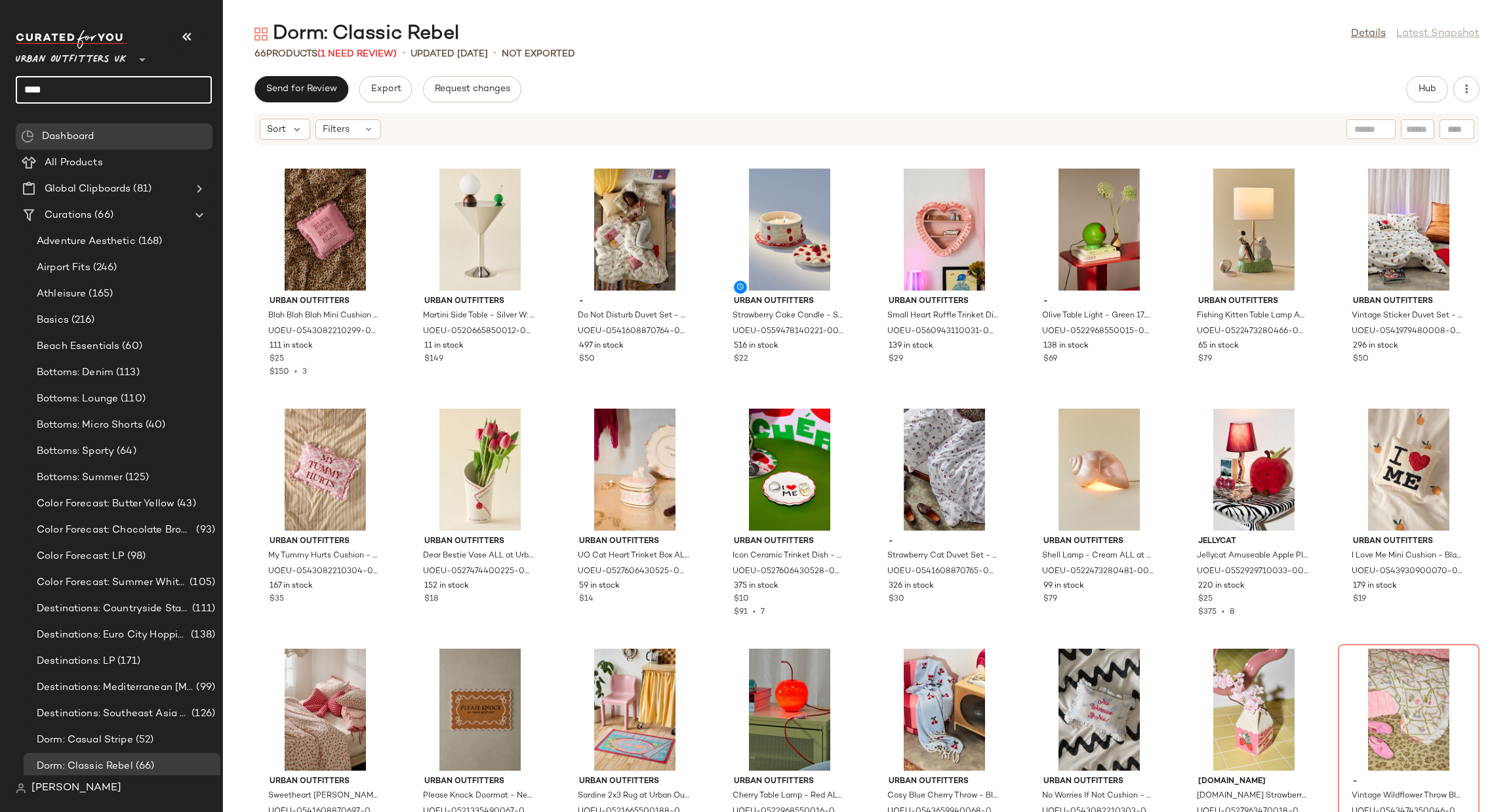
click at [68, 86] on input "****" at bounding box center [113, 90] width 196 height 28
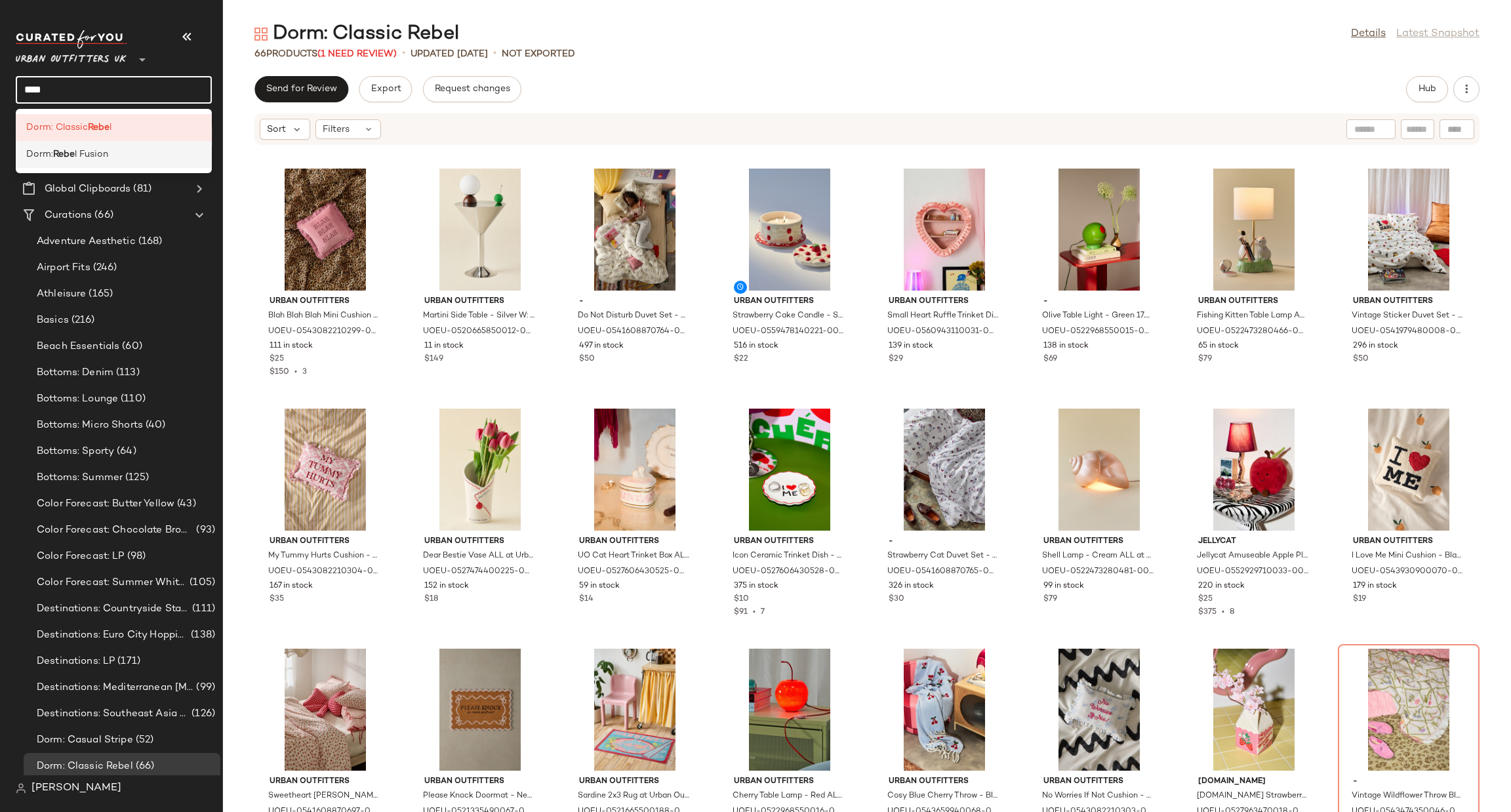
click at [117, 153] on div "Dorm: Rebe l Fusion" at bounding box center [113, 154] width 175 height 14
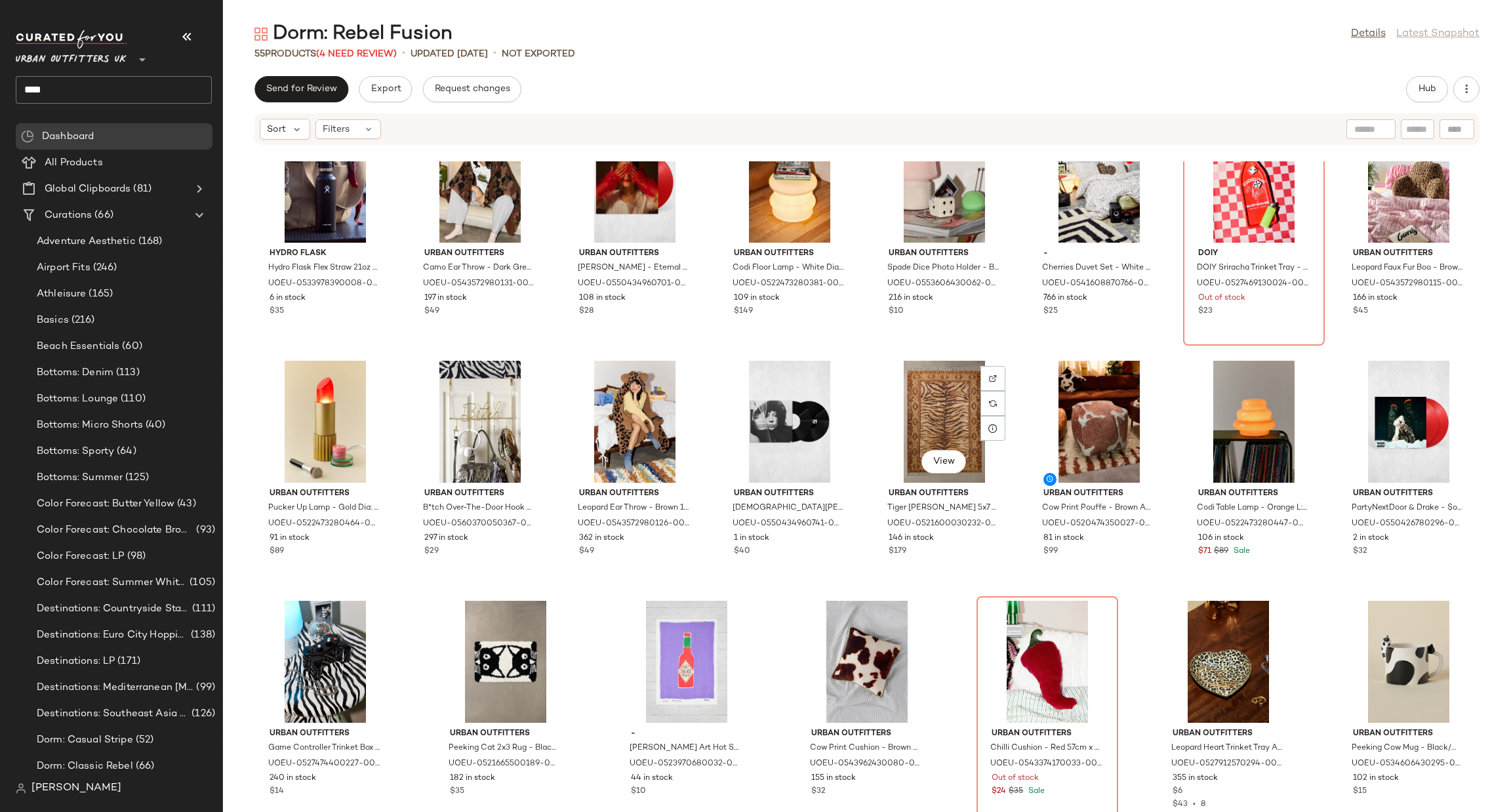
scroll to position [1032, 0]
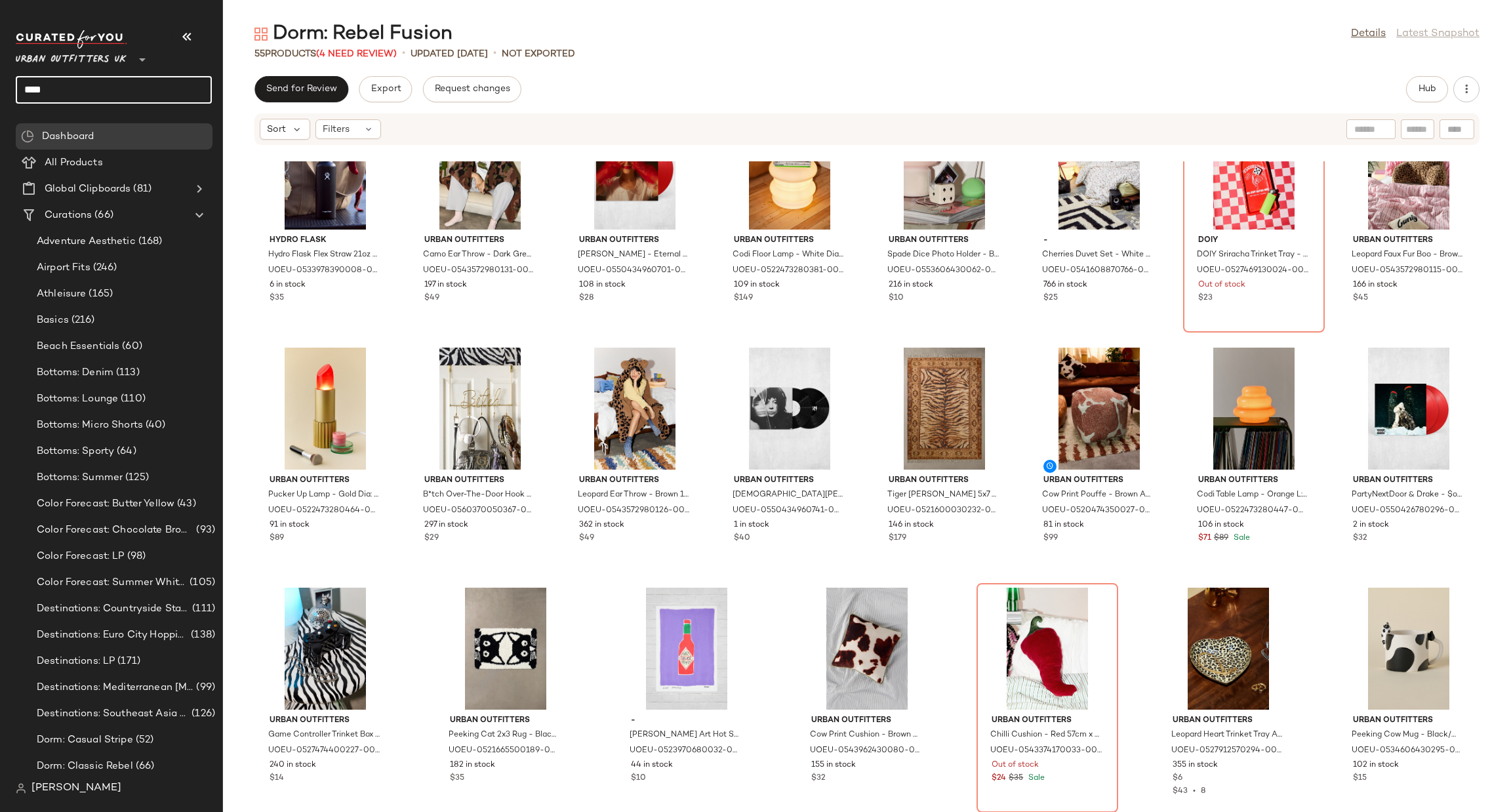
click at [176, 80] on input "****" at bounding box center [113, 90] width 196 height 28
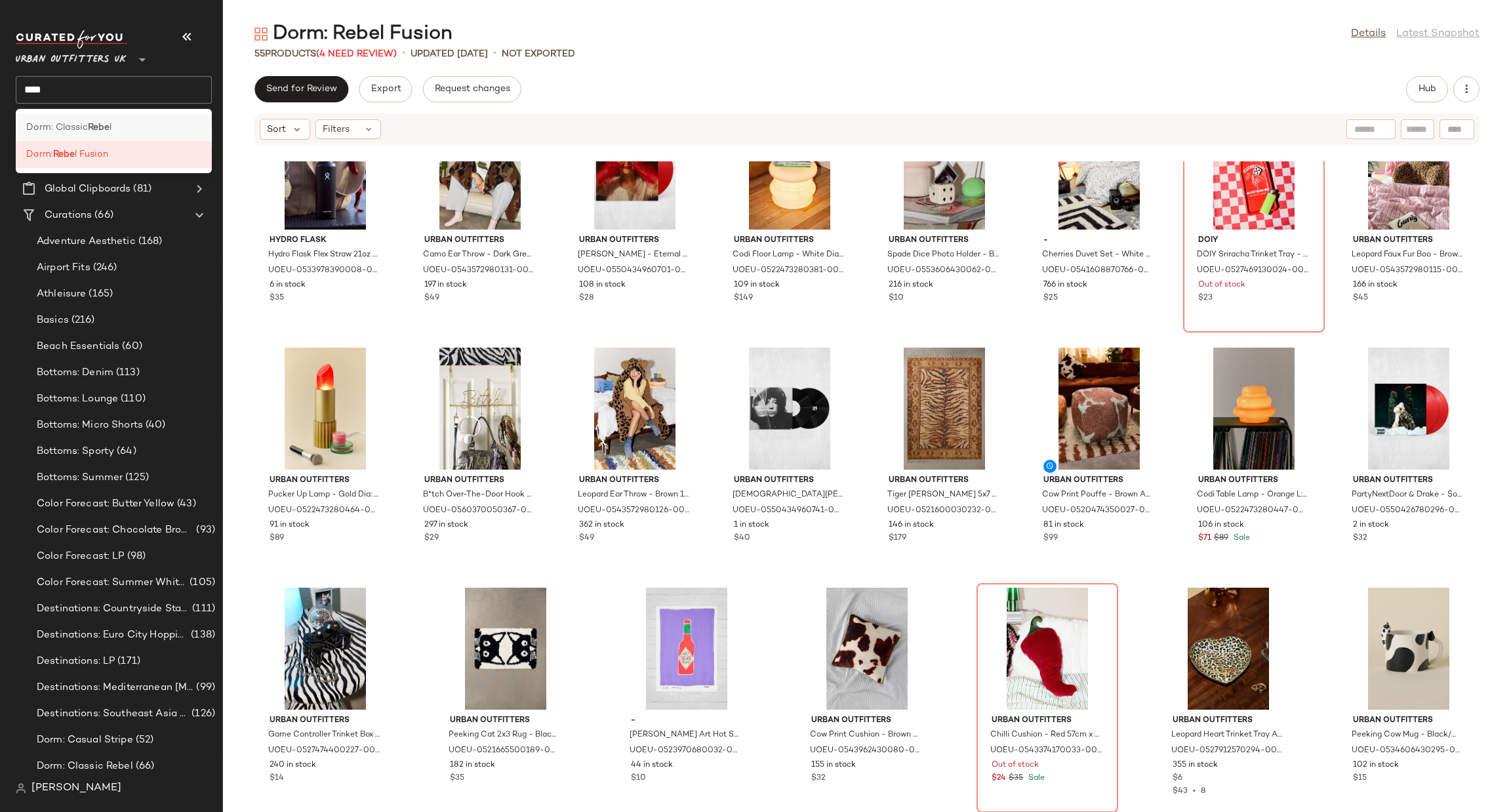
click at [166, 116] on div "Dorm: Classic Rebe l" at bounding box center [113, 127] width 196 height 27
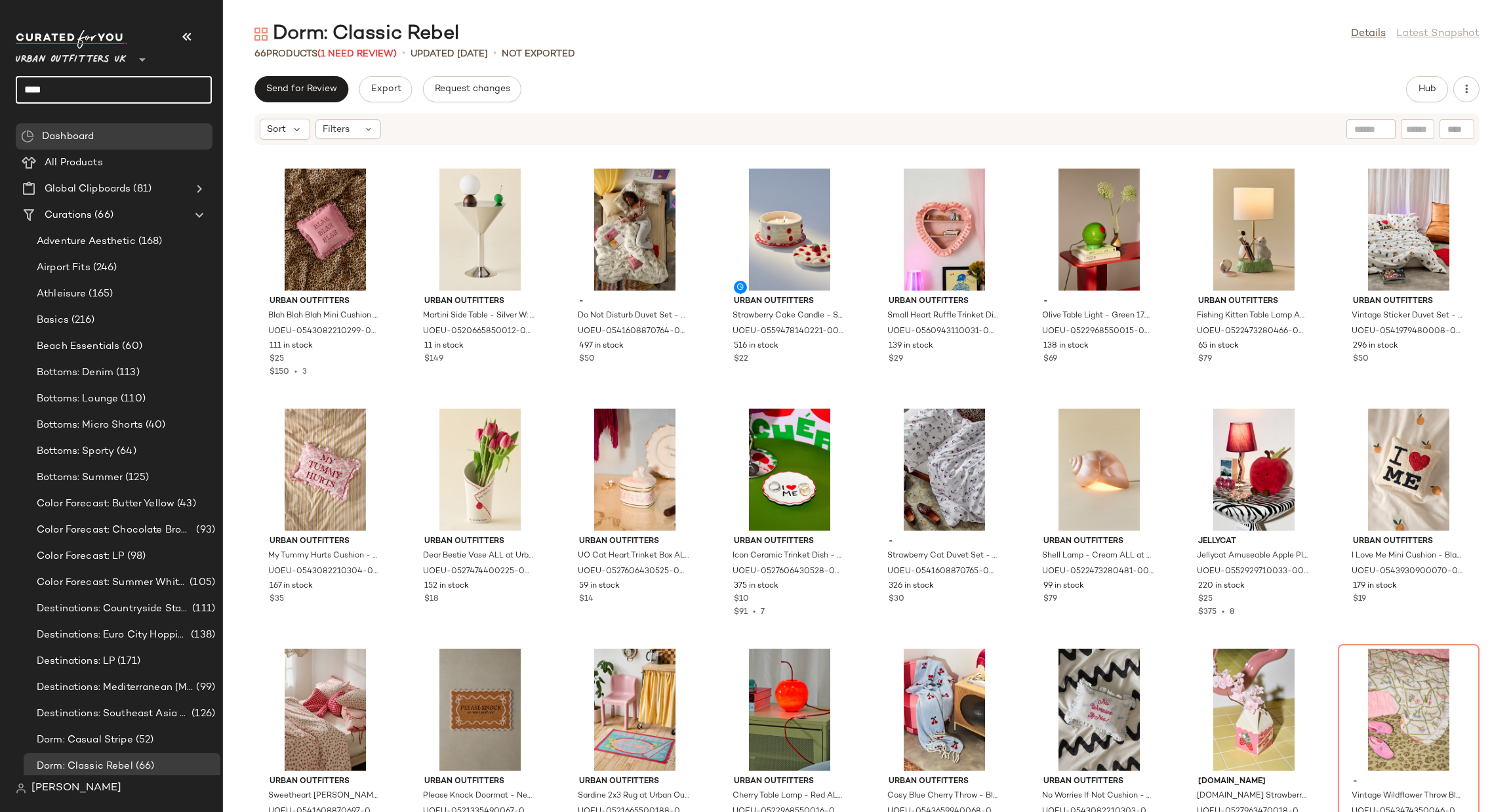
click at [159, 94] on input "****" at bounding box center [113, 90] width 196 height 28
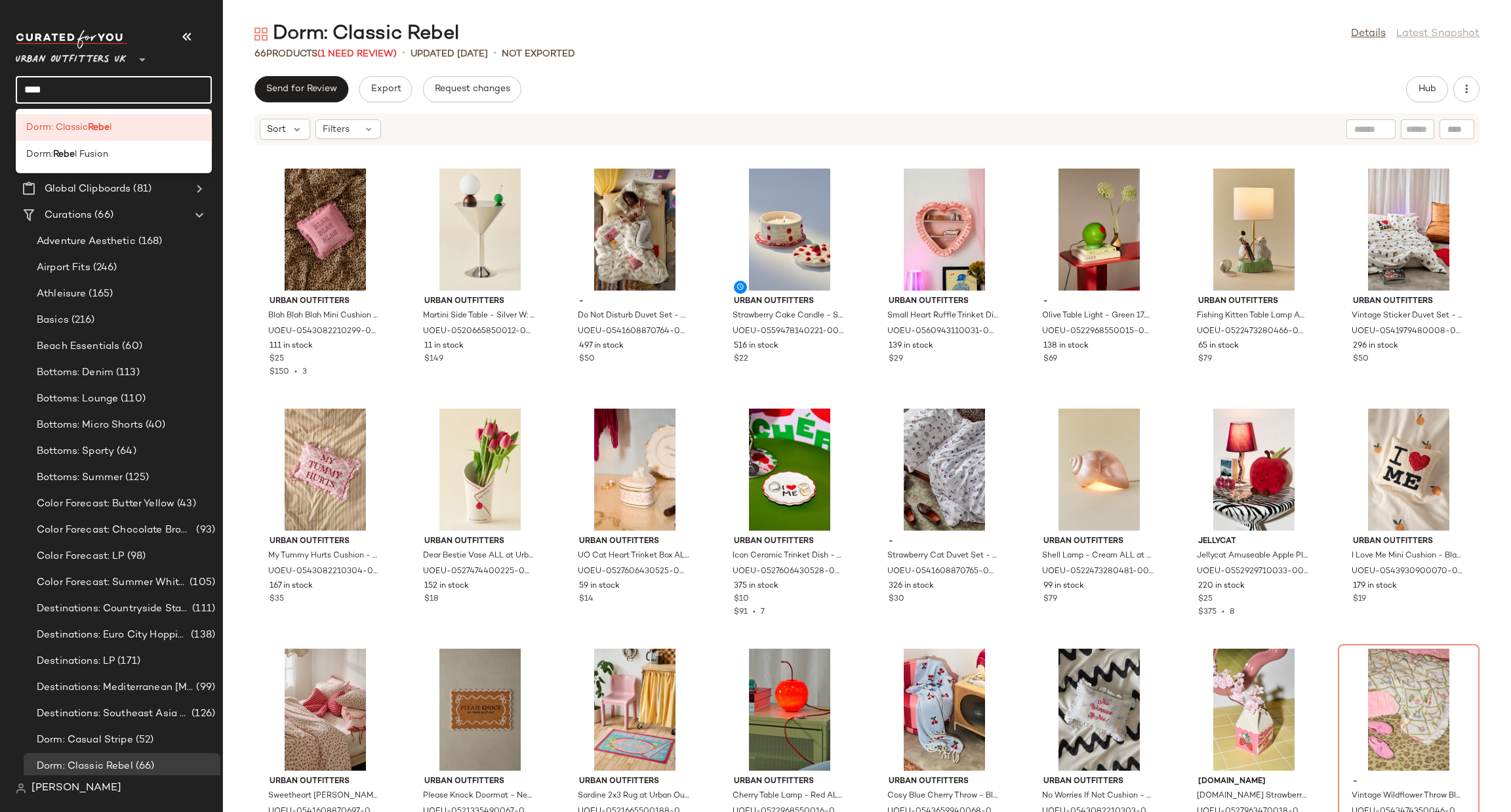
click at [159, 94] on input "****" at bounding box center [113, 90] width 196 height 28
type input "*****"
click at [152, 135] on div "Dorm: Soft Roman tic" at bounding box center [113, 127] width 196 height 27
